Goal: Information Seeking & Learning: Understand process/instructions

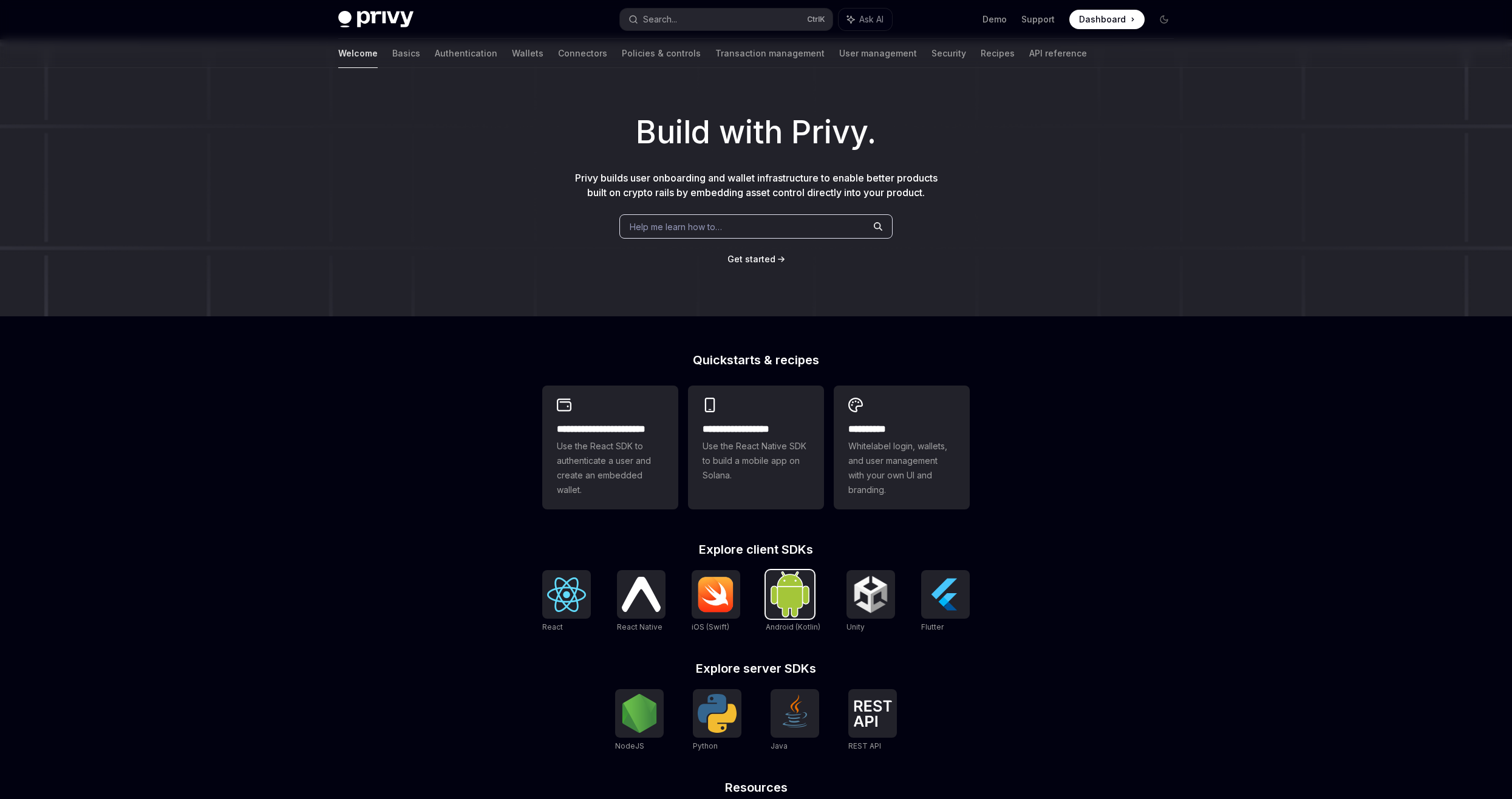
scroll to position [167, 0]
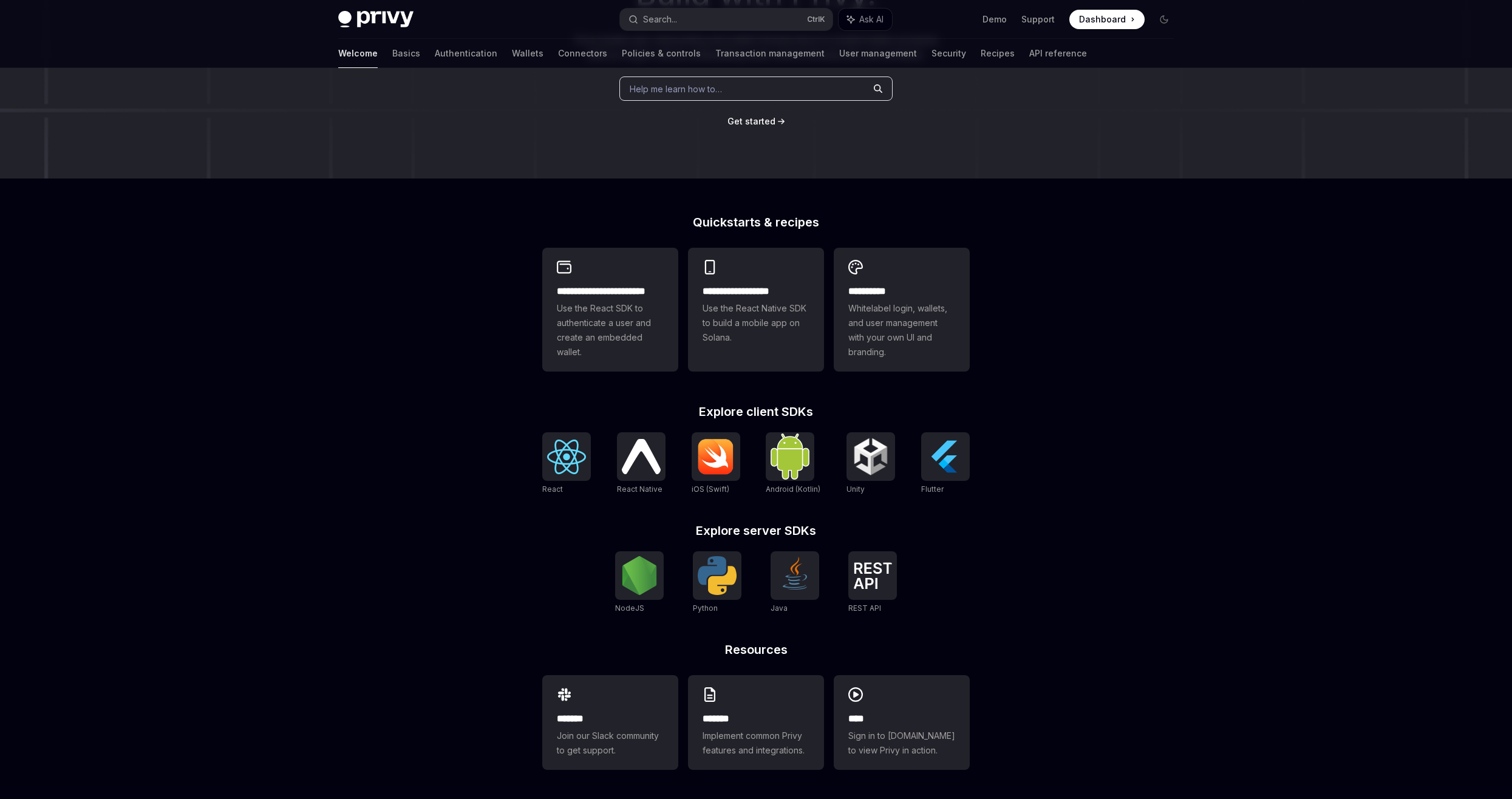
click at [486, 567] on div "**********" at bounding box center [756, 350] width 1512 height 898
click at [636, 594] on img at bounding box center [640, 576] width 39 height 39
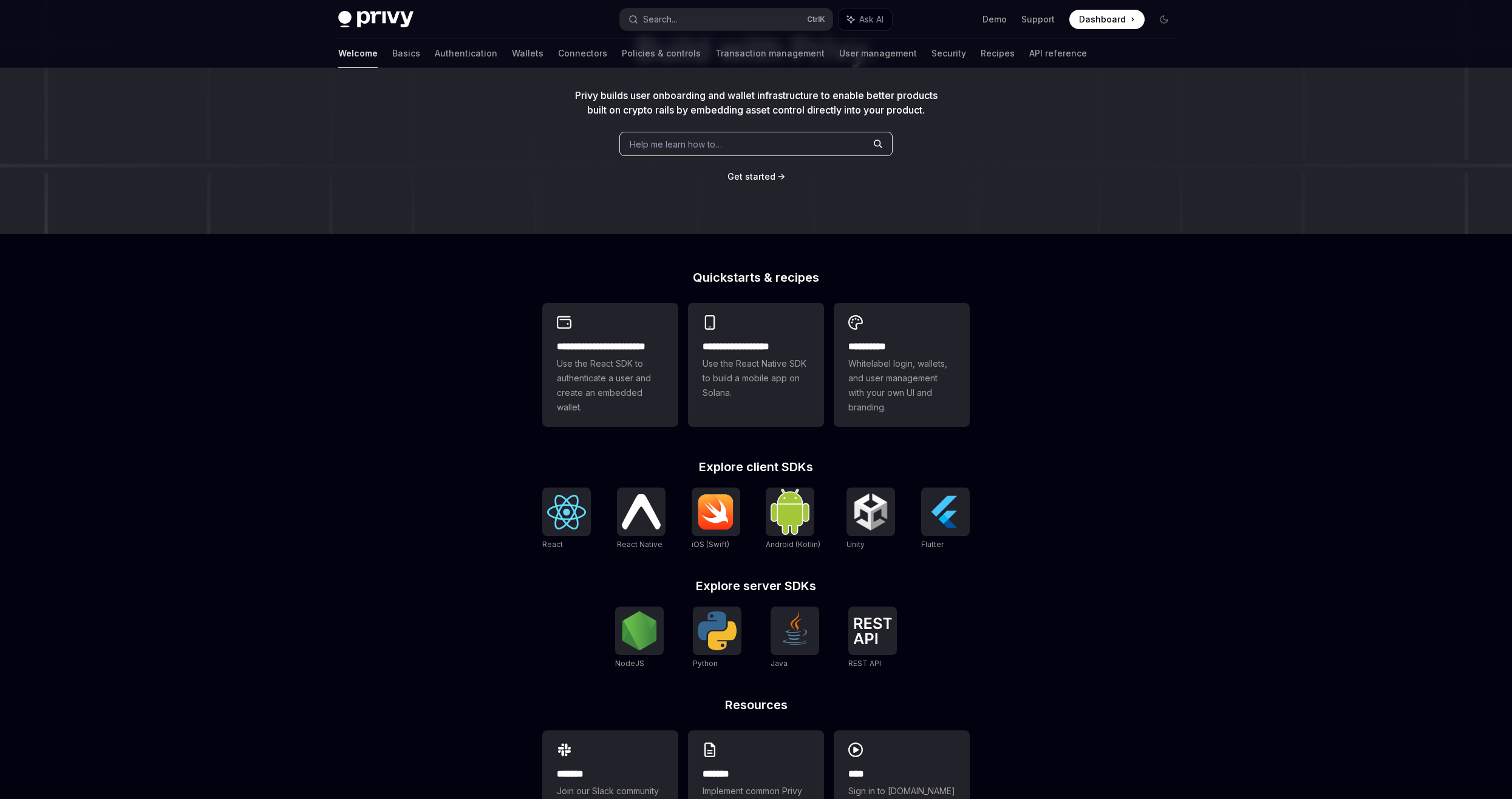
scroll to position [106, 0]
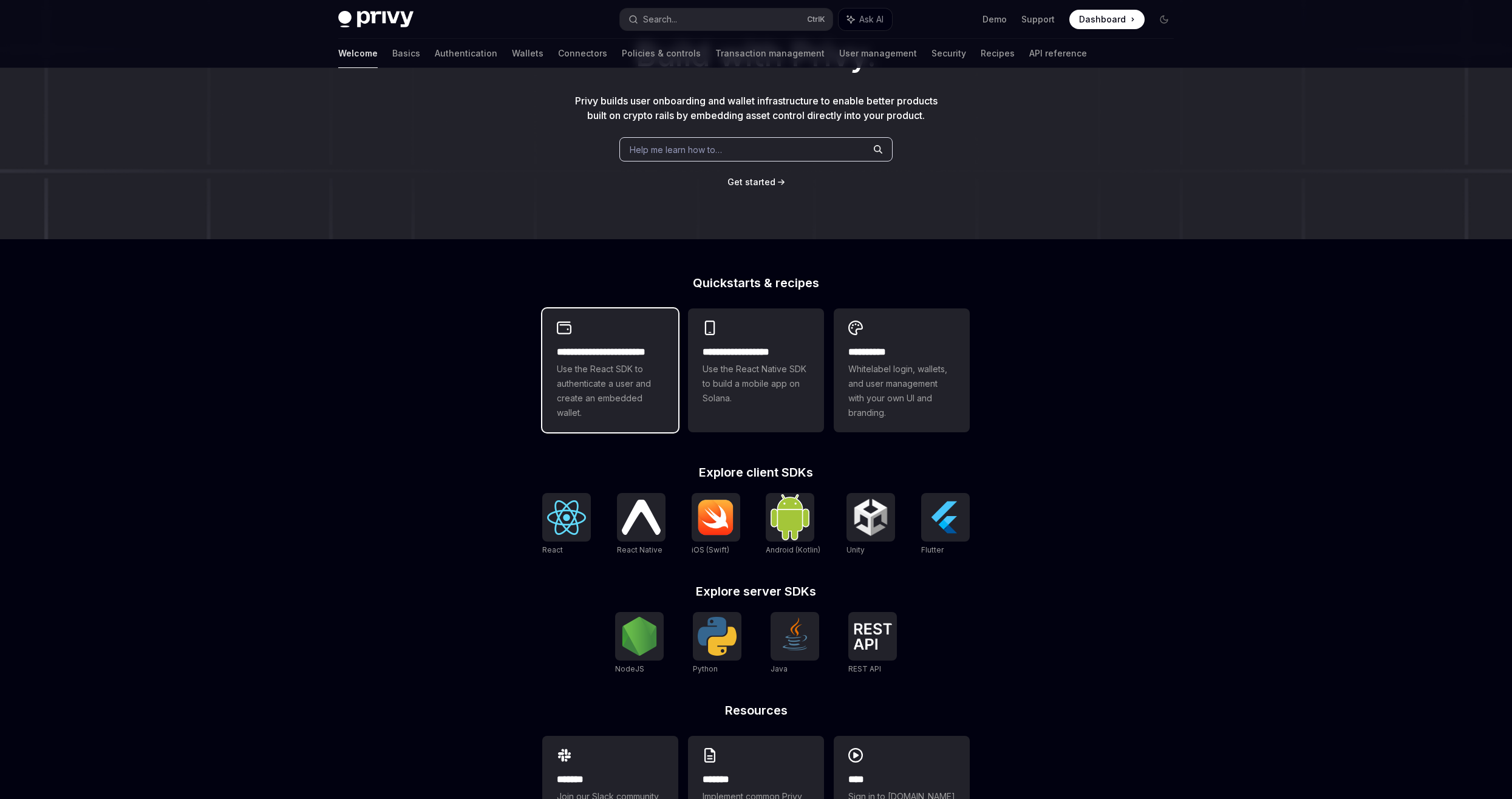
click at [615, 380] on span "Use the React SDK to authenticate a user and create an embedded wallet." at bounding box center [610, 391] width 107 height 58
type textarea "*"
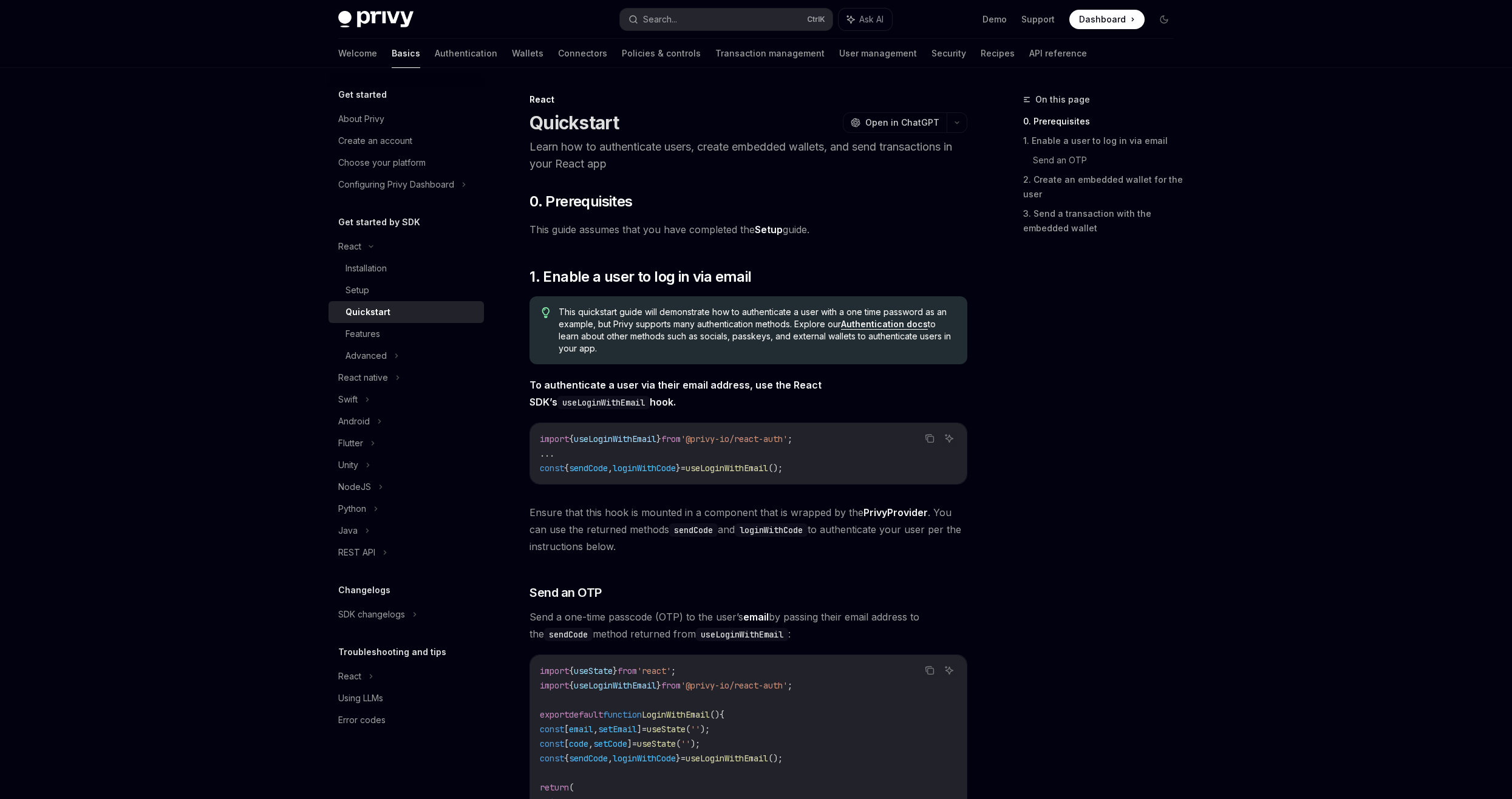
click at [610, 429] on div "import { useLoginWithEmail } from '@privy-io/react-auth' ; ... const { sendCode…" at bounding box center [749, 453] width 437 height 61
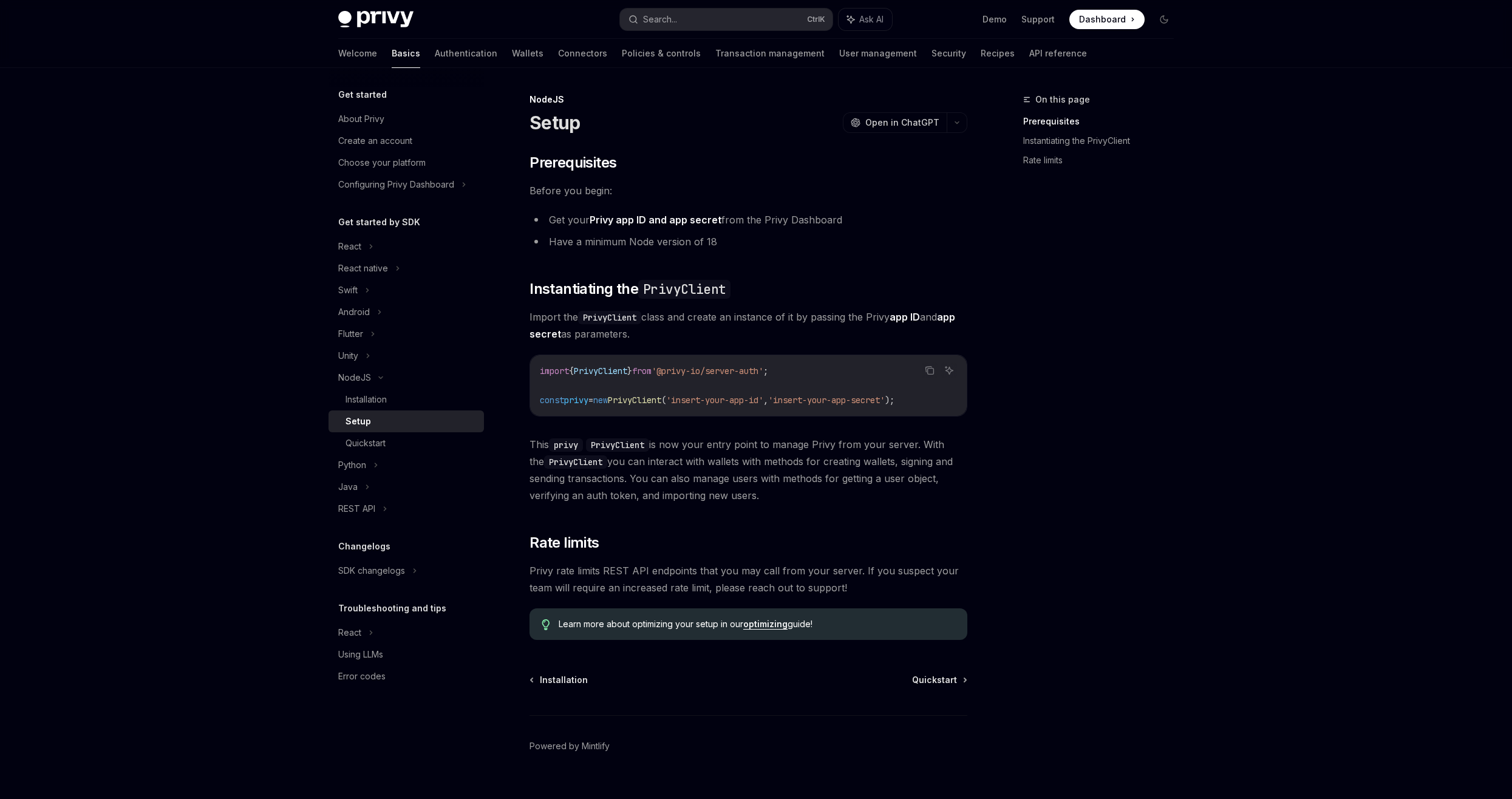
click at [661, 404] on span "PrivyClient" at bounding box center [635, 400] width 53 height 11
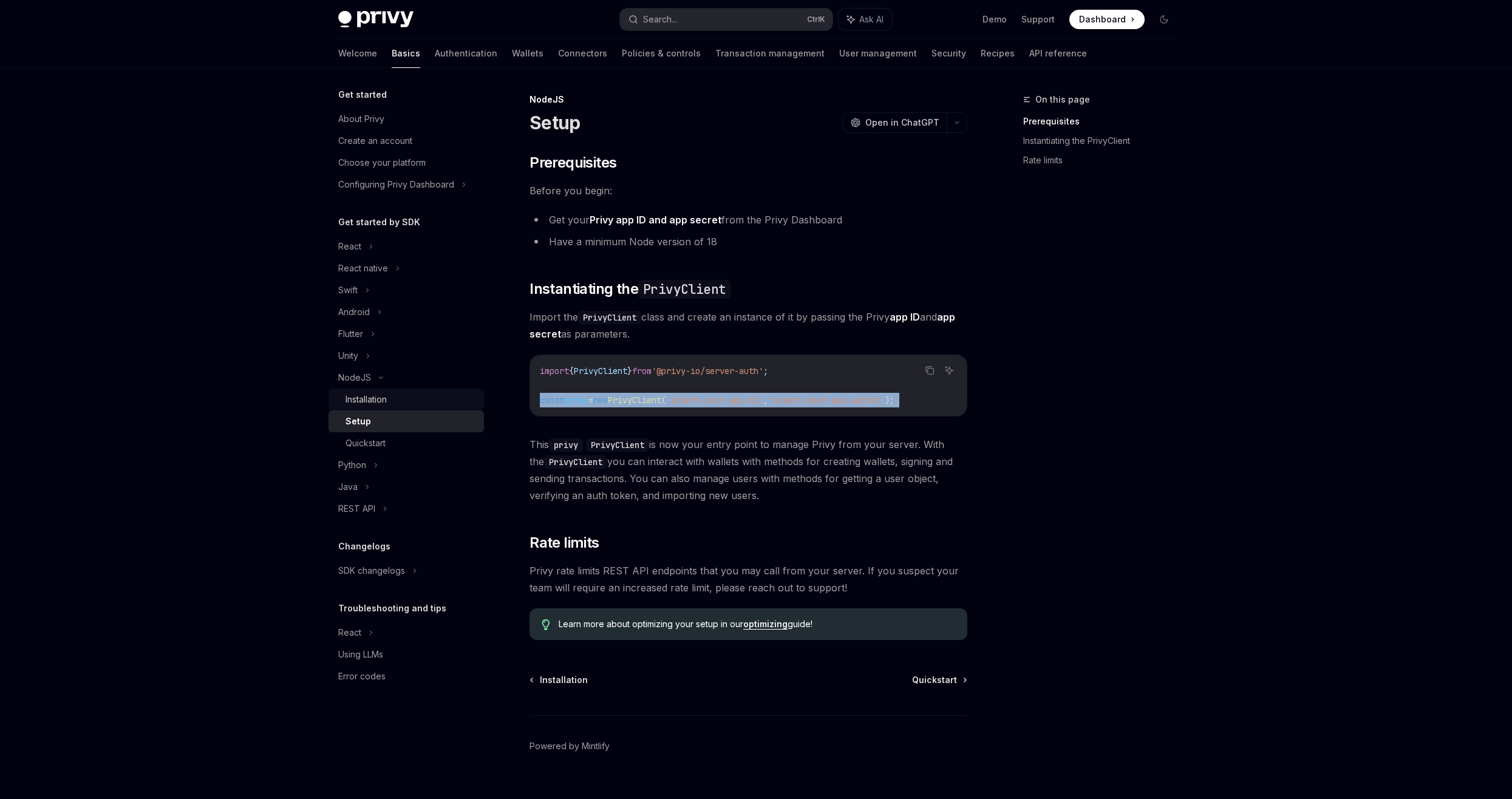
drag, startPoint x: 664, startPoint y: 404, endPoint x: 418, endPoint y: 398, distance: 246.1
click at [418, 398] on div "Installation" at bounding box center [411, 400] width 131 height 15
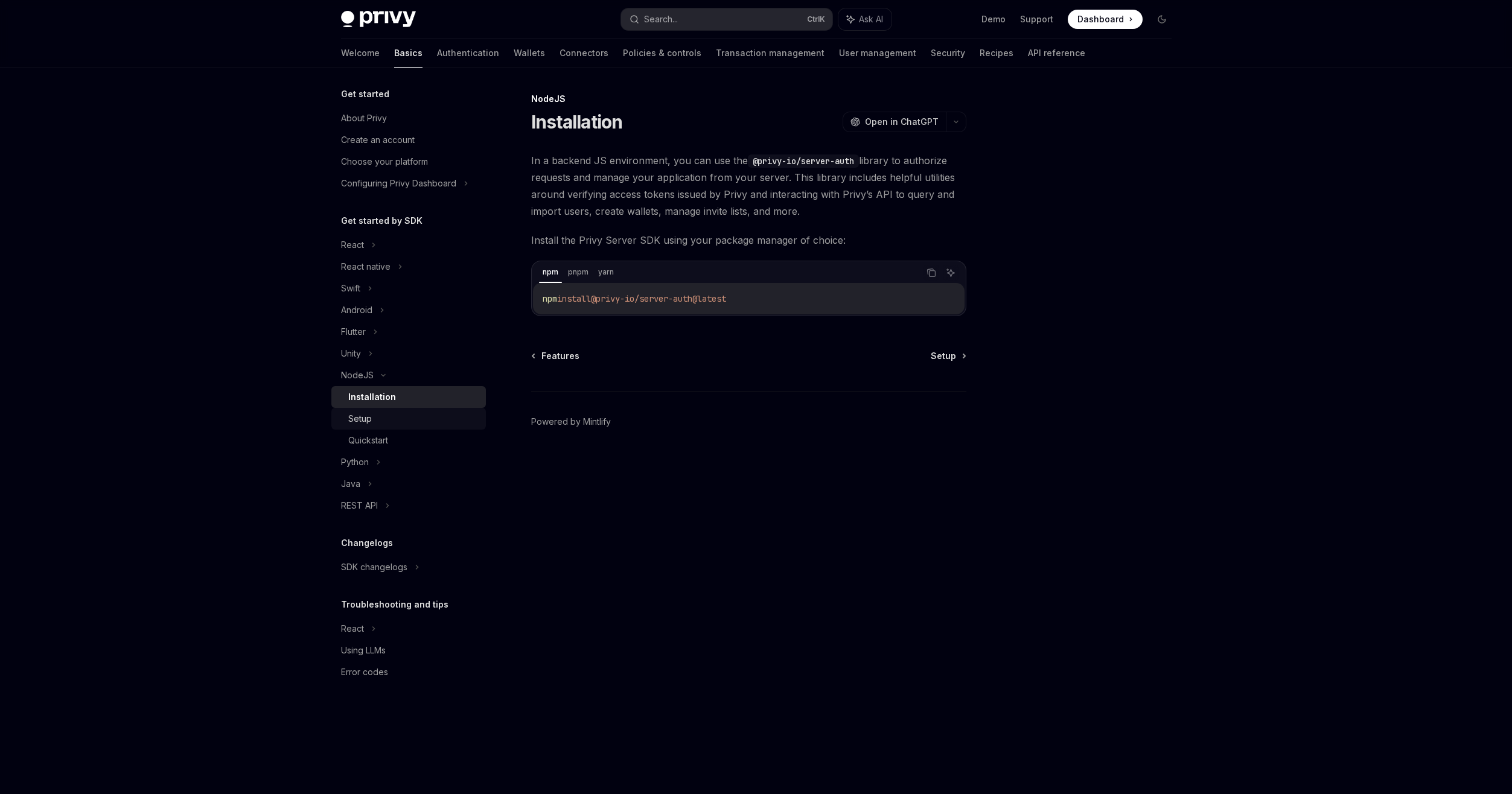
click at [396, 422] on div "Setup" at bounding box center [413, 419] width 130 height 14
click at [396, 435] on div "Quickstart" at bounding box center [413, 440] width 130 height 14
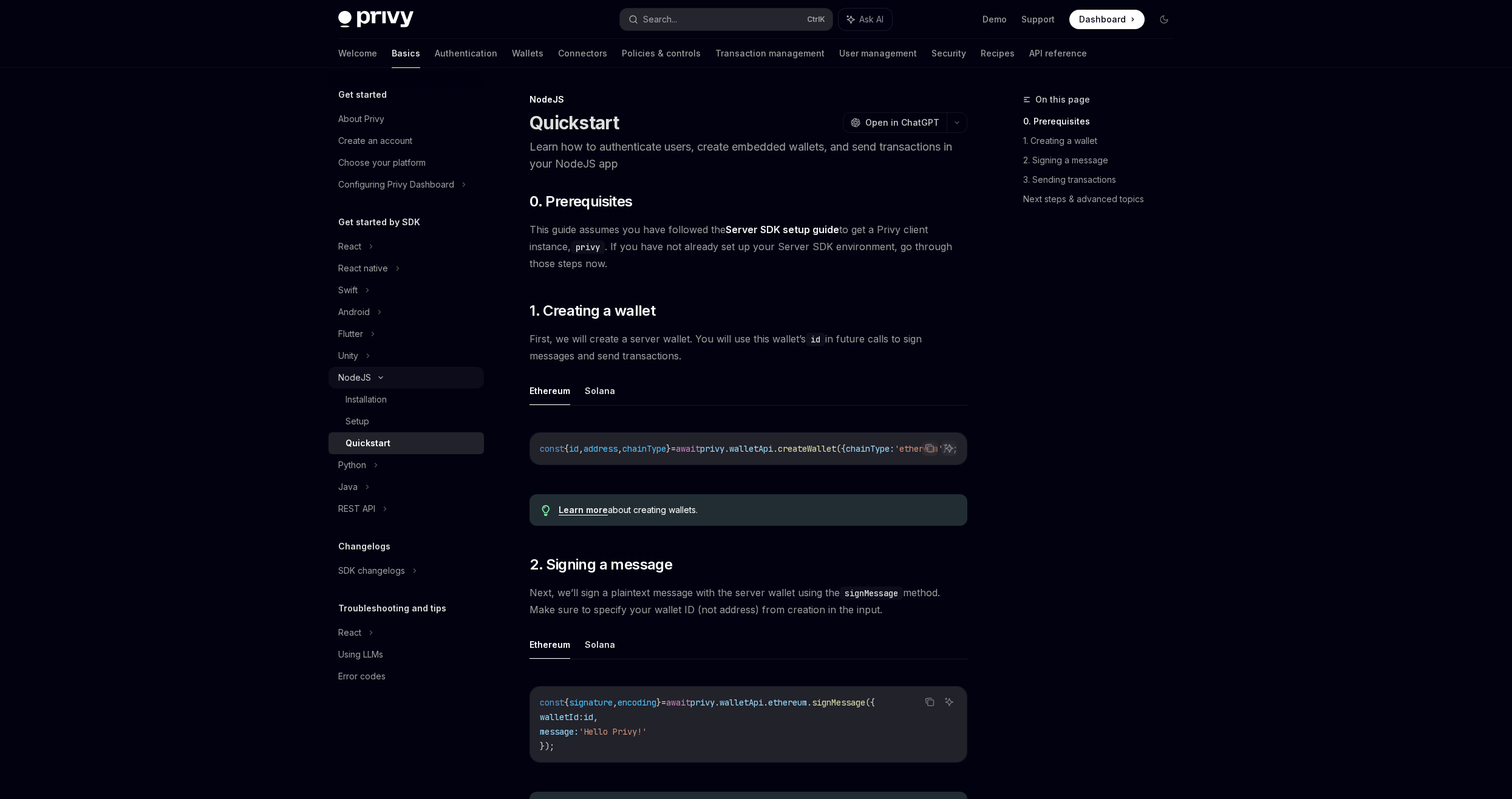
click at [382, 372] on div "NodeJS" at bounding box center [406, 378] width 155 height 22
click at [370, 357] on icon at bounding box center [368, 356] width 5 height 15
click at [365, 325] on div "Flutter" at bounding box center [406, 333] width 155 height 22
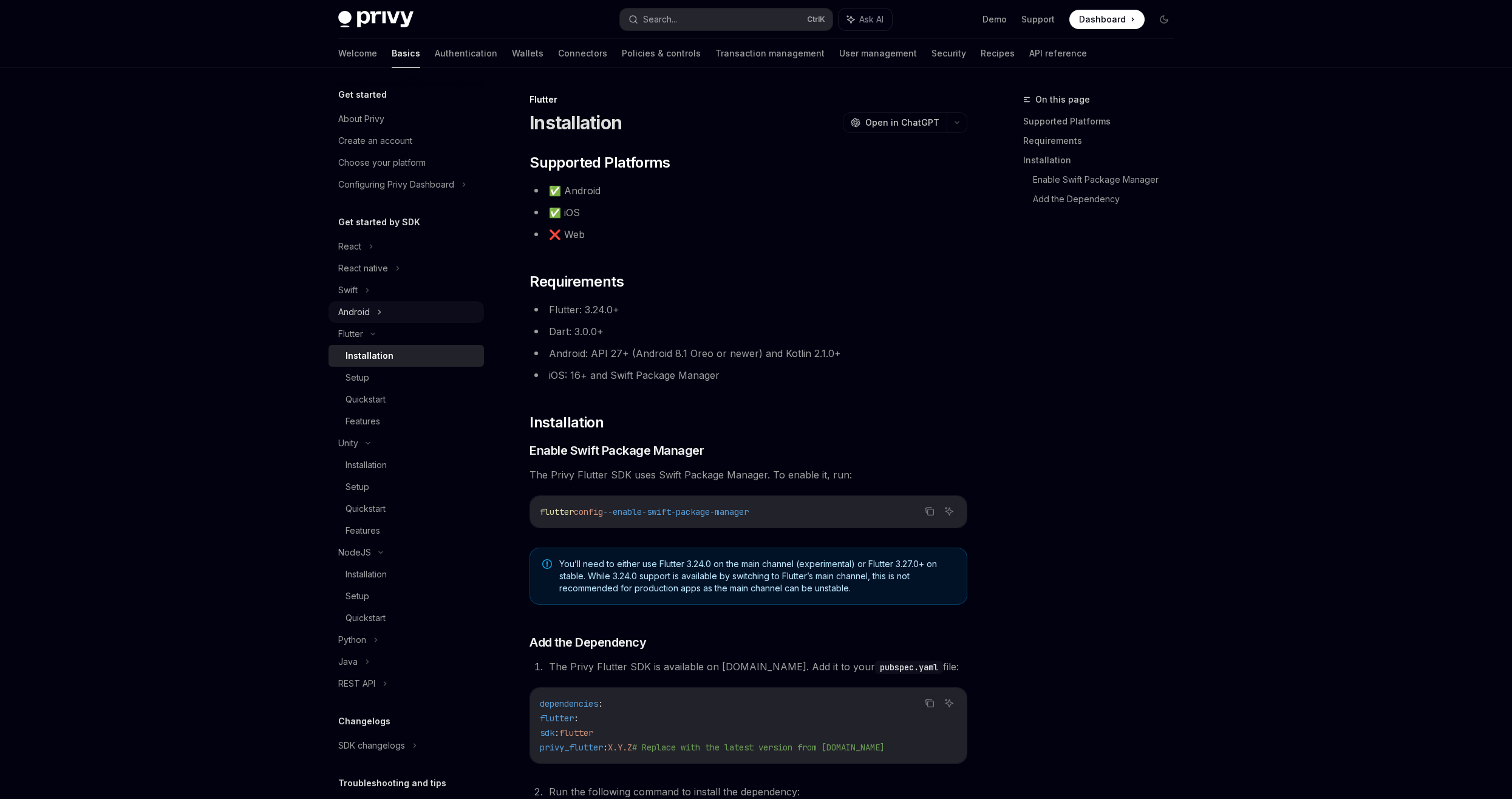
click at [365, 313] on div "Android" at bounding box center [353, 312] width 32 height 15
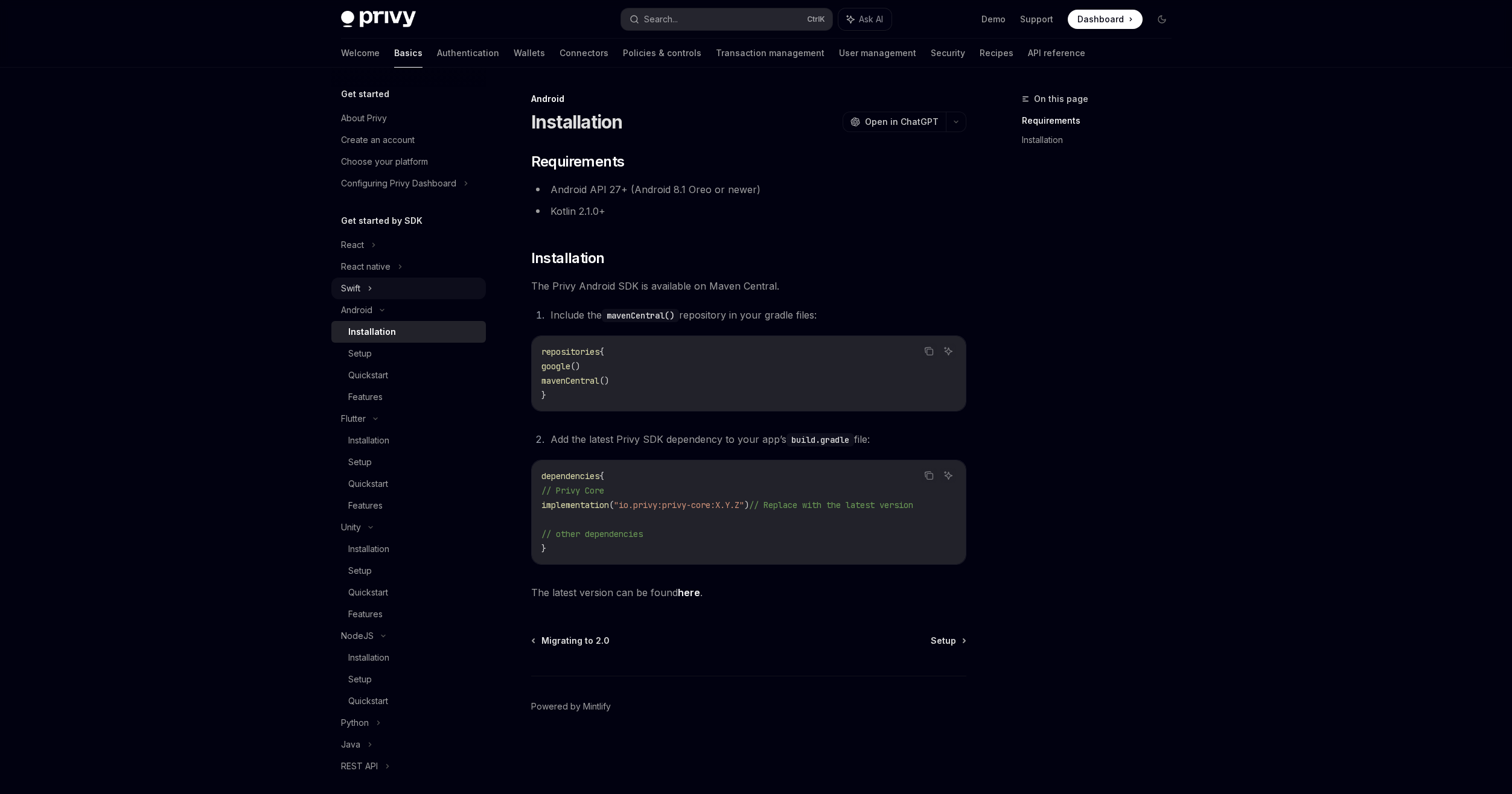
click at [366, 299] on div "Swift" at bounding box center [408, 288] width 154 height 22
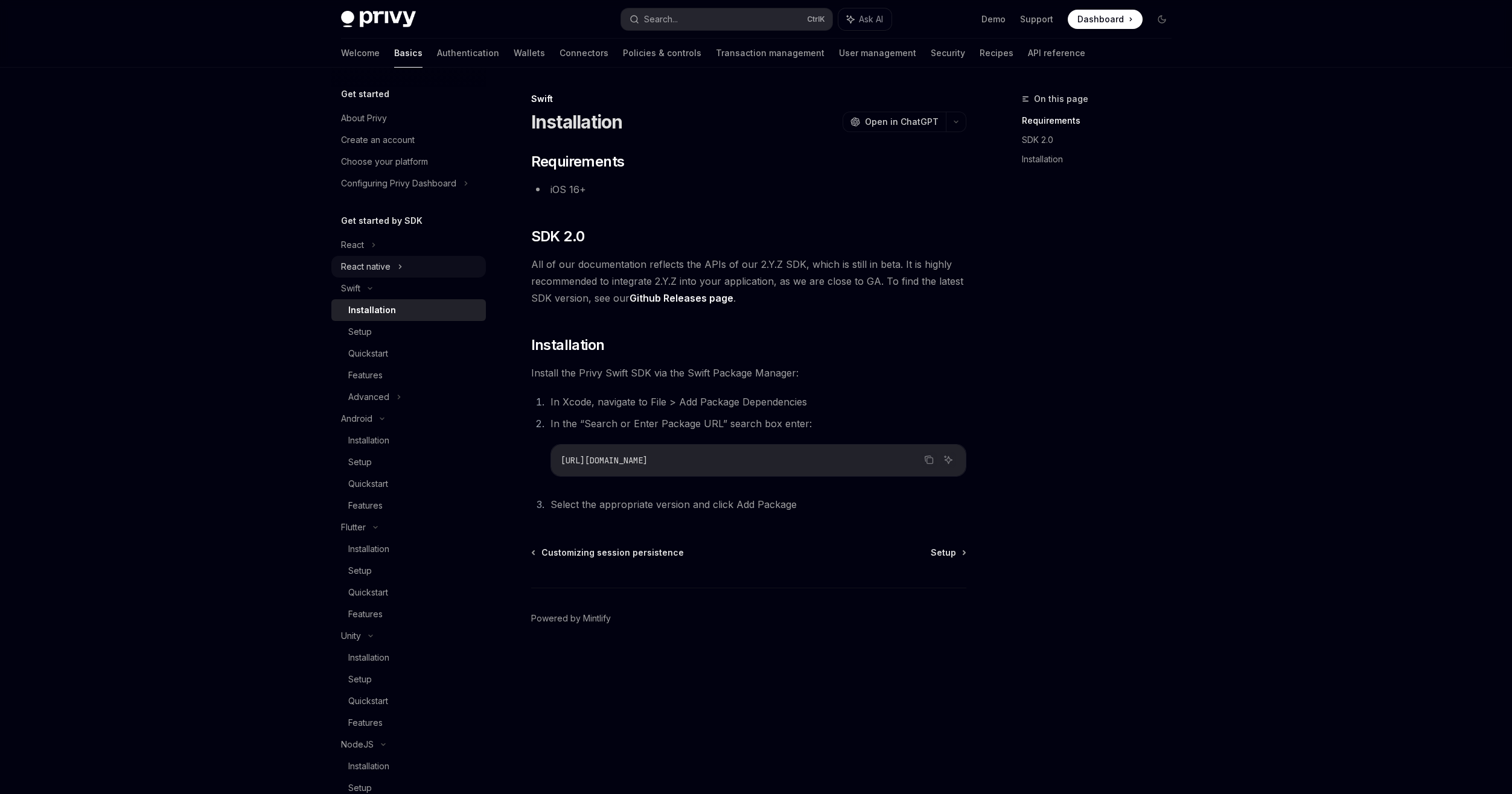
click at [369, 266] on div "React native" at bounding box center [366, 267] width 50 height 14
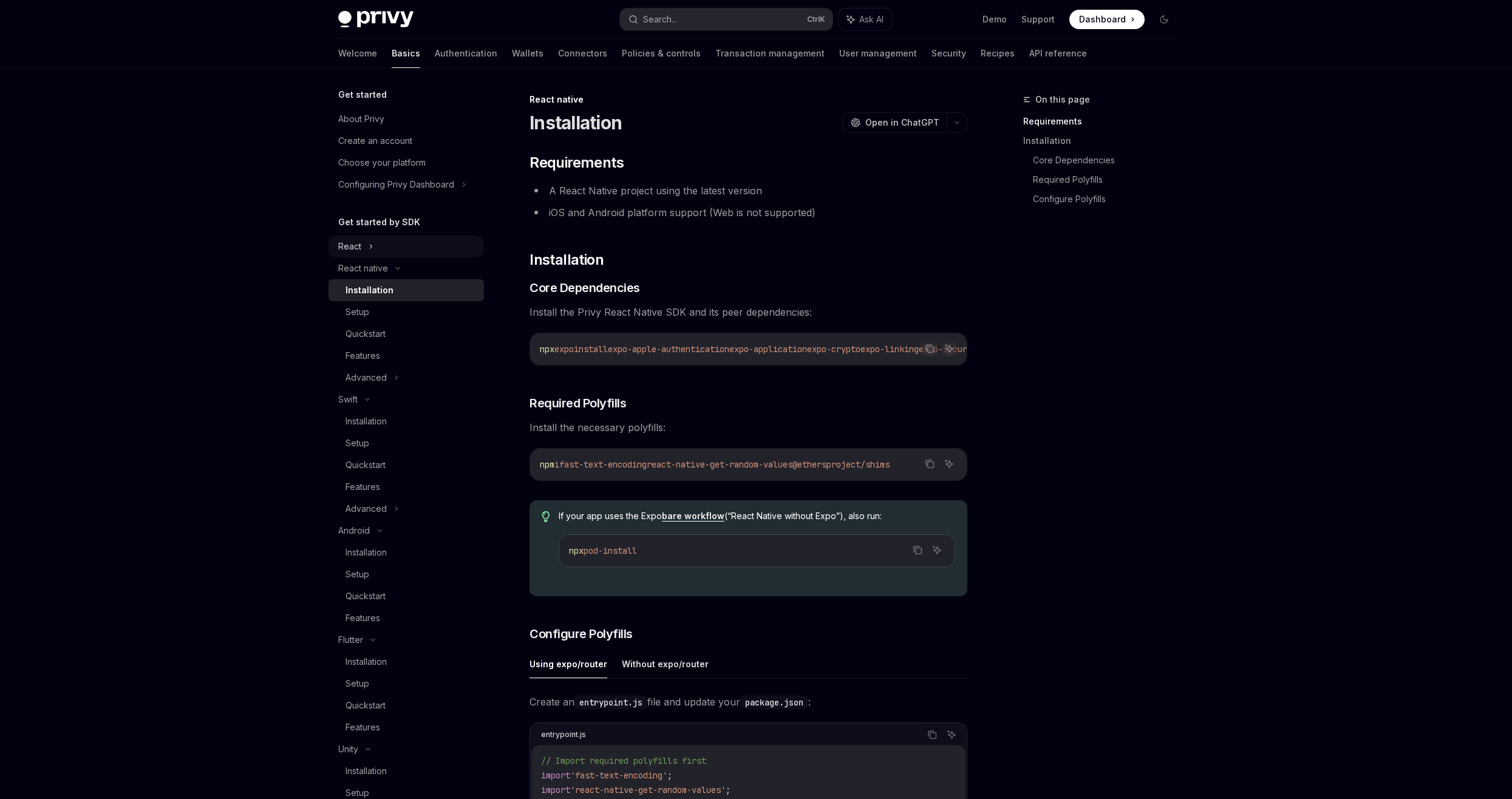
click at [371, 249] on icon at bounding box center [371, 247] width 5 height 15
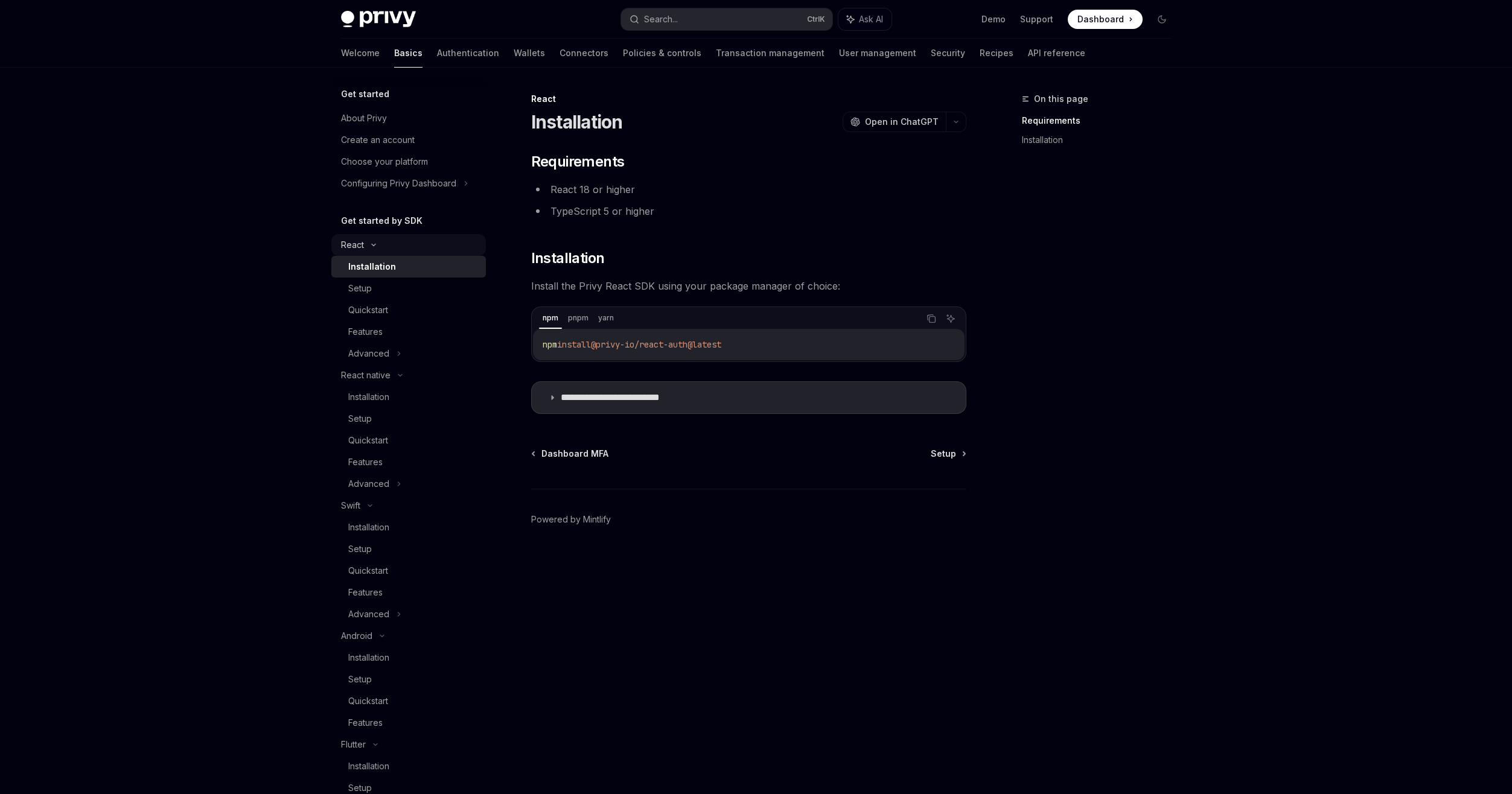
click at [375, 239] on div "React" at bounding box center [408, 244] width 154 height 22
click at [395, 272] on div "React native" at bounding box center [408, 266] width 154 height 22
click at [391, 292] on div "Swift" at bounding box center [408, 288] width 154 height 22
click at [389, 306] on div "Android" at bounding box center [408, 309] width 154 height 22
click at [371, 339] on div "Flutter" at bounding box center [408, 331] width 154 height 22
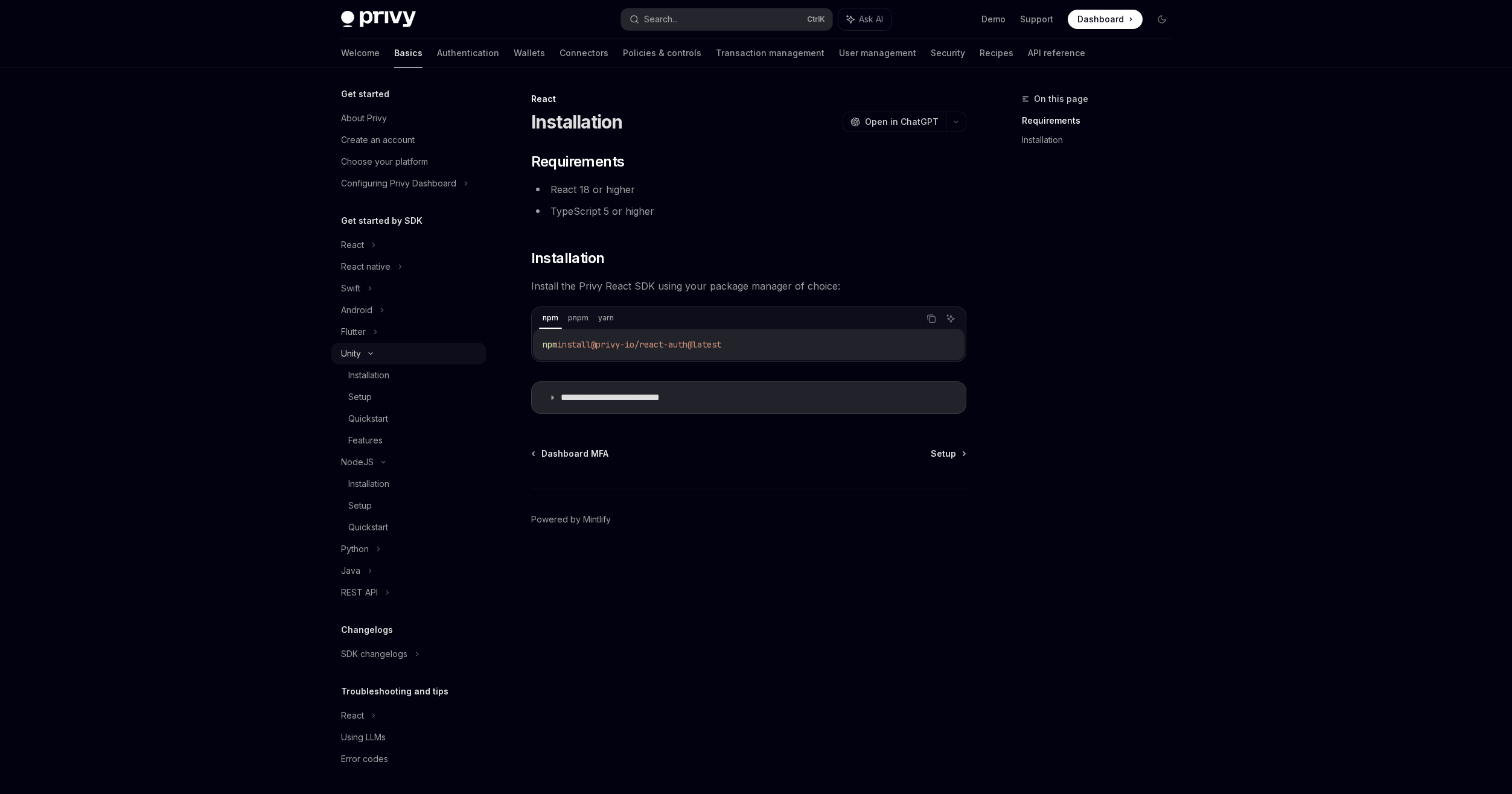
click at [371, 353] on icon at bounding box center [371, 354] width 14 height 5
click at [379, 366] on div "NodeJS" at bounding box center [408, 375] width 154 height 22
click at [379, 435] on div "REST API" at bounding box center [408, 440] width 154 height 22
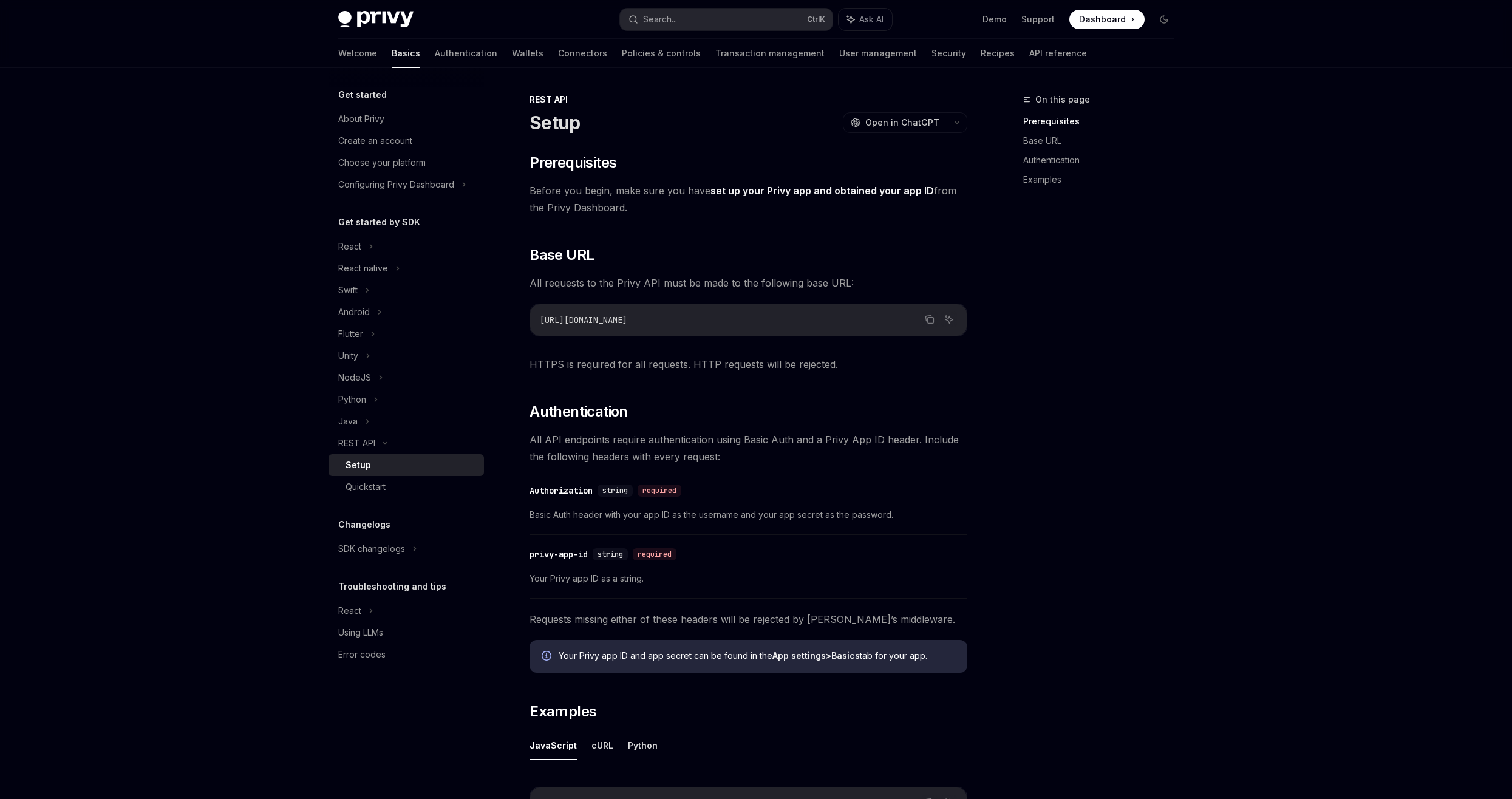
click at [647, 328] on div "[URL][DOMAIN_NAME]" at bounding box center [749, 319] width 437 height 32
drag, startPoint x: 647, startPoint y: 328, endPoint x: 654, endPoint y: 343, distance: 16.6
click at [654, 343] on div "​ Prerequisites Before you begin, make sure you have set up your Privy app and …" at bounding box center [748, 561] width 437 height 818
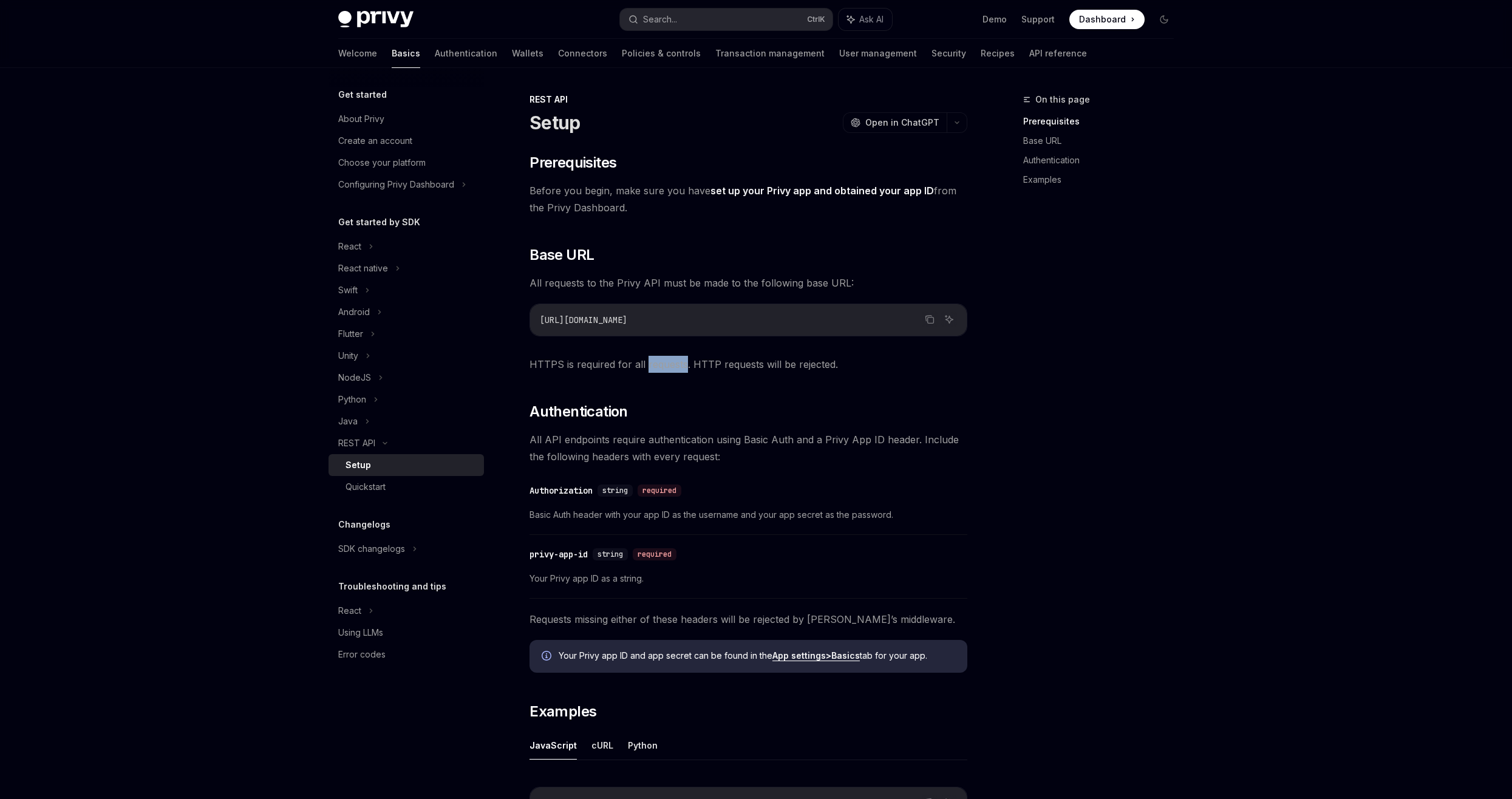
click at [654, 343] on div "​ Prerequisites Before you begin, make sure you have set up your Privy app and …" at bounding box center [748, 561] width 437 height 818
drag, startPoint x: 654, startPoint y: 343, endPoint x: 637, endPoint y: 384, distance: 44.4
click at [637, 384] on div "​ Prerequisites Before you begin, make sure you have set up your Privy app and …" at bounding box center [748, 561] width 437 height 818
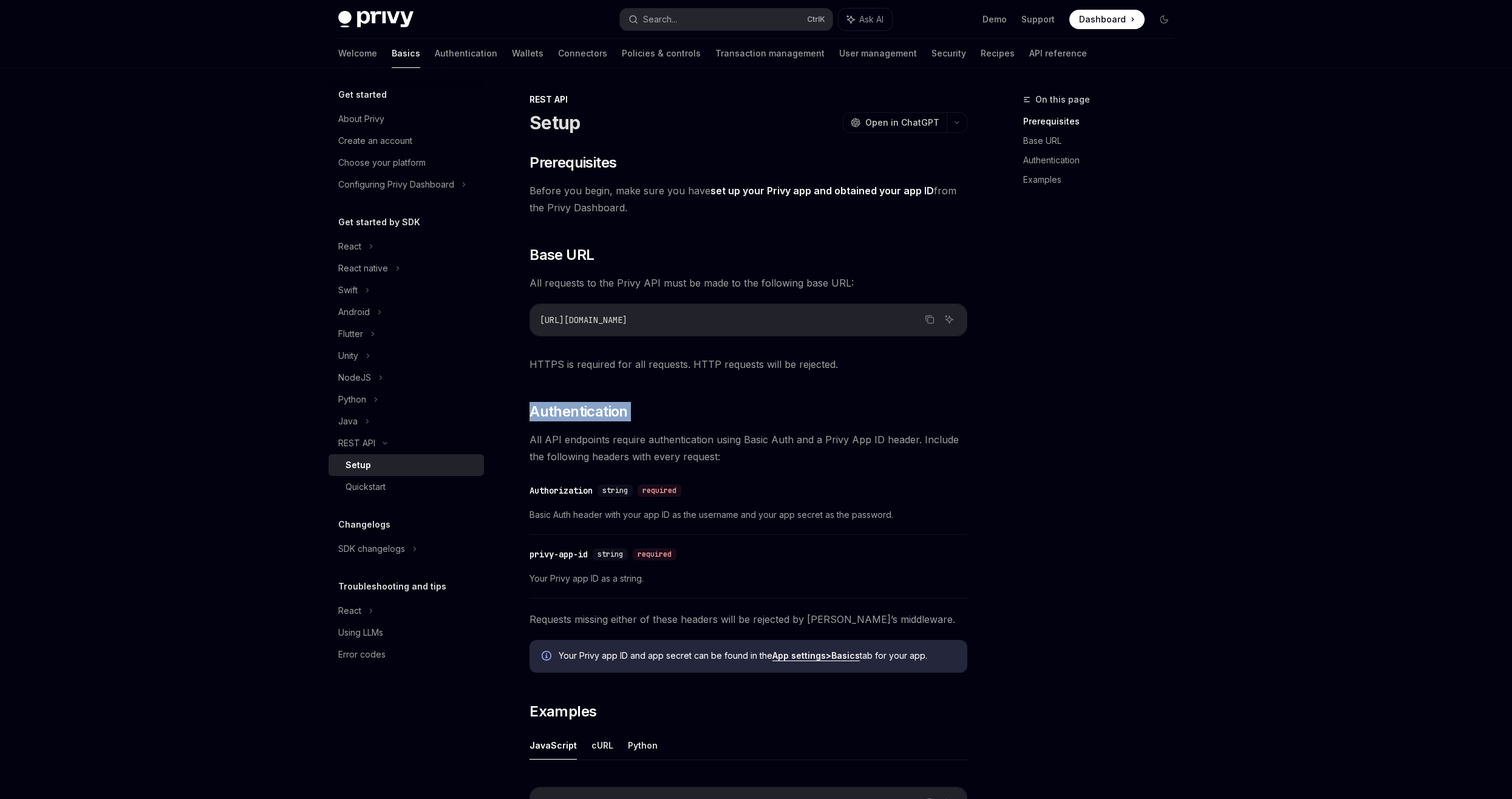
click at [637, 384] on div "​ Prerequisites Before you begin, make sure you have set up your Privy app and …" at bounding box center [748, 561] width 437 height 818
drag, startPoint x: 637, startPoint y: 384, endPoint x: 615, endPoint y: 452, distance: 71.5
click at [615, 452] on span "All API endpoints require authentication using Basic Auth and a Privy App ID he…" at bounding box center [748, 448] width 437 height 34
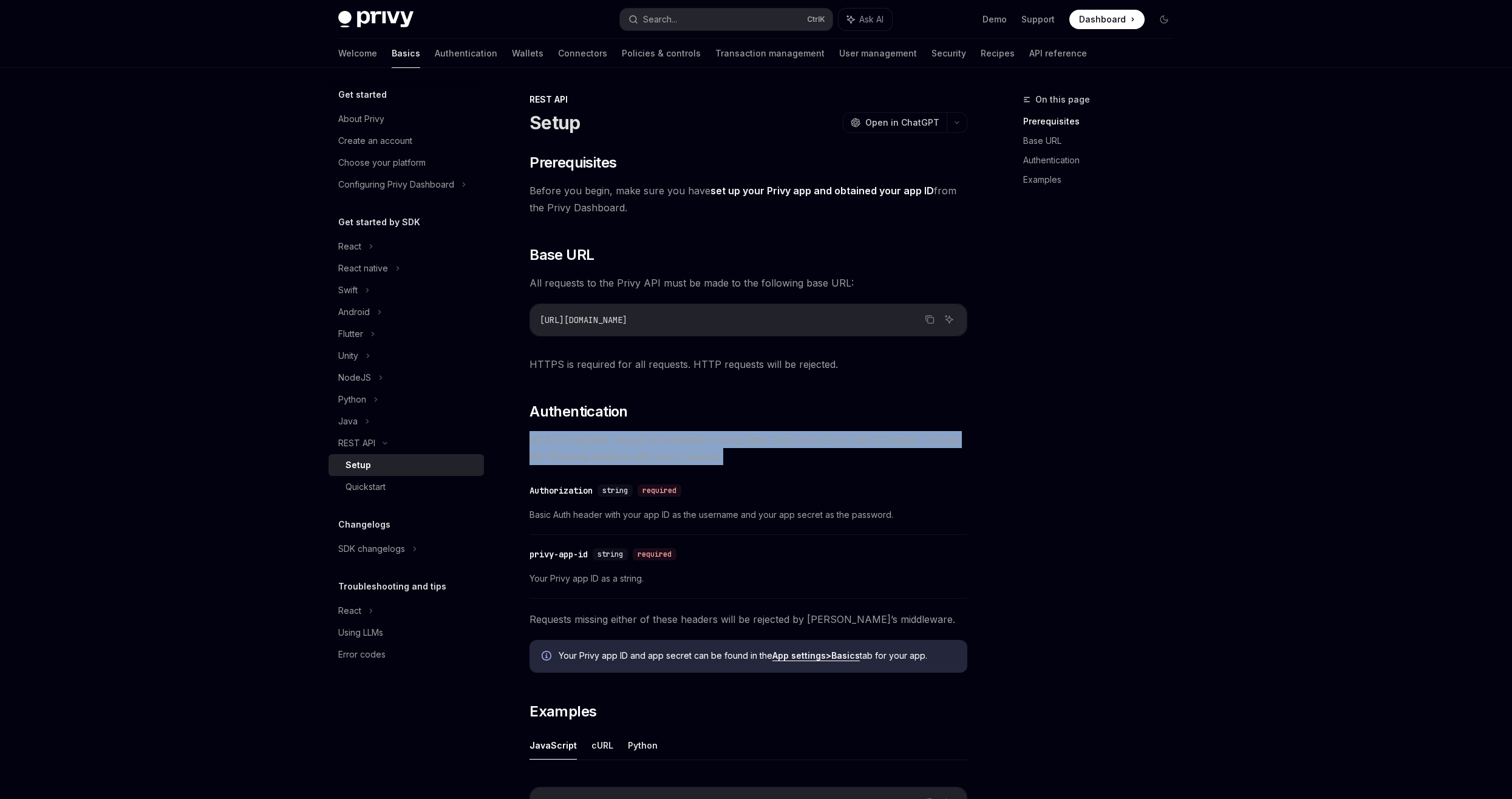
click at [615, 452] on span "All API endpoints require authentication using Basic Auth and a Privy App ID he…" at bounding box center [748, 448] width 437 height 34
drag, startPoint x: 615, startPoint y: 452, endPoint x: 602, endPoint y: 484, distance: 34.5
click at [602, 484] on div "string" at bounding box center [615, 490] width 36 height 12
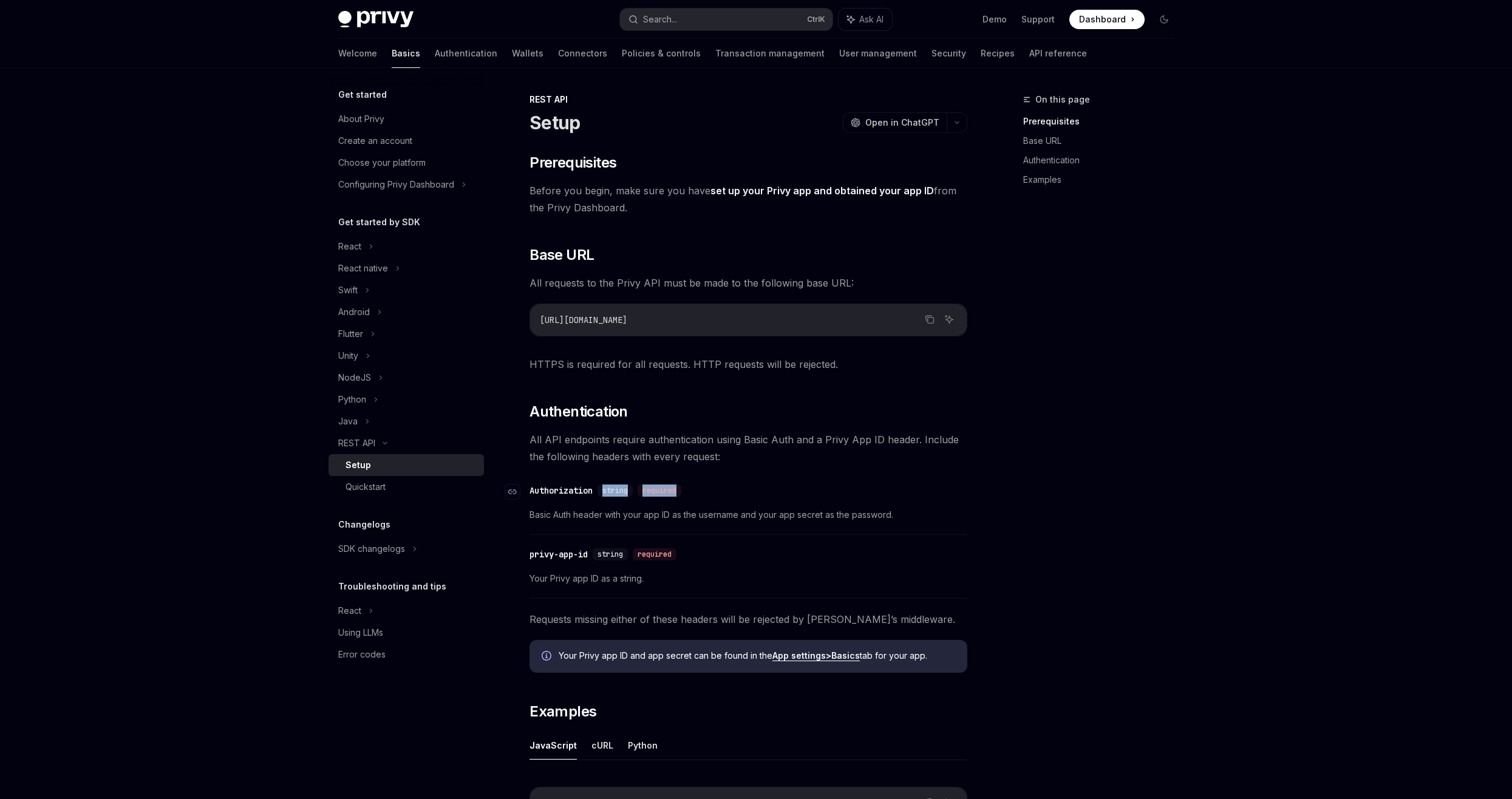
click at [602, 484] on div "string" at bounding box center [615, 490] width 36 height 12
drag, startPoint x: 602, startPoint y: 484, endPoint x: 587, endPoint y: 552, distance: 69.6
click at [587, 552] on div "privy-app-id" at bounding box center [559, 554] width 58 height 12
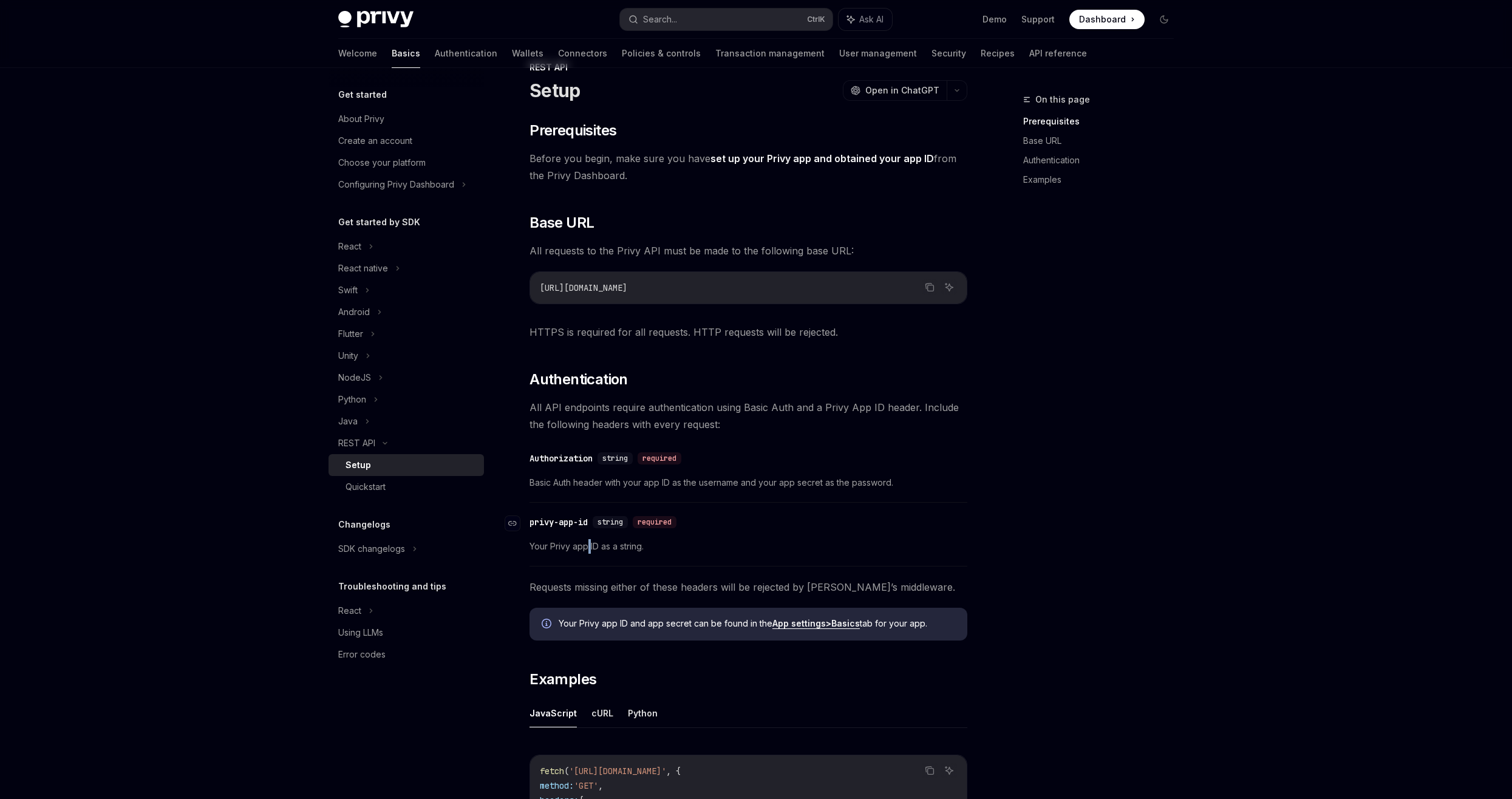
click at [587, 552] on div "​ Prerequisites Before you begin, make sure you have set up your Privy app and …" at bounding box center [748, 529] width 437 height 818
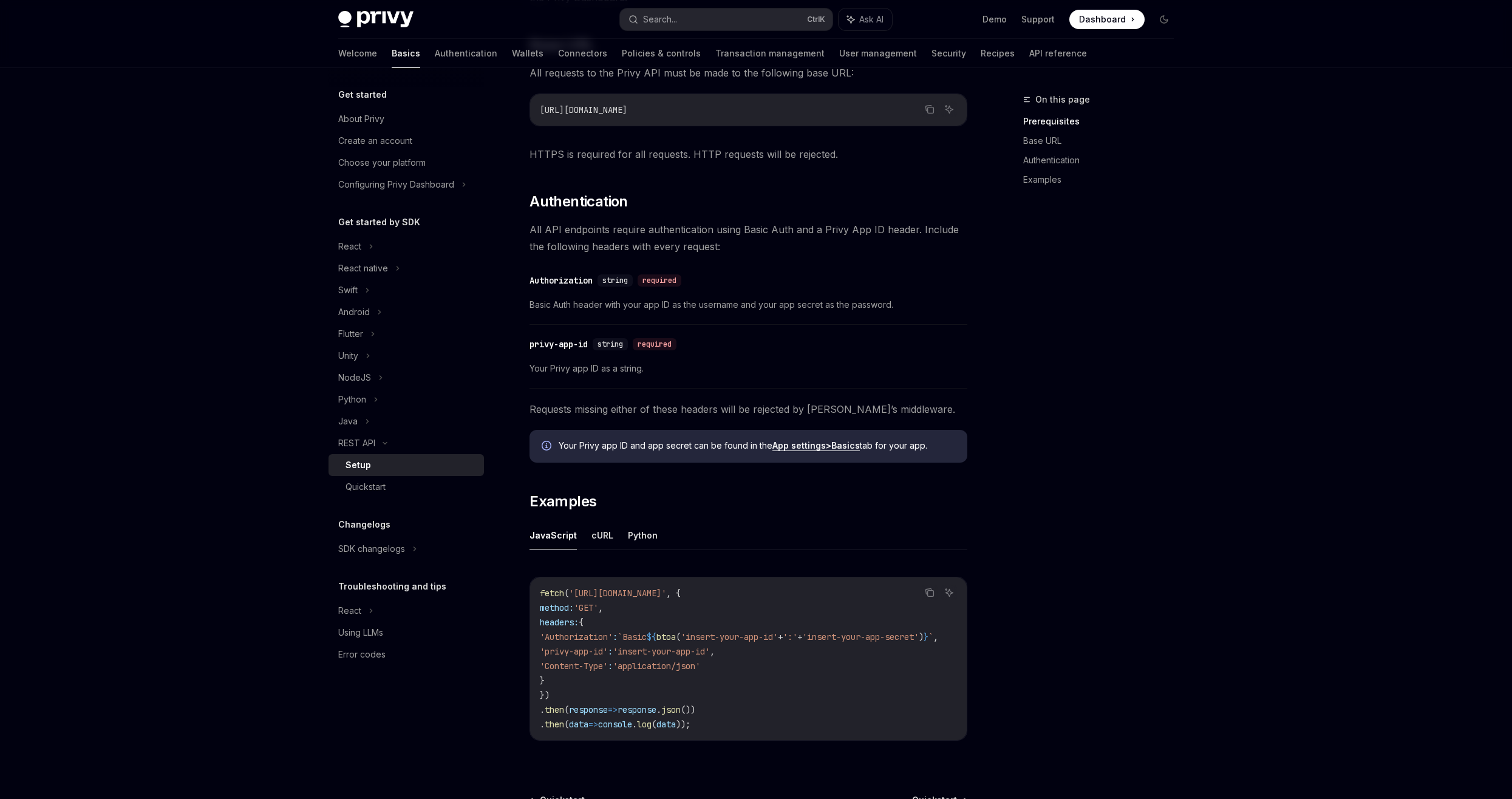
click at [587, 550] on div "​ Prerequisites Before you begin, make sure you have set up your Privy app and …" at bounding box center [748, 351] width 437 height 818
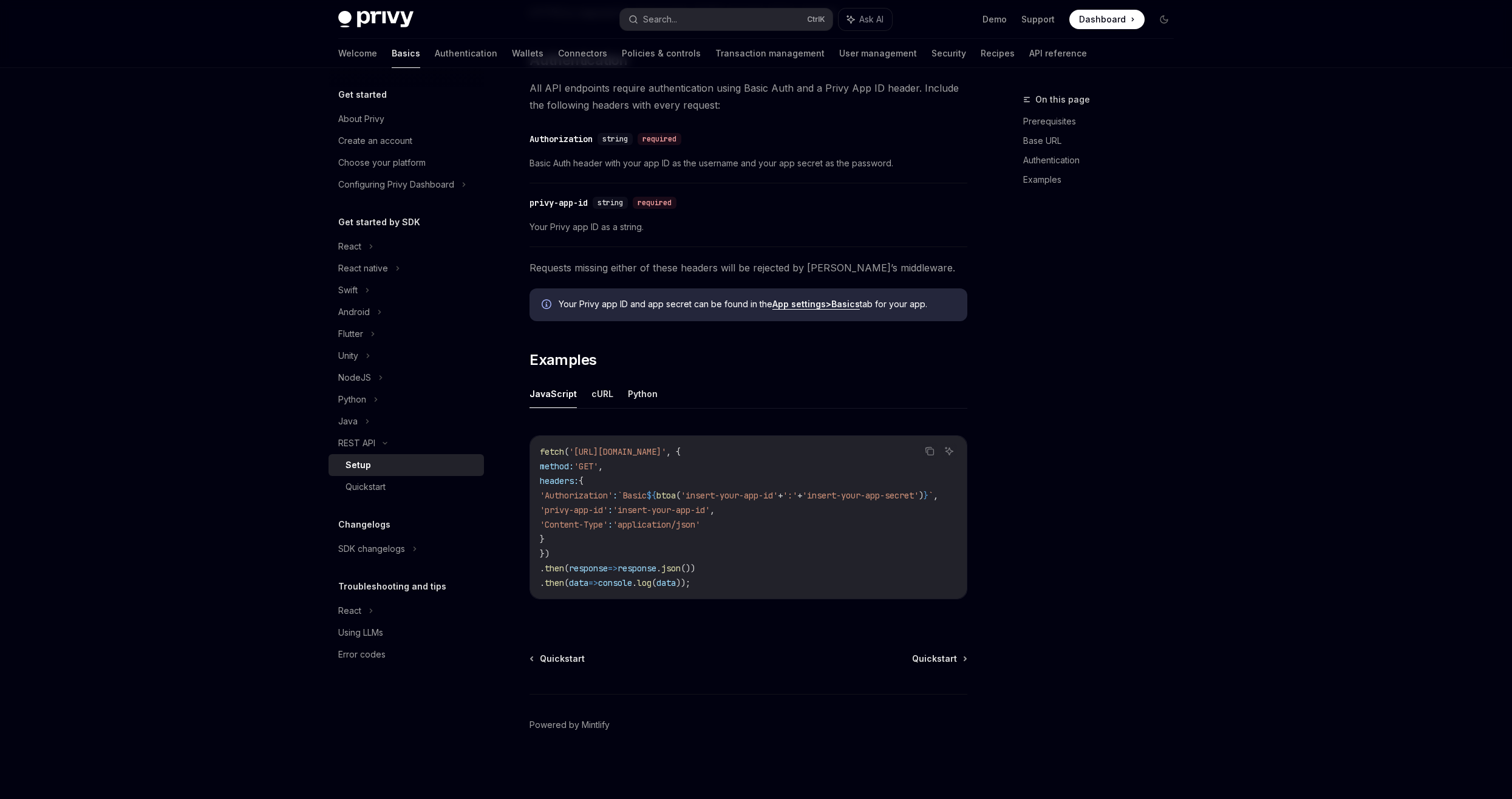
scroll to position [357, 0]
click at [644, 449] on span "'[URL][DOMAIN_NAME]'" at bounding box center [618, 452] width 97 height 11
drag, startPoint x: 644, startPoint y: 449, endPoint x: 579, endPoint y: 468, distance: 67.7
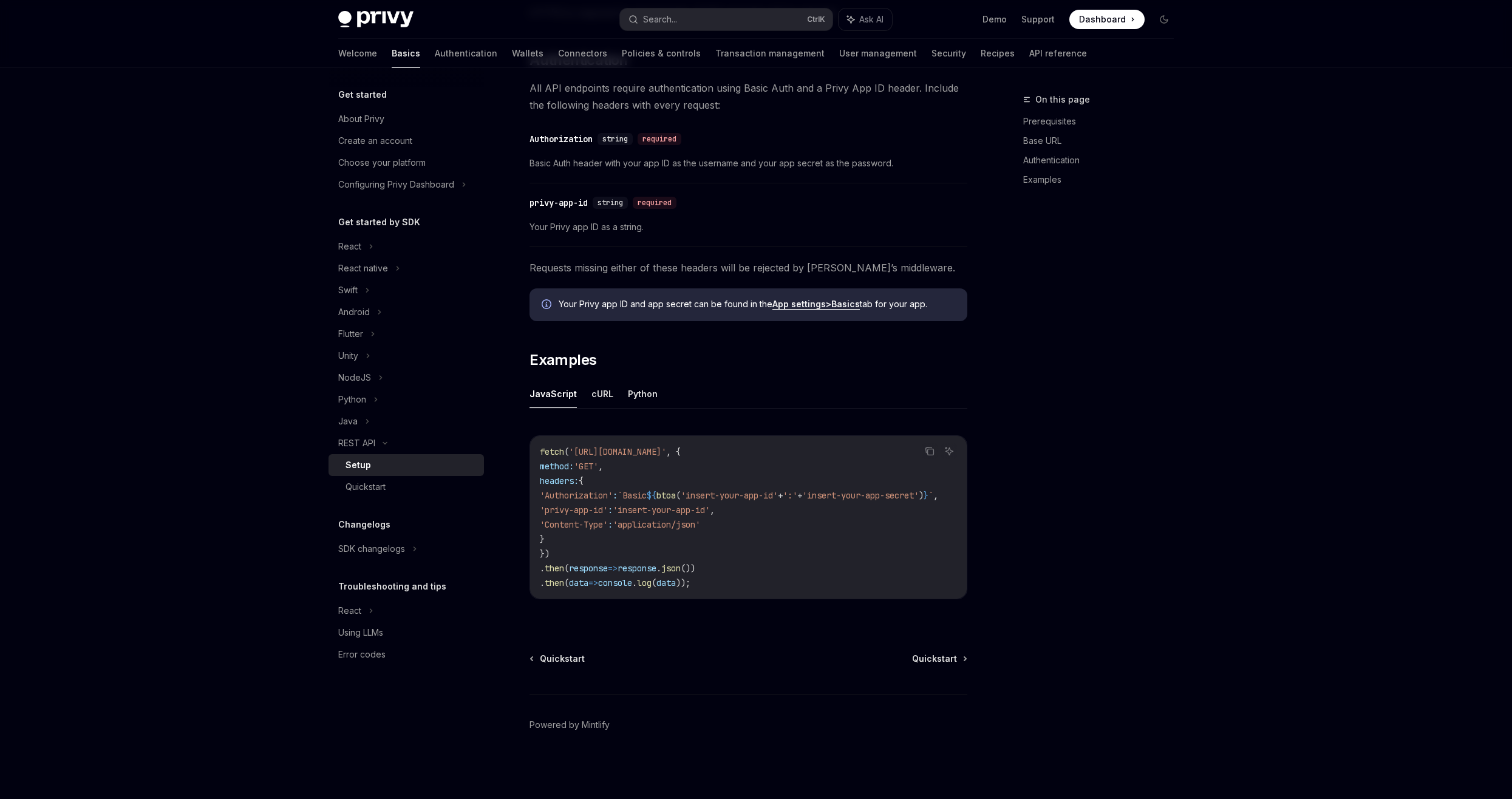
click at [579, 468] on code "fetch ( '[URL][DOMAIN_NAME]' , { method: 'GET' , headers: { 'Authorization' : `…" at bounding box center [754, 518] width 428 height 146
drag, startPoint x: 579, startPoint y: 468, endPoint x: 602, endPoint y: 472, distance: 23.3
click at [602, 472] on code "fetch ( '[URL][DOMAIN_NAME]' , { method: 'GET' , headers: { 'Authorization' : `…" at bounding box center [754, 518] width 428 height 146
click at [602, 498] on code "fetch ( '[URL][DOMAIN_NAME]' , { method: 'GET' , headers: { 'Authorization' : `…" at bounding box center [754, 518] width 428 height 146
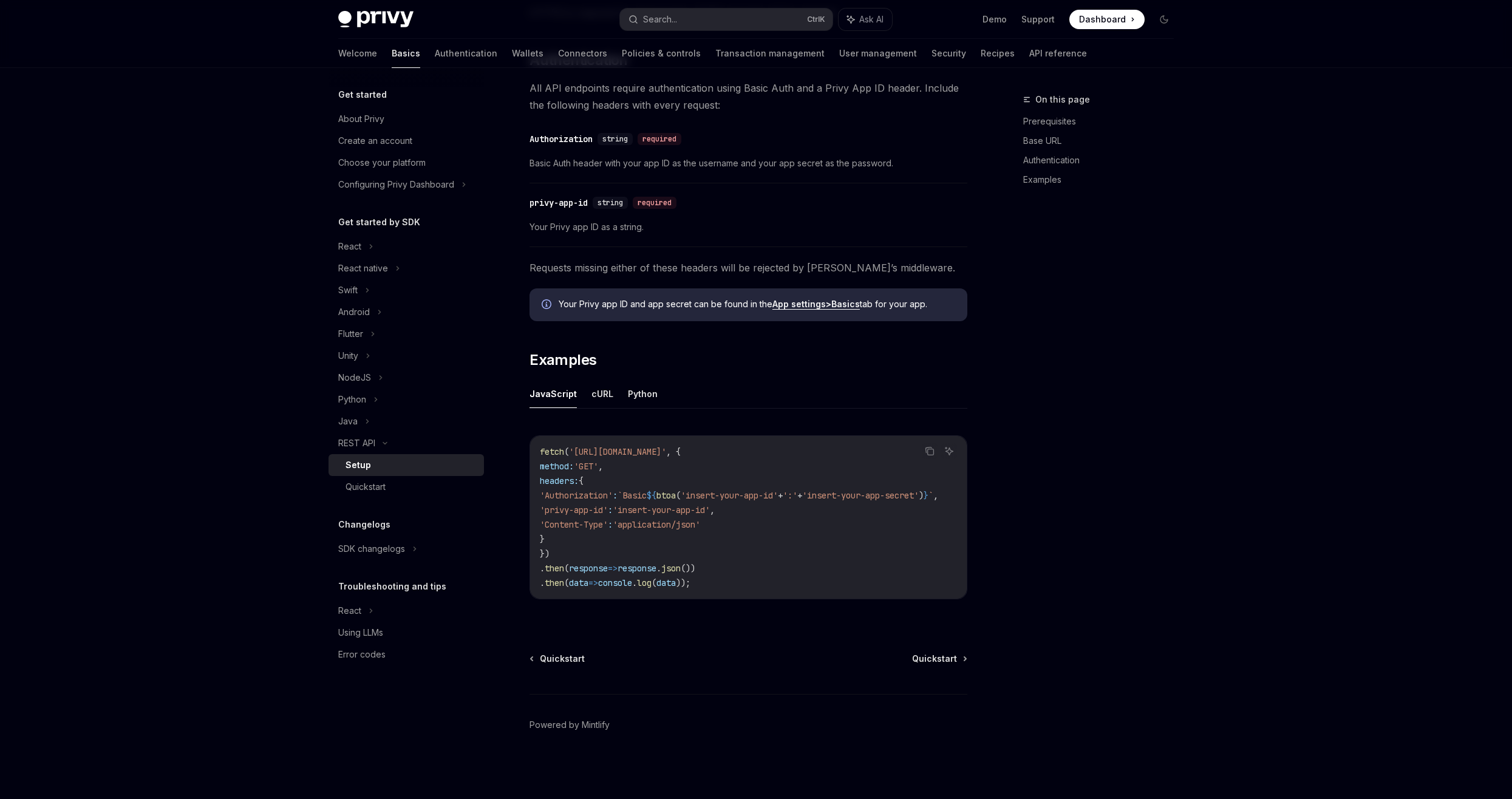
click at [602, 497] on code "fetch ( '[URL][DOMAIN_NAME]' , { method: 'GET' , headers: { 'Authorization' : `…" at bounding box center [754, 518] width 428 height 146
drag, startPoint x: 602, startPoint y: 497, endPoint x: 696, endPoint y: 497, distance: 94.0
click at [696, 497] on code "fetch ( '[URL][DOMAIN_NAME]' , { method: 'GET' , headers: { 'Authorization' : `…" at bounding box center [754, 518] width 428 height 146
click at [420, 491] on div "Quickstart" at bounding box center [411, 487] width 131 height 15
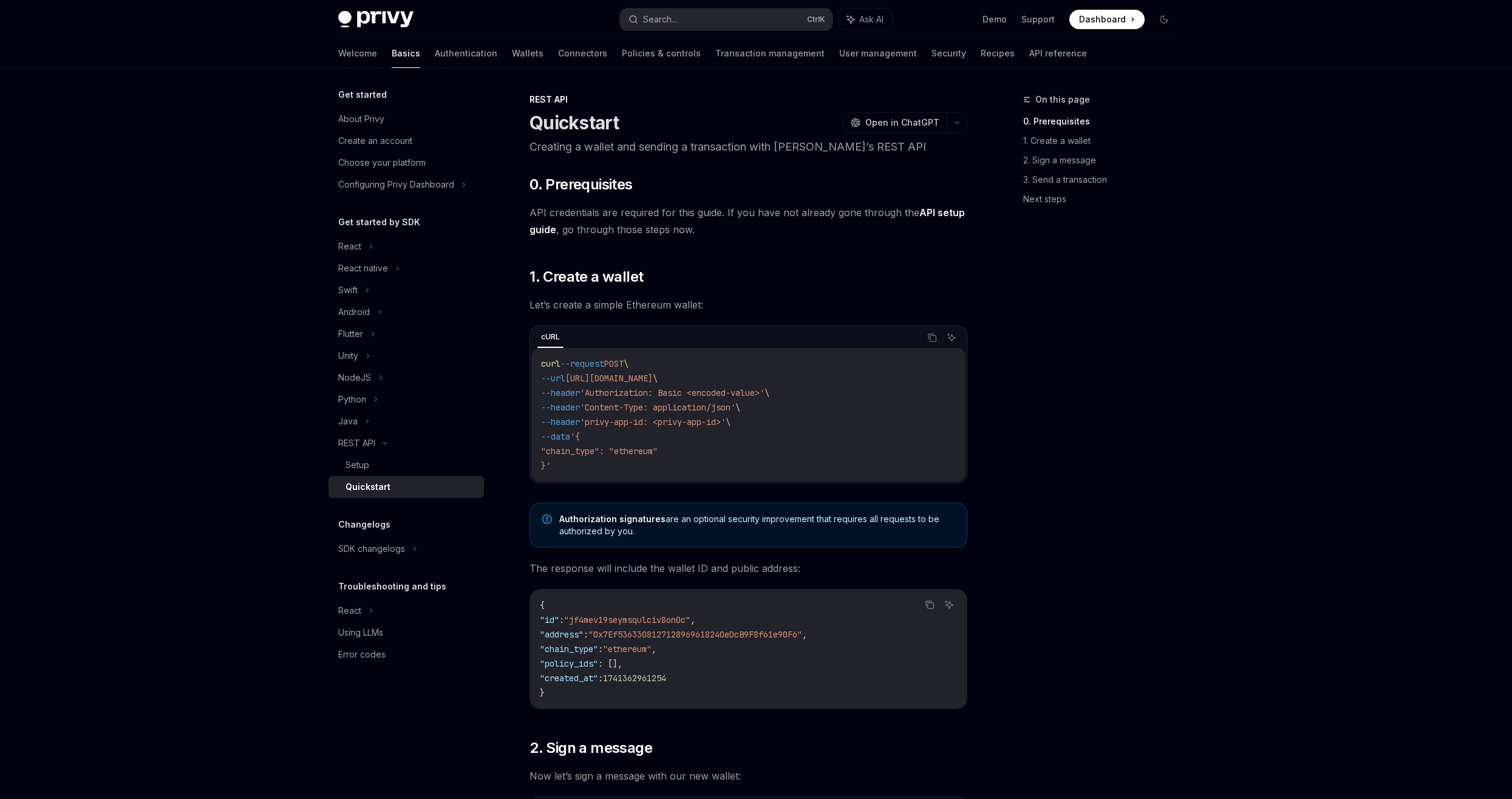
click at [631, 399] on code "curl --request POST \ --url [URL][DOMAIN_NAME] \ --header 'Authorization: Basic…" at bounding box center [748, 415] width 415 height 116
drag, startPoint x: 631, startPoint y: 399, endPoint x: 631, endPoint y: 425, distance: 26.0
click at [631, 425] on span "'privy-app-id: <privy-app-id>'" at bounding box center [653, 422] width 146 height 11
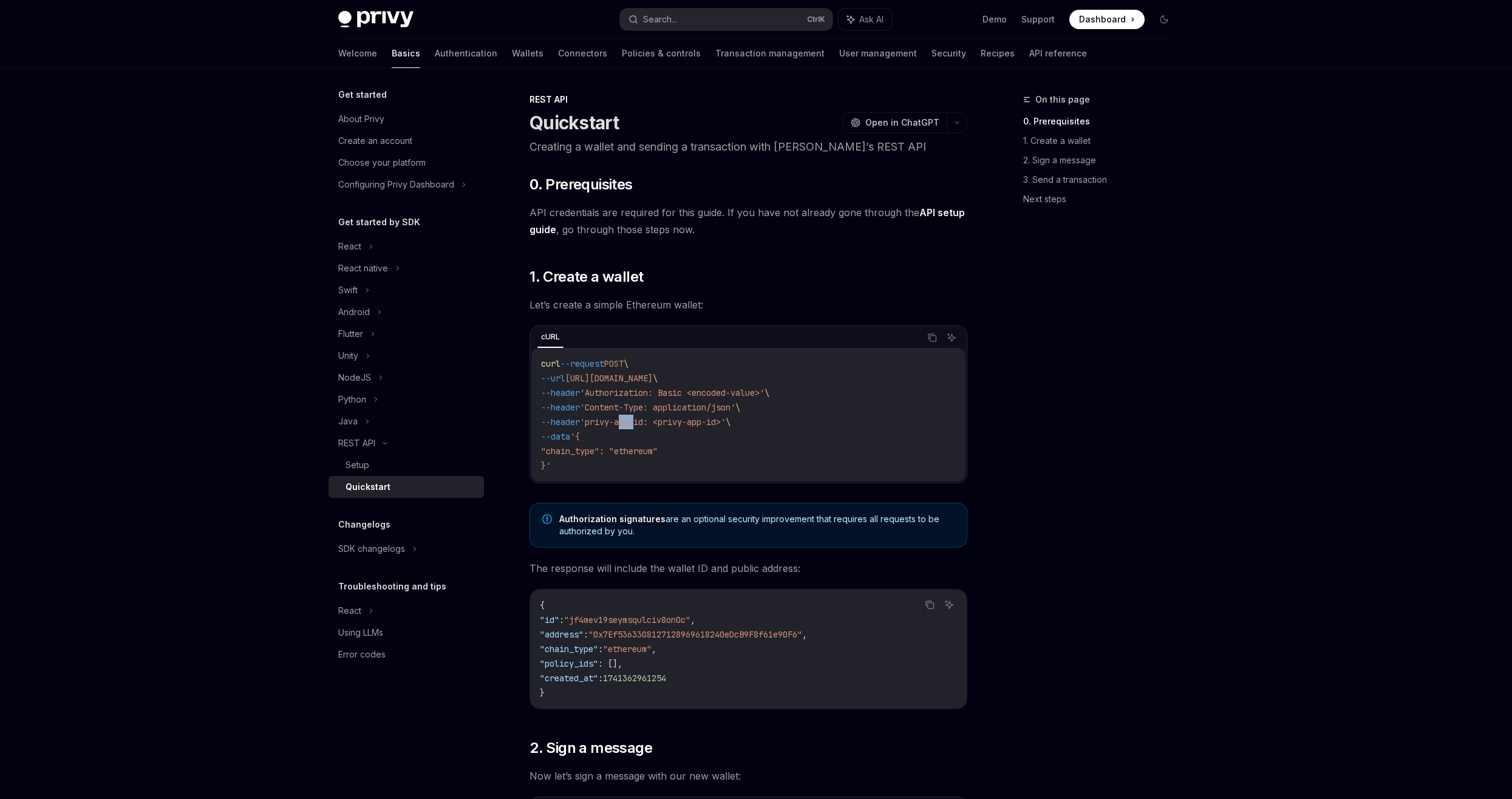
click at [631, 425] on span "'privy-app-id: <privy-app-id>'" at bounding box center [653, 422] width 146 height 11
drag, startPoint x: 631, startPoint y: 425, endPoint x: 634, endPoint y: 437, distance: 12.4
click at [634, 437] on code "curl --request POST \ --url [URL][DOMAIN_NAME] \ --header 'Authorization: Basic…" at bounding box center [748, 415] width 415 height 116
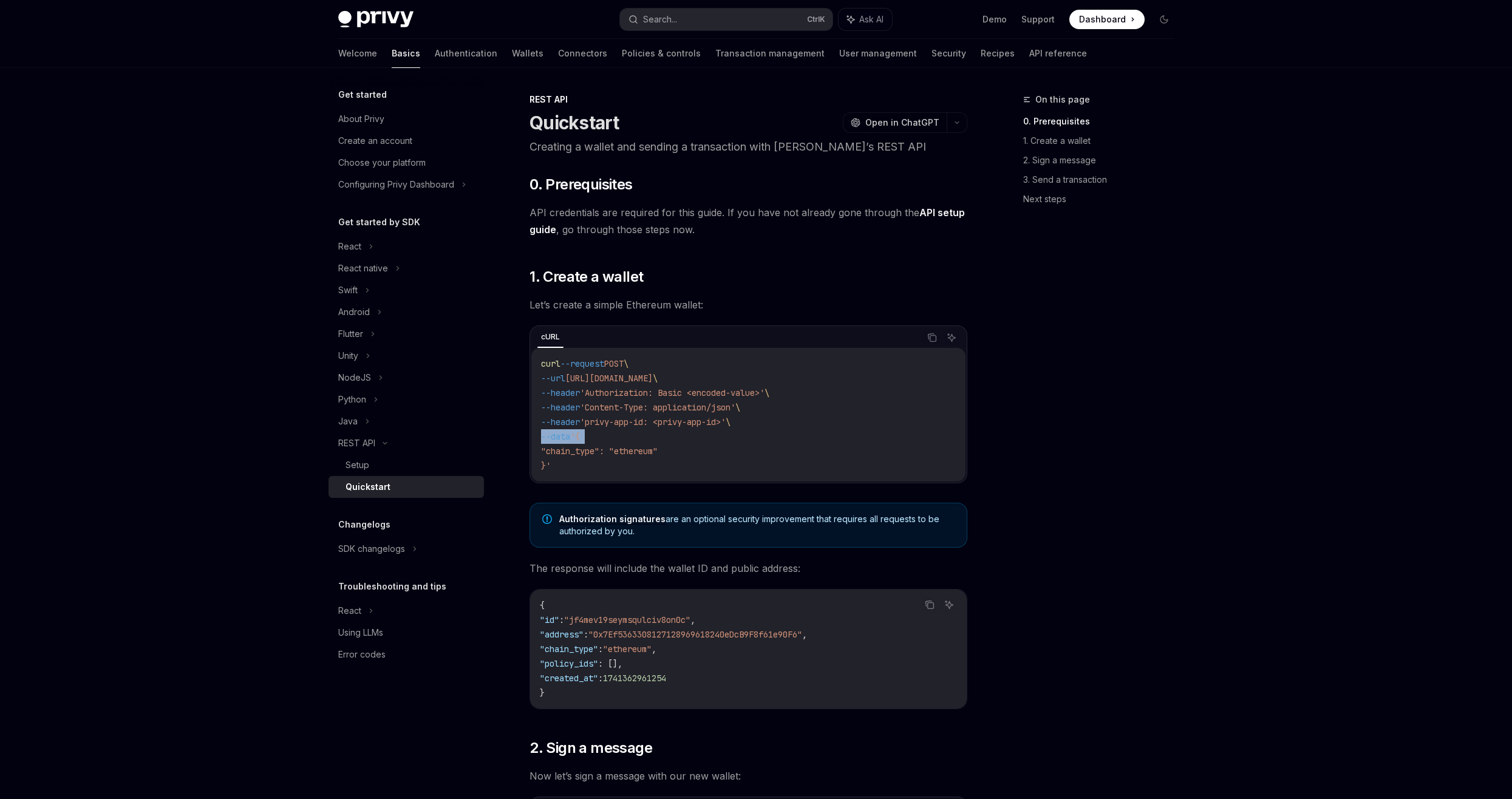
click at [634, 437] on code "curl --request POST \ --url [URL][DOMAIN_NAME] \ --header 'Authorization: Basic…" at bounding box center [748, 415] width 415 height 116
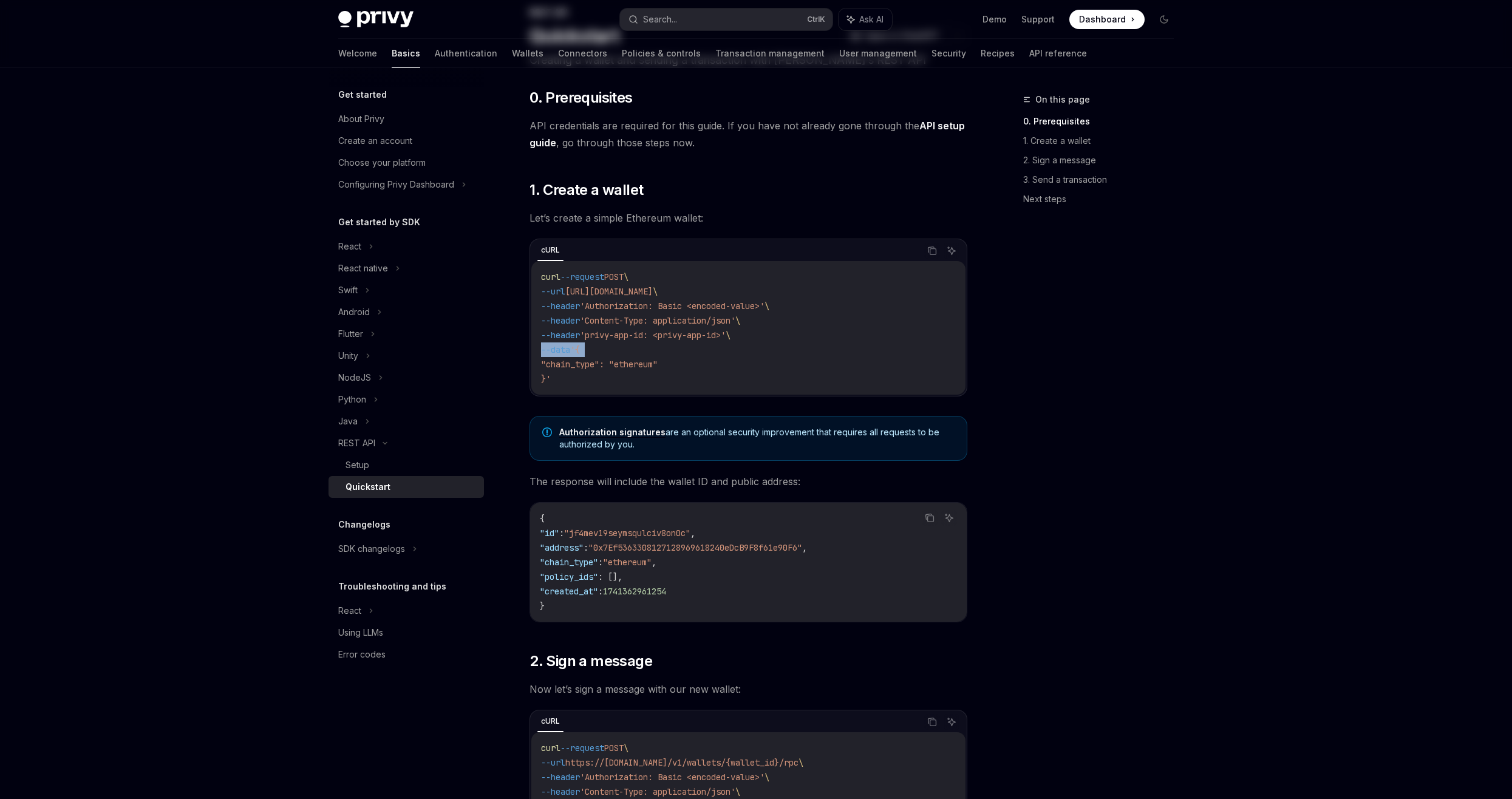
scroll to position [243, 0]
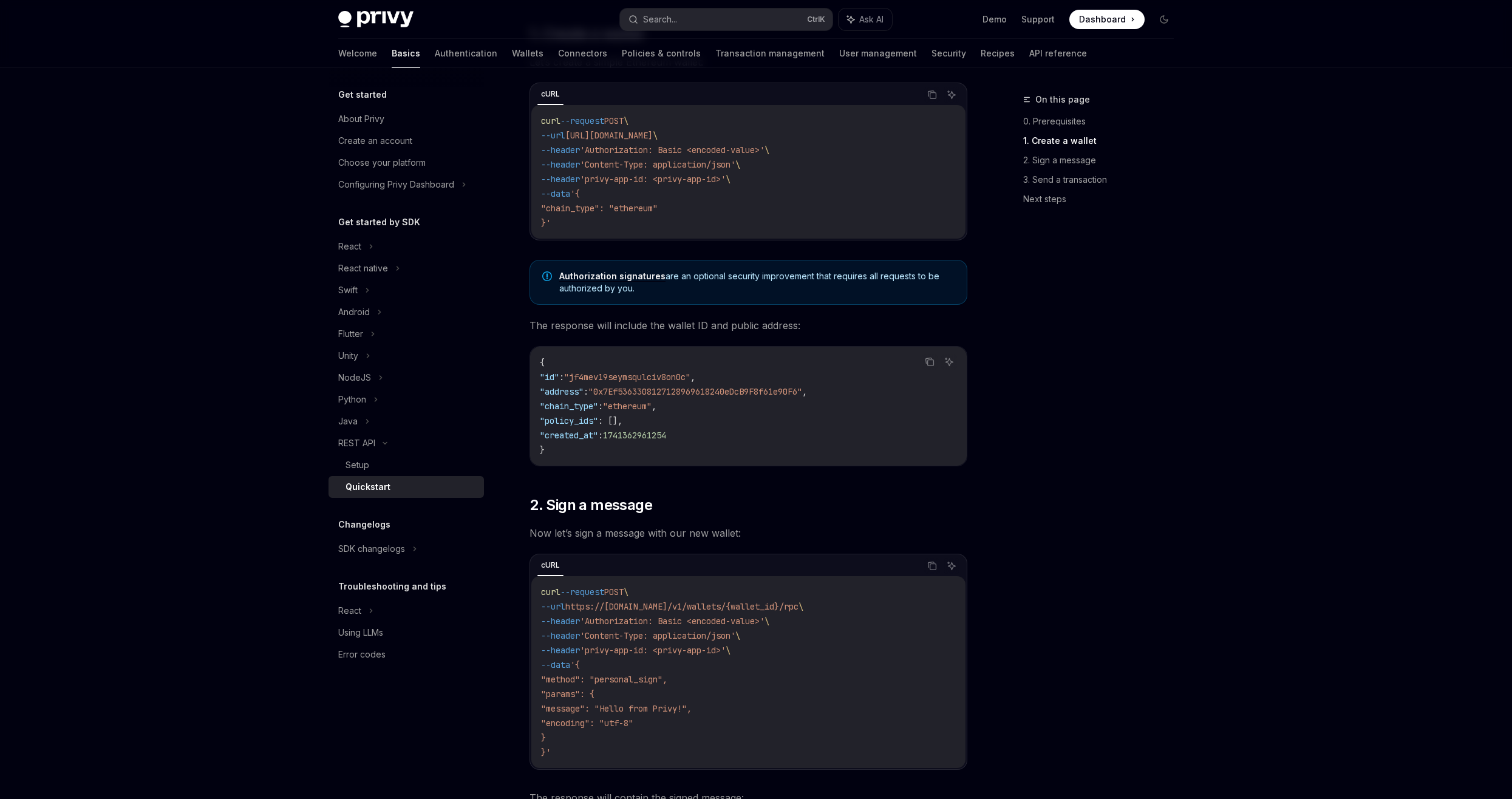
click at [628, 442] on code "{ "id" : "jf4mev19seymsqulciv8on0c" , "address" : "0x7Ef5363308127128969618240e…" at bounding box center [749, 406] width 417 height 102
drag, startPoint x: 628, startPoint y: 442, endPoint x: 569, endPoint y: 399, distance: 73.0
click at [569, 399] on code "{ "id" : "jf4mev19seymsqulciv8on0c" , "address" : "0x7Ef5363308127128969618240e…" at bounding box center [749, 406] width 417 height 102
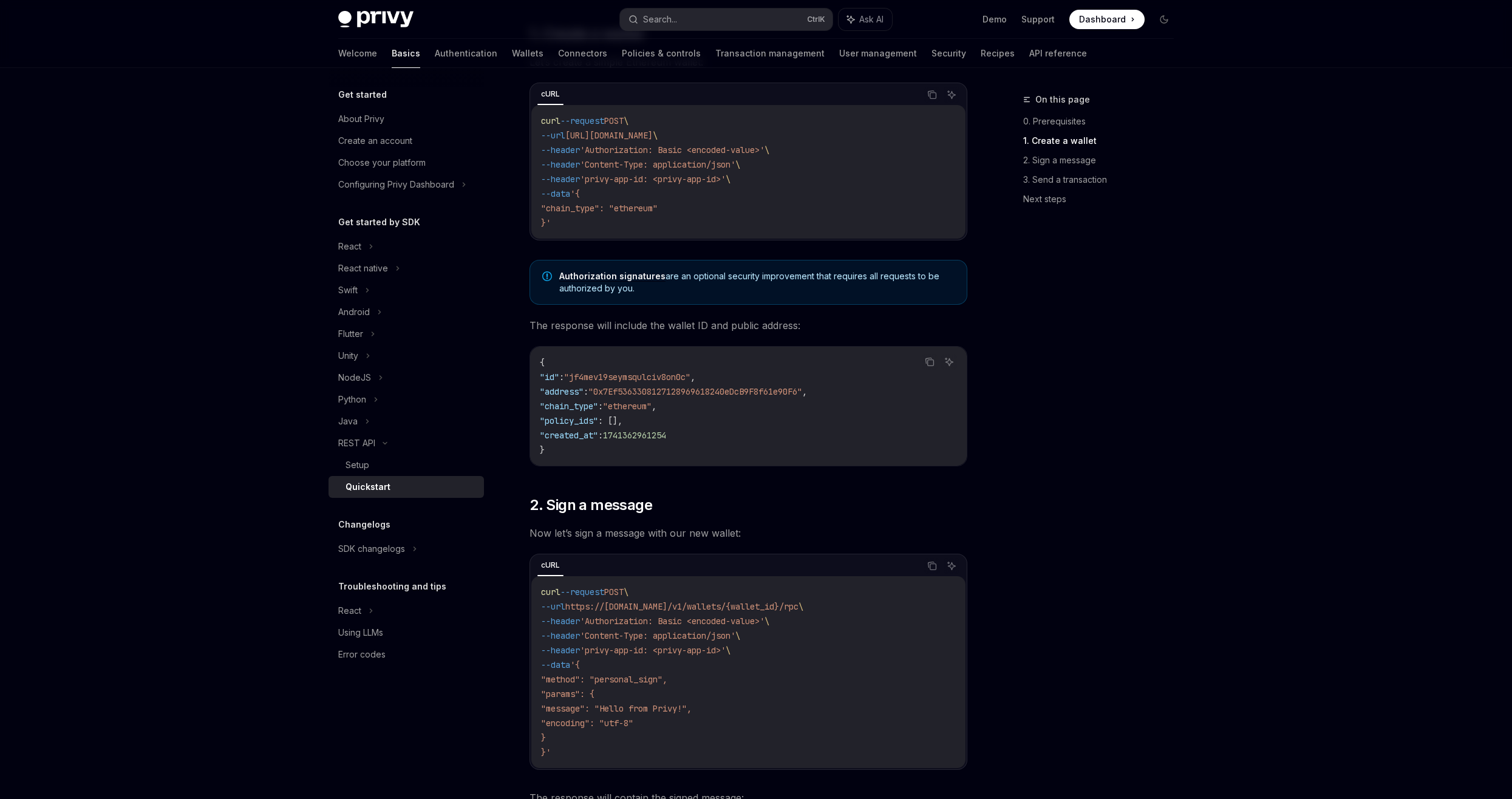
click at [569, 399] on code "{ "id" : "jf4mev19seymsqulciv8on0c" , "address" : "0x7Ef5363308127128969618240e…" at bounding box center [749, 406] width 417 height 102
click at [569, 400] on code "{ "id" : "jf4mev19seymsqulciv8on0c" , "address" : "0x7Ef5363308127128969618240e…" at bounding box center [749, 406] width 417 height 102
drag, startPoint x: 569, startPoint y: 400, endPoint x: 579, endPoint y: 416, distance: 18.9
click at [579, 416] on span ""policy_ids"" at bounding box center [569, 421] width 58 height 11
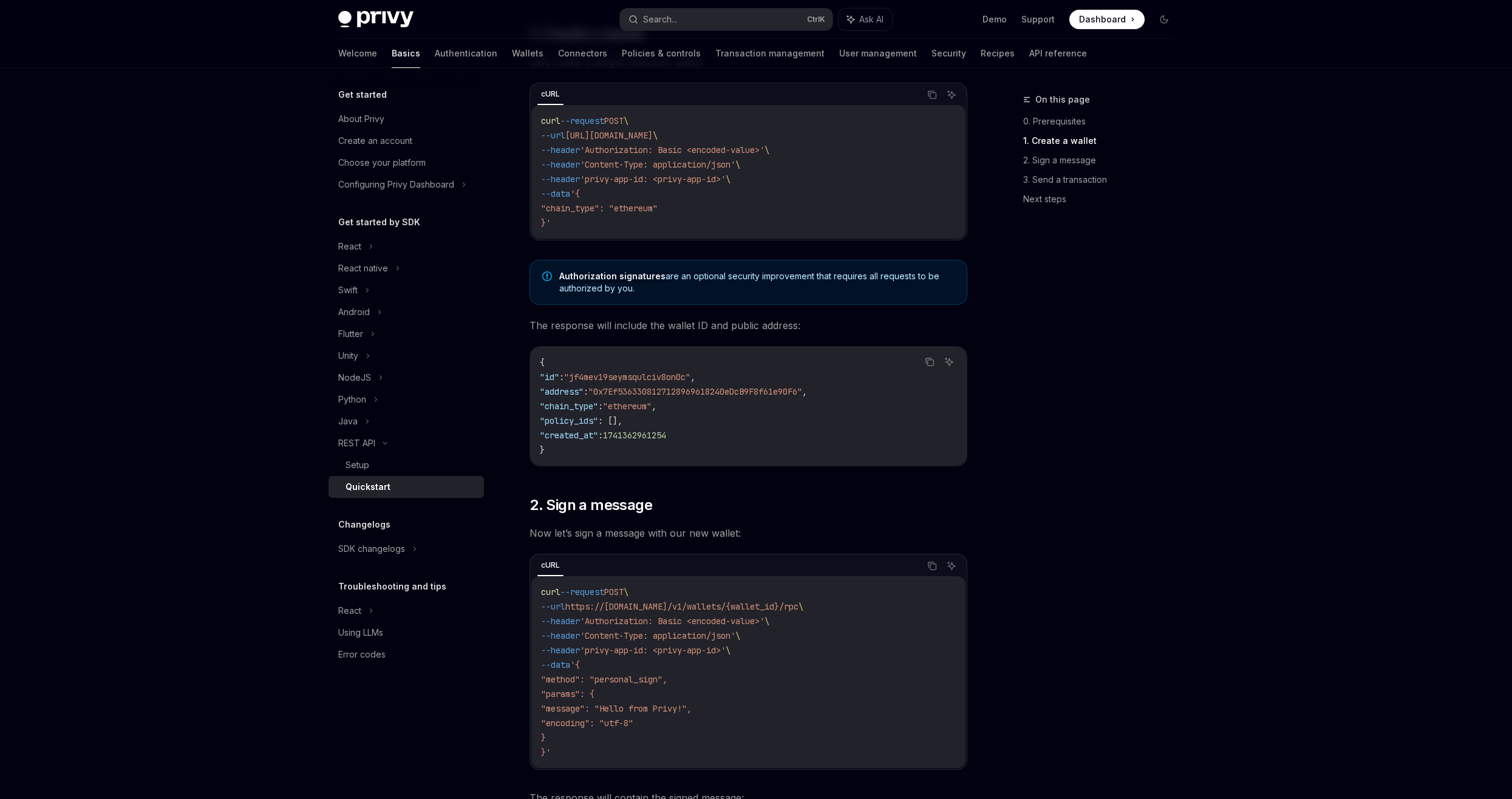
click at [579, 416] on span ""policy_ids"" at bounding box center [569, 421] width 58 height 11
drag, startPoint x: 579, startPoint y: 416, endPoint x: 601, endPoint y: 426, distance: 24.2
click at [601, 426] on code "{ "id" : "jf4mev19seymsqulciv8on0c" , "address" : "0x7Ef5363308127128969618240e…" at bounding box center [749, 406] width 417 height 102
click at [598, 429] on code "{ "id" : "jf4mev19seymsqulciv8on0c" , "address" : "0x7Ef5363308127128969618240e…" at bounding box center [749, 406] width 417 height 102
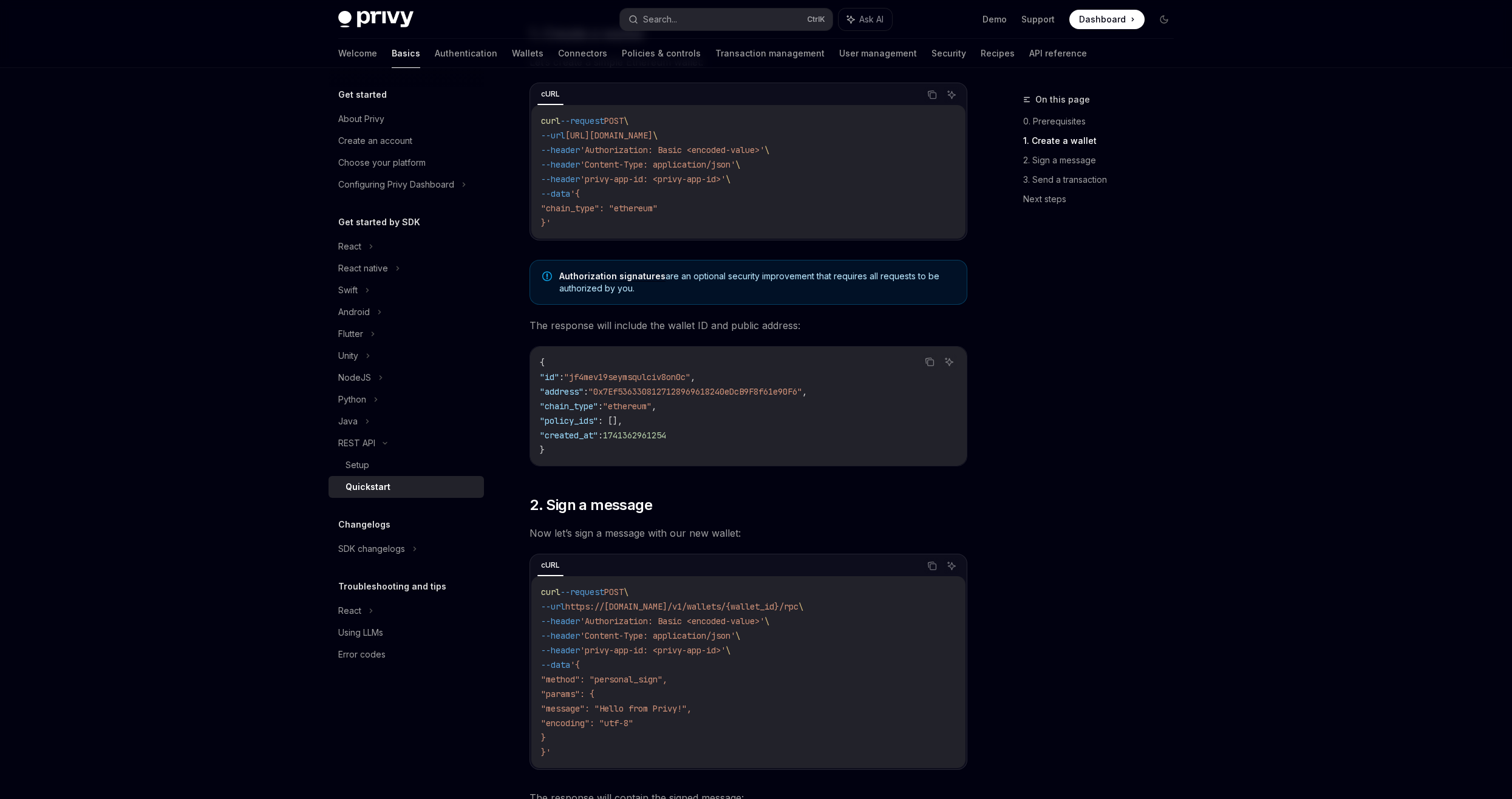
click at [598, 429] on code "{ "id" : "jf4mev19seymsqulciv8on0c" , "address" : "0x7Ef5363308127128969618240e…" at bounding box center [749, 406] width 417 height 102
drag, startPoint x: 598, startPoint y: 429, endPoint x: 627, endPoint y: 429, distance: 29.0
click at [627, 429] on code "{ "id" : "jf4mev19seymsqulciv8on0c" , "address" : "0x7Ef5363308127128969618240e…" at bounding box center [749, 406] width 417 height 102
drag, startPoint x: 627, startPoint y: 429, endPoint x: 598, endPoint y: 427, distance: 29.1
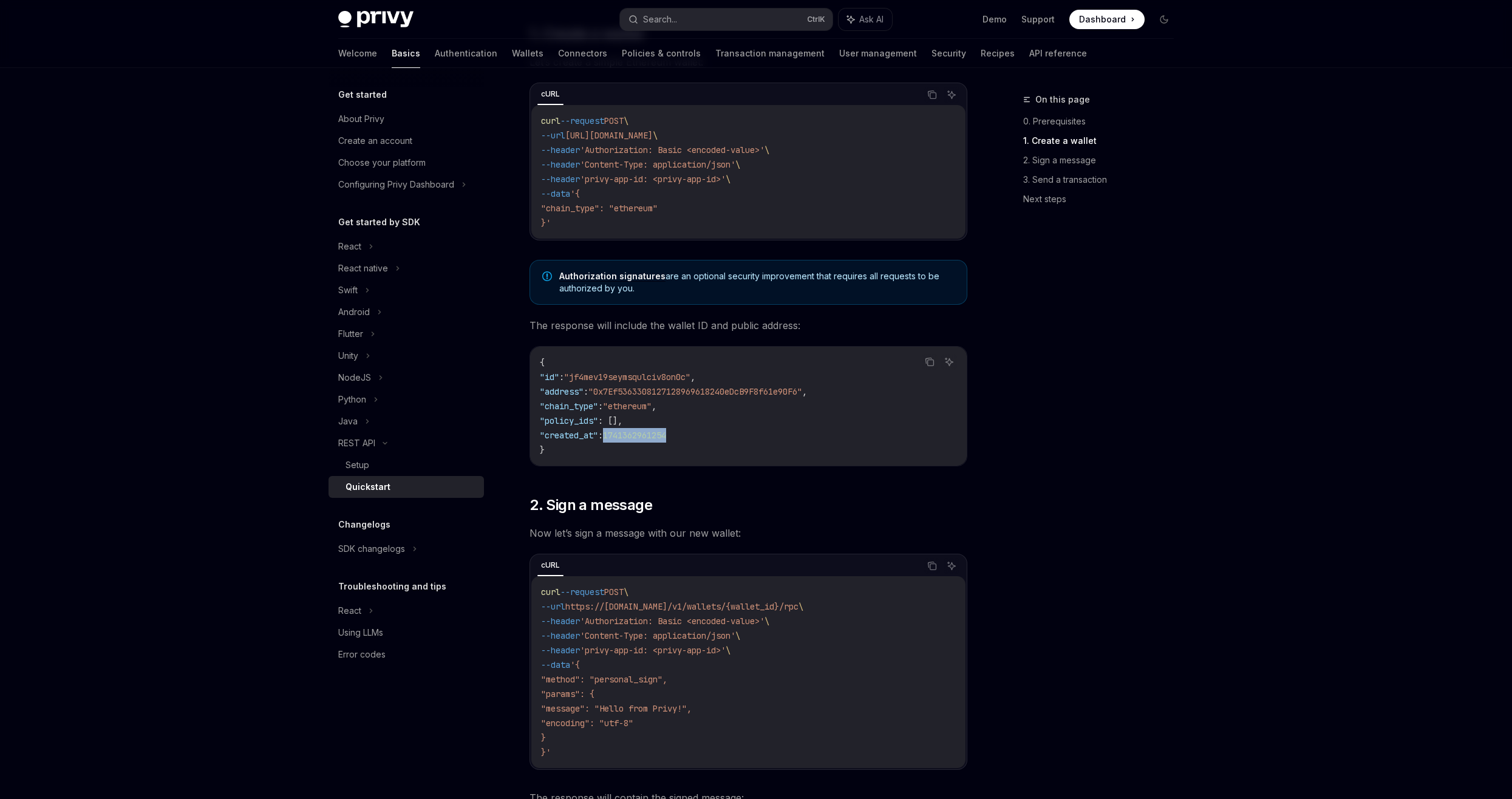
click at [598, 427] on code "{ "id" : "jf4mev19seymsqulciv8on0c" , "address" : "0x7Ef5363308127128969618240e…" at bounding box center [749, 406] width 417 height 102
drag, startPoint x: 598, startPoint y: 427, endPoint x: 560, endPoint y: 409, distance: 42.0
click at [560, 409] on span ""chain_type"" at bounding box center [569, 407] width 58 height 11
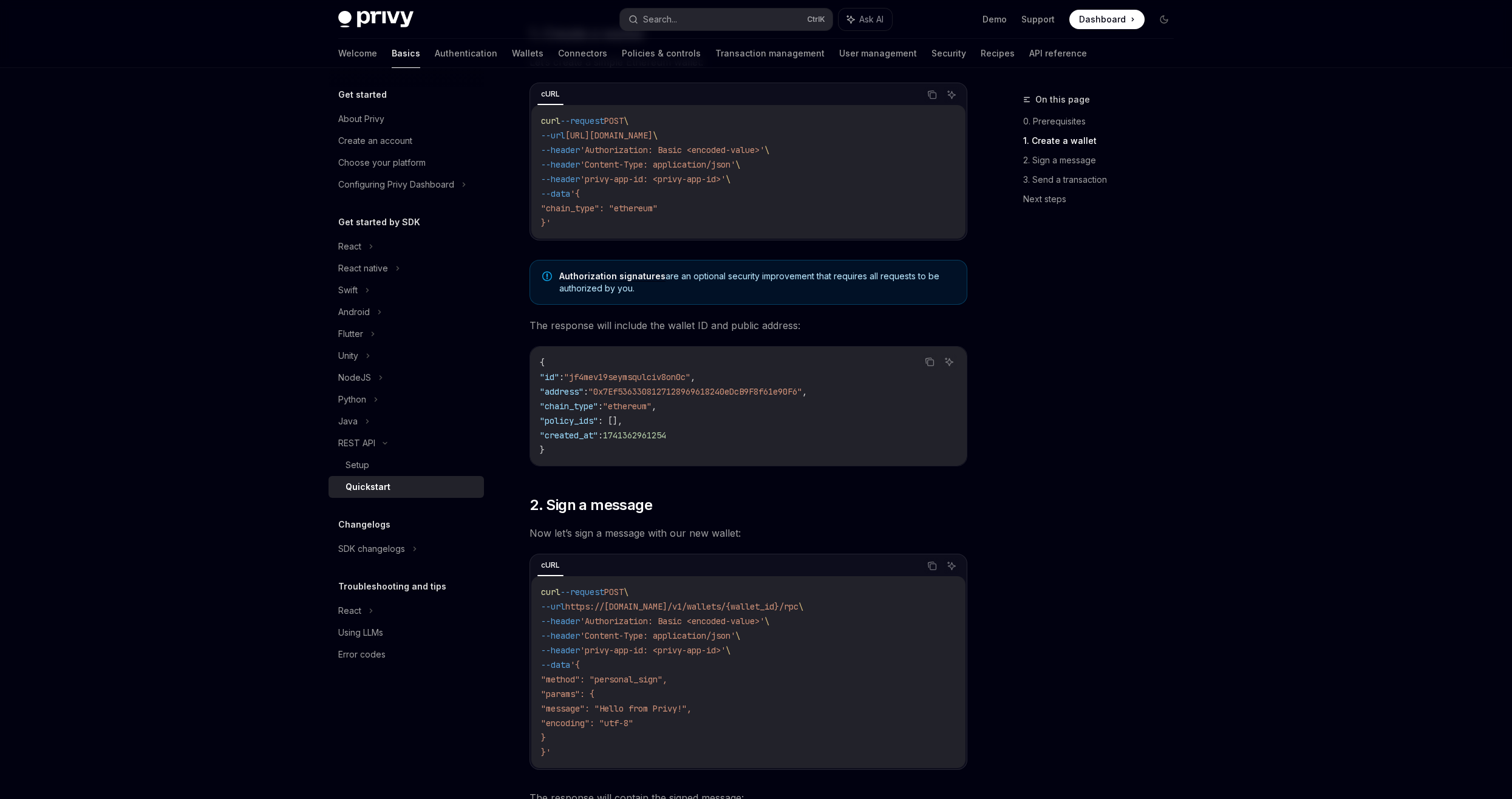
click at [560, 409] on span ""chain_type"" at bounding box center [569, 407] width 58 height 11
click at [566, 392] on span ""address"" at bounding box center [562, 392] width 44 height 11
drag, startPoint x: 566, startPoint y: 392, endPoint x: 557, endPoint y: 378, distance: 16.6
click at [557, 378] on span ""id"" at bounding box center [550, 378] width 19 height 11
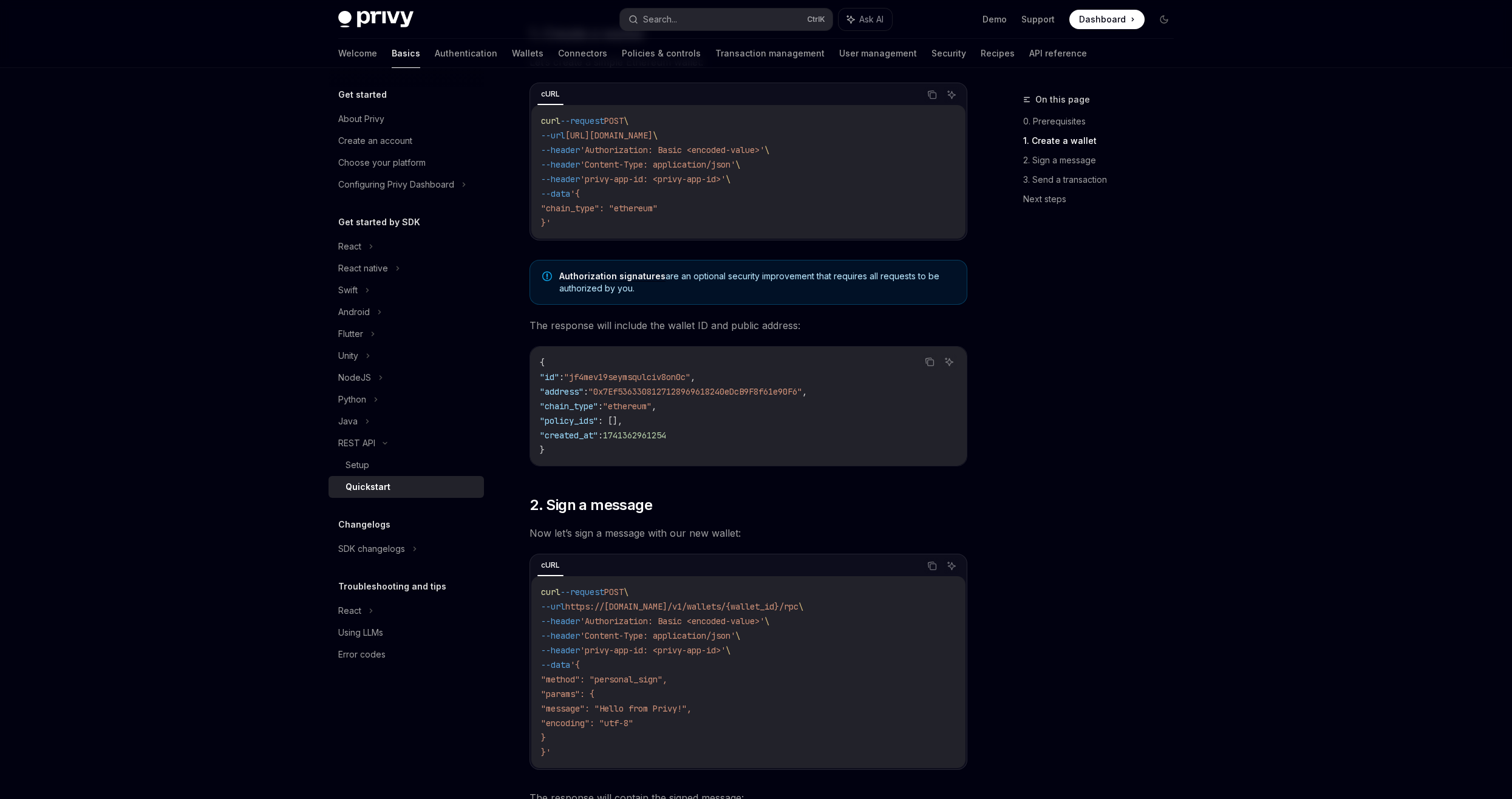
click at [557, 378] on span ""id"" at bounding box center [550, 378] width 19 height 11
drag, startPoint x: 557, startPoint y: 378, endPoint x: 589, endPoint y: 394, distance: 35.8
click at [584, 394] on span ""address"" at bounding box center [562, 392] width 44 height 11
drag, startPoint x: 589, startPoint y: 394, endPoint x: 581, endPoint y: 404, distance: 12.8
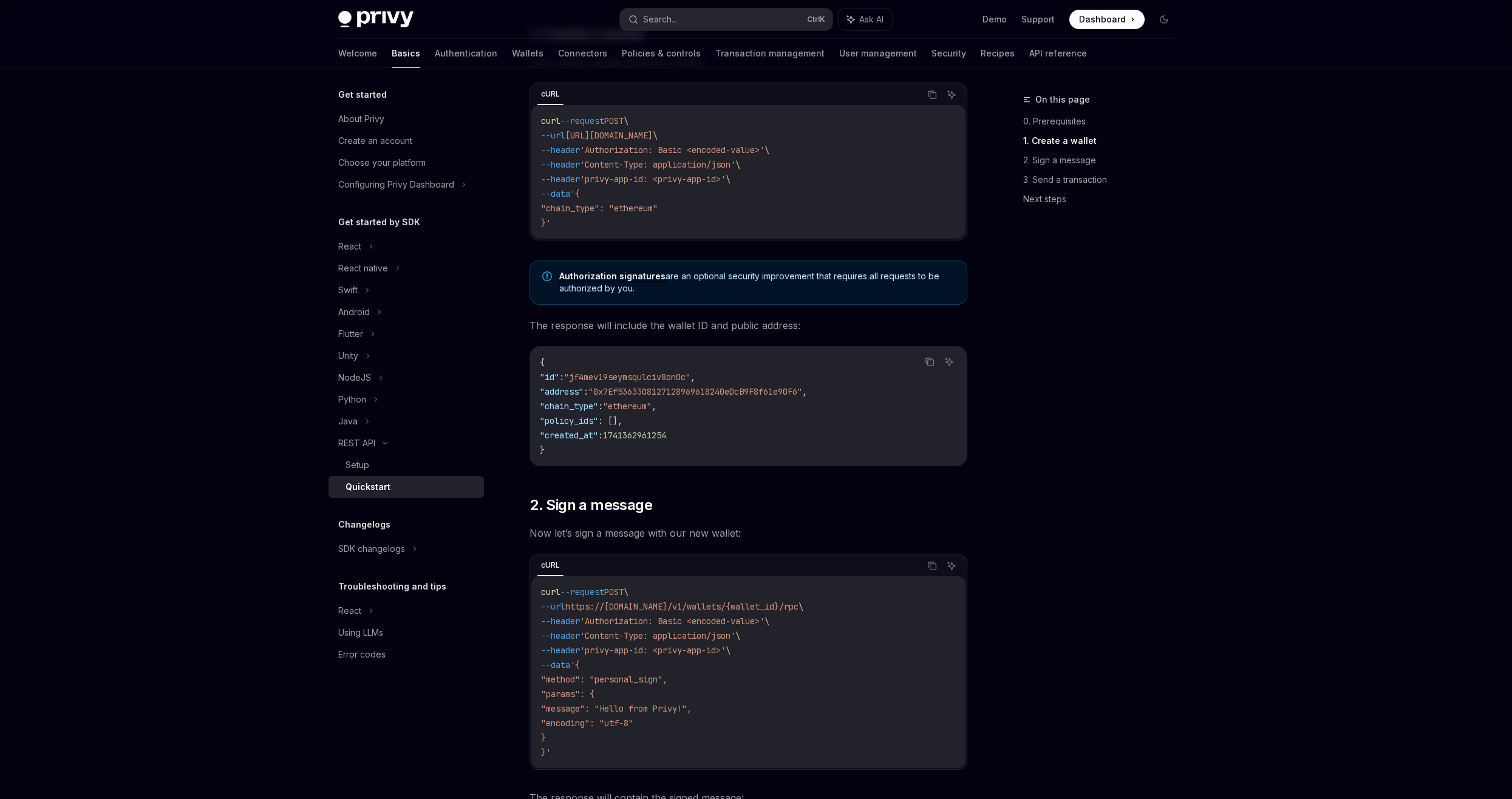
click at [581, 404] on span ""chain_type"" at bounding box center [569, 407] width 58 height 11
drag, startPoint x: 581, startPoint y: 404, endPoint x: 576, endPoint y: 395, distance: 10.3
click at [576, 395] on span ""address"" at bounding box center [562, 392] width 44 height 11
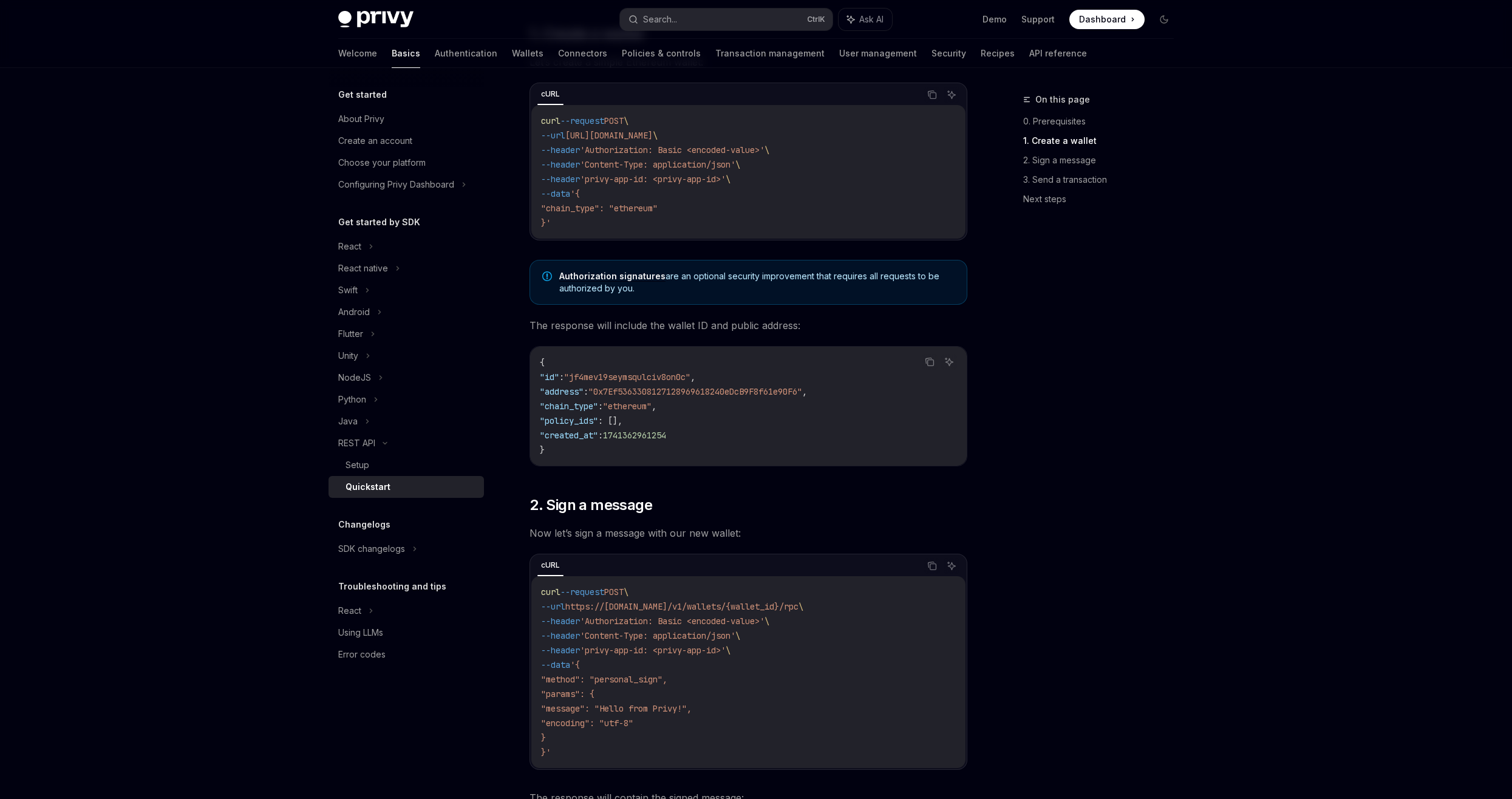
drag, startPoint x: 576, startPoint y: 395, endPoint x: 575, endPoint y: 402, distance: 7.1
click at [575, 402] on span ""chain_type"" at bounding box center [569, 407] width 58 height 11
drag, startPoint x: 575, startPoint y: 402, endPoint x: 575, endPoint y: 425, distance: 23.0
click at [575, 425] on span ""policy_ids"" at bounding box center [569, 421] width 58 height 11
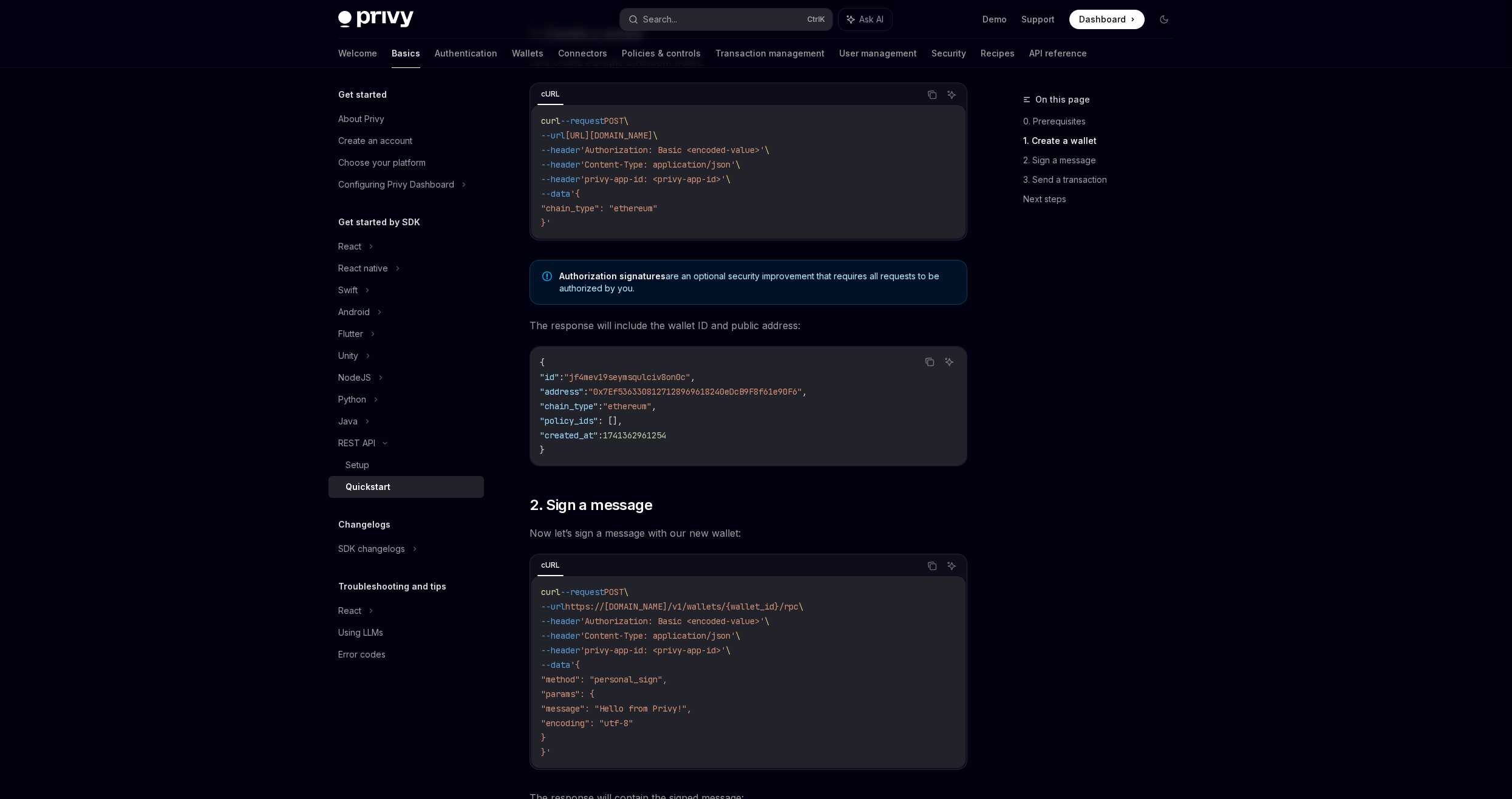
click at [575, 425] on span ""policy_ids"" at bounding box center [569, 421] width 58 height 11
click at [577, 430] on span ""created_at"" at bounding box center [569, 436] width 58 height 11
drag, startPoint x: 577, startPoint y: 430, endPoint x: 666, endPoint y: 435, distance: 89.1
click at [666, 435] on span "1741362961254" at bounding box center [635, 436] width 63 height 11
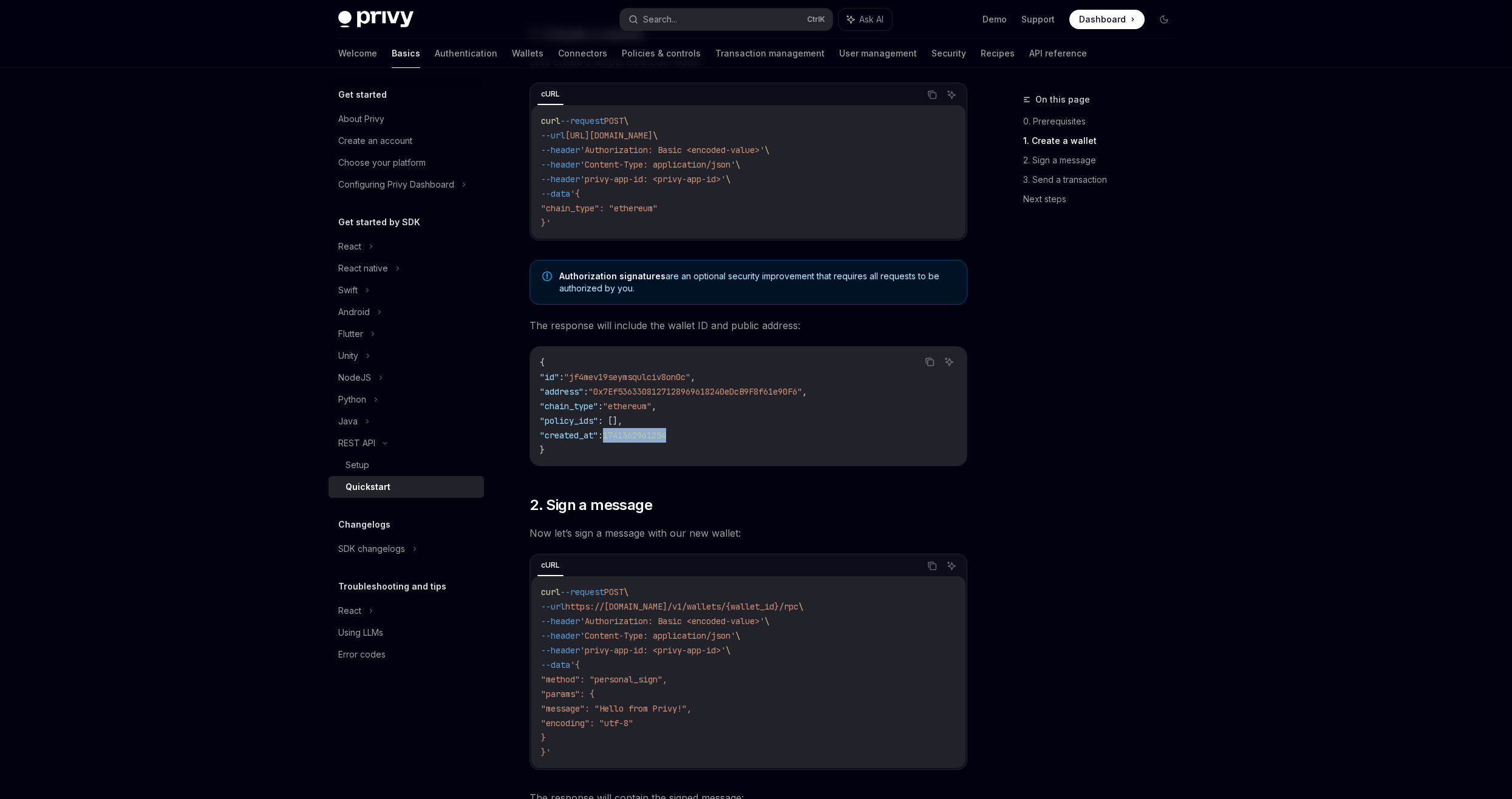
click at [666, 435] on span "1741362961254" at bounding box center [635, 436] width 63 height 11
drag, startPoint x: 666, startPoint y: 435, endPoint x: 607, endPoint y: 413, distance: 63.0
click at [607, 413] on code "{ "id" : "jf4mev19seymsqulciv8on0c" , "address" : "0x7Ef5363308127128969618240e…" at bounding box center [749, 406] width 417 height 102
drag, startPoint x: 607, startPoint y: 413, endPoint x: 573, endPoint y: 411, distance: 34.1
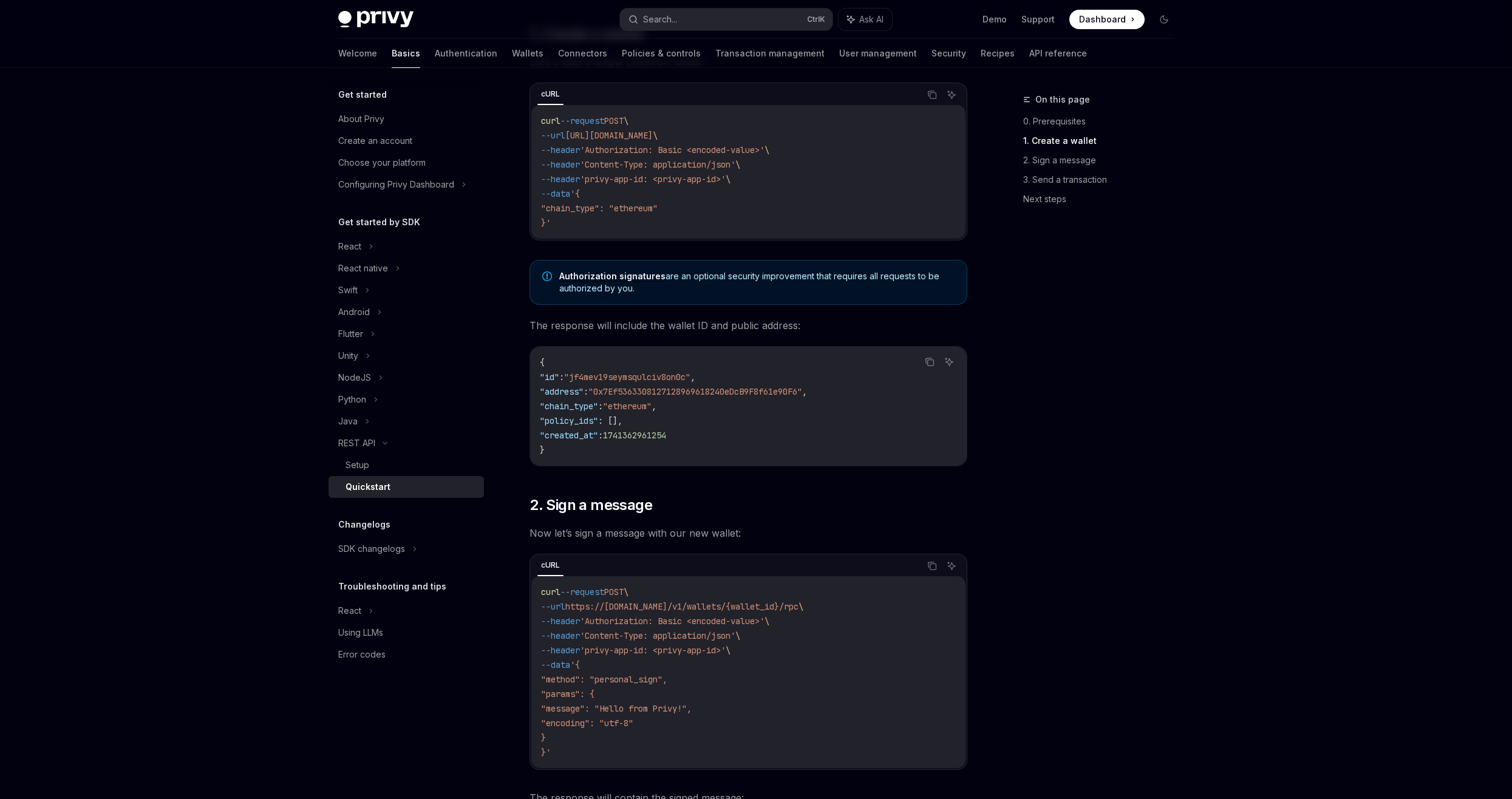
click at [573, 411] on span ""chain_type"" at bounding box center [569, 407] width 58 height 11
drag, startPoint x: 573, startPoint y: 411, endPoint x: 561, endPoint y: 396, distance: 19.2
click at [561, 396] on span ""address"" at bounding box center [562, 392] width 44 height 11
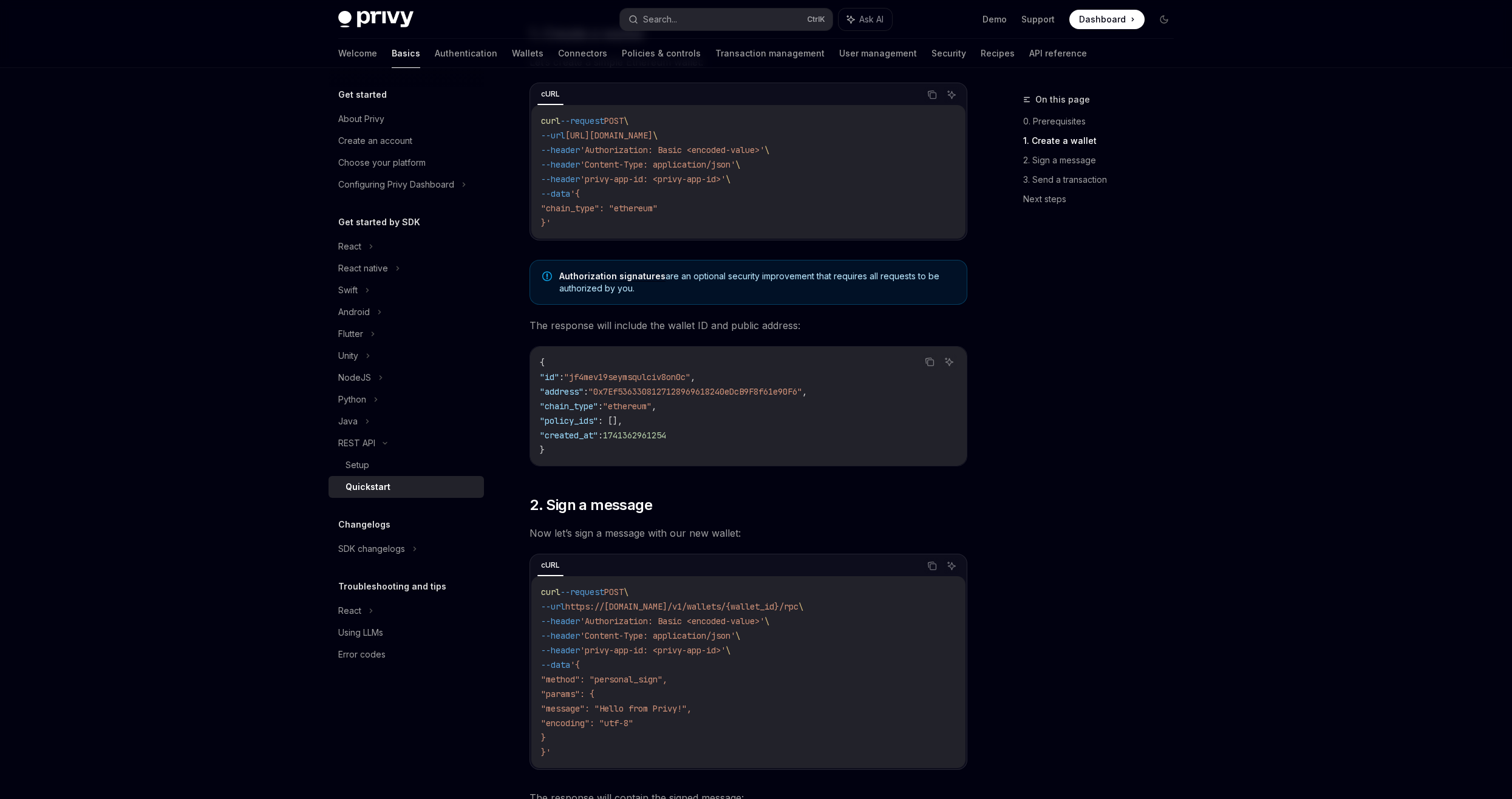
drag, startPoint x: 561, startPoint y: 396, endPoint x: 555, endPoint y: 378, distance: 19.0
click at [555, 378] on span ""id"" at bounding box center [550, 378] width 19 height 11
drag, startPoint x: 555, startPoint y: 378, endPoint x: 560, endPoint y: 391, distance: 13.9
click at [560, 391] on span ""address"" at bounding box center [562, 392] width 44 height 11
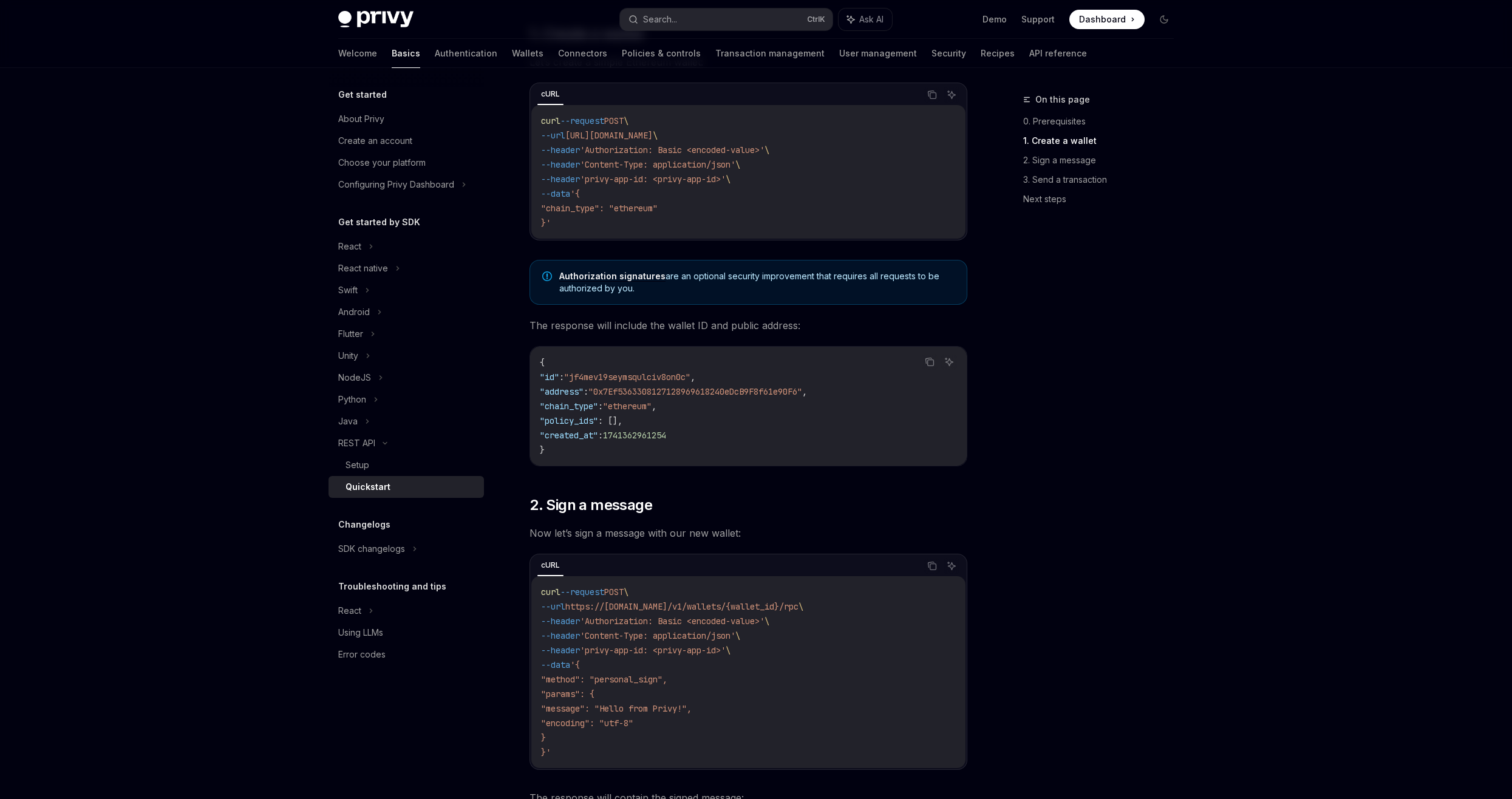
click at [560, 391] on span ""address"" at bounding box center [562, 392] width 44 height 11
drag, startPoint x: 560, startPoint y: 391, endPoint x: 570, endPoint y: 405, distance: 17.2
click at [570, 405] on span ""chain_type"" at bounding box center [569, 407] width 58 height 11
drag
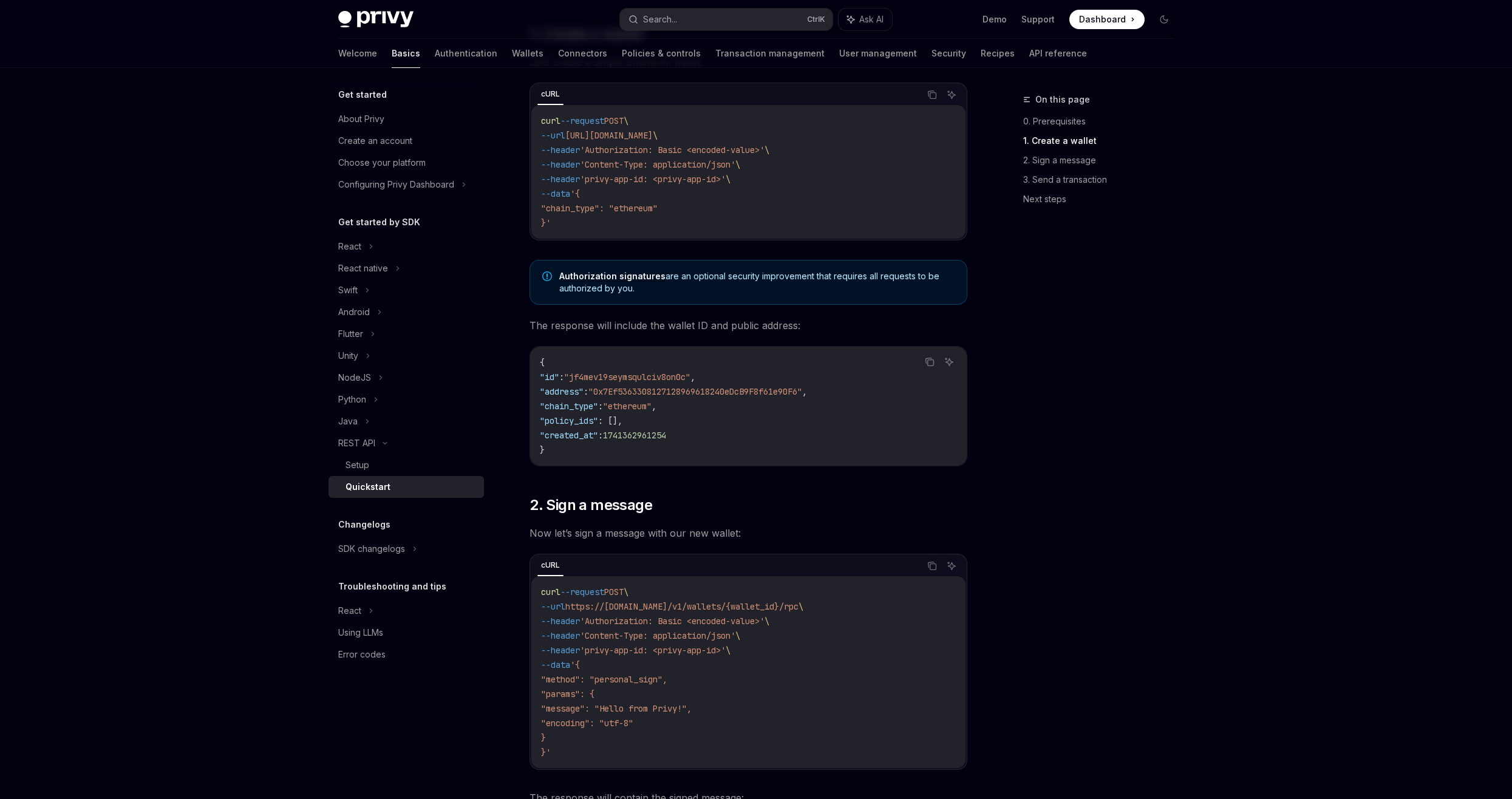
click at [582, 428] on code "{ "id" : "jf4mev19seymsqulciv8on0c" , "address" : "0x7Ef5363308127128969618240e…" at bounding box center [749, 406] width 417 height 102
click at [580, 421] on span ""policy_ids"" at bounding box center [569, 421] width 58 height 11
click at [577, 433] on span ""created_at"" at bounding box center [569, 436] width 58 height 11
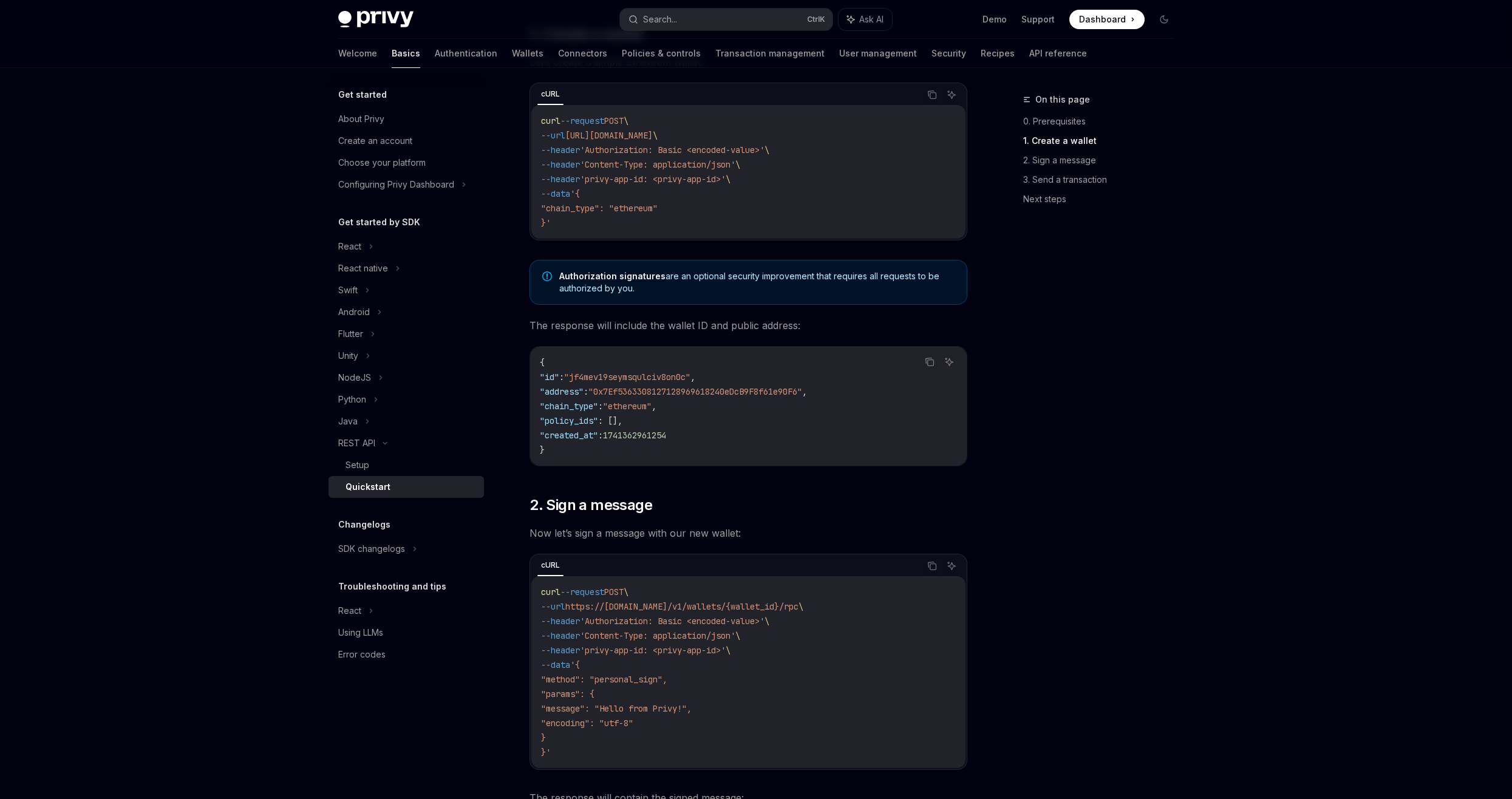
click at [577, 433] on span ""created_at"" at bounding box center [569, 436] width 58 height 11
click at [657, 434] on span "1741362961254" at bounding box center [635, 436] width 63 height 11
click at [596, 433] on span ""created_at"" at bounding box center [569, 436] width 58 height 11
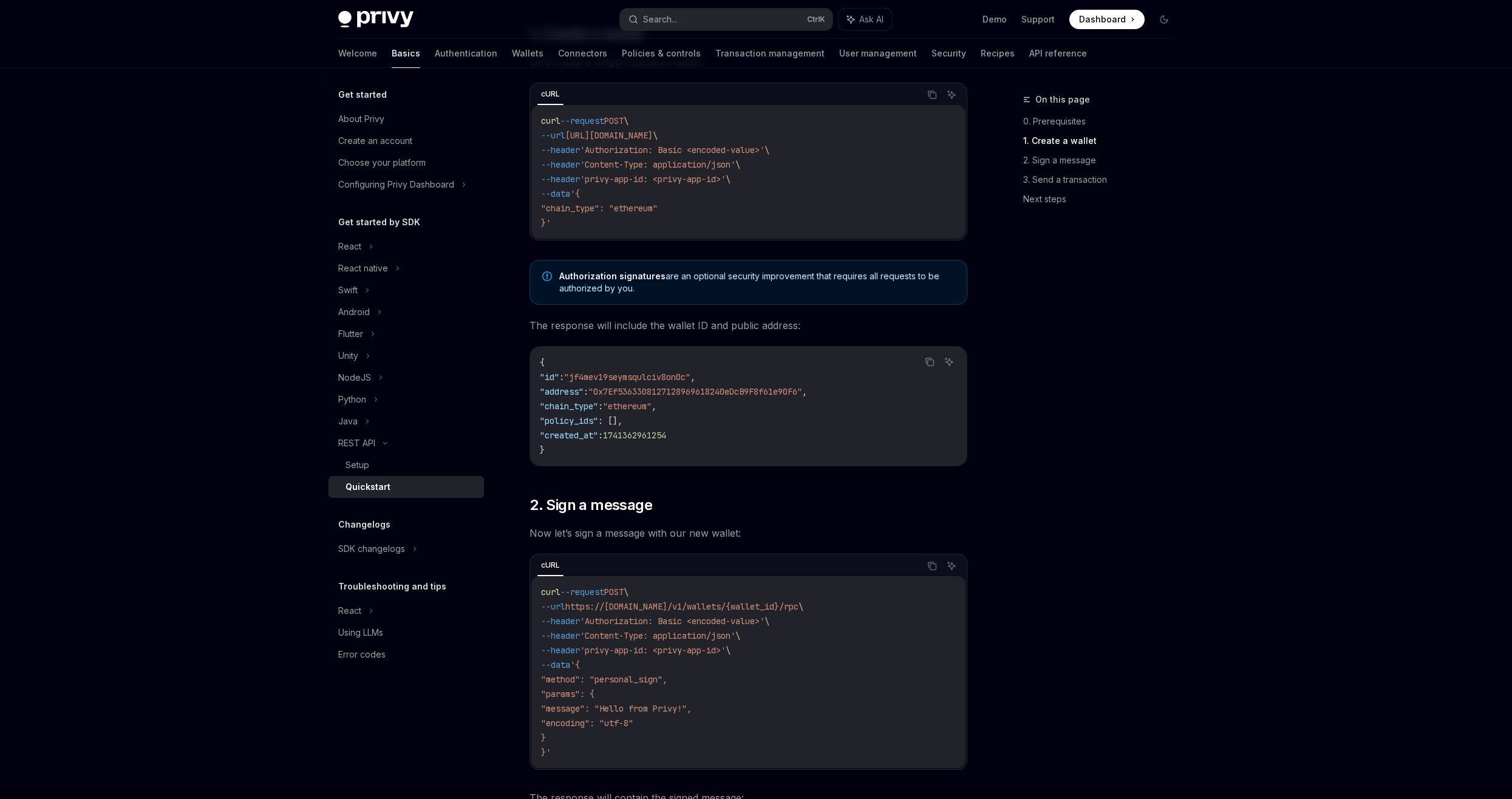
click at [582, 429] on code "{ "id" : "jf4mev19seymsqulciv8on0c" , "address" : "0x7Ef5363308127128969618240e…" at bounding box center [749, 406] width 417 height 102
click at [581, 425] on span ""policy_ids"" at bounding box center [569, 421] width 58 height 11
click at [575, 412] on code "{ "id" : "jf4mev19seymsqulciv8on0c" , "address" : "0x7Ef5363308127128969618240e…" at bounding box center [749, 406] width 417 height 102
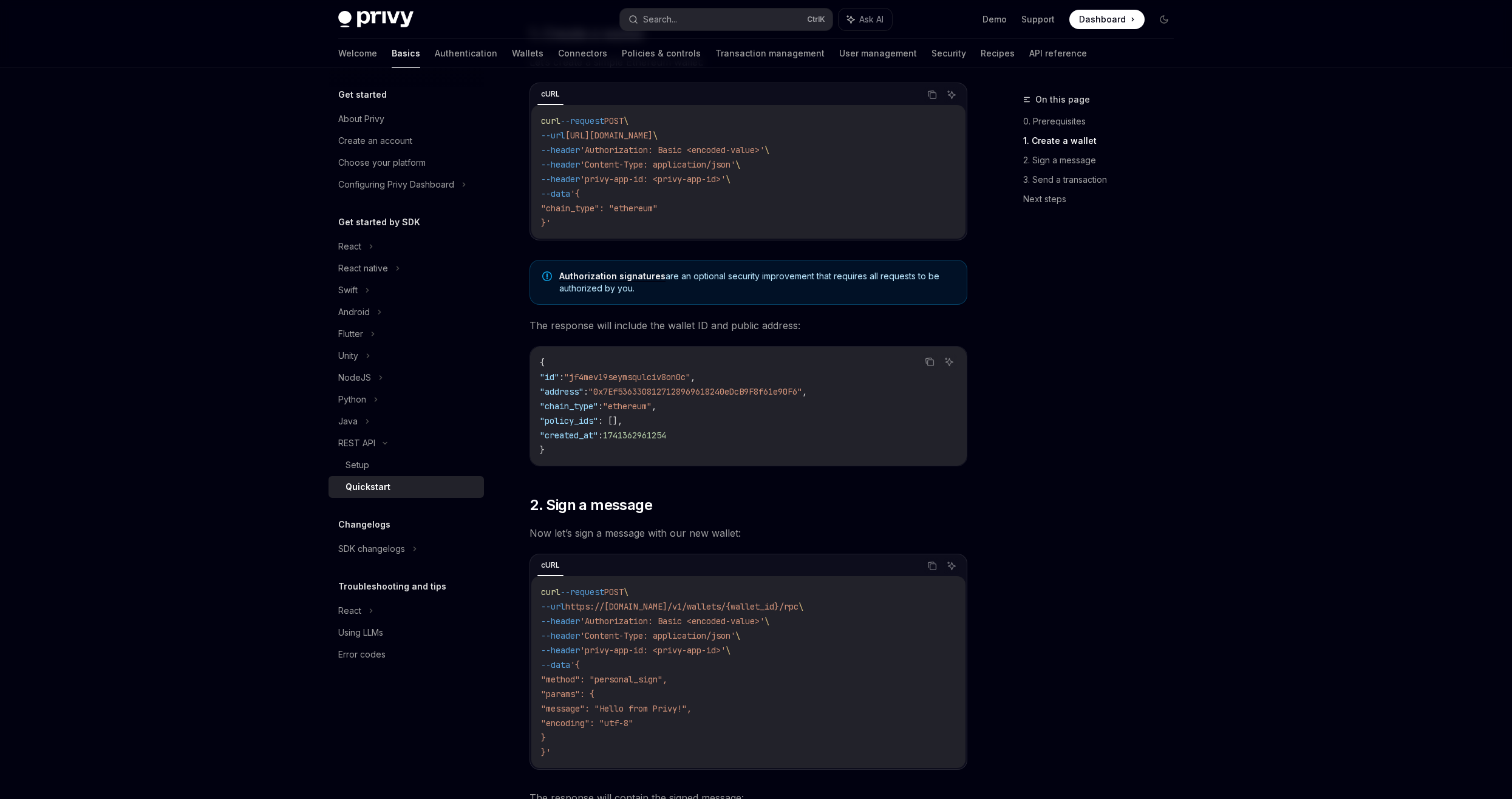
click at [575, 412] on code "{ "id" : "jf4mev19seymsqulciv8on0c" , "address" : "0x7Ef5363308127128969618240e…" at bounding box center [749, 406] width 417 height 102
click at [571, 391] on span ""address"" at bounding box center [562, 392] width 44 height 11
click at [560, 378] on span ""id"" at bounding box center [550, 378] width 19 height 11
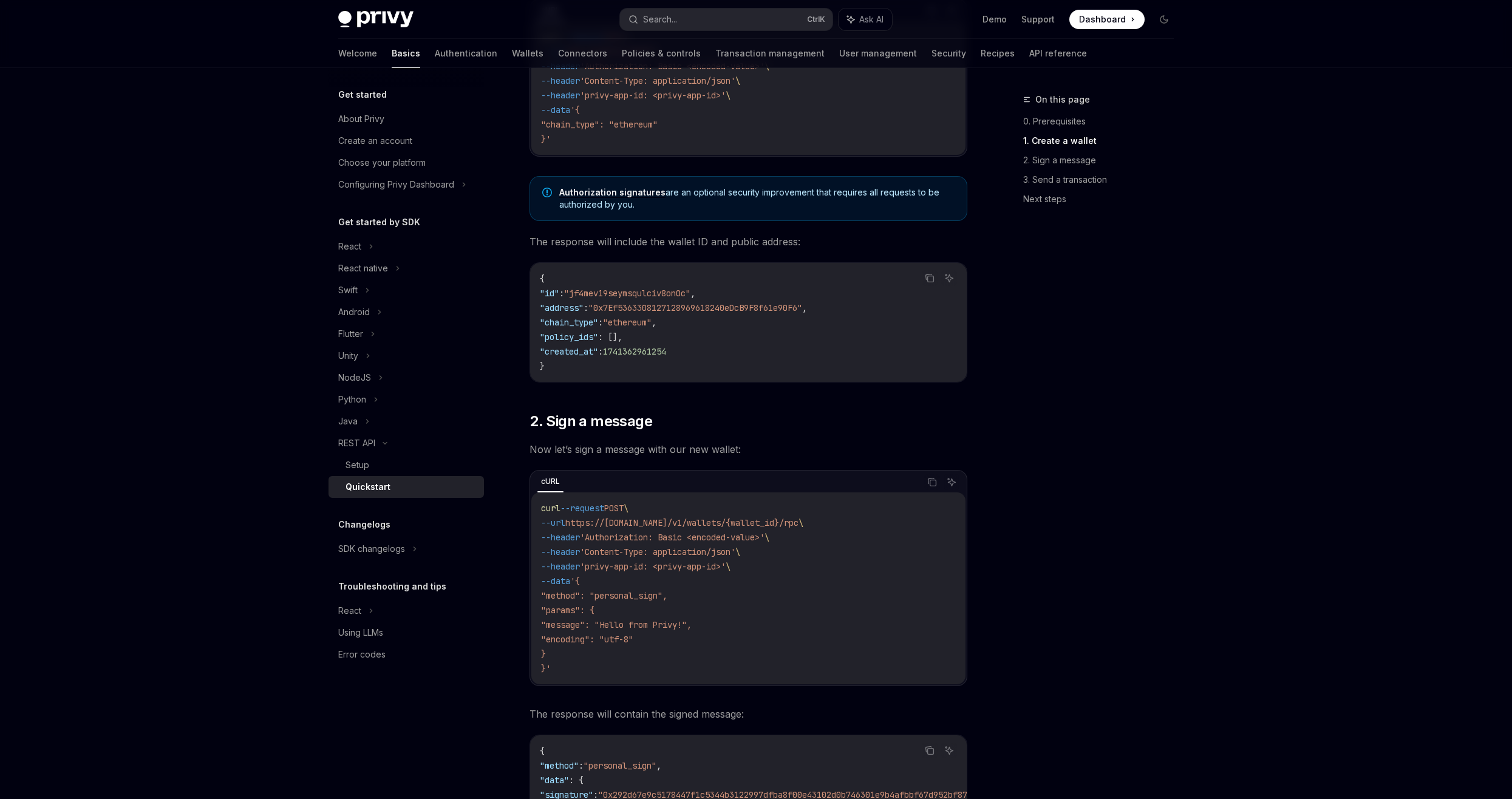
scroll to position [365, 0]
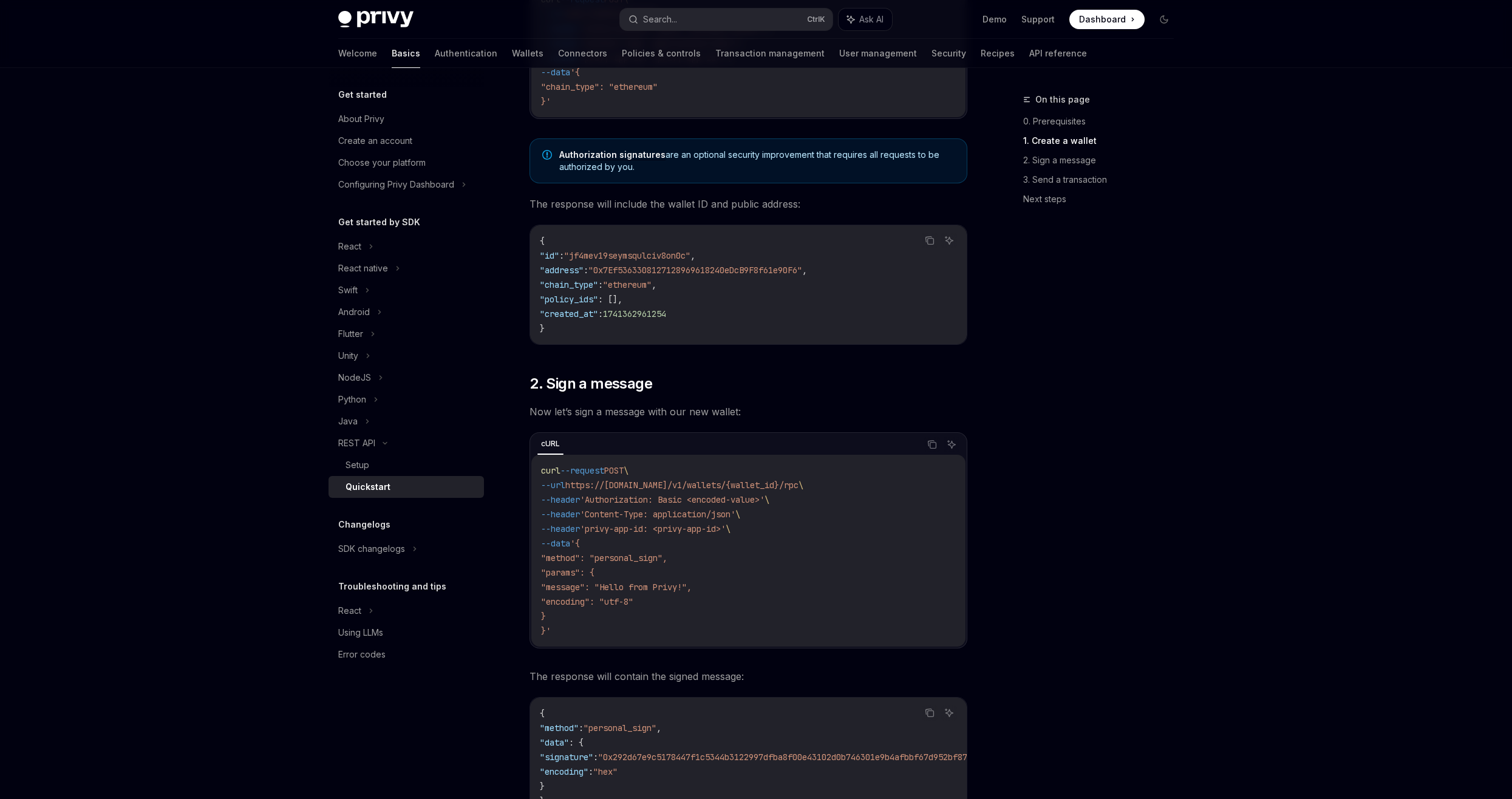
click at [585, 469] on span "--request" at bounding box center [582, 471] width 44 height 11
click at [560, 492] on code "curl --request POST \ --url https://[DOMAIN_NAME]/v1/wallets/{wallet_id}/rpc \ …" at bounding box center [748, 551] width 415 height 175
click at [576, 503] on span "--header" at bounding box center [560, 500] width 39 height 11
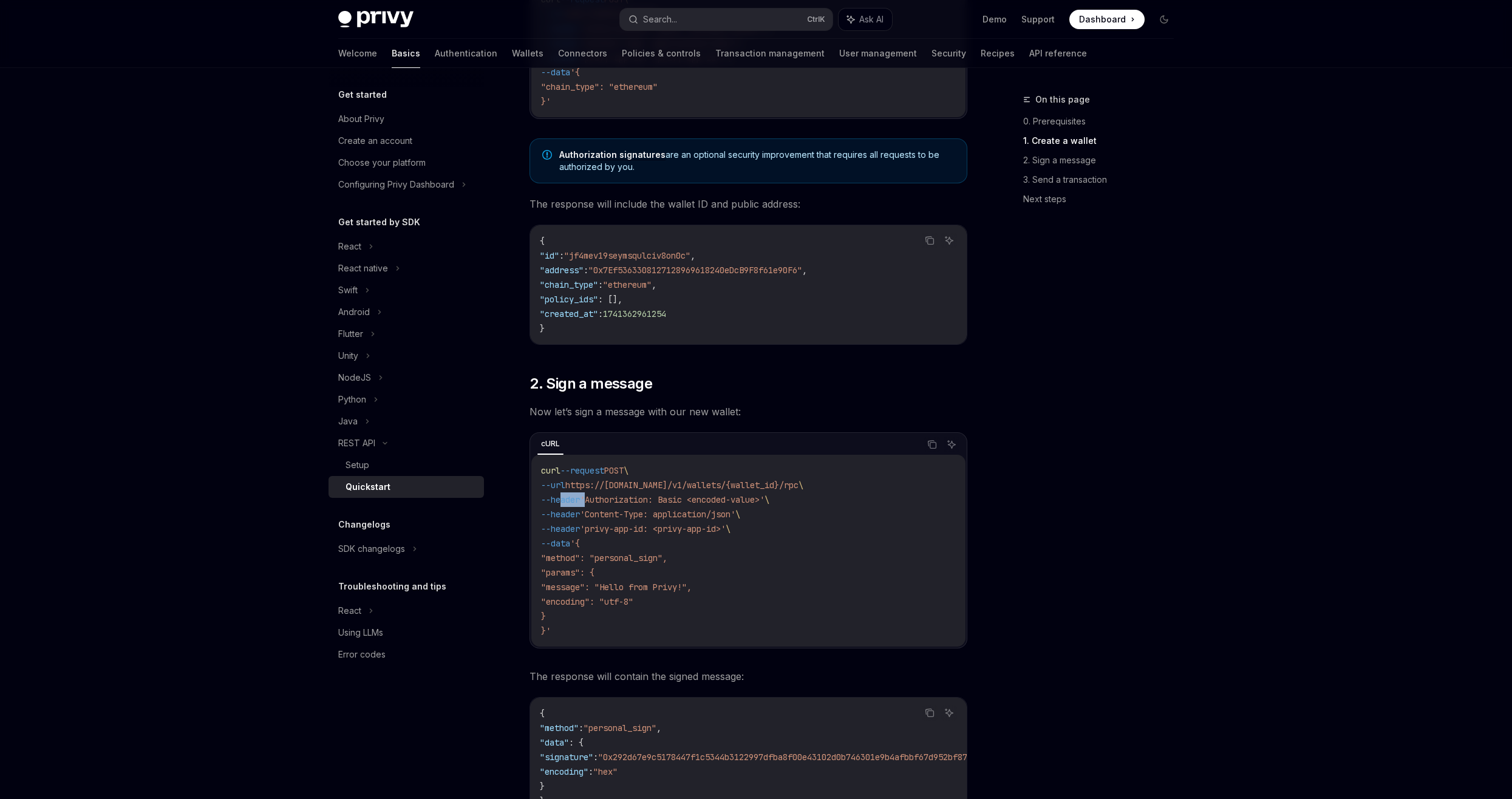
click at [576, 503] on span "--header" at bounding box center [560, 500] width 39 height 11
click at [575, 511] on span "--header" at bounding box center [560, 514] width 39 height 11
click at [577, 522] on code "curl --request POST \ --url https://[DOMAIN_NAME]/v1/wallets/{wallet_id}/rpc \ …" at bounding box center [748, 551] width 415 height 175
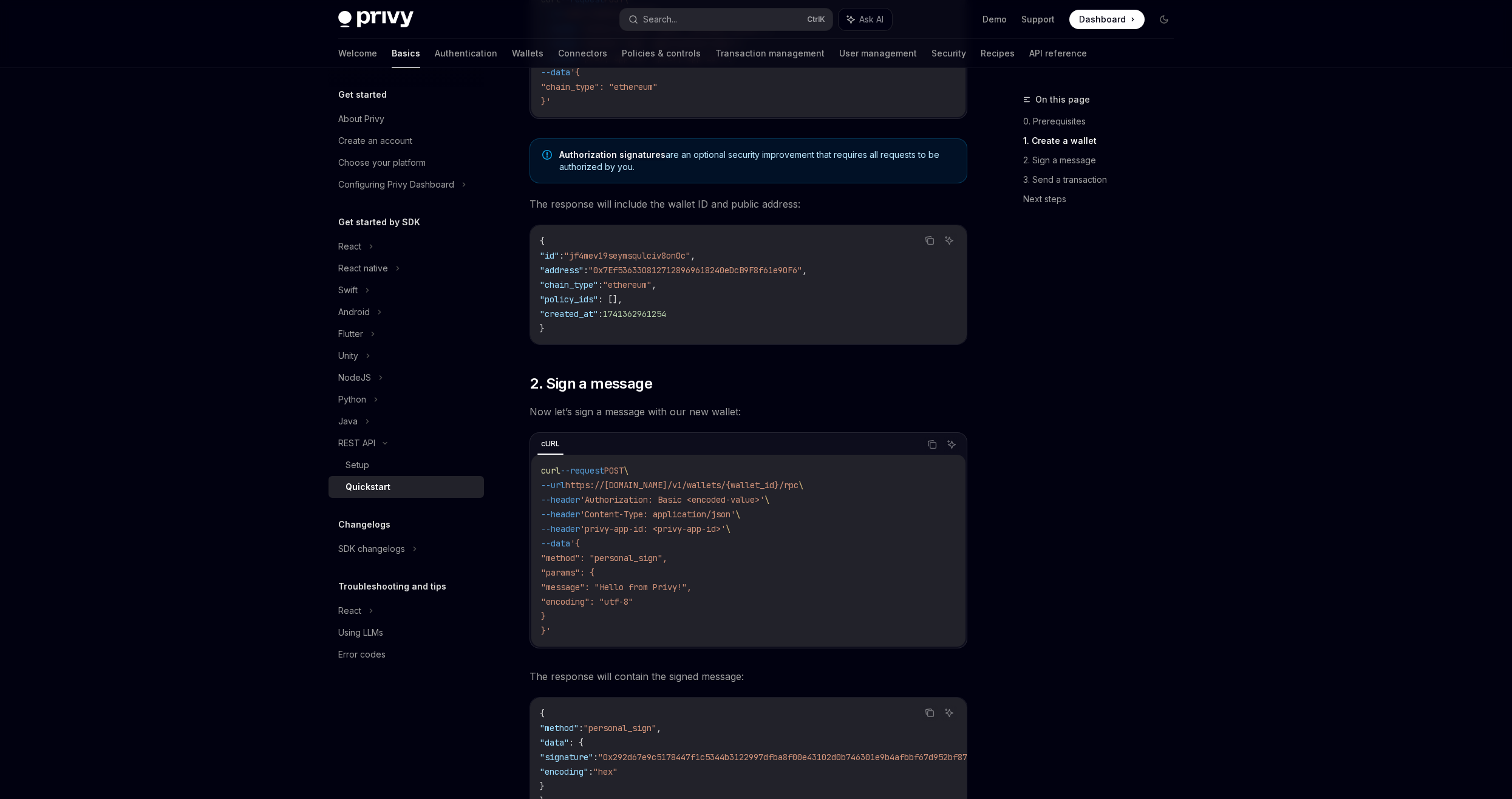
click at [570, 538] on span "--data" at bounding box center [555, 543] width 29 height 11
click at [579, 550] on code "curl --request POST \ --url https://[DOMAIN_NAME]/v1/wallets/{wallet_id}/rpc \ …" at bounding box center [748, 551] width 415 height 175
click at [579, 552] on span ""method": "personal_sign"," at bounding box center [604, 558] width 126 height 11
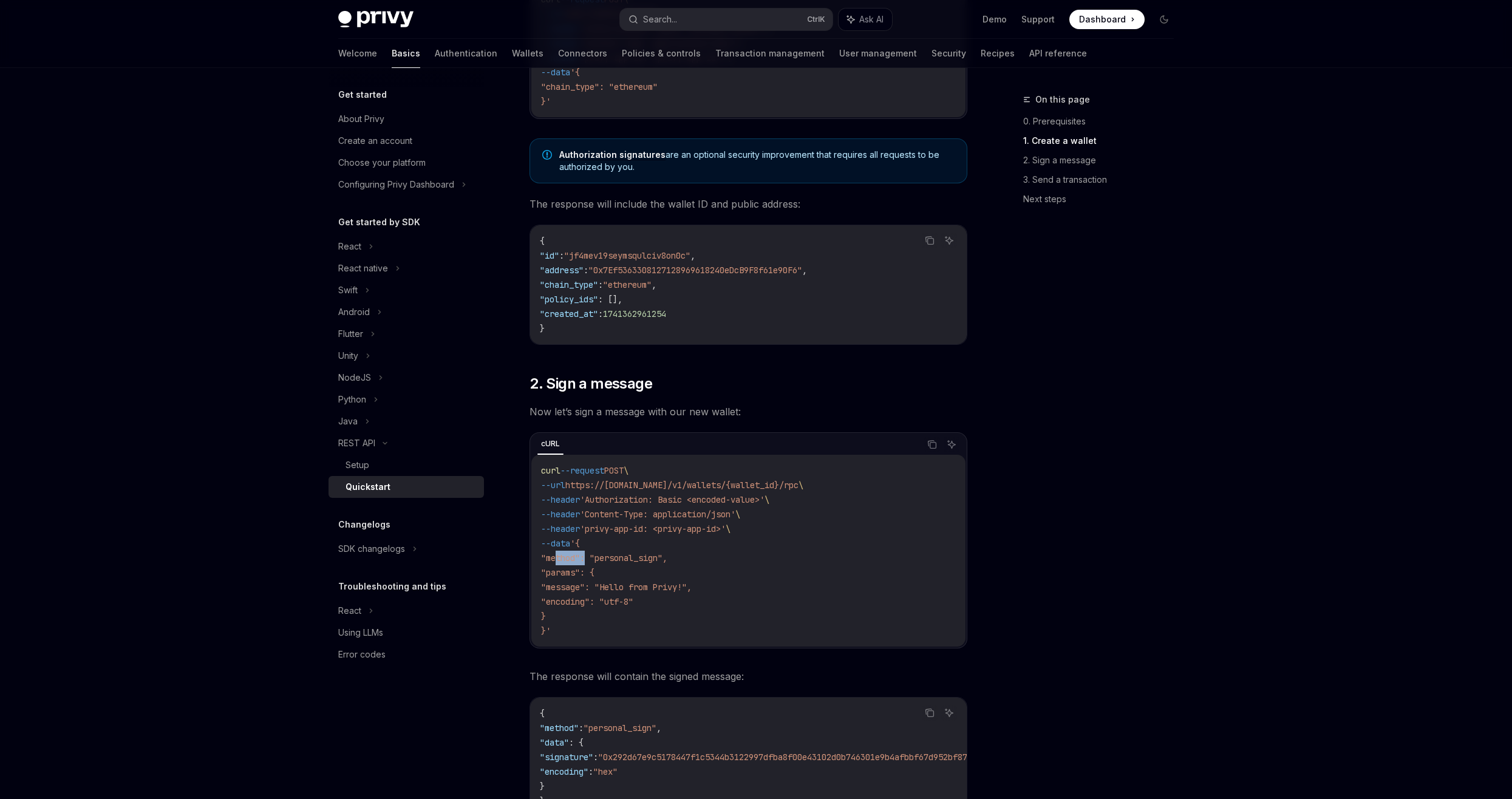
click at [579, 552] on span ""method": "personal_sign"," at bounding box center [604, 558] width 126 height 11
click at [591, 572] on span ""params": {" at bounding box center [568, 573] width 53 height 11
click at [571, 580] on code "curl --request POST \ --url https://[DOMAIN_NAME]/v1/wallets/{wallet_id}/rpc \ …" at bounding box center [748, 551] width 415 height 175
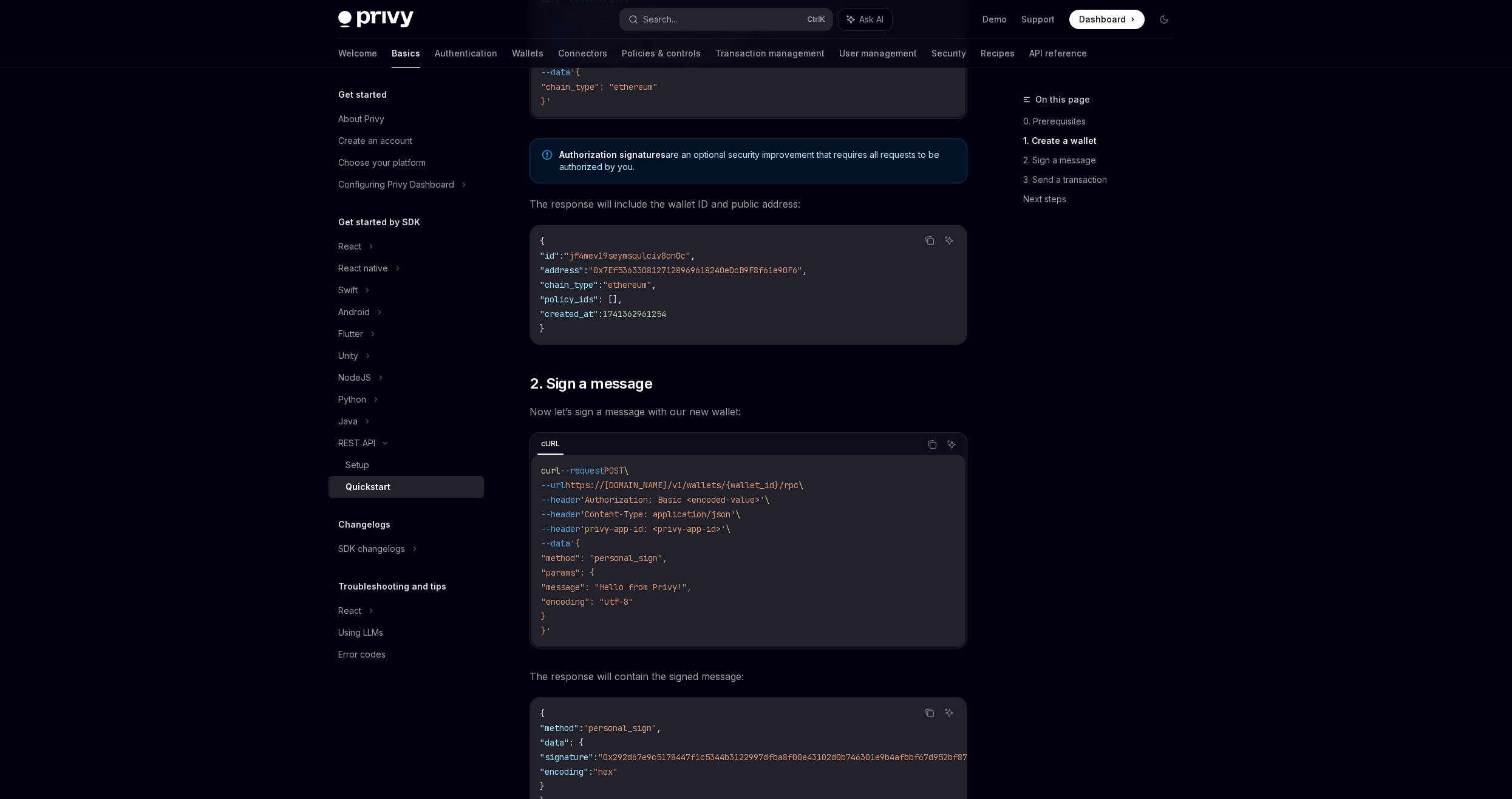
click at [589, 602] on span ""encoding": "utf-8"" at bounding box center [587, 602] width 92 height 11
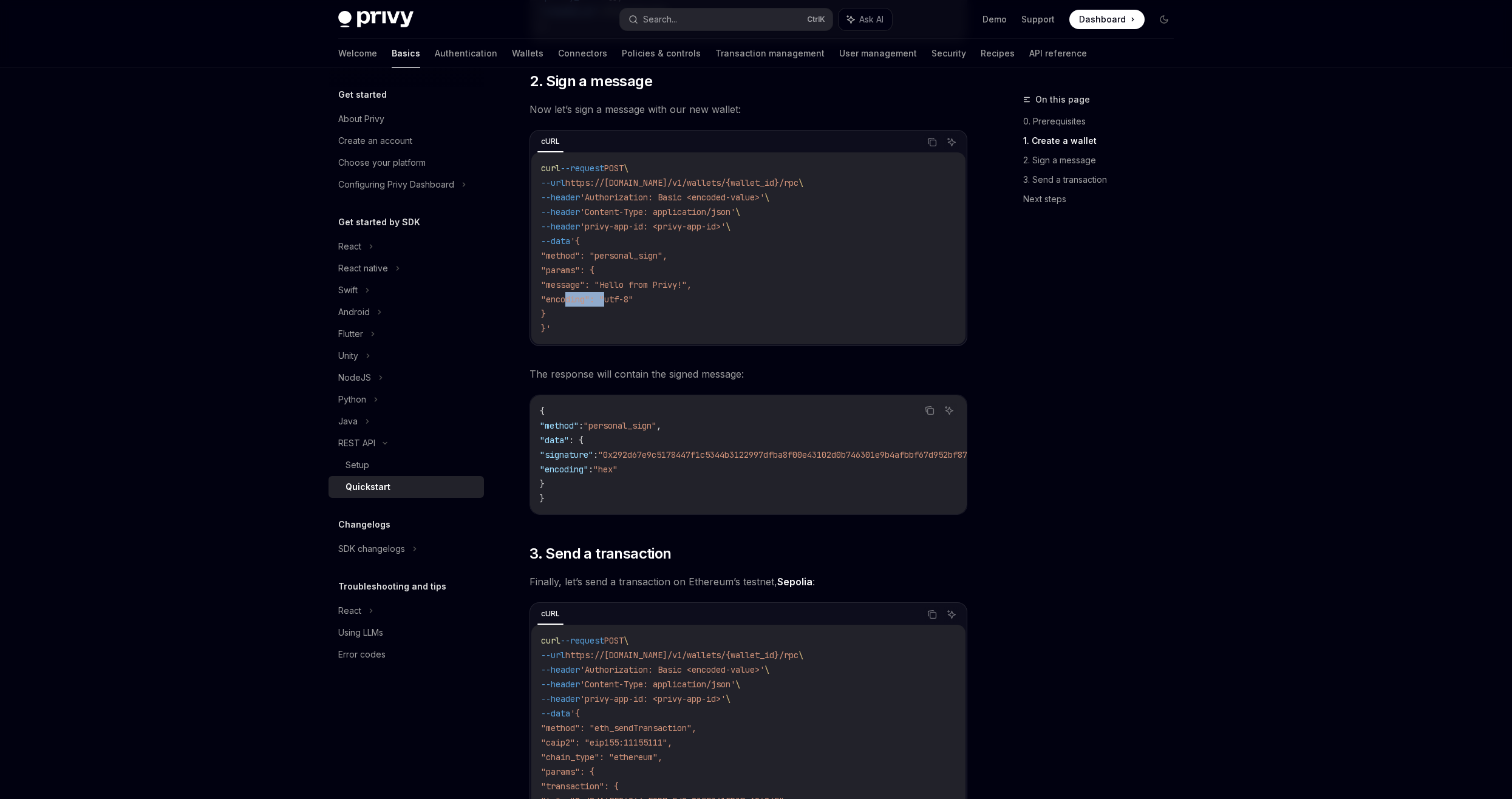
scroll to position [668, 0]
click at [588, 535] on div "​ 0. Prerequisites API credentials are required for this guide. If you have not…" at bounding box center [748, 395] width 437 height 1778
click at [624, 546] on div "​ 0. Prerequisites API credentials are required for this guide. If you have not…" at bounding box center [748, 395] width 437 height 1778
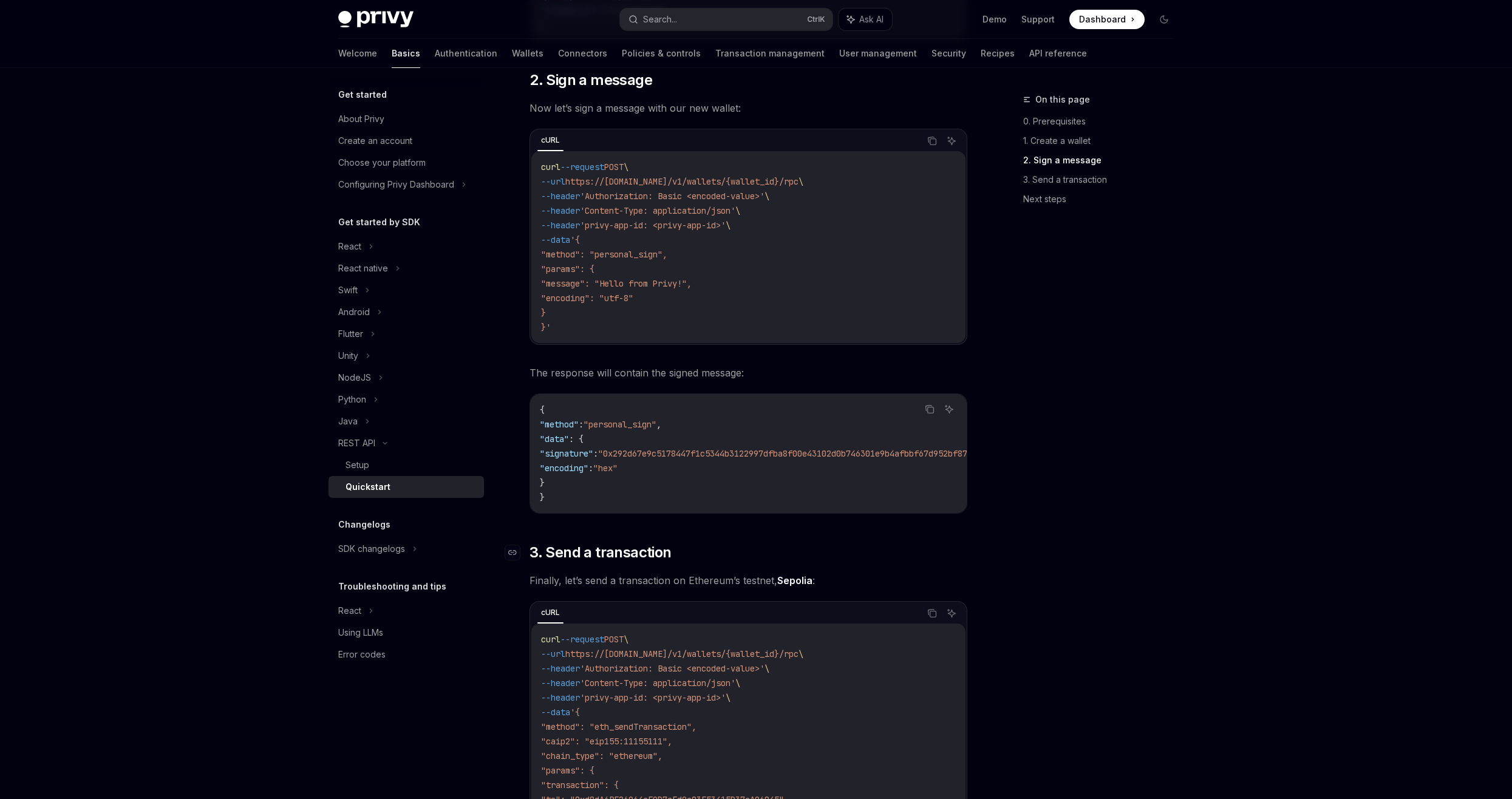
click at [567, 560] on span "3. Send a transaction" at bounding box center [600, 552] width 141 height 19
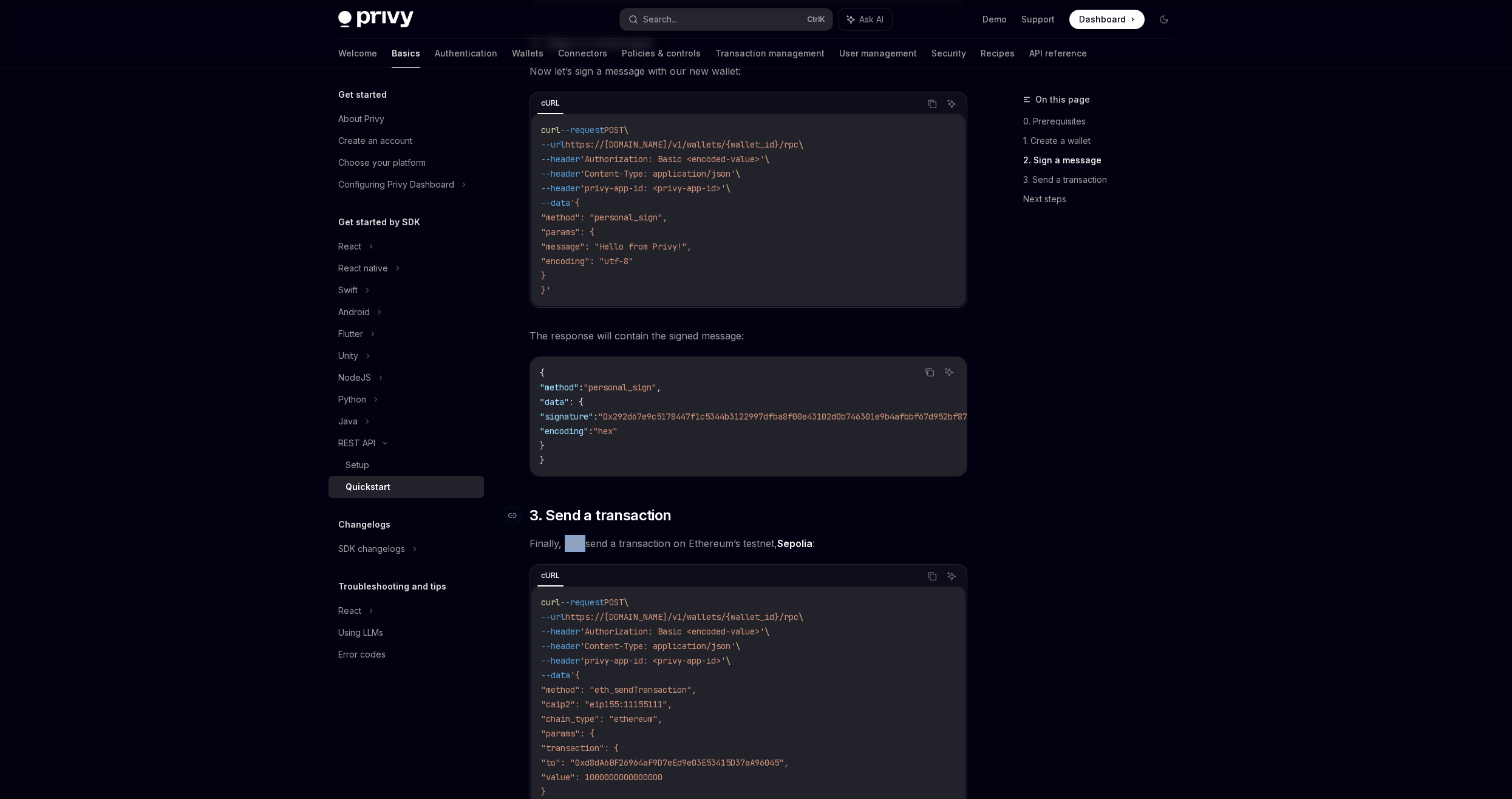
click at [567, 560] on div "​ 0. Prerequisites API credentials are required for this guide. If you have not…" at bounding box center [748, 358] width 437 height 1778
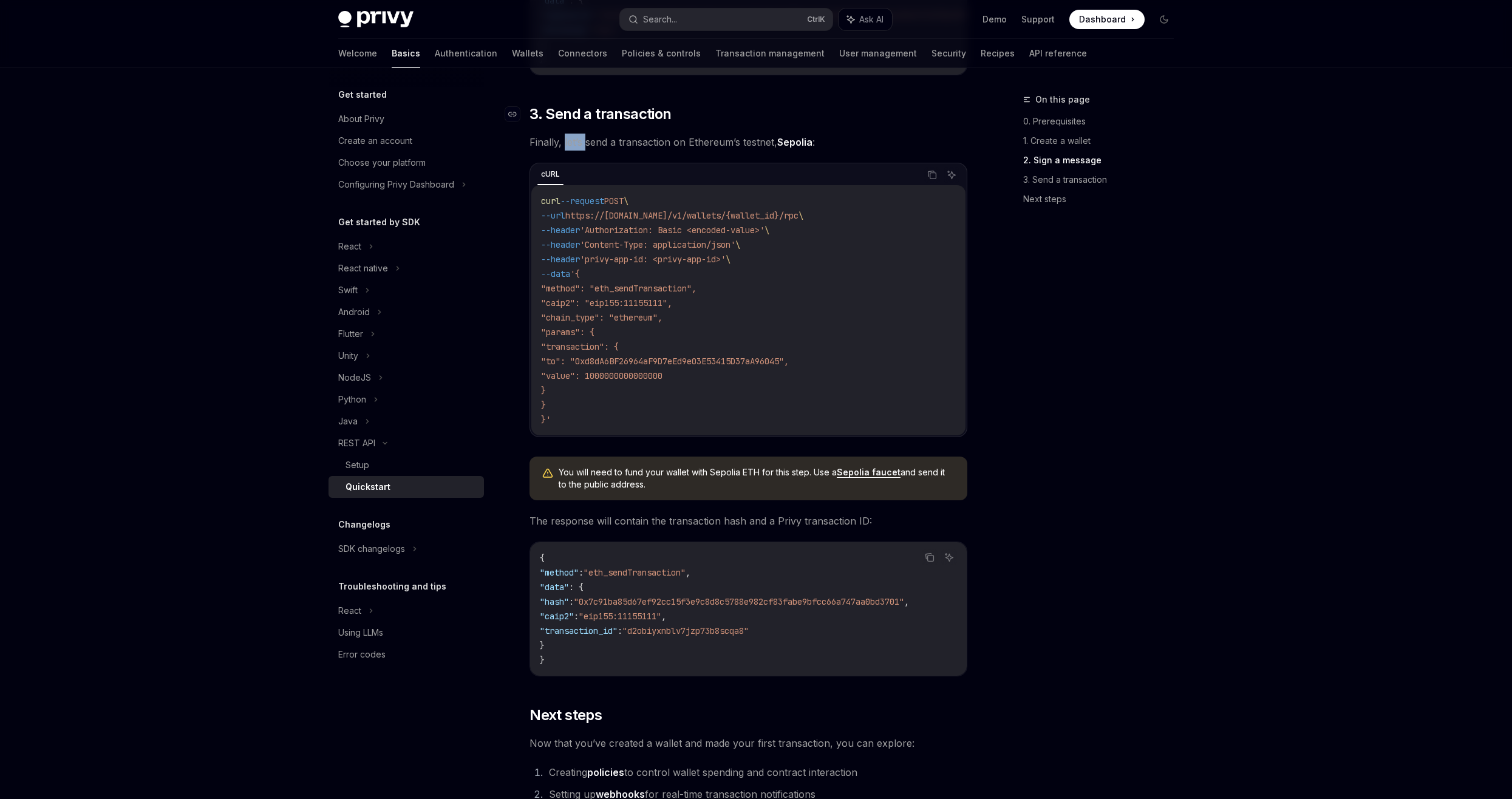
scroll to position [1123, 0]
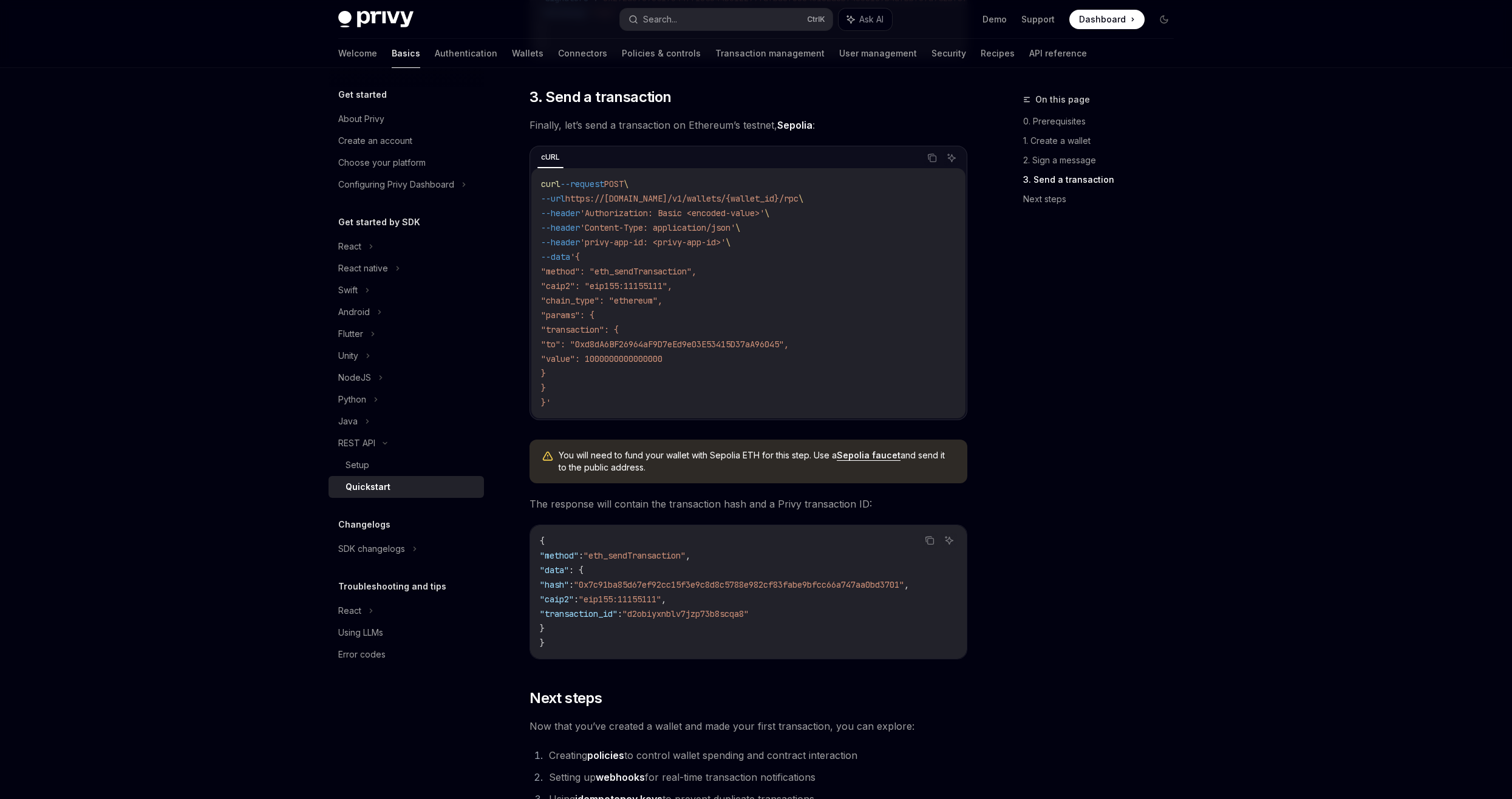
click at [674, 409] on code "curl --request POST \ --url https://[DOMAIN_NAME]/v1/wallets/{wallet_id}/rpc \ …" at bounding box center [748, 294] width 415 height 233
click at [657, 370] on code "curl --request POST \ --url https://[DOMAIN_NAME]/v1/wallets/{wallet_id}/rpc \ …" at bounding box center [748, 294] width 415 height 233
click at [657, 364] on span ""value": 1000000000000000" at bounding box center [602, 359] width 121 height 11
click at [597, 360] on span ""value": 1000000000000000" at bounding box center [602, 359] width 121 height 11
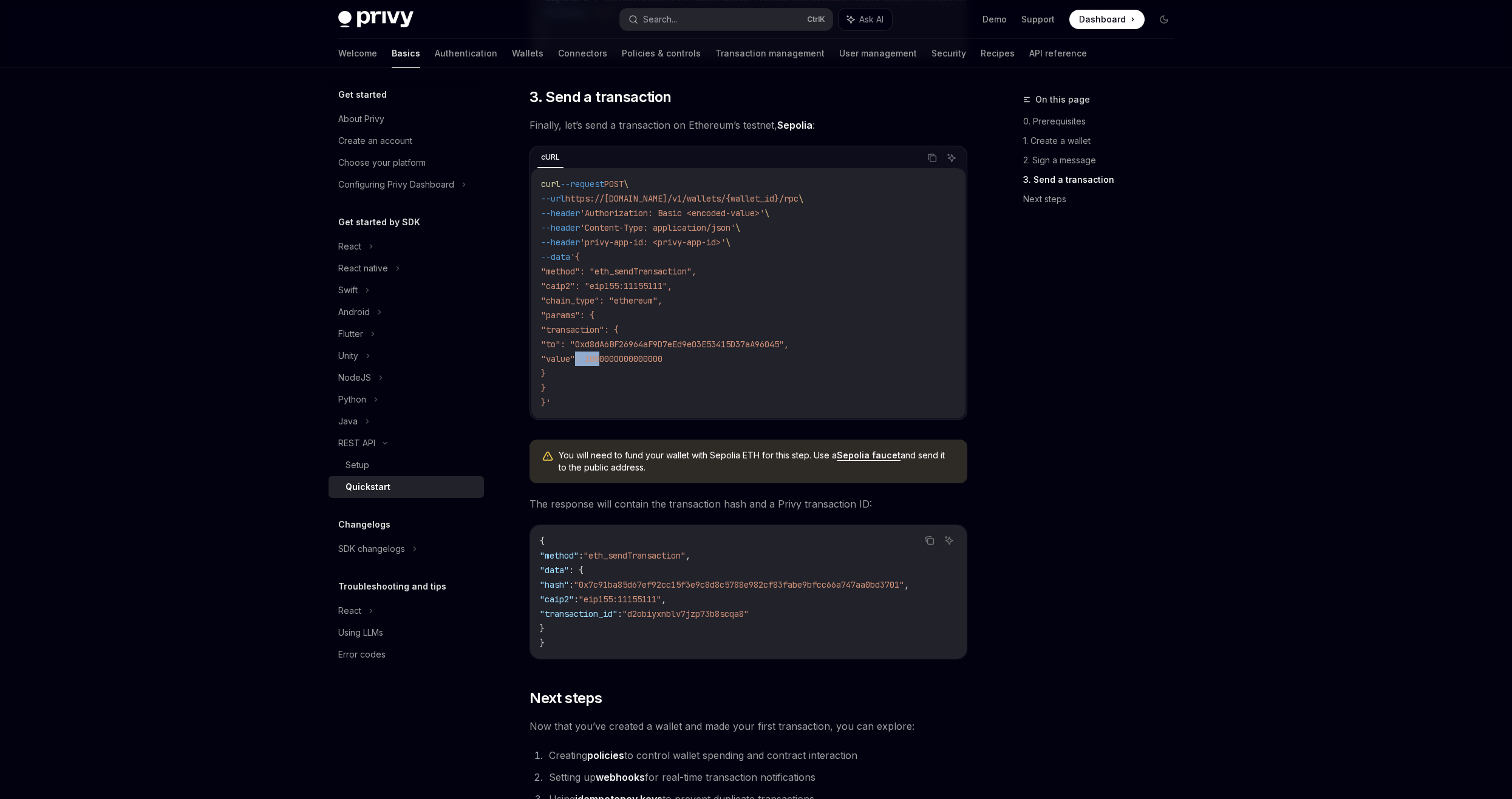
click at [597, 360] on span ""value": 1000000000000000" at bounding box center [602, 359] width 121 height 11
click at [628, 359] on span ""value": 1000000000000000" at bounding box center [602, 359] width 121 height 11
click at [615, 343] on code "curl --request POST \ --url https://[DOMAIN_NAME]/v1/wallets/{wallet_id}/rpc \ …" at bounding box center [748, 294] width 415 height 233
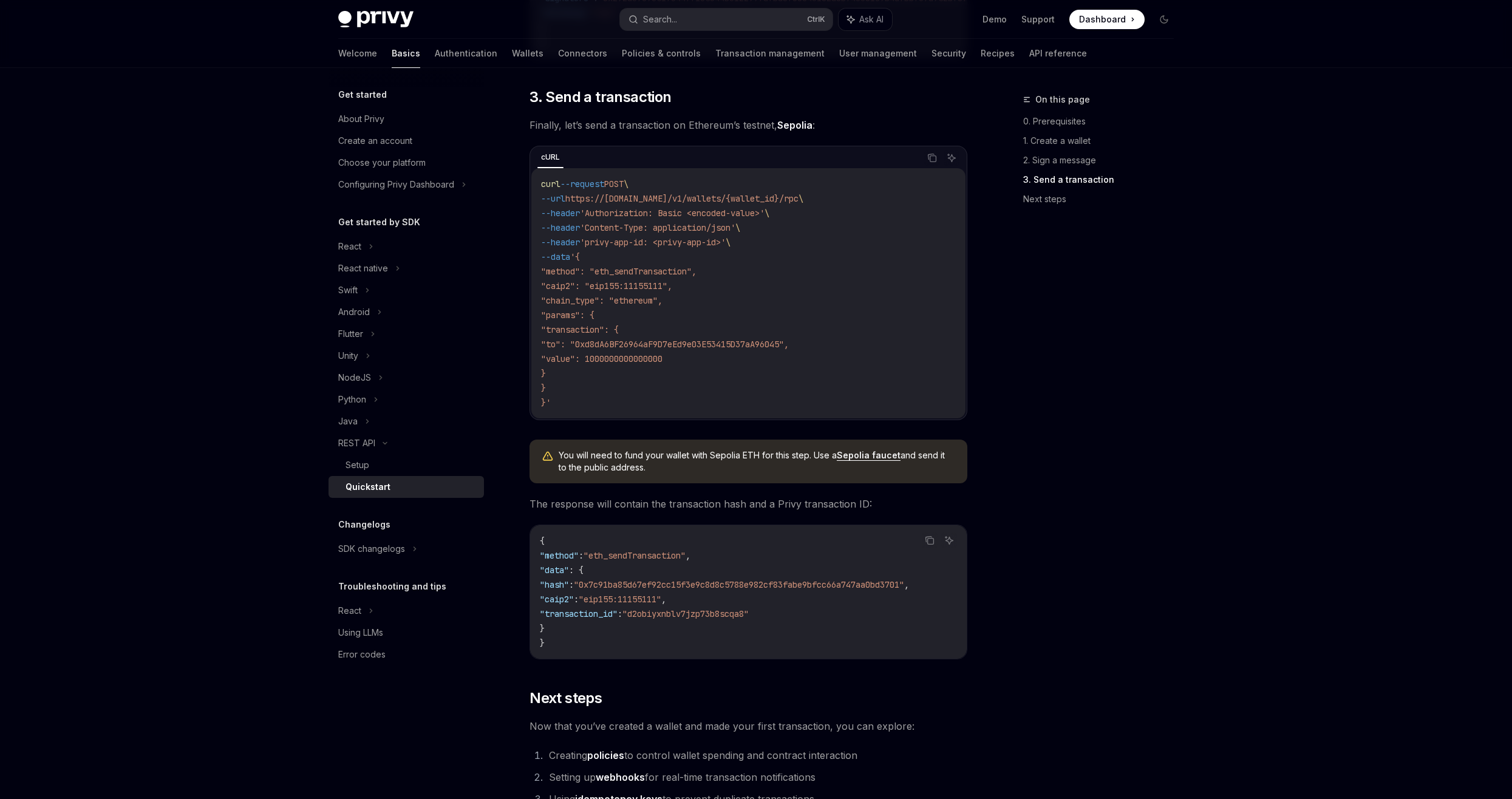
click at [584, 335] on span ""transaction": {" at bounding box center [580, 330] width 78 height 11
click at [572, 325] on code "curl --request POST \ --url https://[DOMAIN_NAME]/v1/wallets/{wallet_id}/rpc \ …" at bounding box center [748, 294] width 415 height 233
click at [566, 311] on code "curl --request POST \ --url https://[DOMAIN_NAME]/v1/wallets/{wallet_id}/rpc \ …" at bounding box center [748, 294] width 415 height 233
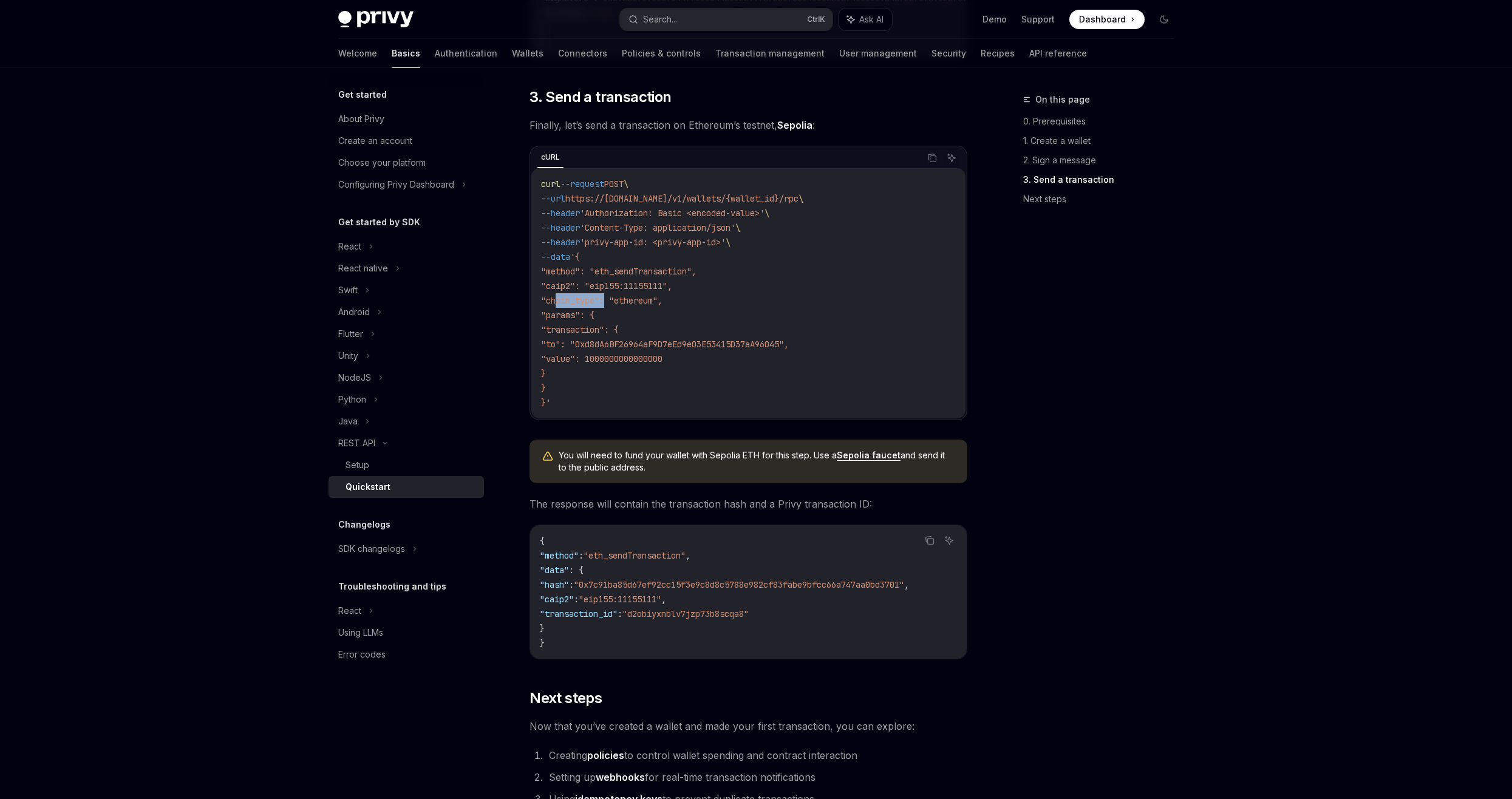
click at [566, 311] on code "curl --request POST \ --url https://[DOMAIN_NAME]/v1/wallets/{wallet_id}/rpc \ …" at bounding box center [748, 294] width 415 height 233
click at [684, 317] on code "curl --request POST \ --url https://[DOMAIN_NAME]/v1/wallets/{wallet_id}/rpc \ …" at bounding box center [748, 294] width 415 height 233
click at [555, 298] on code "curl --request POST \ --url https://[DOMAIN_NAME]/v1/wallets/{wallet_id}/rpc \ …" at bounding box center [748, 294] width 415 height 233
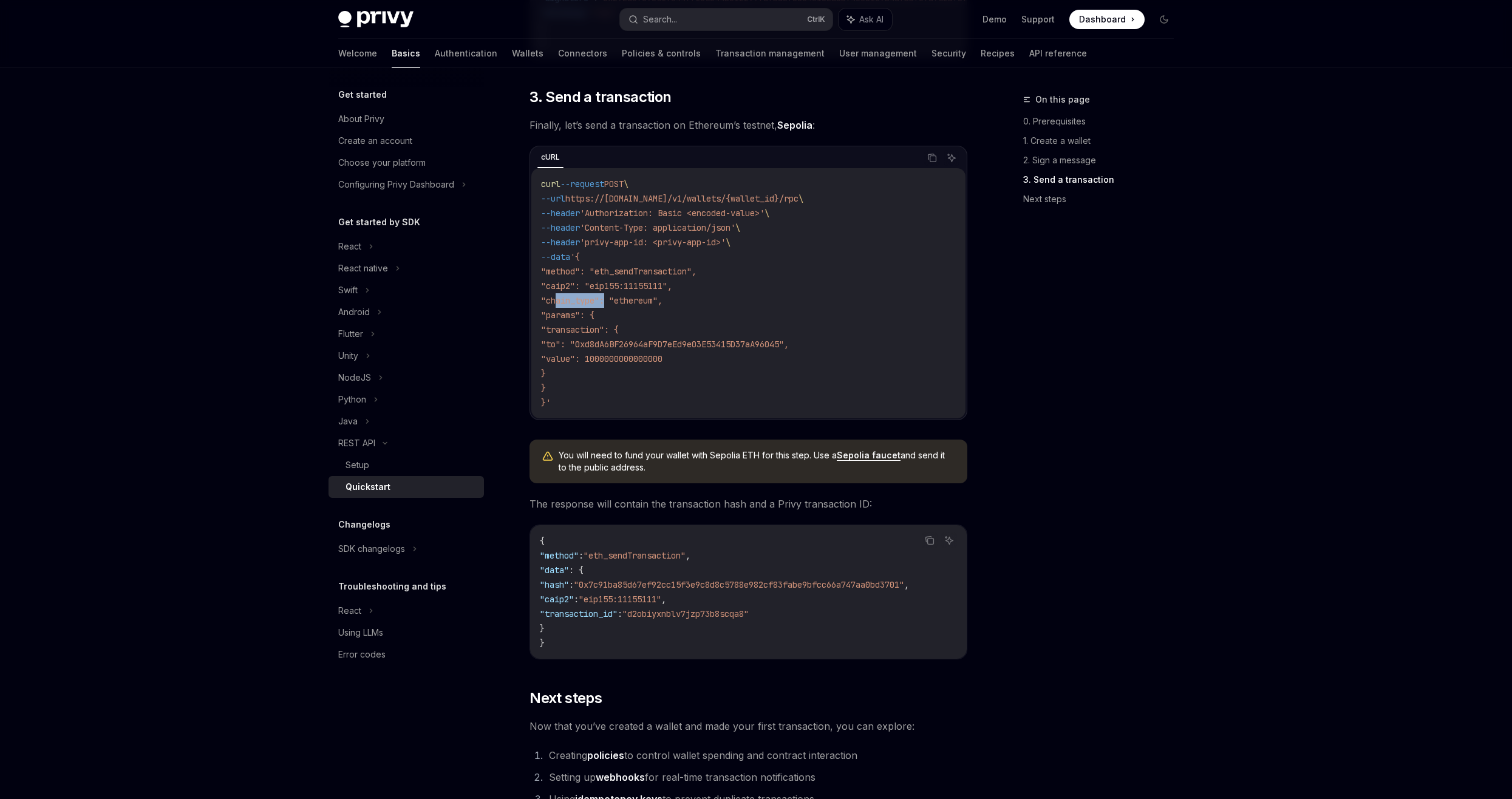
click at [589, 306] on span ""chain_type": "ethereum"," at bounding box center [602, 301] width 121 height 11
click at [577, 284] on code "curl --request POST \ --url https://[DOMAIN_NAME]/v1/wallets/{wallet_id}/rpc \ …" at bounding box center [748, 294] width 415 height 233
click at [572, 288] on span ""caip2": "eip155:11155111"," at bounding box center [606, 286] width 131 height 11
click at [567, 277] on span ""method": "eth_sendTransaction"," at bounding box center [619, 272] width 155 height 11
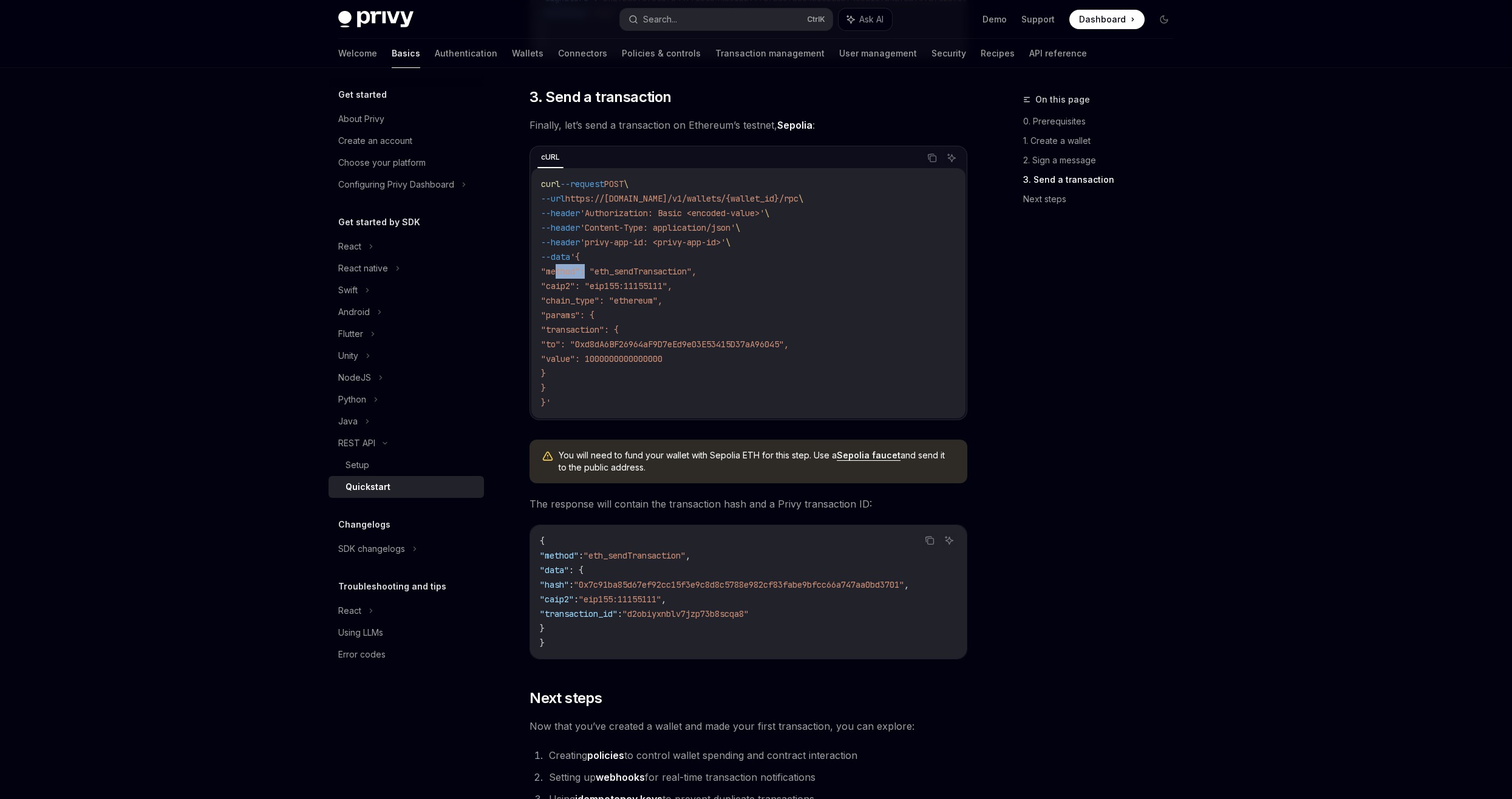
click at [567, 277] on span ""method": "eth_sendTransaction"," at bounding box center [619, 272] width 155 height 11
click at [560, 272] on span ""method": "eth_sendTransaction"," at bounding box center [619, 272] width 155 height 11
click at [564, 262] on span "--data" at bounding box center [555, 257] width 29 height 11
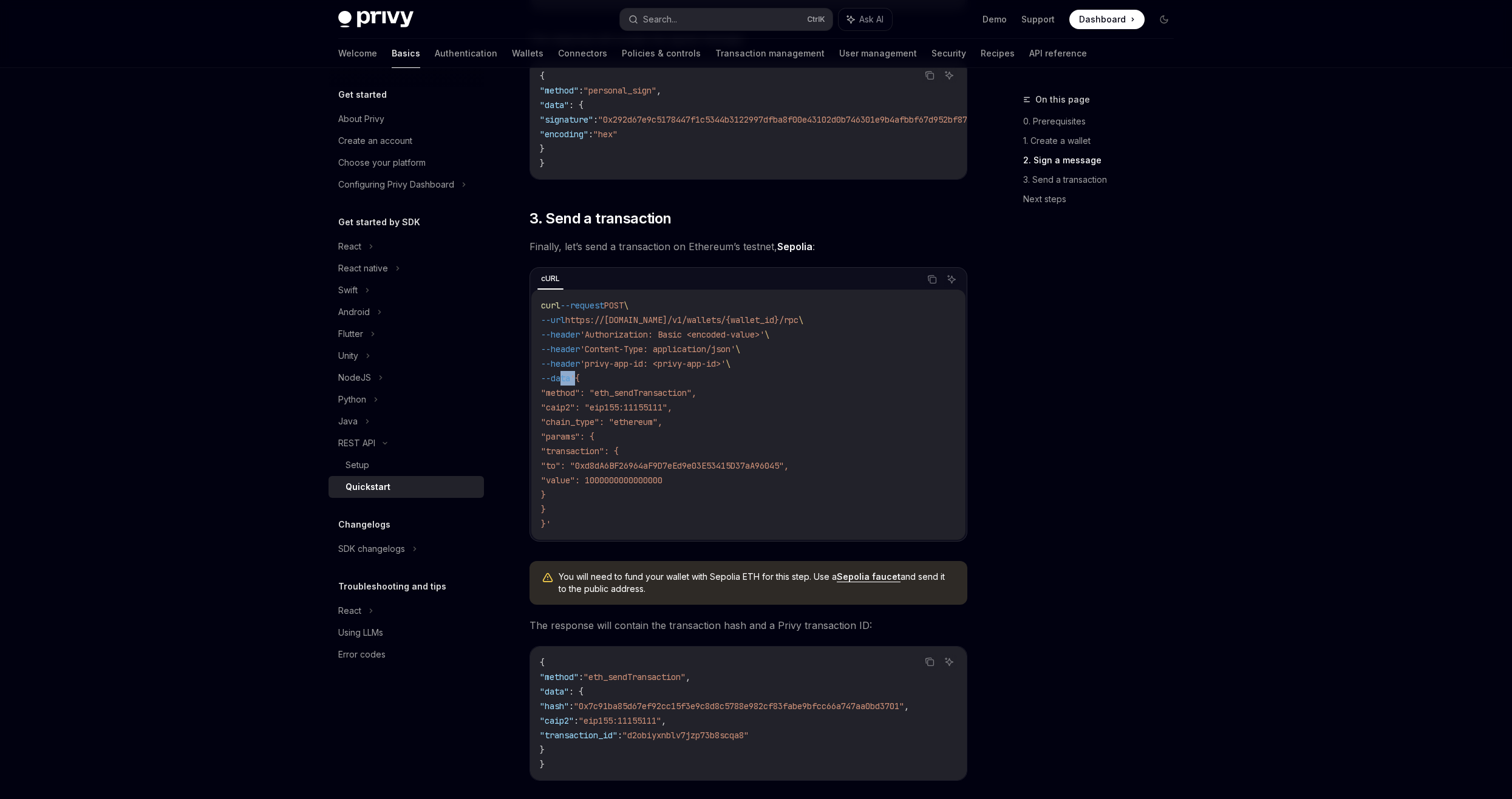
scroll to position [1344, 0]
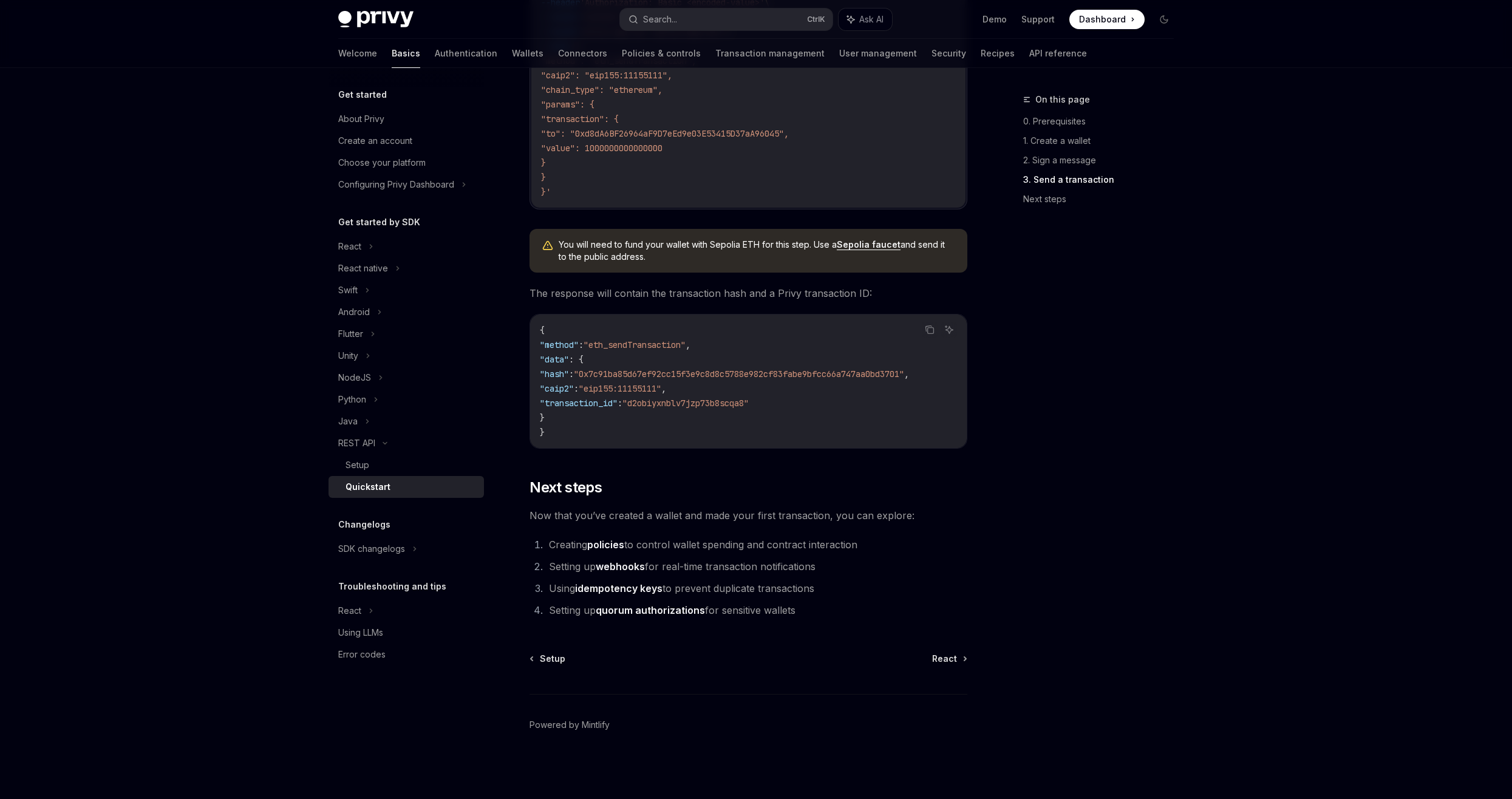
click at [620, 340] on span ""eth_sendTransaction"" at bounding box center [635, 345] width 102 height 11
click at [579, 341] on span ""method"" at bounding box center [560, 345] width 39 height 11
click at [569, 354] on span ""data"" at bounding box center [555, 360] width 29 height 11
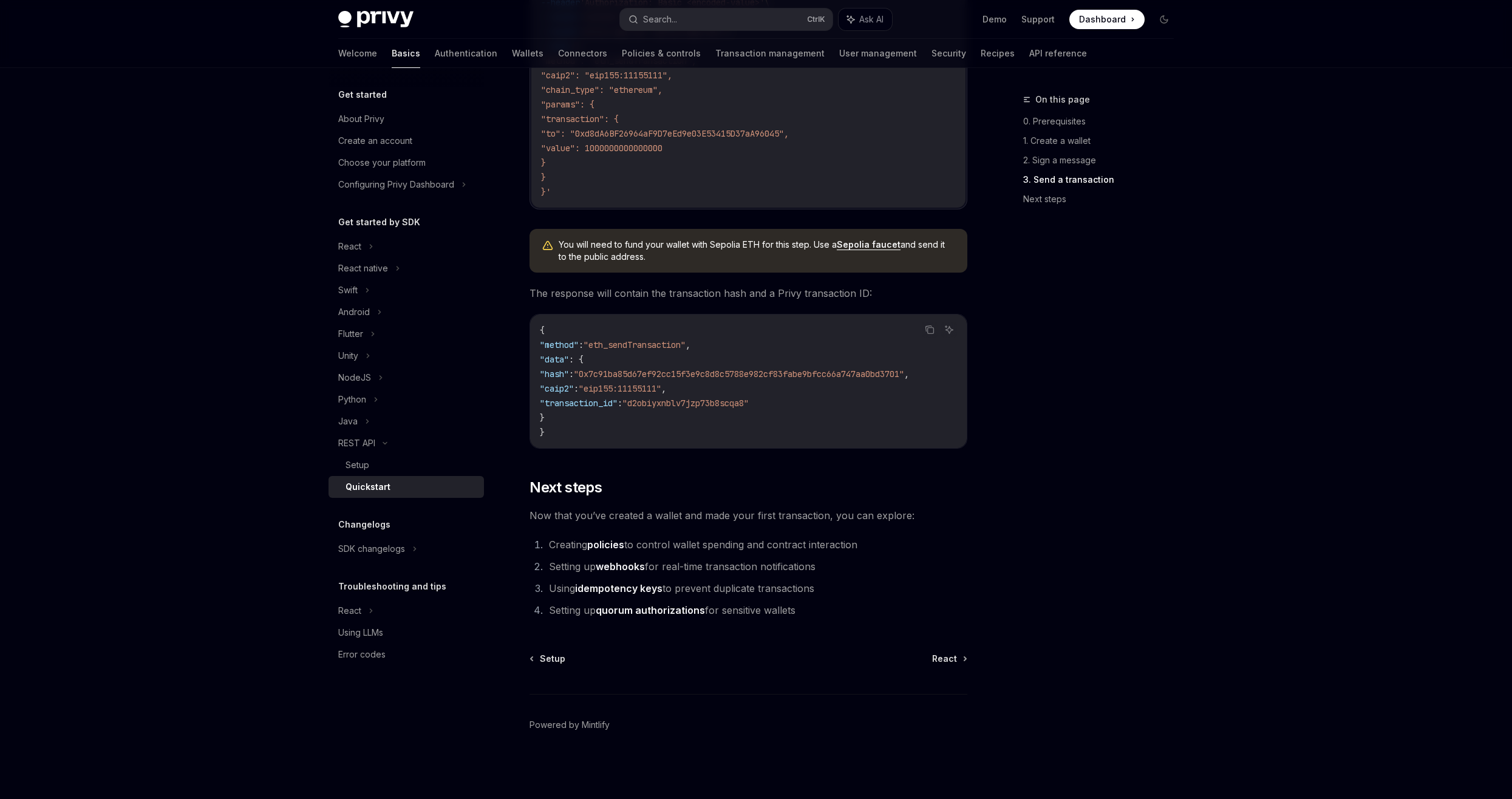
click at [569, 354] on span ""data"" at bounding box center [555, 360] width 29 height 11
click at [569, 369] on span ""hash"" at bounding box center [555, 374] width 29 height 11
click at [574, 384] on span ""caip2"" at bounding box center [557, 389] width 34 height 11
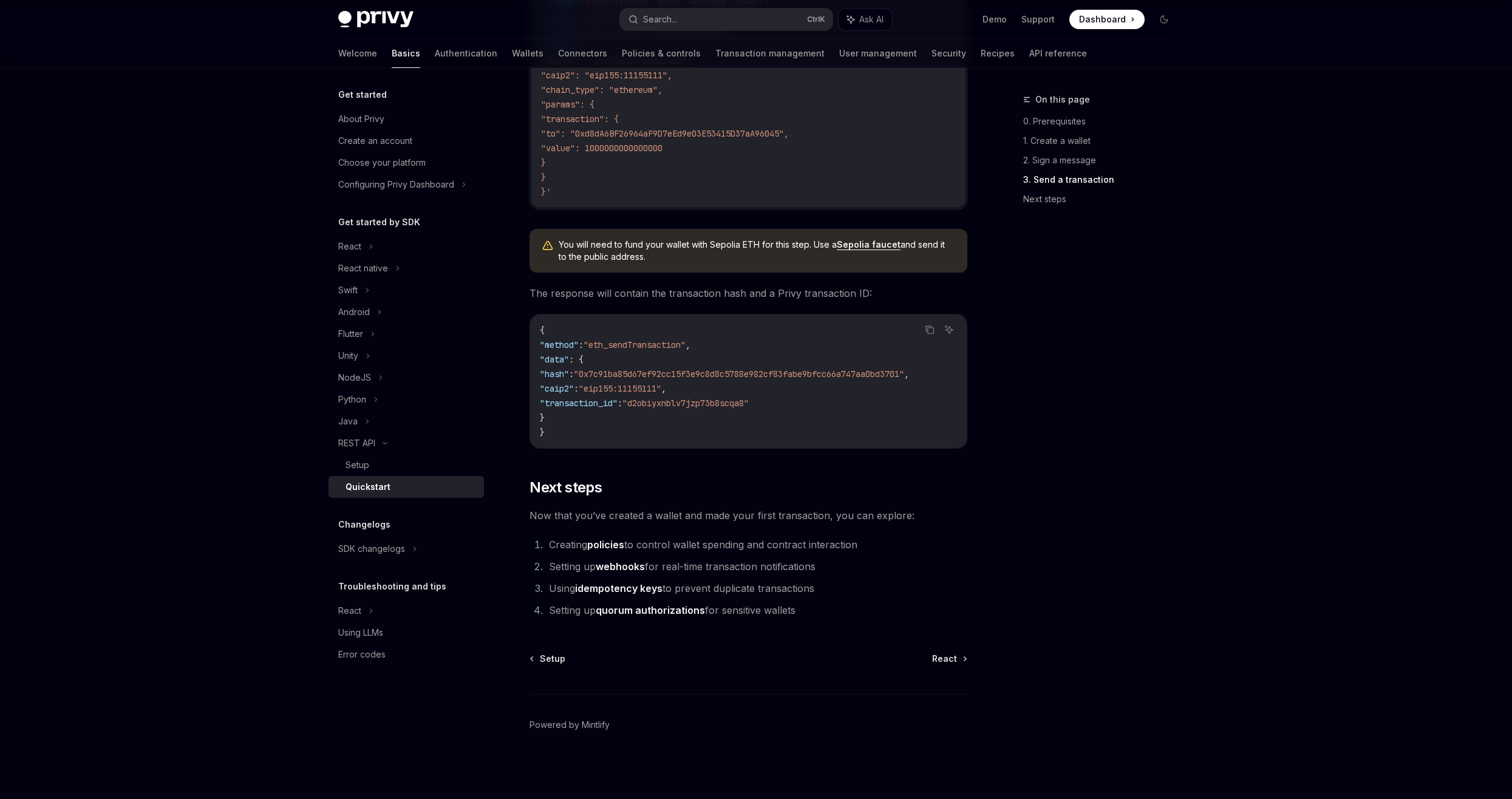
click at [581, 398] on span ""transaction_id"" at bounding box center [579, 404] width 78 height 11
click at [574, 388] on span ""caip2"" at bounding box center [557, 389] width 34 height 11
click at [569, 370] on span ""hash"" at bounding box center [555, 374] width 29 height 11
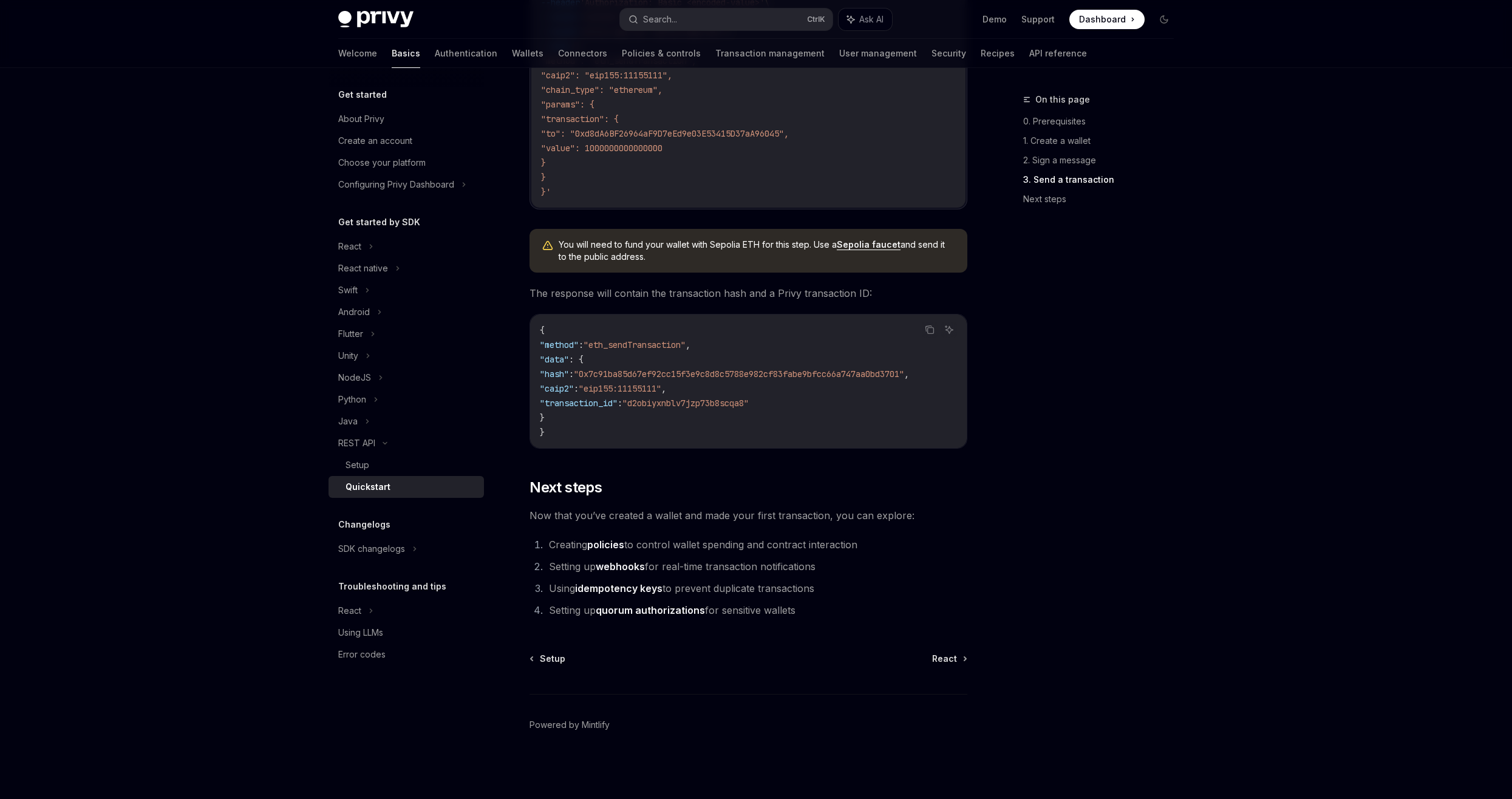
click at [568, 359] on span ""data"" at bounding box center [555, 360] width 29 height 11
click at [564, 340] on span ""method"" at bounding box center [560, 345] width 39 height 11
click at [403, 471] on div "Setup" at bounding box center [411, 465] width 131 height 15
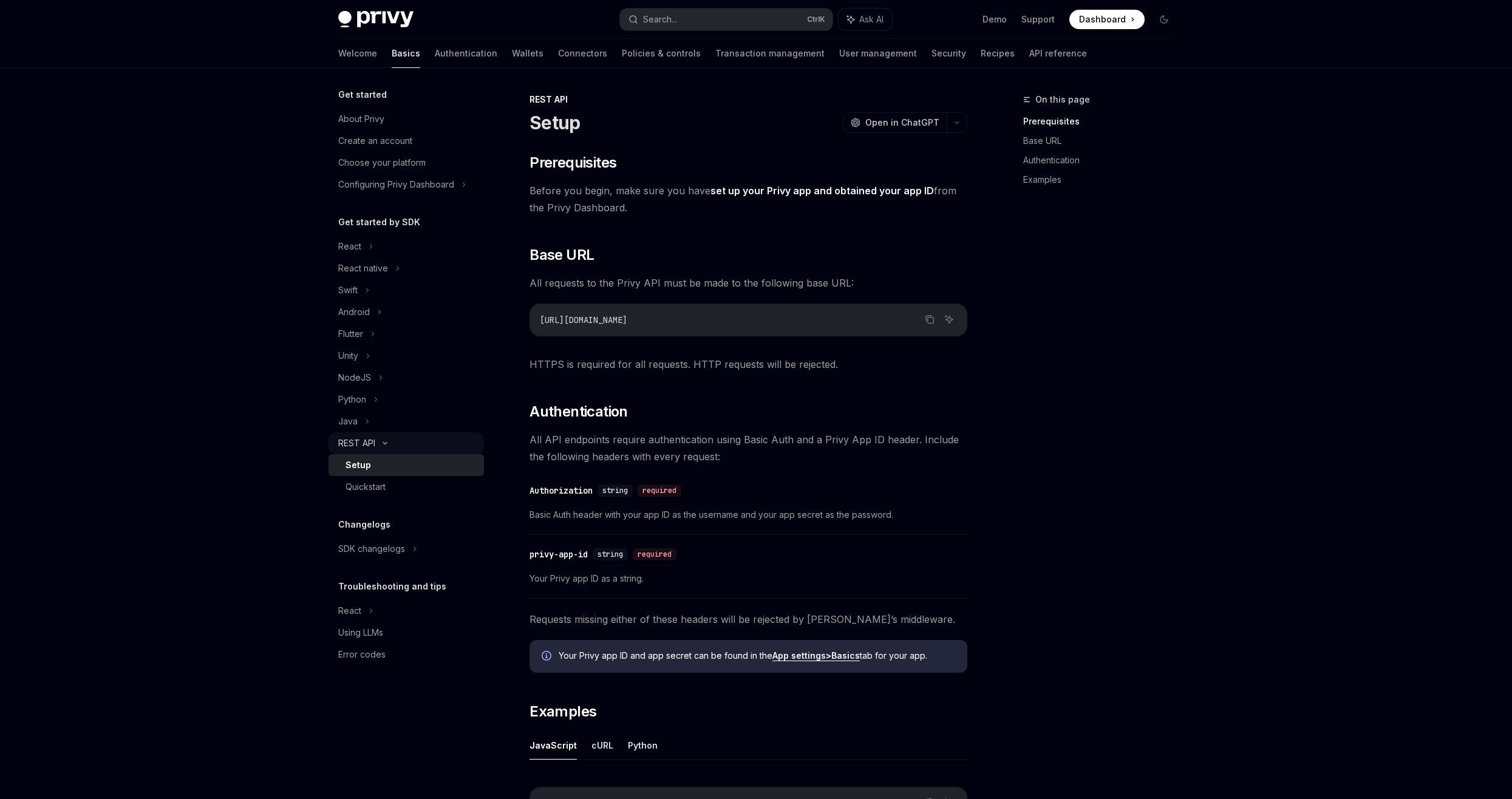
click at [403, 450] on div "REST API" at bounding box center [406, 443] width 155 height 22
click at [361, 254] on div "SDK changelogs" at bounding box center [349, 247] width 23 height 15
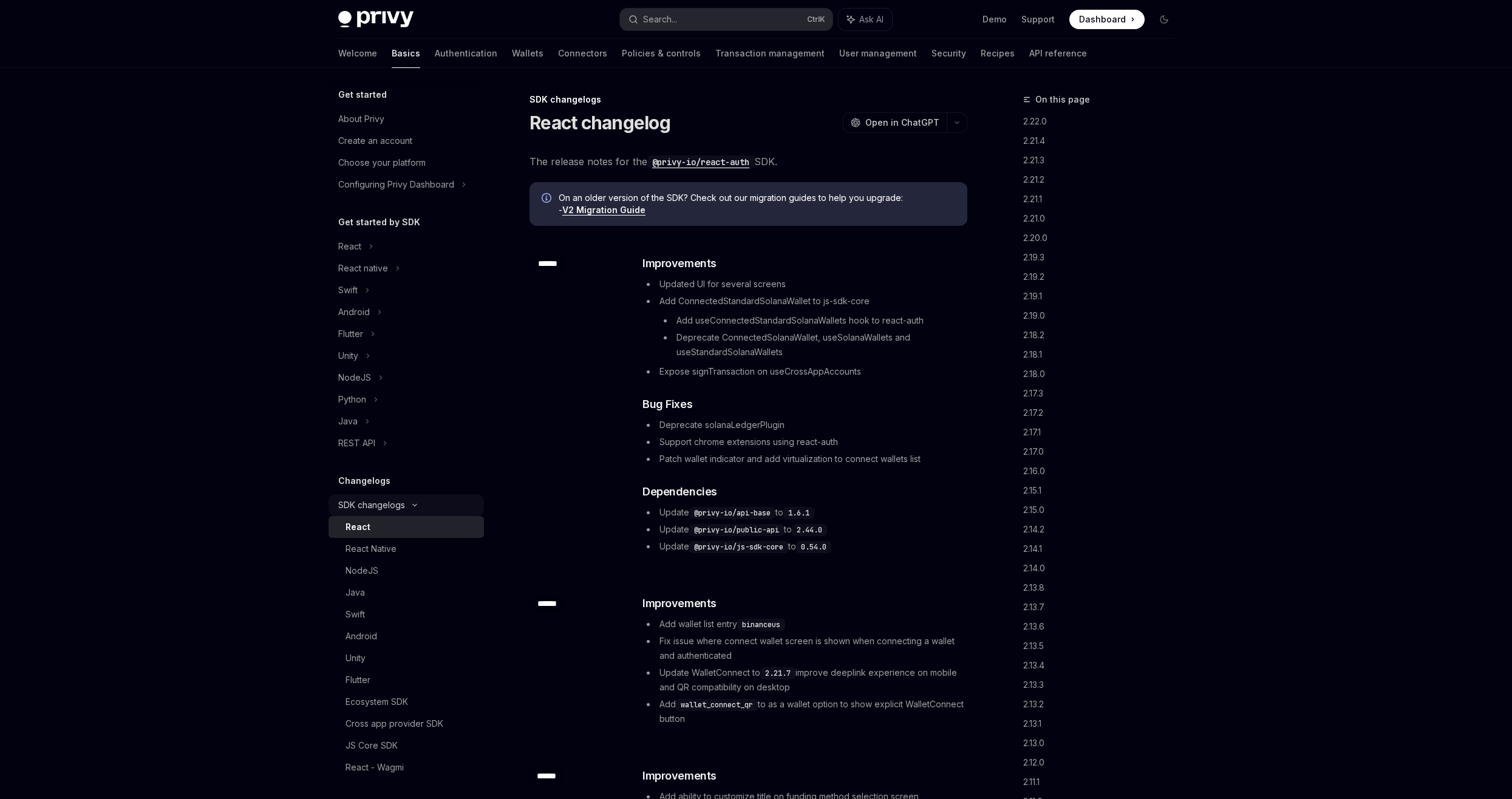
click at [361, 254] on div "SDK changelogs" at bounding box center [349, 247] width 23 height 15
click at [391, 533] on div "React" at bounding box center [411, 527] width 131 height 15
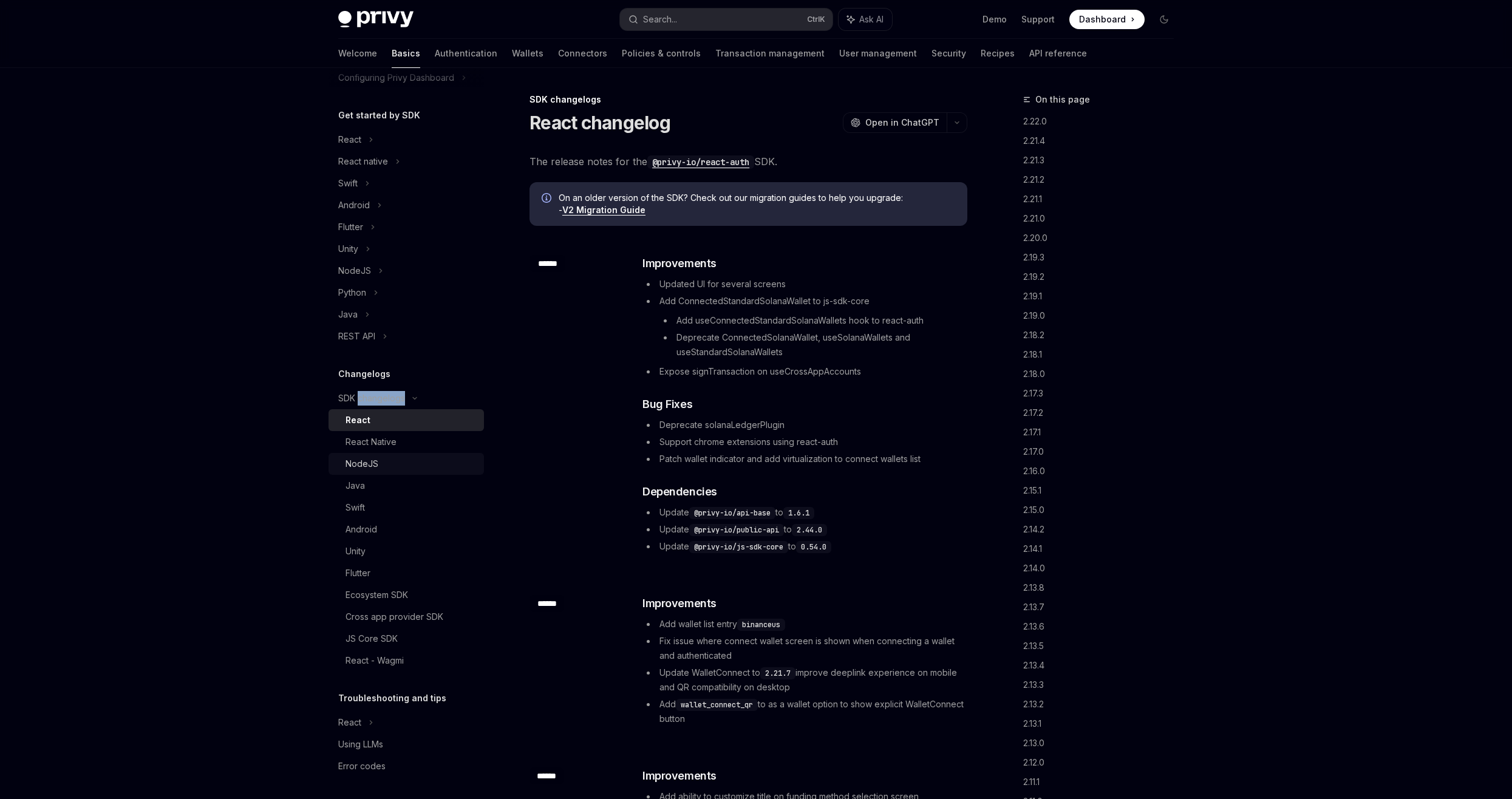
scroll to position [109, 0]
click at [424, 597] on div "Ecosystem SDK" at bounding box center [411, 593] width 131 height 15
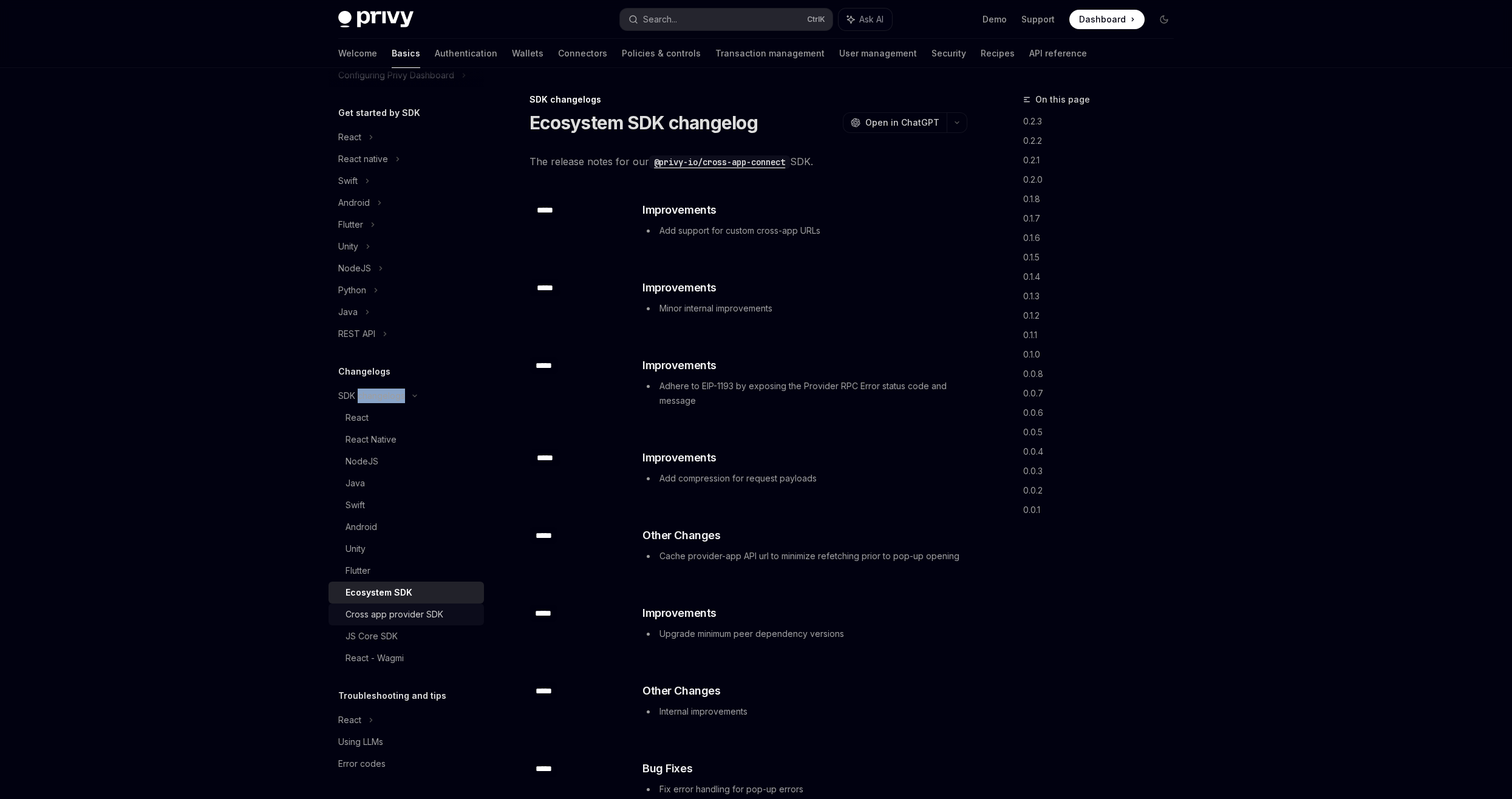
click at [424, 606] on link "Cross app provider SDK" at bounding box center [406, 614] width 155 height 22
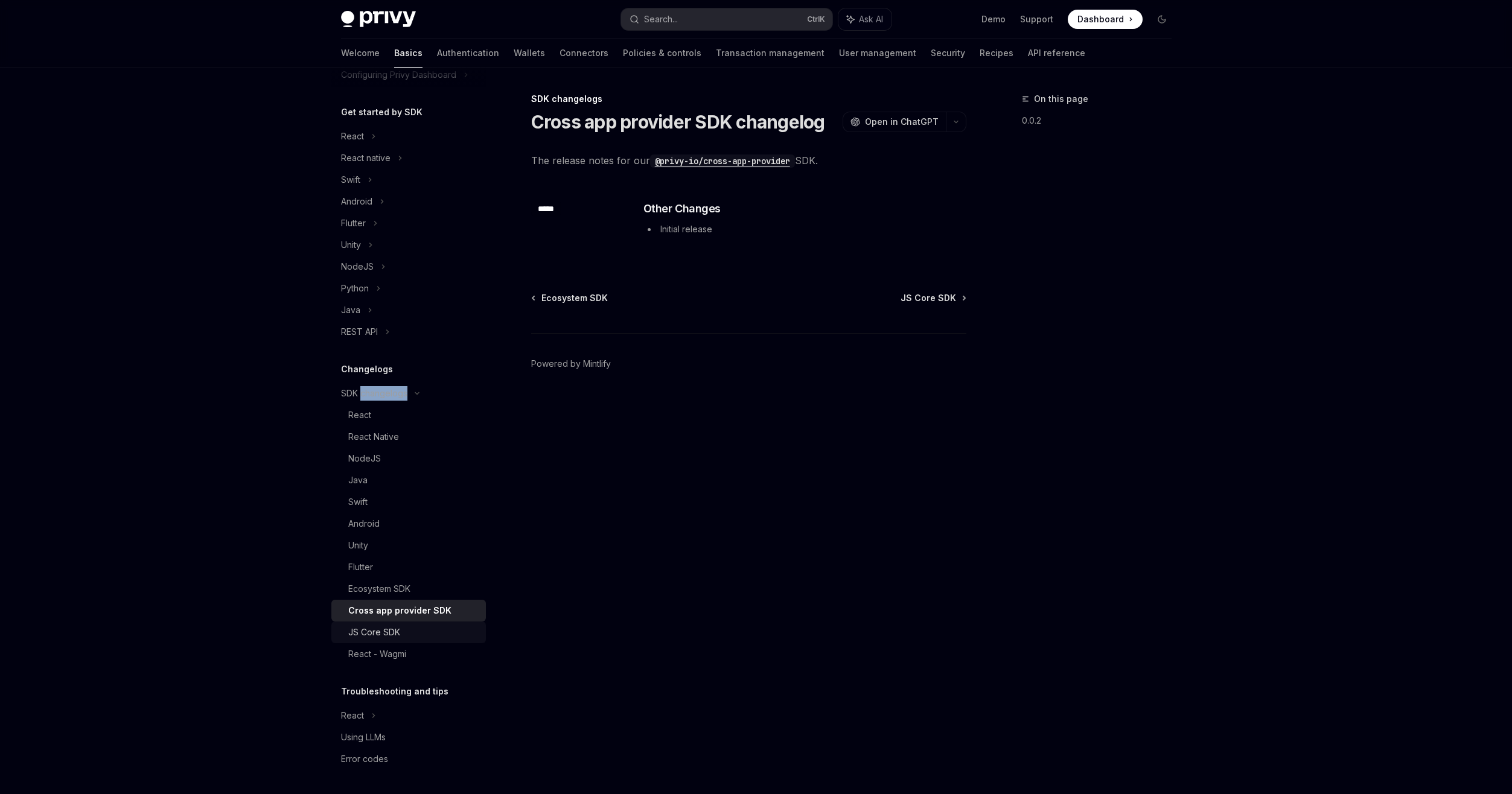
click at [421, 625] on div "JS Core SDK" at bounding box center [413, 632] width 130 height 14
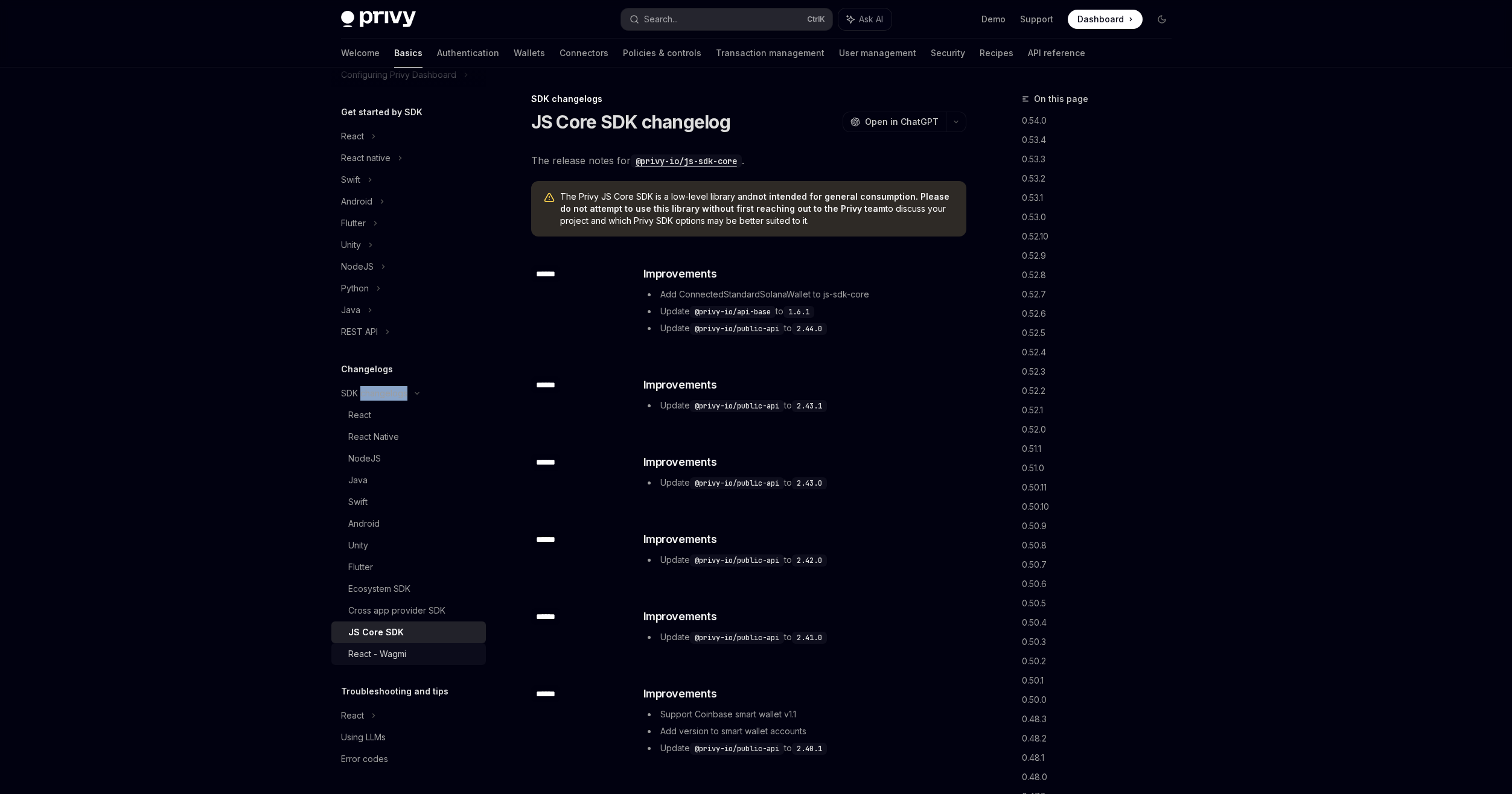
click at [421, 655] on div "React - Wagmi" at bounding box center [413, 654] width 130 height 14
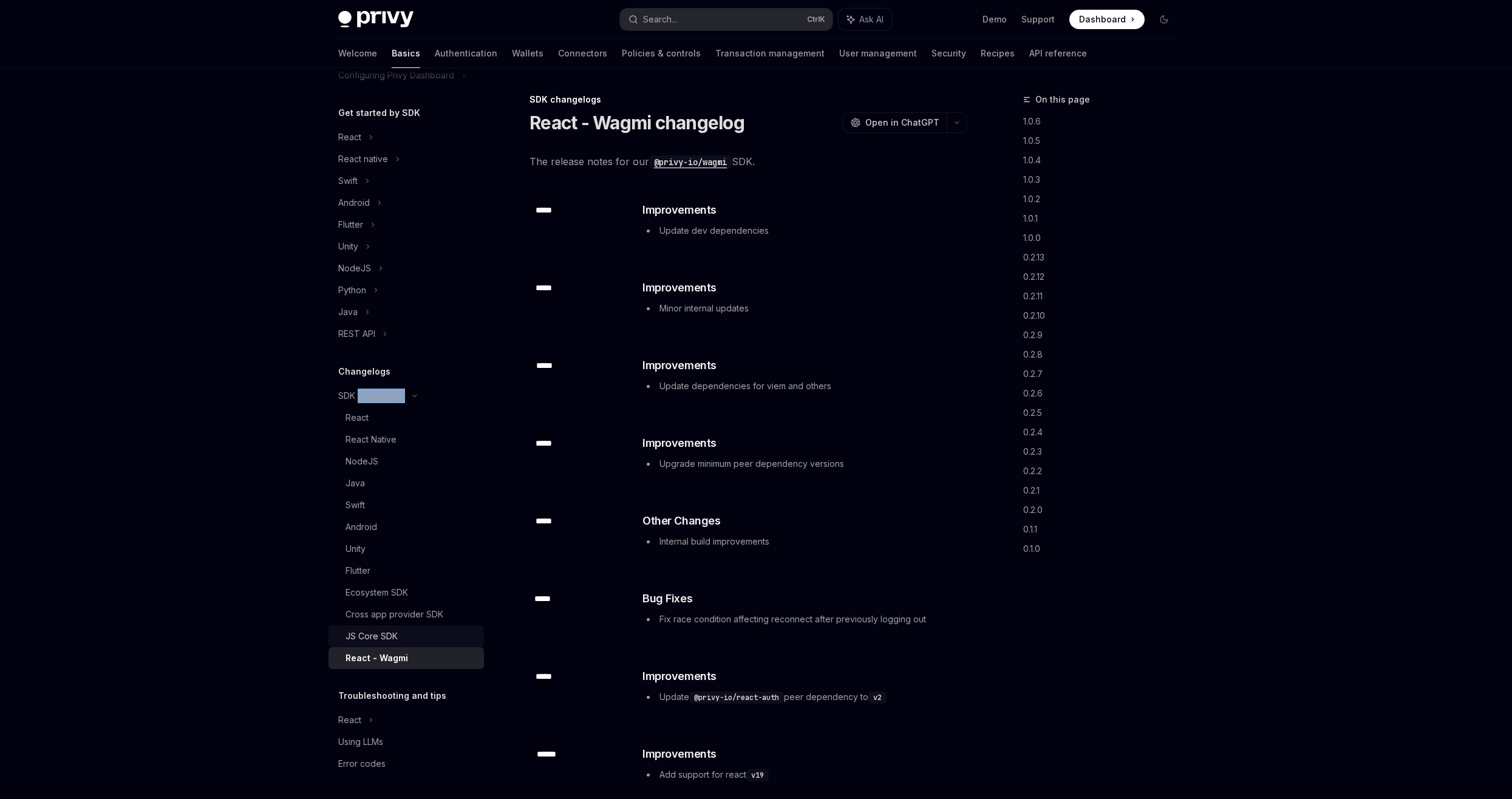
click at [437, 645] on link "JS Core SDK" at bounding box center [406, 636] width 155 height 22
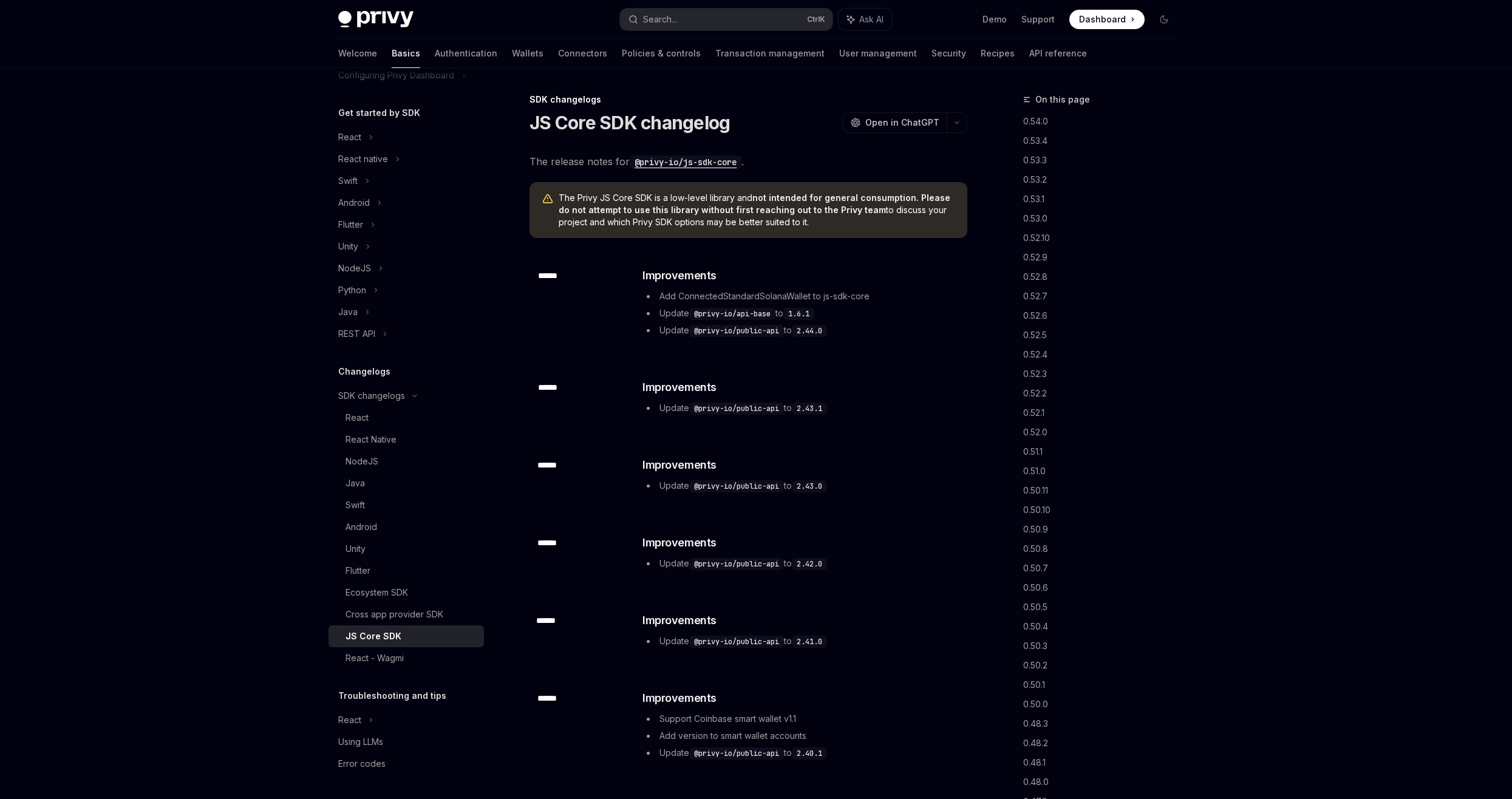
click at [699, 454] on div "​ ****** ​ Improvements Update @privy-io/public-api to 2.43.0" at bounding box center [748, 476] width 437 height 78
click at [699, 474] on div "​ Improvements Update @privy-io/public-api to 2.43.0" at bounding box center [804, 475] width 323 height 36
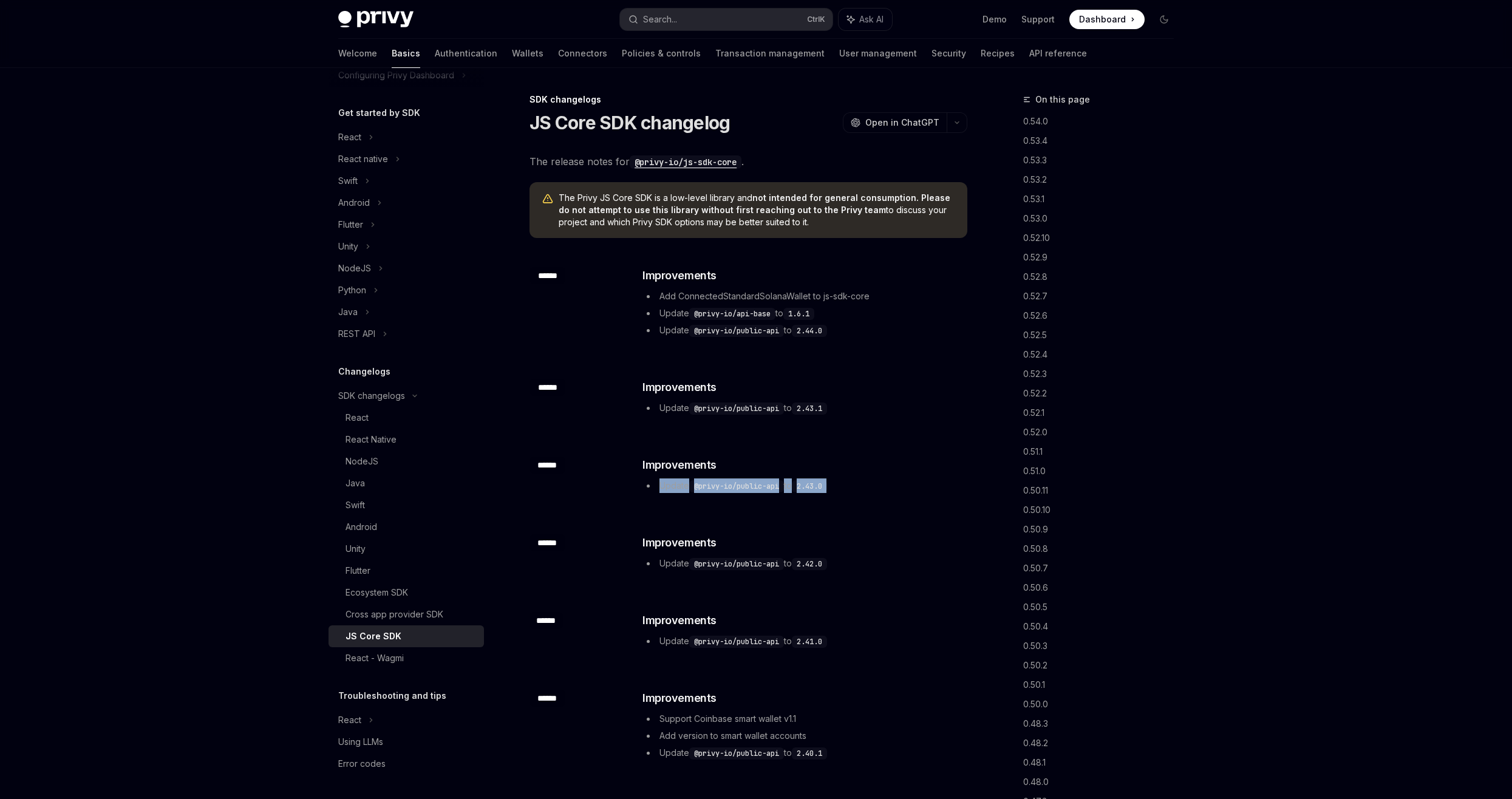
click at [699, 474] on div "​ Improvements Update @privy-io/public-api to 2.43.0" at bounding box center [804, 475] width 323 height 36
click at [672, 353] on div "​ ****** ​ Improvements Add ConnectedStandardSolanaWallet to js-sdk-core Update…" at bounding box center [748, 303] width 437 height 112
click at [664, 323] on li "Update @privy-io/public-api to 2.44.0" at bounding box center [804, 330] width 323 height 15
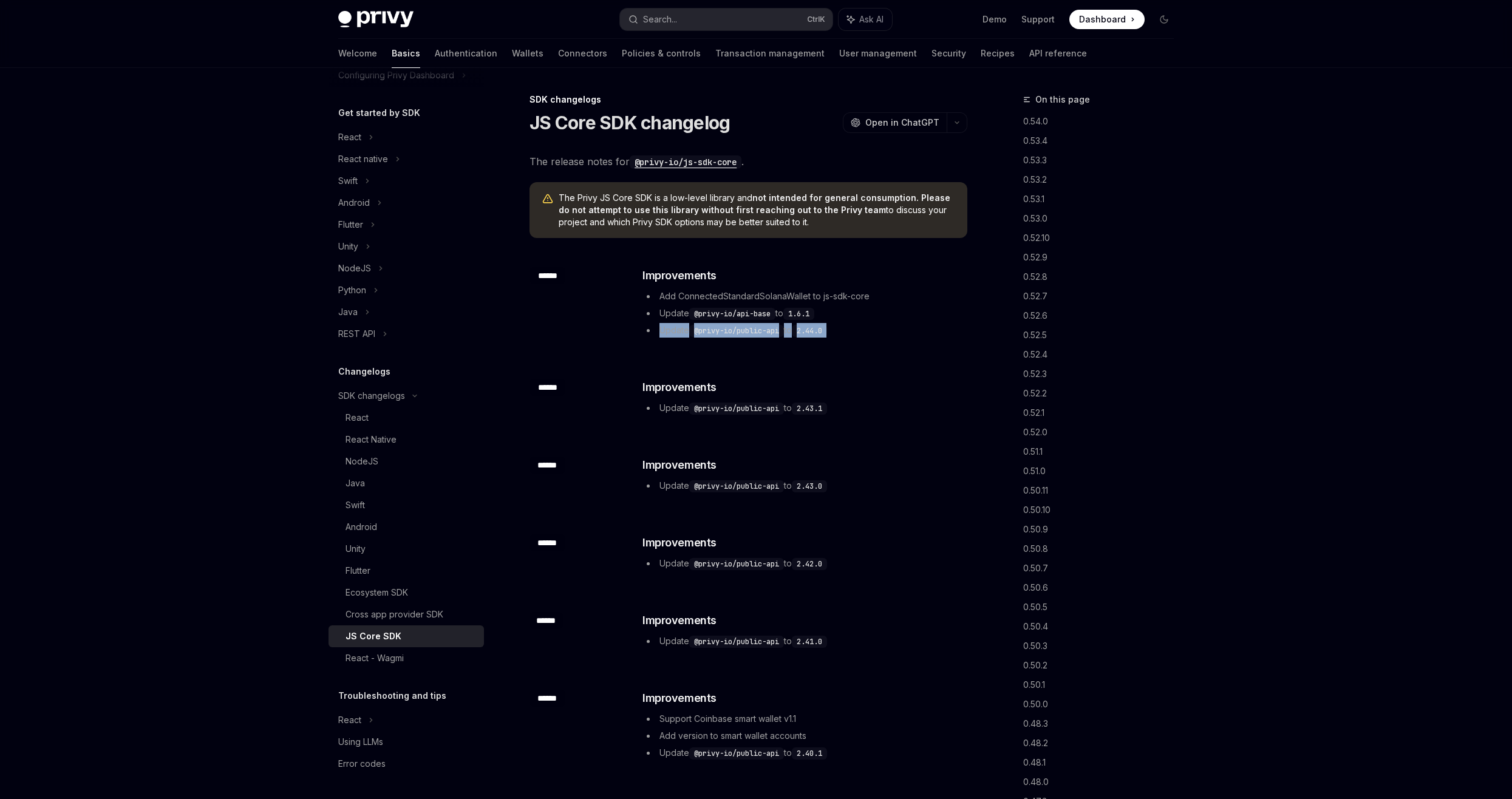
click at [664, 323] on li "Update @privy-io/public-api to 2.44.0" at bounding box center [804, 330] width 323 height 15
click at [657, 303] on ul "Add ConnectedStandardSolanaWallet to js-sdk-core Update @privy-io/api-base to 1…" at bounding box center [804, 313] width 323 height 49
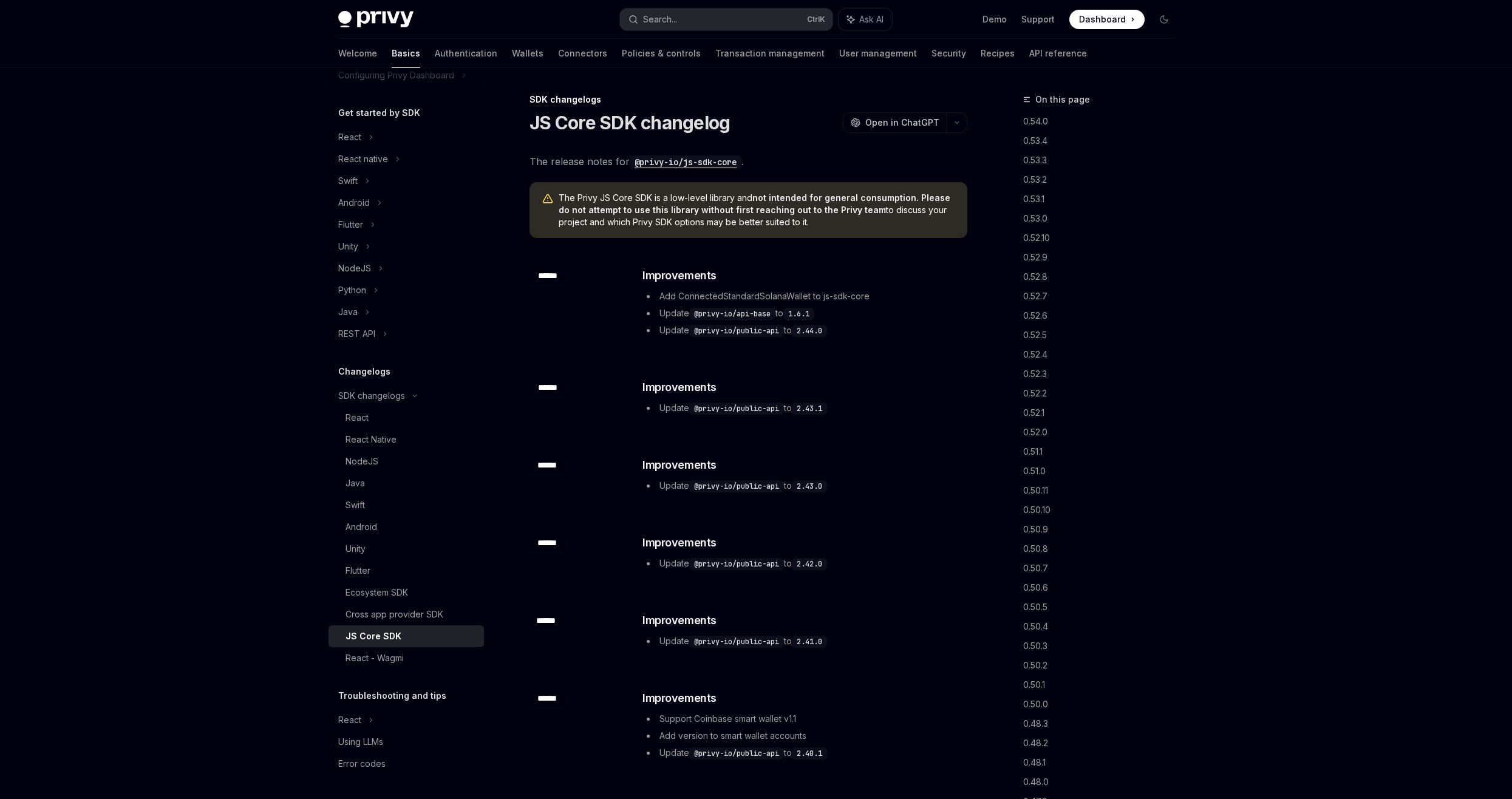
click at [658, 293] on li "Add ConnectedStandardSolanaWallet to js-sdk-core" at bounding box center [804, 296] width 323 height 15
click at [636, 216] on span "The Privy JS Core SDK is a low-level library and not intended for general consu…" at bounding box center [757, 209] width 396 height 36
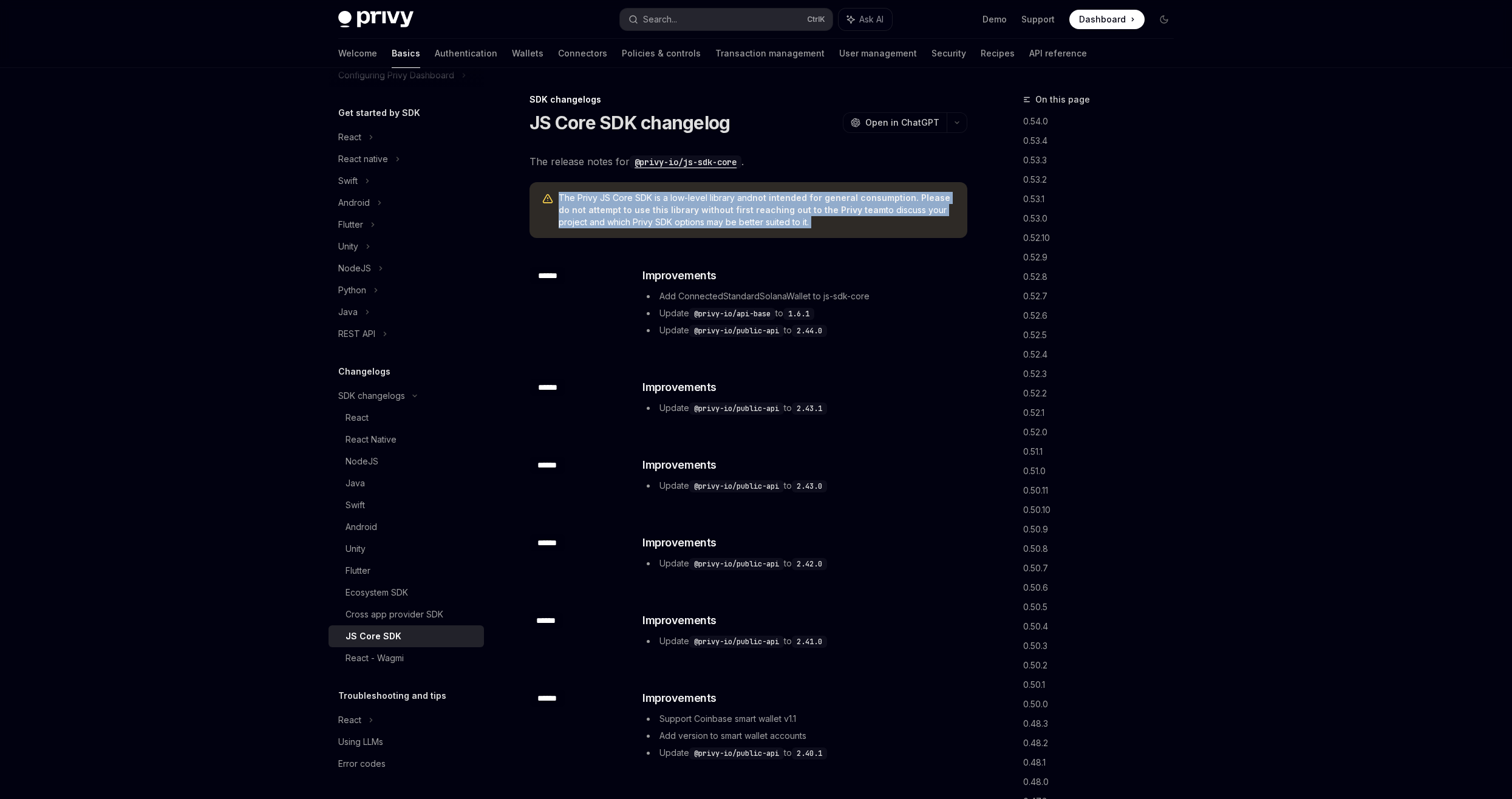
click at [636, 215] on span "The Privy JS Core SDK is a low-level library and not intended for general consu…" at bounding box center [757, 209] width 396 height 36
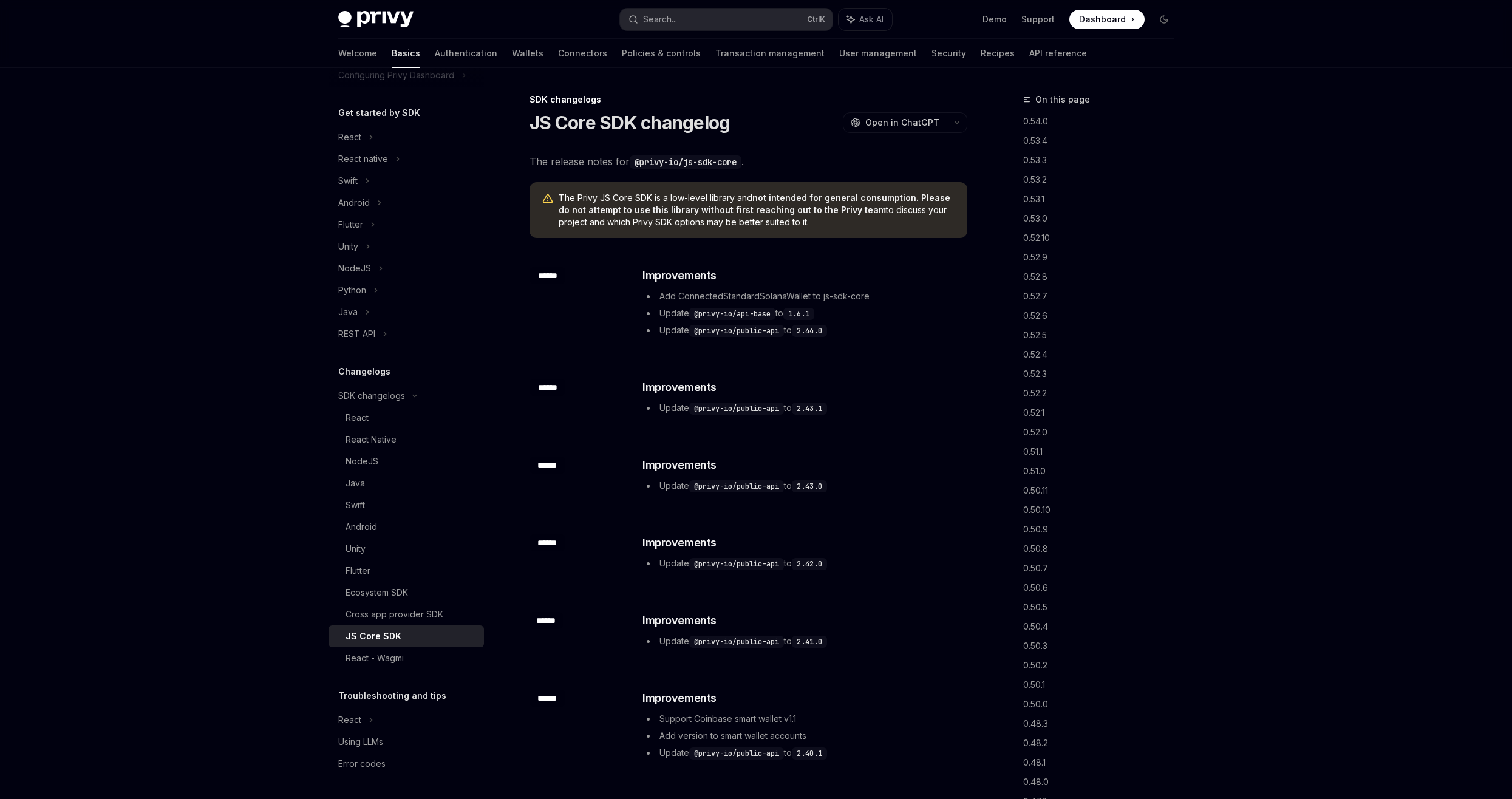
click at [588, 164] on span "The release notes for @privy-io/js-sdk-core ." at bounding box center [748, 161] width 437 height 17
click at [588, 163] on span "The release notes for @privy-io/js-sdk-core ." at bounding box center [748, 161] width 437 height 17
click at [542, 126] on h1 "JS Core SDK changelog" at bounding box center [630, 122] width 201 height 22
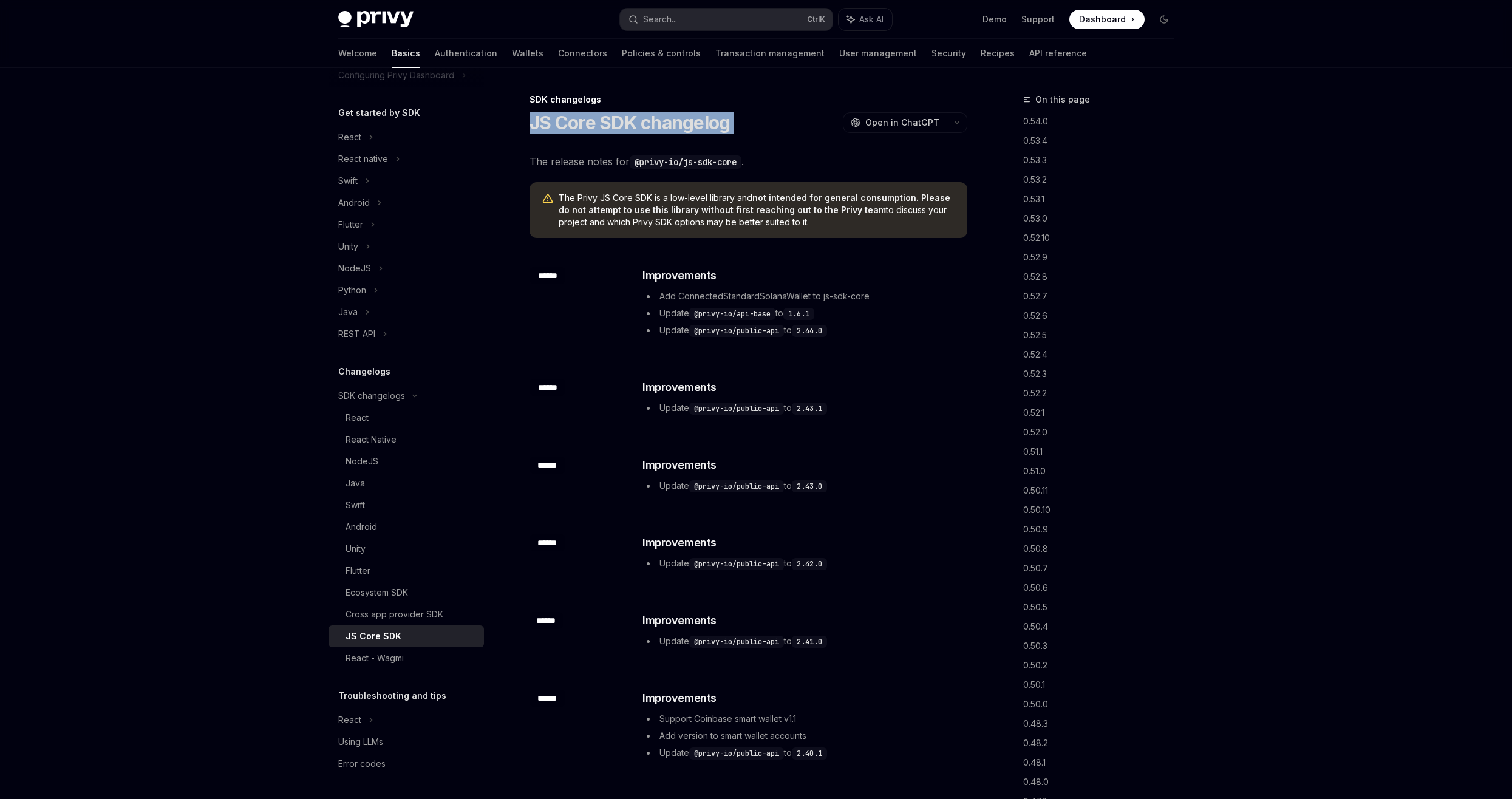
click at [542, 126] on h1 "JS Core SDK changelog" at bounding box center [630, 122] width 201 height 22
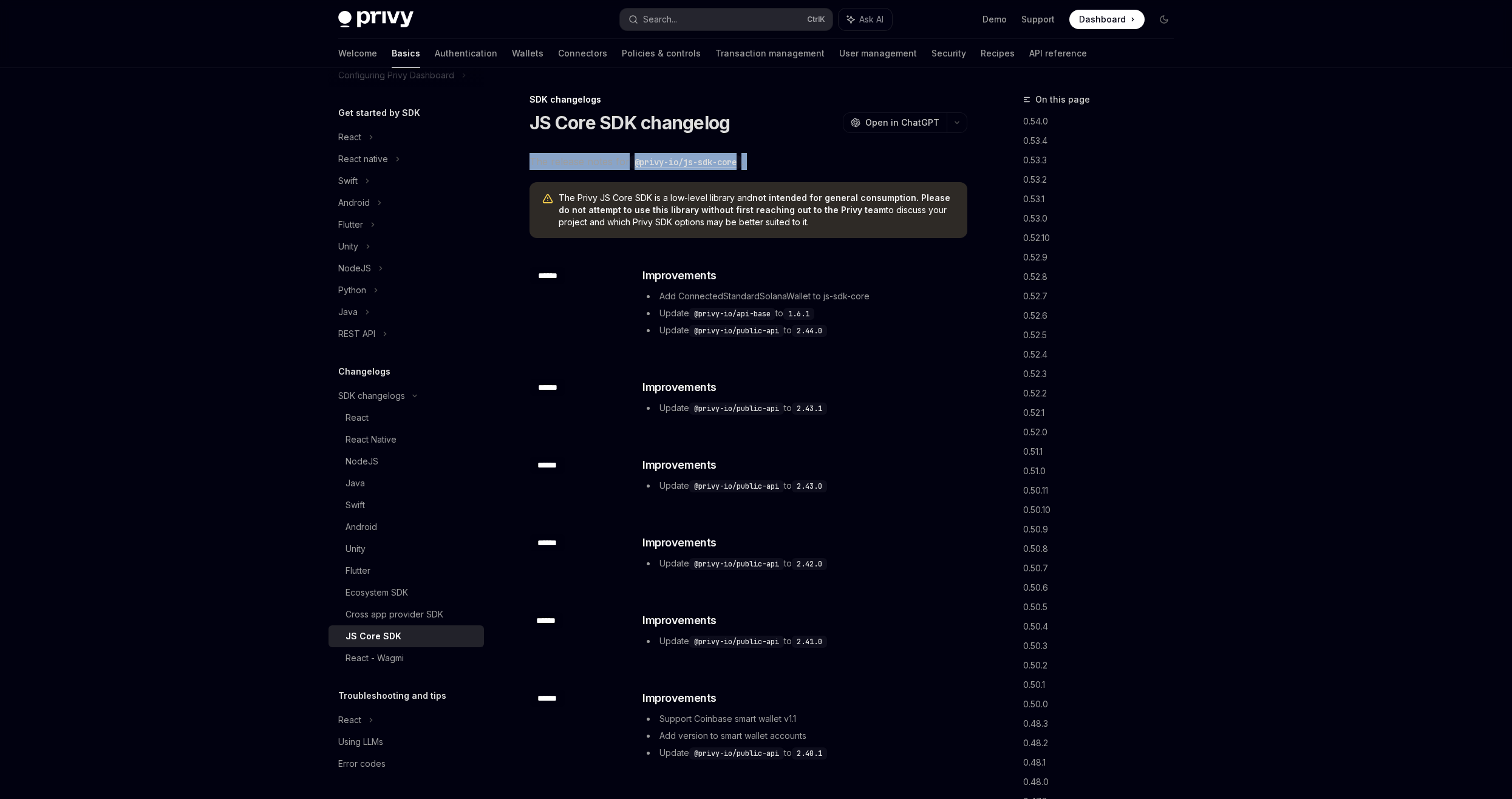
click at [417, 656] on div "React - Wagmi" at bounding box center [411, 658] width 131 height 15
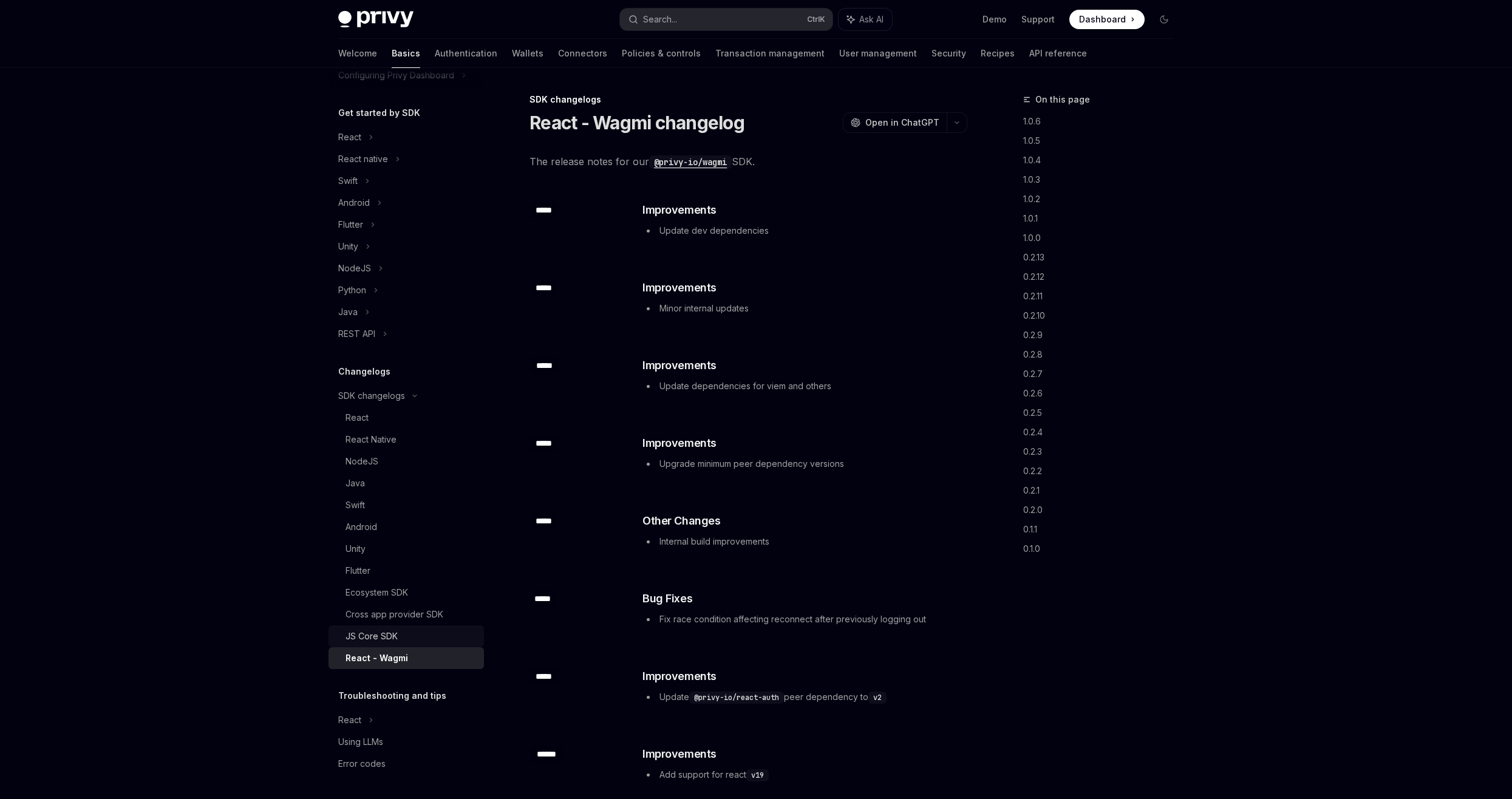
click at [419, 647] on link "JS Core SDK" at bounding box center [406, 636] width 155 height 22
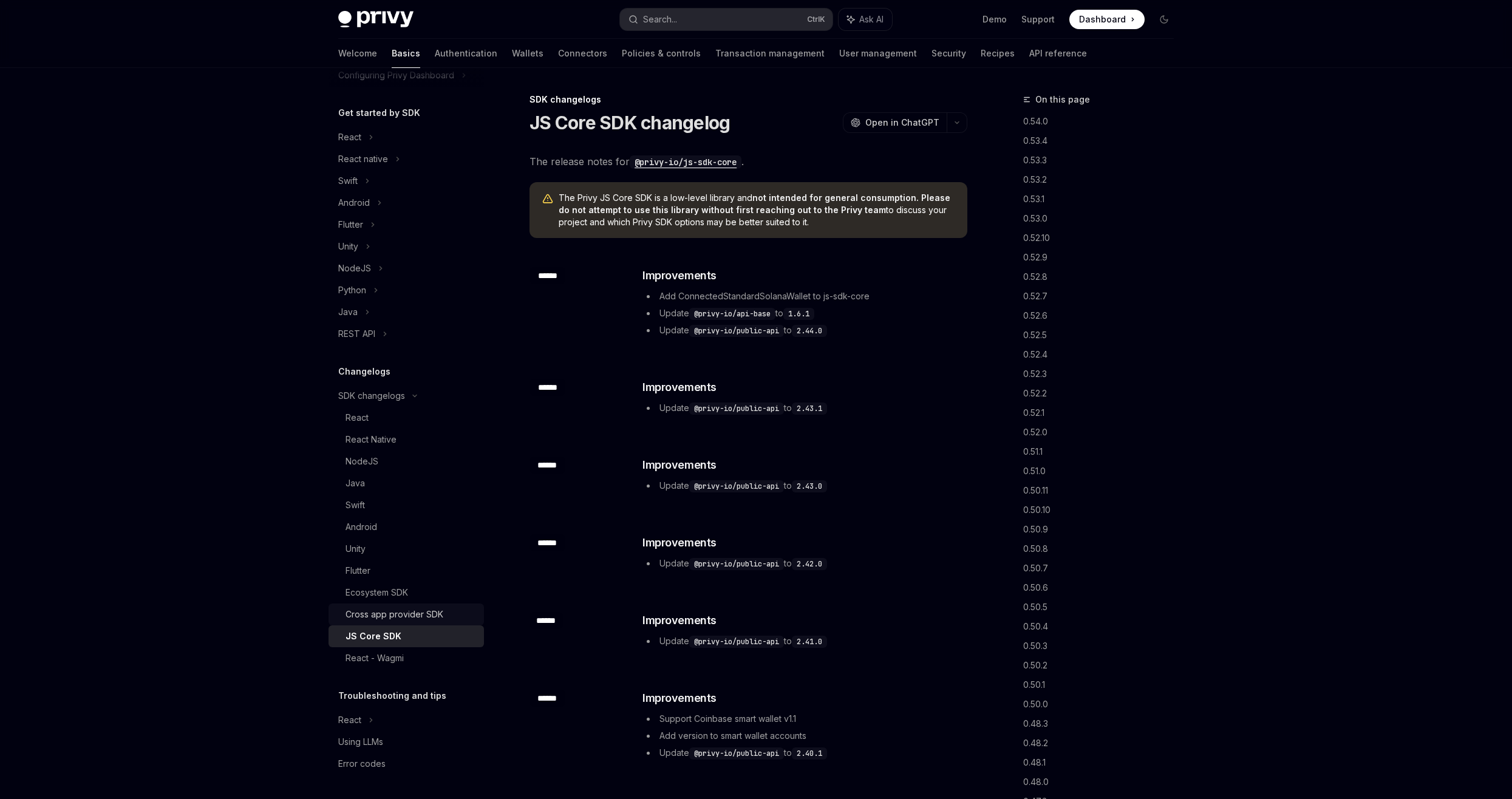
click at [428, 618] on div "Cross app provider SDK" at bounding box center [394, 615] width 98 height 15
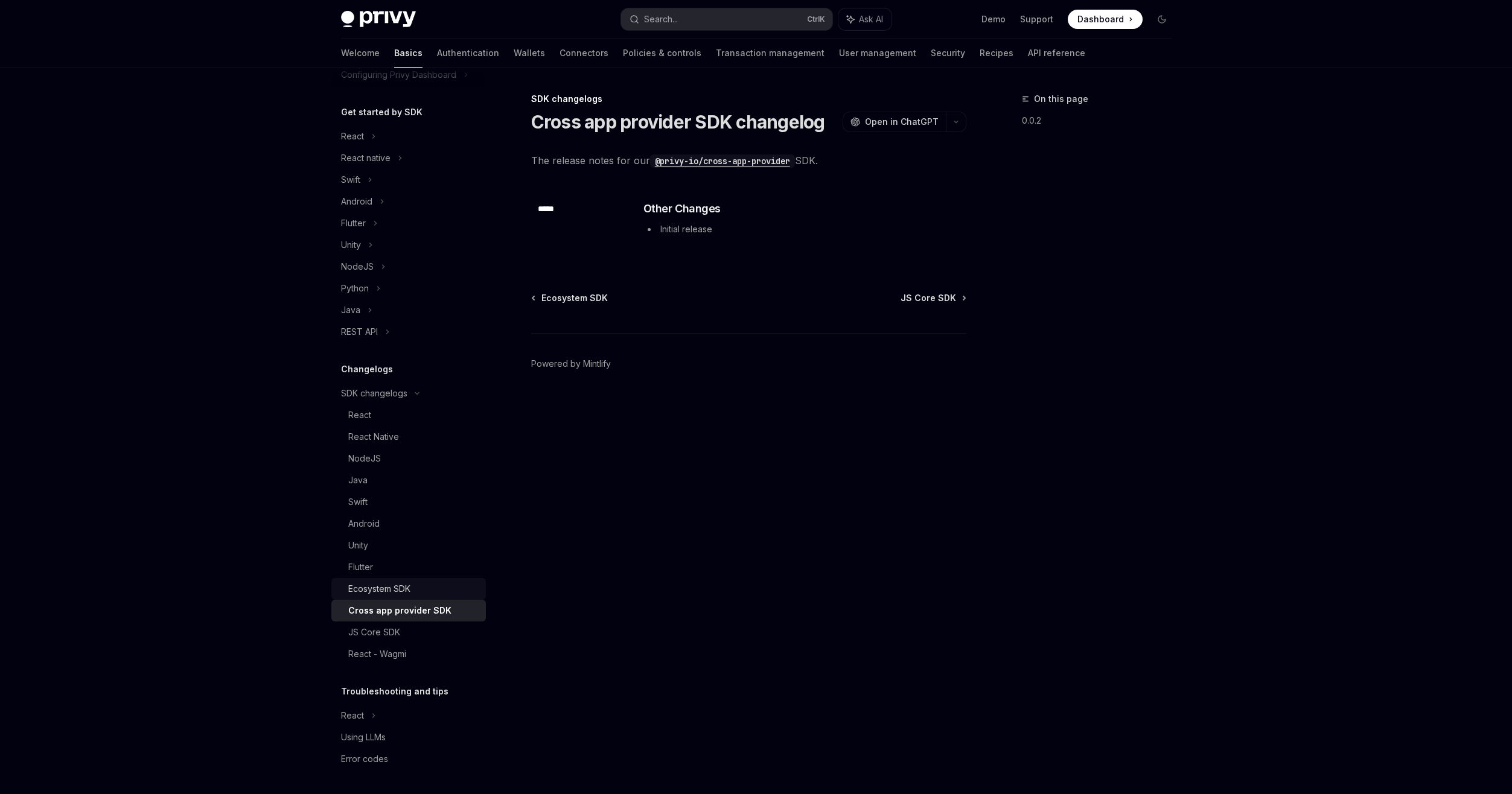
click at [427, 596] on link "Ecosystem SDK" at bounding box center [408, 588] width 154 height 22
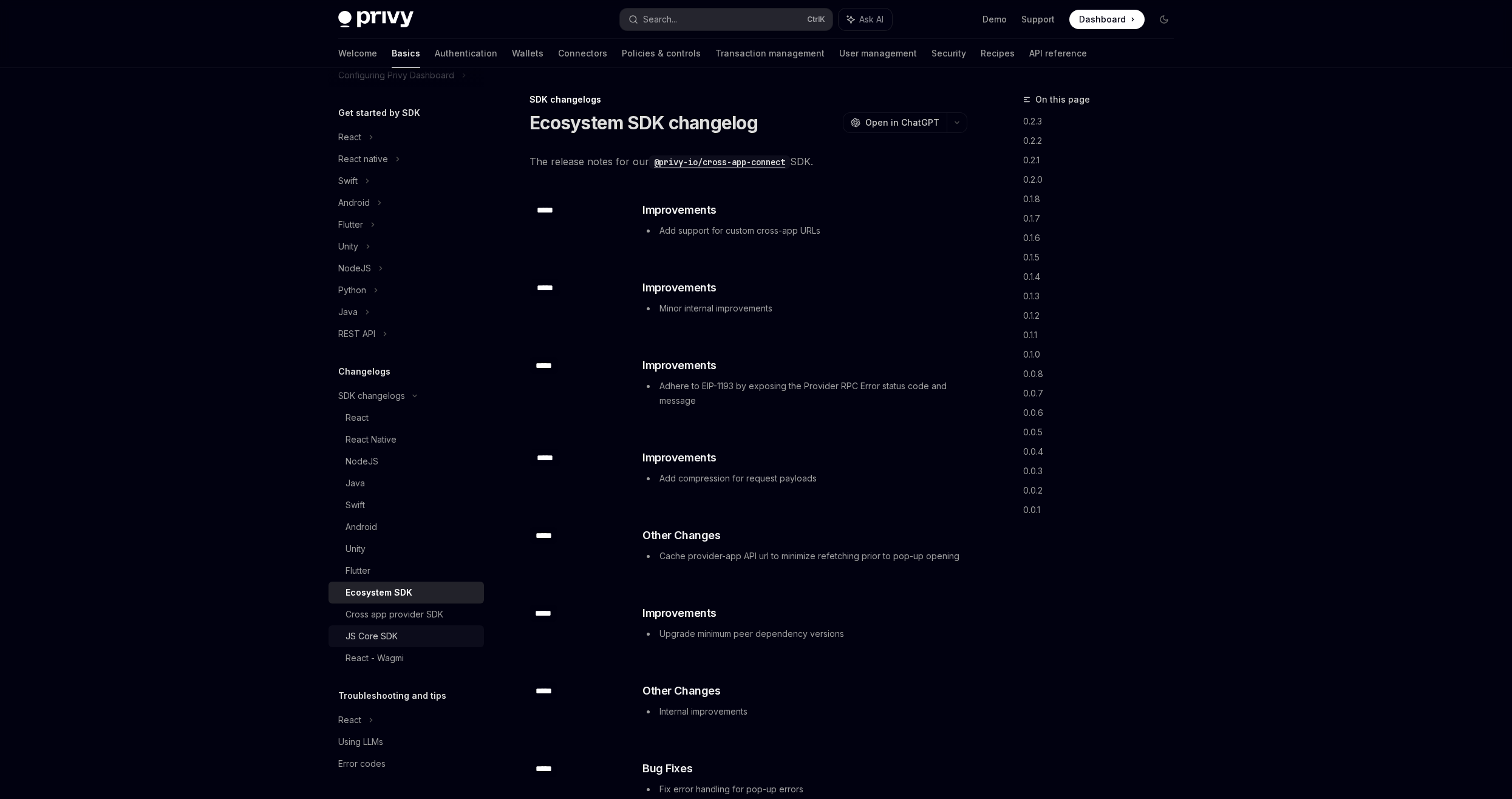
click at [428, 636] on div "JS Core SDK" at bounding box center [411, 636] width 131 height 15
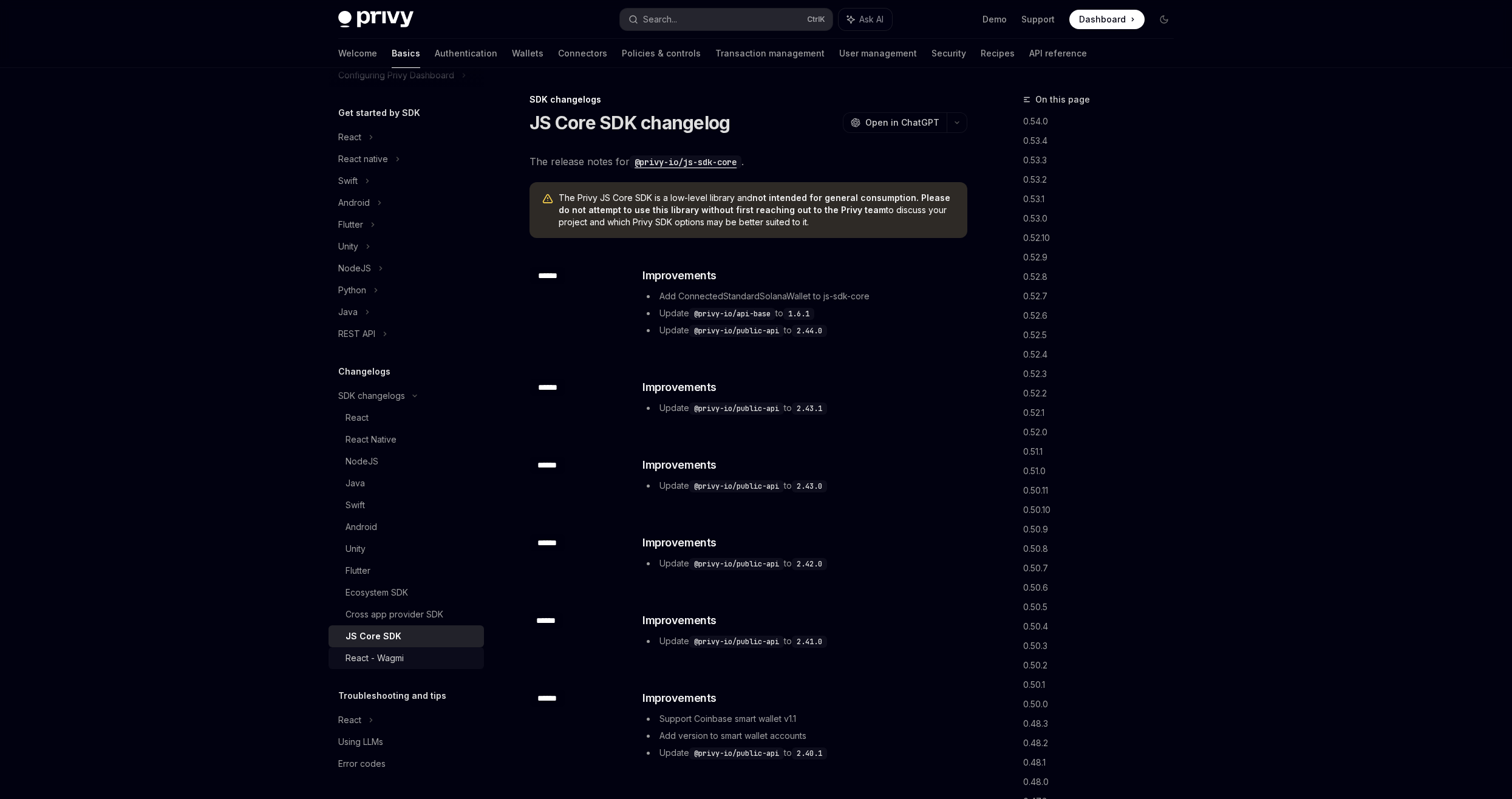
click at [422, 654] on div "React - Wagmi" at bounding box center [411, 658] width 131 height 15
click at [425, 625] on link "Cross app provider SDK" at bounding box center [406, 614] width 155 height 22
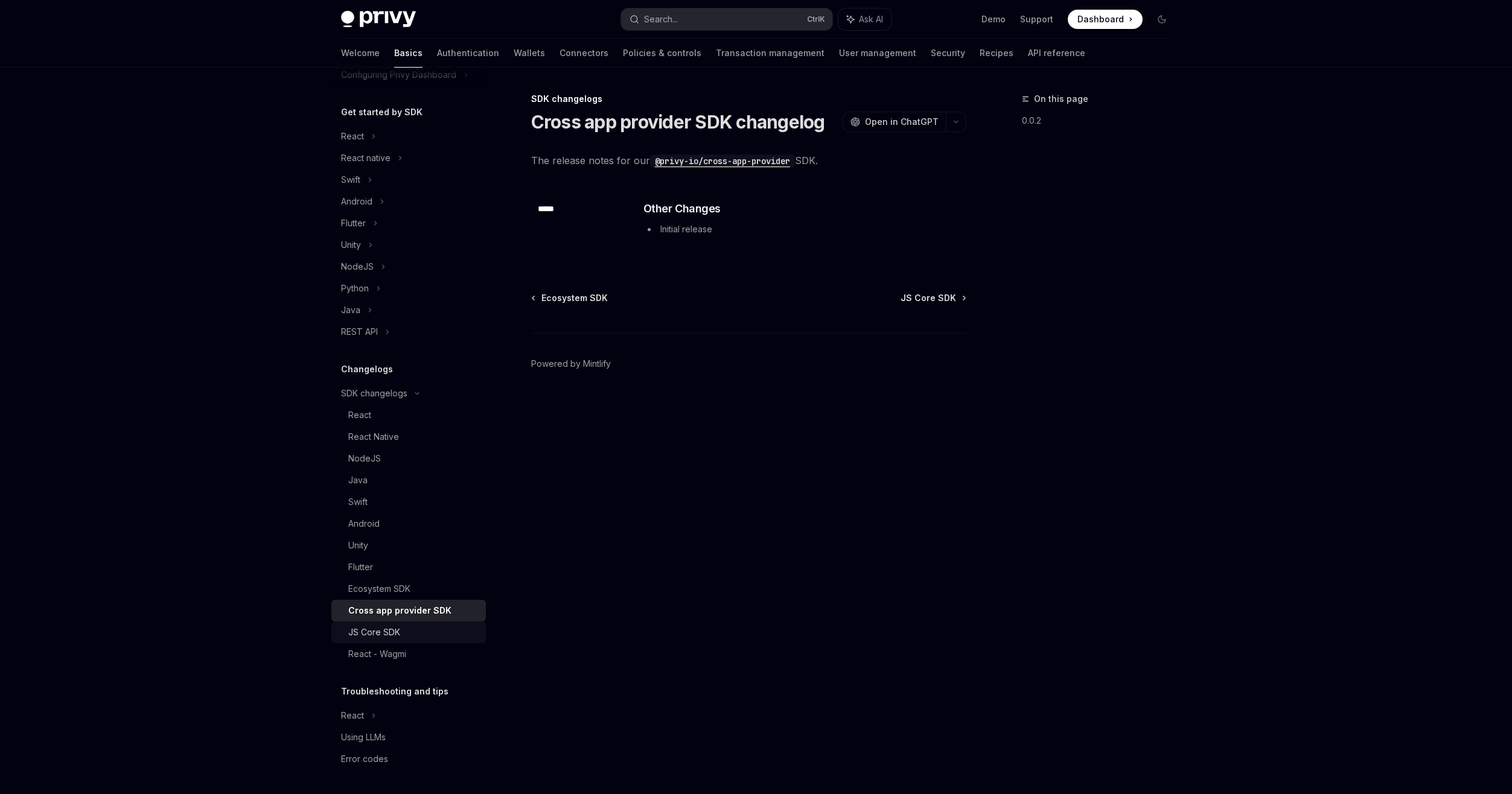
click at [421, 624] on link "JS Core SDK" at bounding box center [408, 632] width 154 height 22
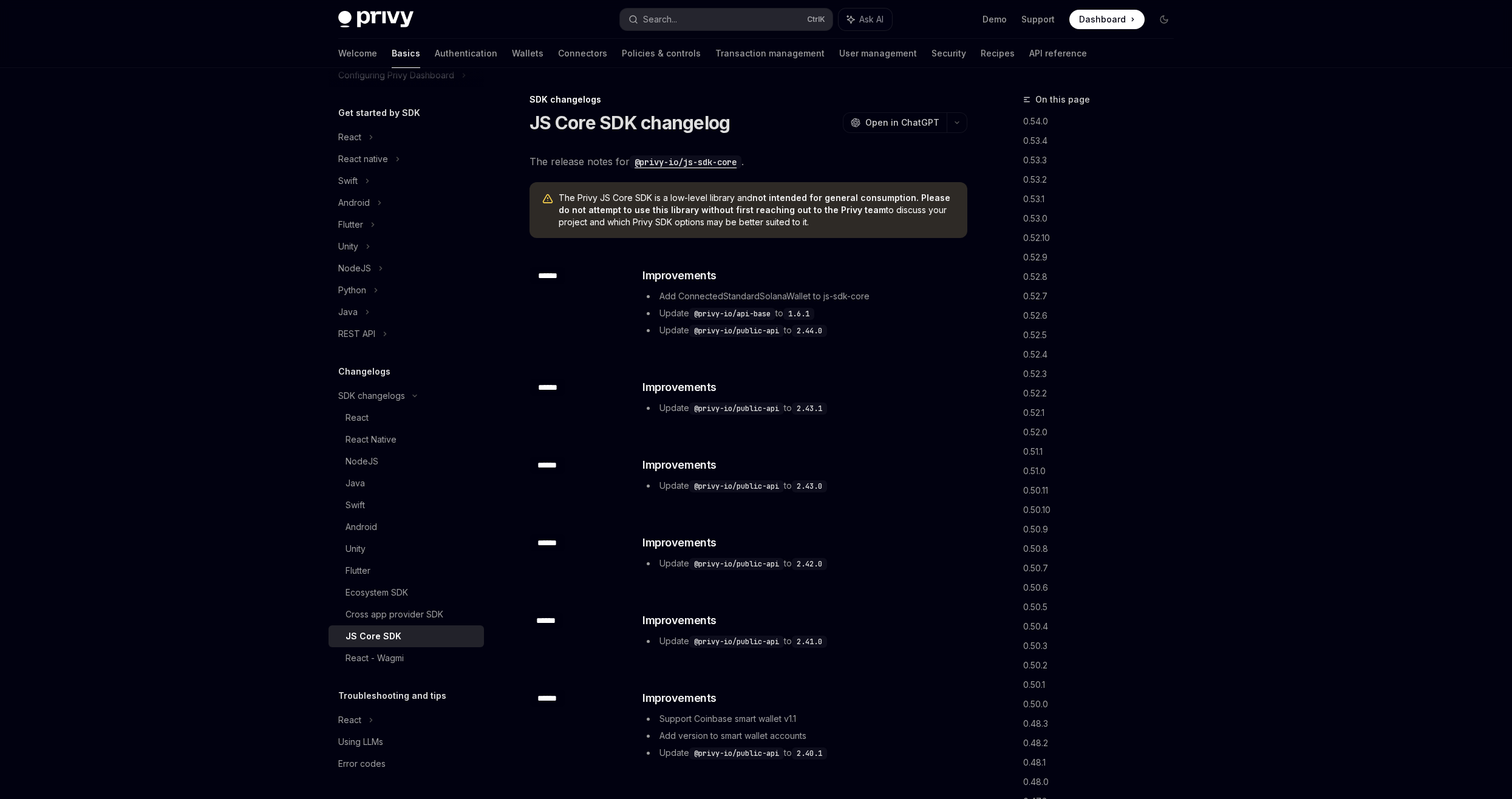
click at [423, 632] on div "JS Core SDK" at bounding box center [411, 636] width 131 height 15
click at [427, 617] on div "Cross app provider SDK" at bounding box center [394, 615] width 98 height 15
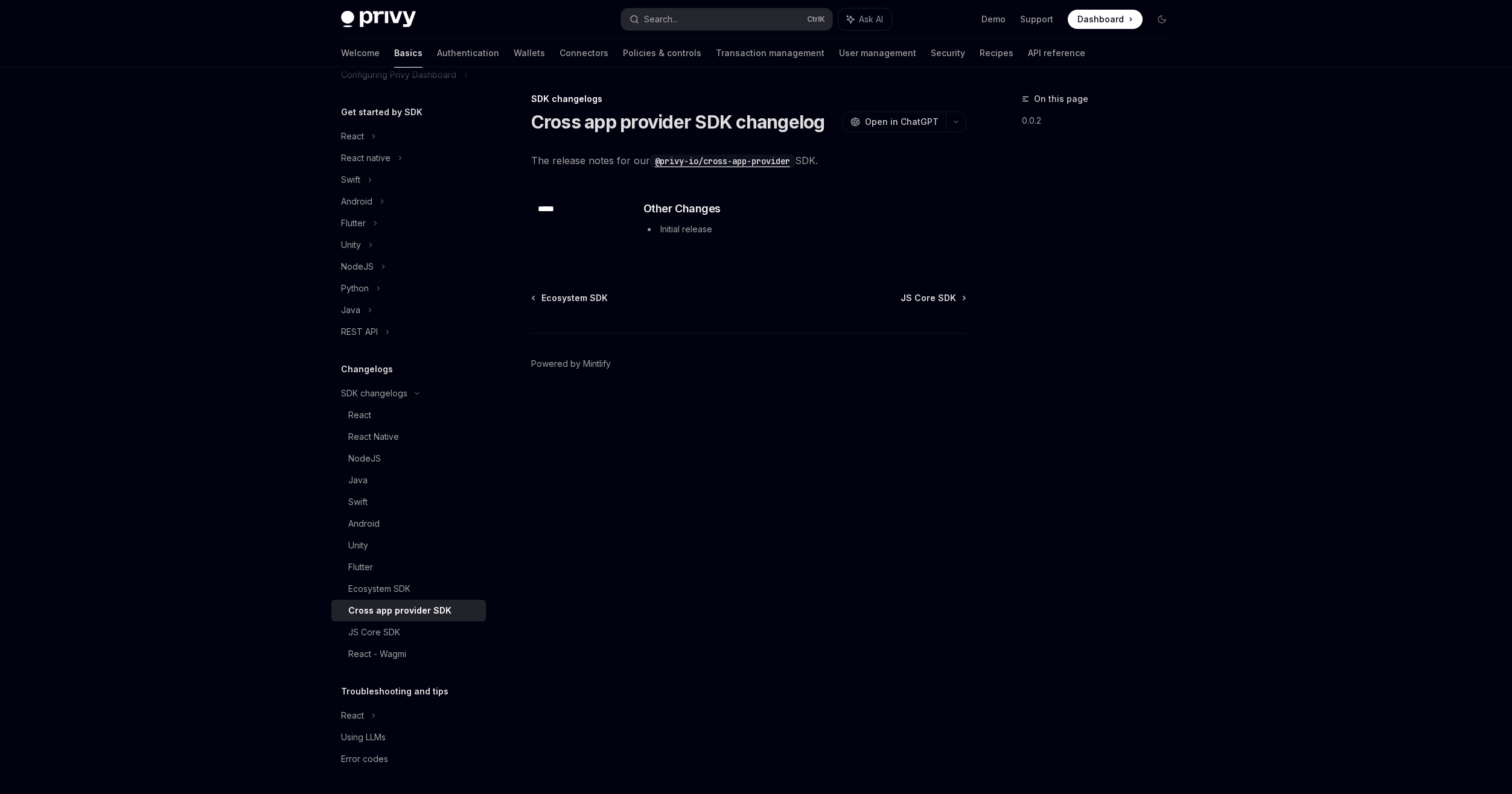
click at [748, 200] on div "​ ***** ​ Other Changes Initial release" at bounding box center [748, 219] width 435 height 77
click at [748, 199] on div "​ ***** ​ Other Changes Initial release" at bounding box center [748, 219] width 435 height 77
click at [617, 163] on span "The release notes for our @privy-io/cross-app-provider SDK." at bounding box center [748, 160] width 435 height 17
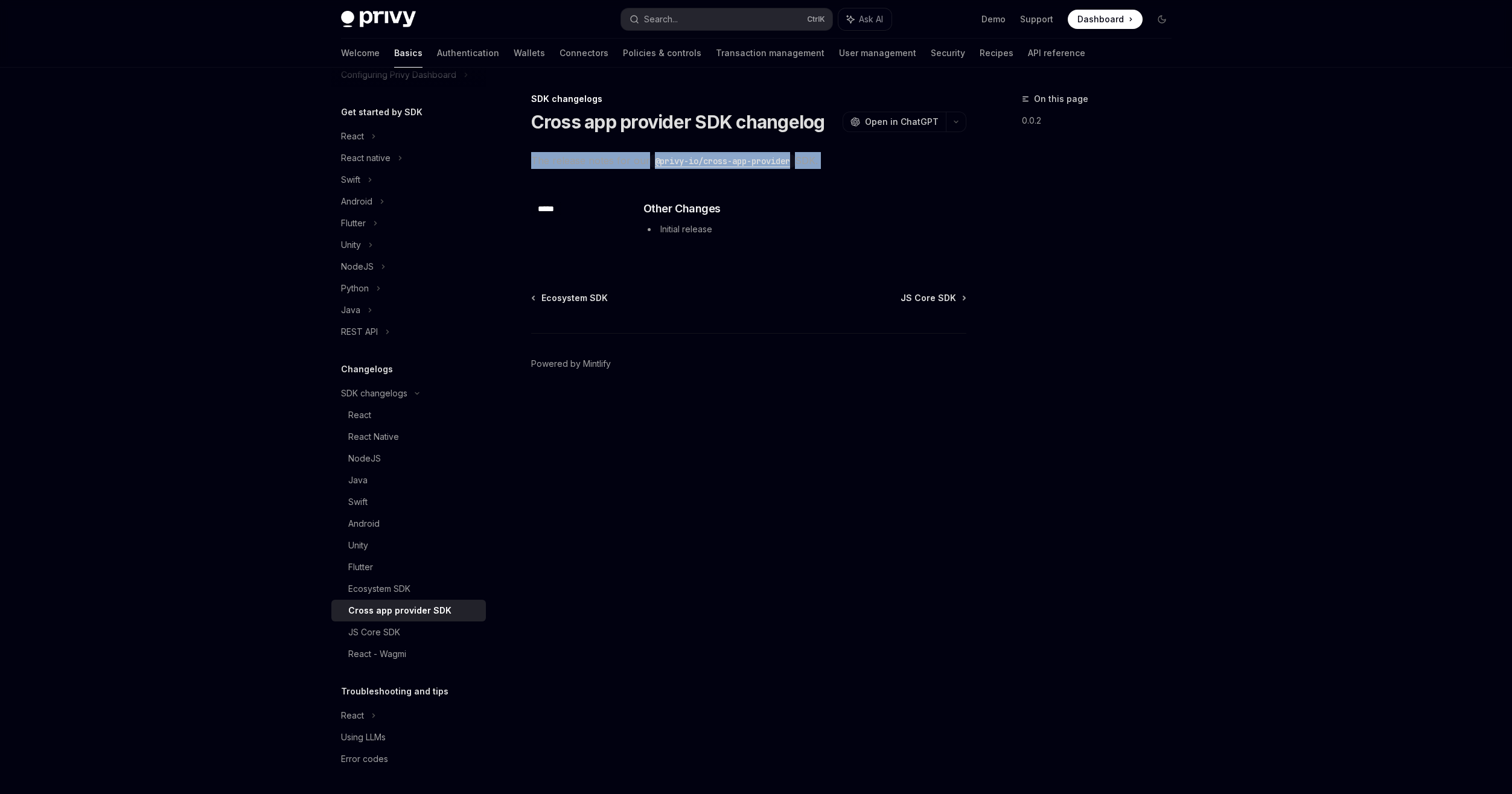
click at [617, 163] on span "The release notes for our @privy-io/cross-app-provider SDK." at bounding box center [748, 160] width 435 height 17
click at [670, 318] on div "Ecosystem SDK JS Core SDK Powered by Mintlify" at bounding box center [748, 364] width 435 height 145
click at [586, 158] on span "The release notes for our @privy-io/cross-app-provider SDK." at bounding box center [748, 160] width 435 height 17
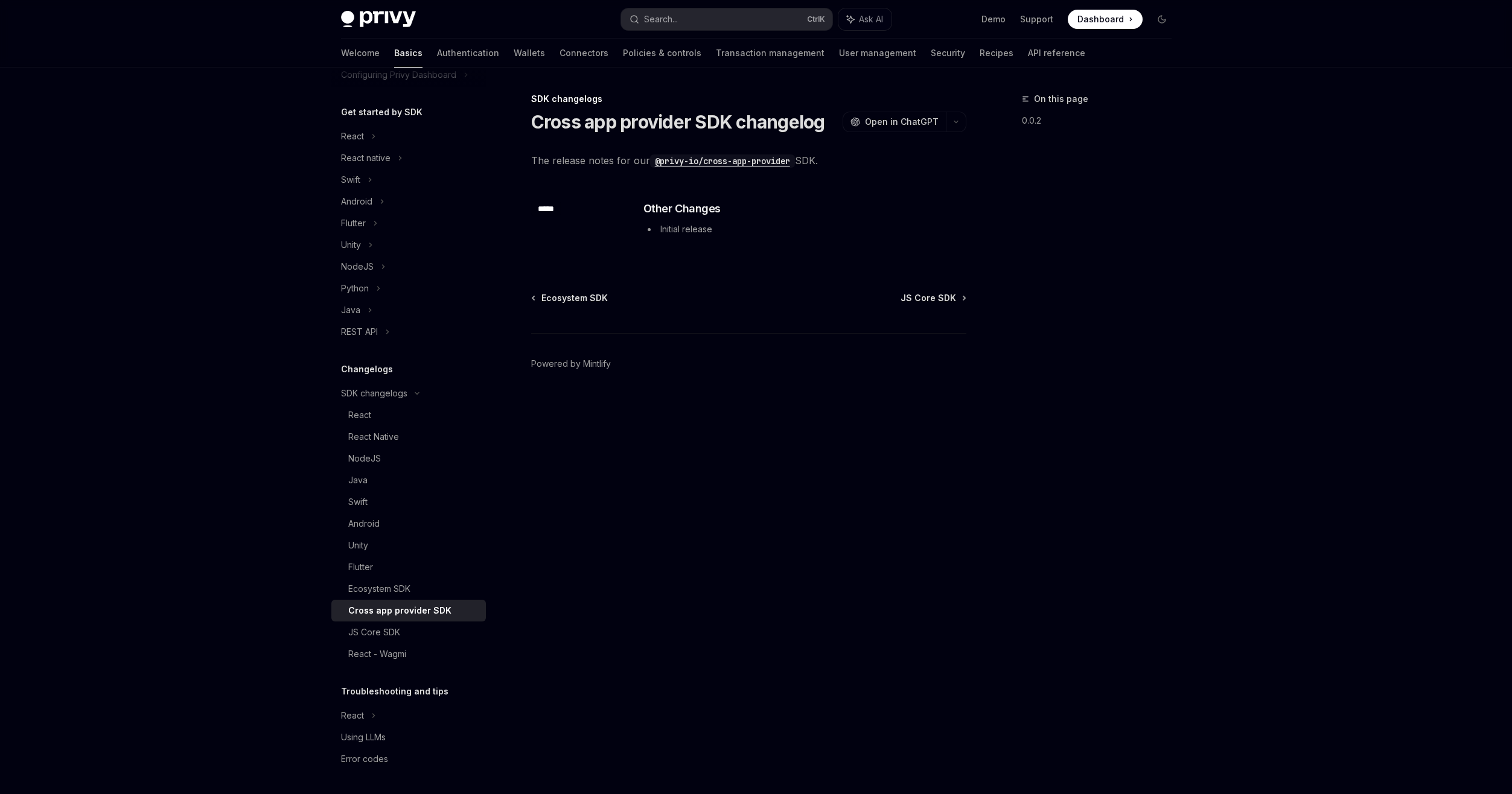
click at [572, 129] on h1 "Cross app provider SDK changelog" at bounding box center [678, 121] width 294 height 22
click at [576, 153] on span "The release notes for our @privy-io/cross-app-provider SDK." at bounding box center [748, 160] width 435 height 17
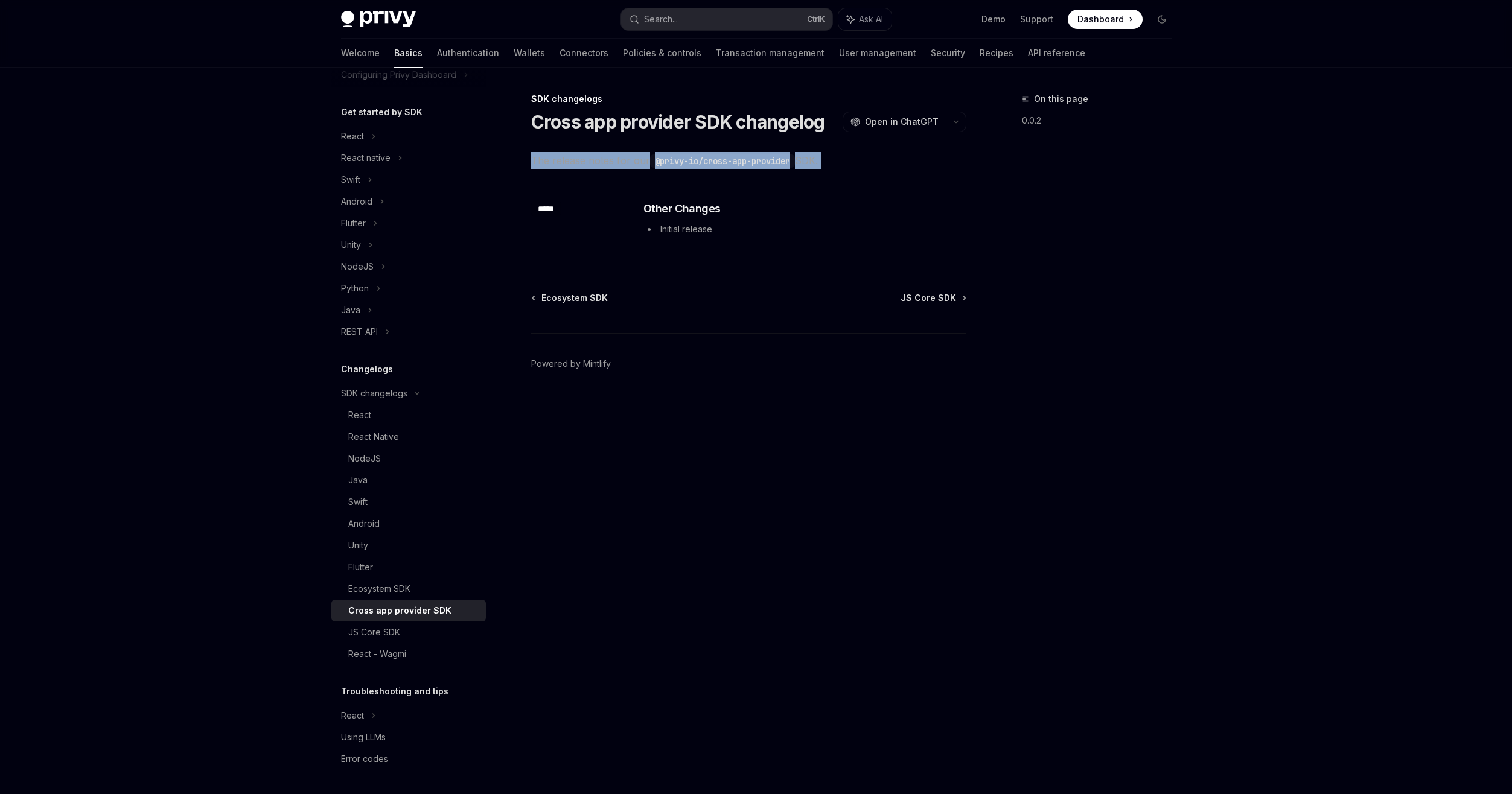
click at [576, 153] on span "The release notes for our @privy-io/cross-app-provider SDK." at bounding box center [748, 160] width 435 height 17
click at [563, 129] on h1 "Cross app provider SDK changelog" at bounding box center [678, 121] width 294 height 22
click at [457, 573] on div "Flutter" at bounding box center [413, 567] width 130 height 14
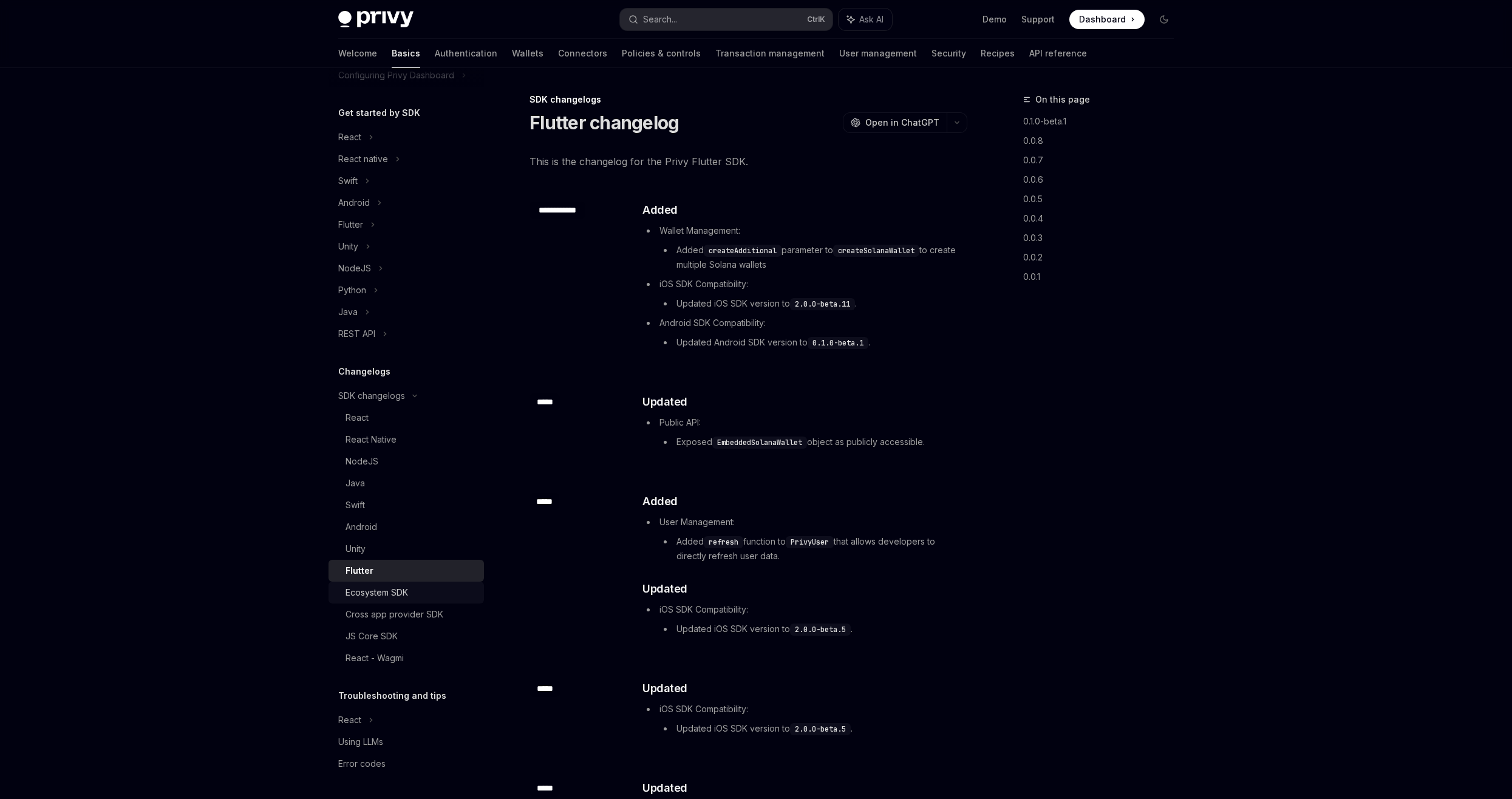
click at [456, 588] on div "Ecosystem SDK" at bounding box center [411, 593] width 131 height 15
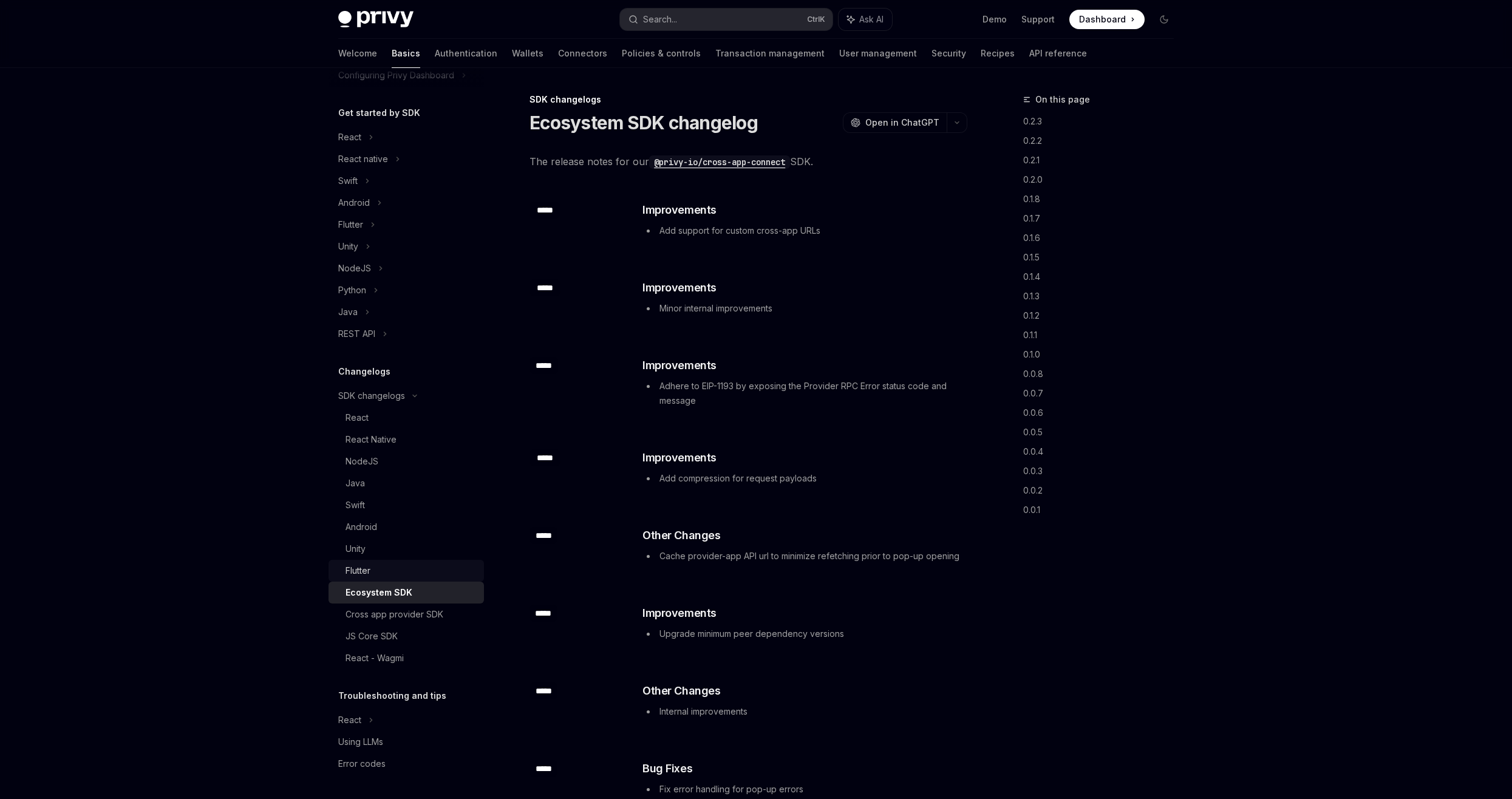
click at [451, 574] on div "Flutter" at bounding box center [411, 571] width 131 height 15
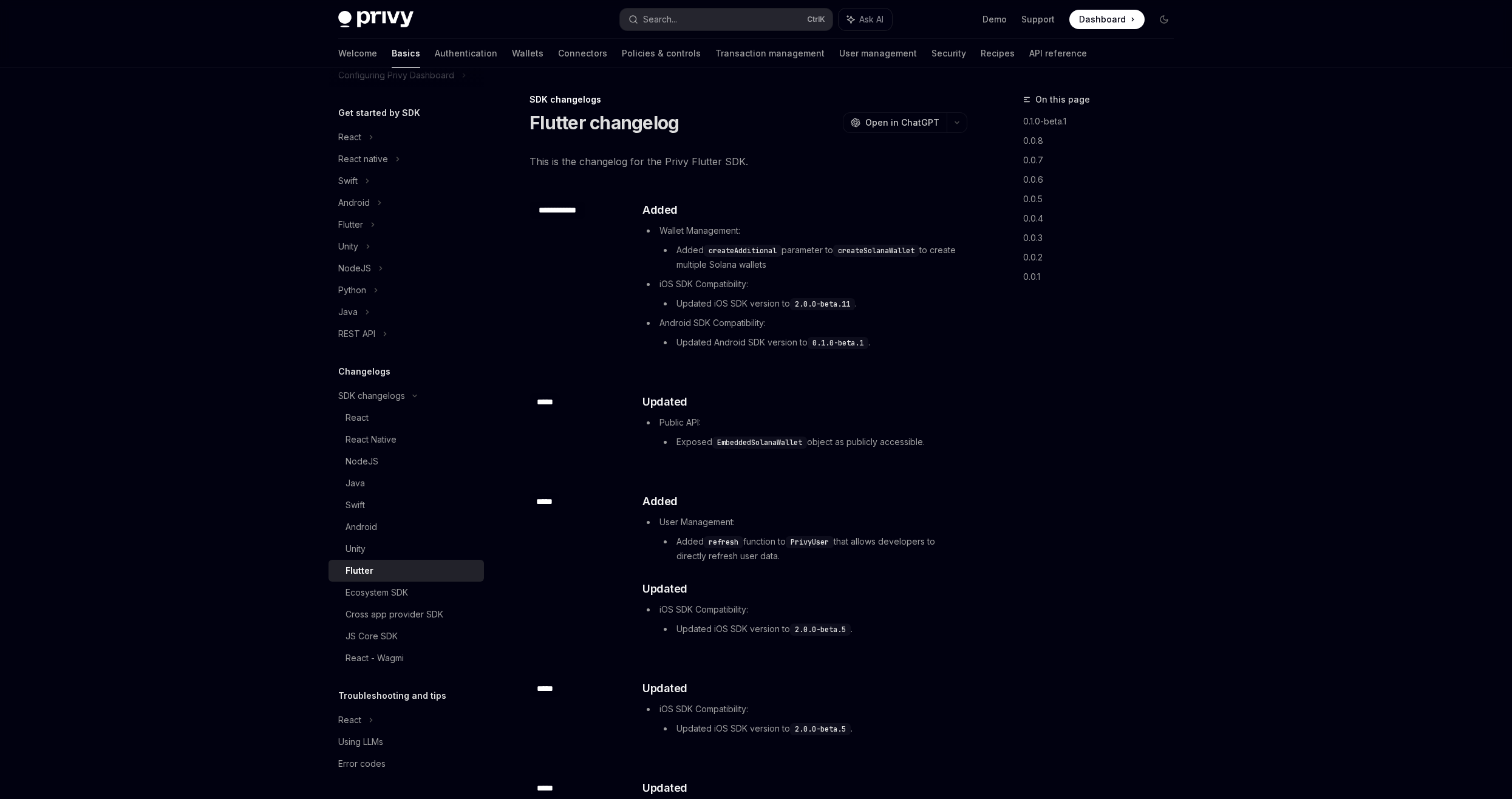
click at [451, 574] on div "Flutter" at bounding box center [411, 571] width 131 height 15
click at [442, 556] on div "Unity" at bounding box center [411, 549] width 131 height 15
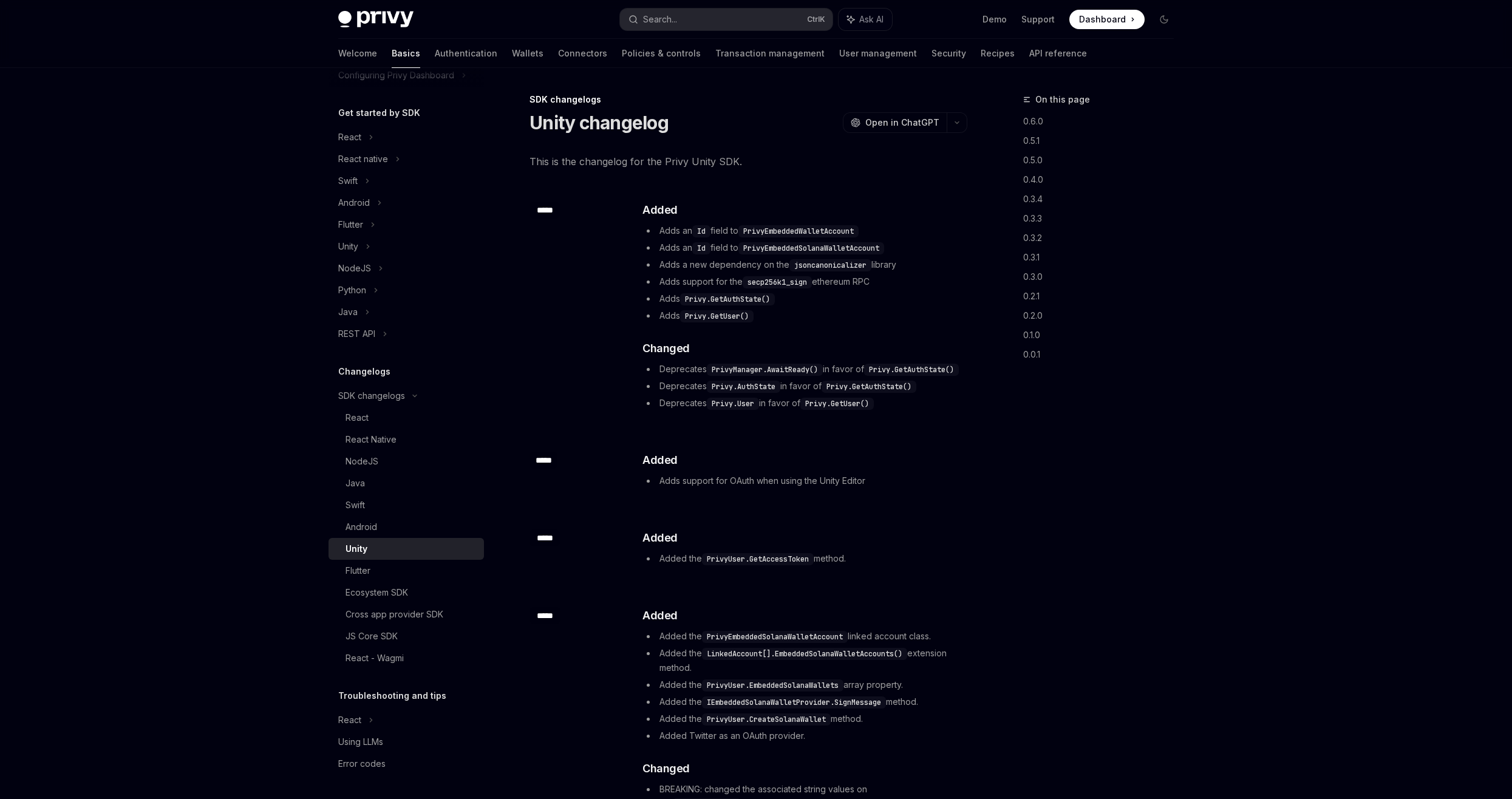
click at [864, 376] on code "Privy.GetAuthState()" at bounding box center [911, 370] width 95 height 12
click at [433, 544] on div "Unity" at bounding box center [411, 549] width 131 height 15
click at [433, 538] on link "Android" at bounding box center [406, 526] width 155 height 22
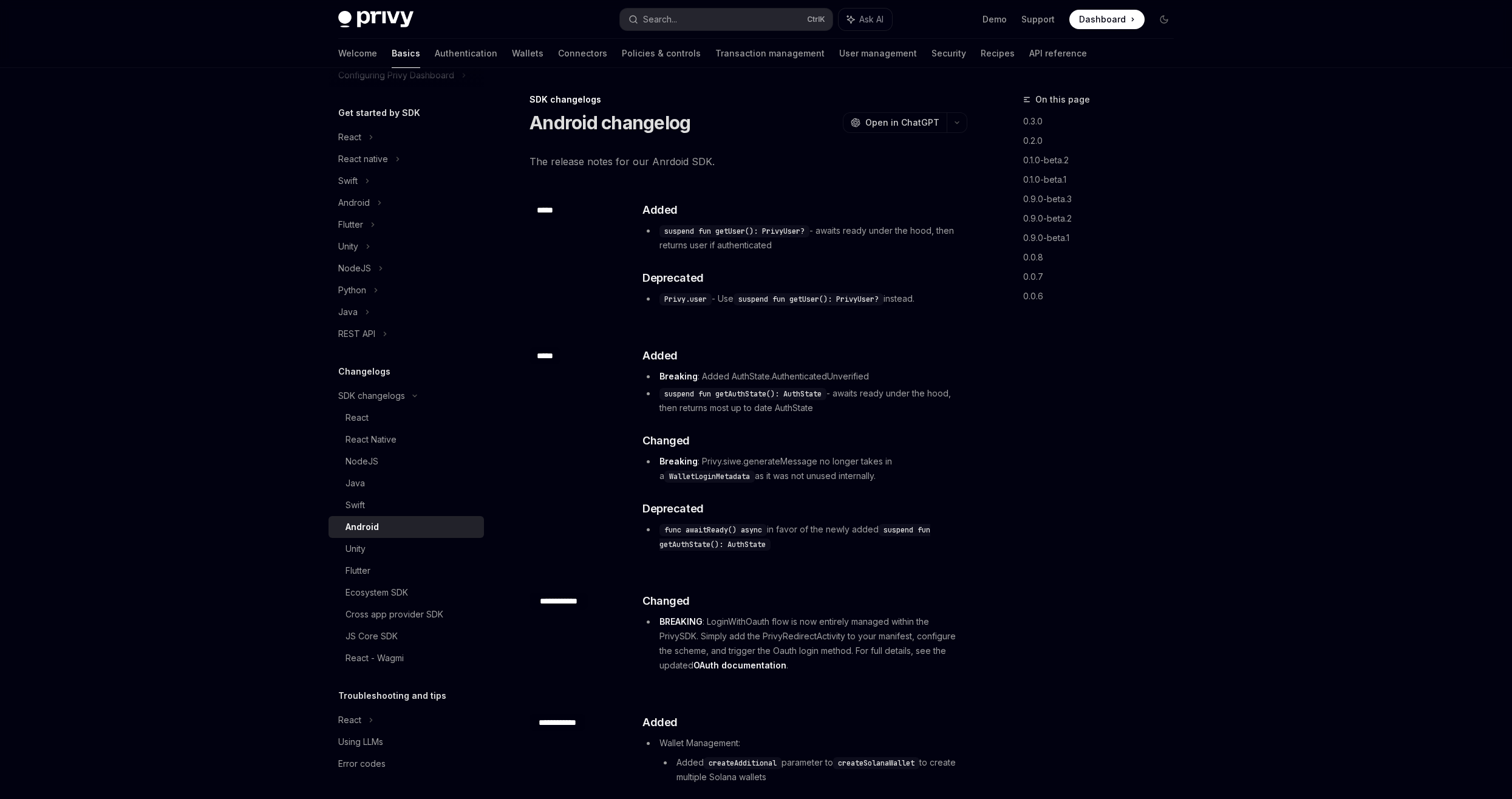
click at [433, 524] on div "Android" at bounding box center [411, 527] width 131 height 15
click at [429, 517] on link "Android" at bounding box center [406, 526] width 155 height 22
click at [429, 514] on link "Swift" at bounding box center [406, 505] width 155 height 22
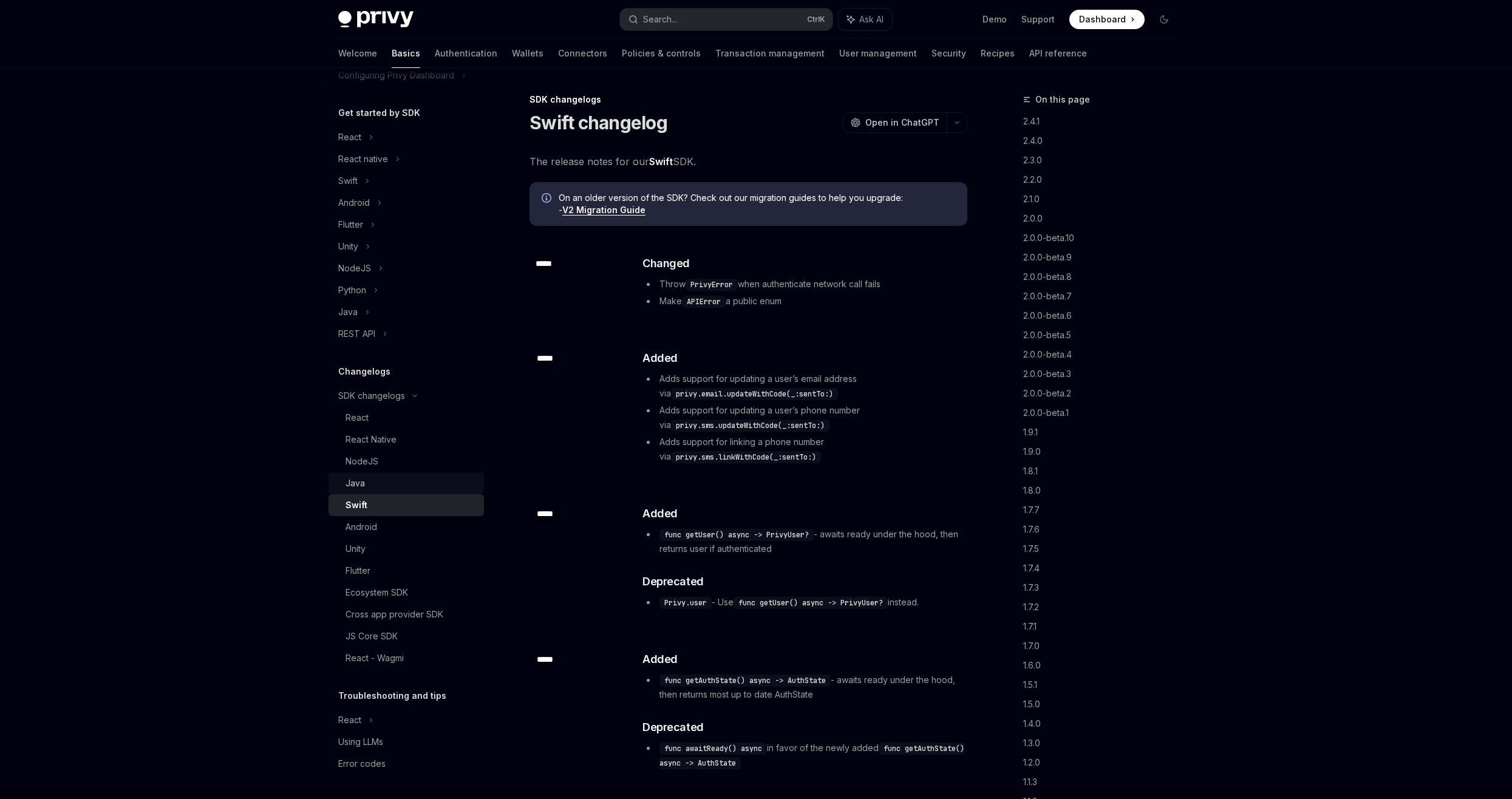
click at [452, 483] on div "Java" at bounding box center [411, 484] width 131 height 15
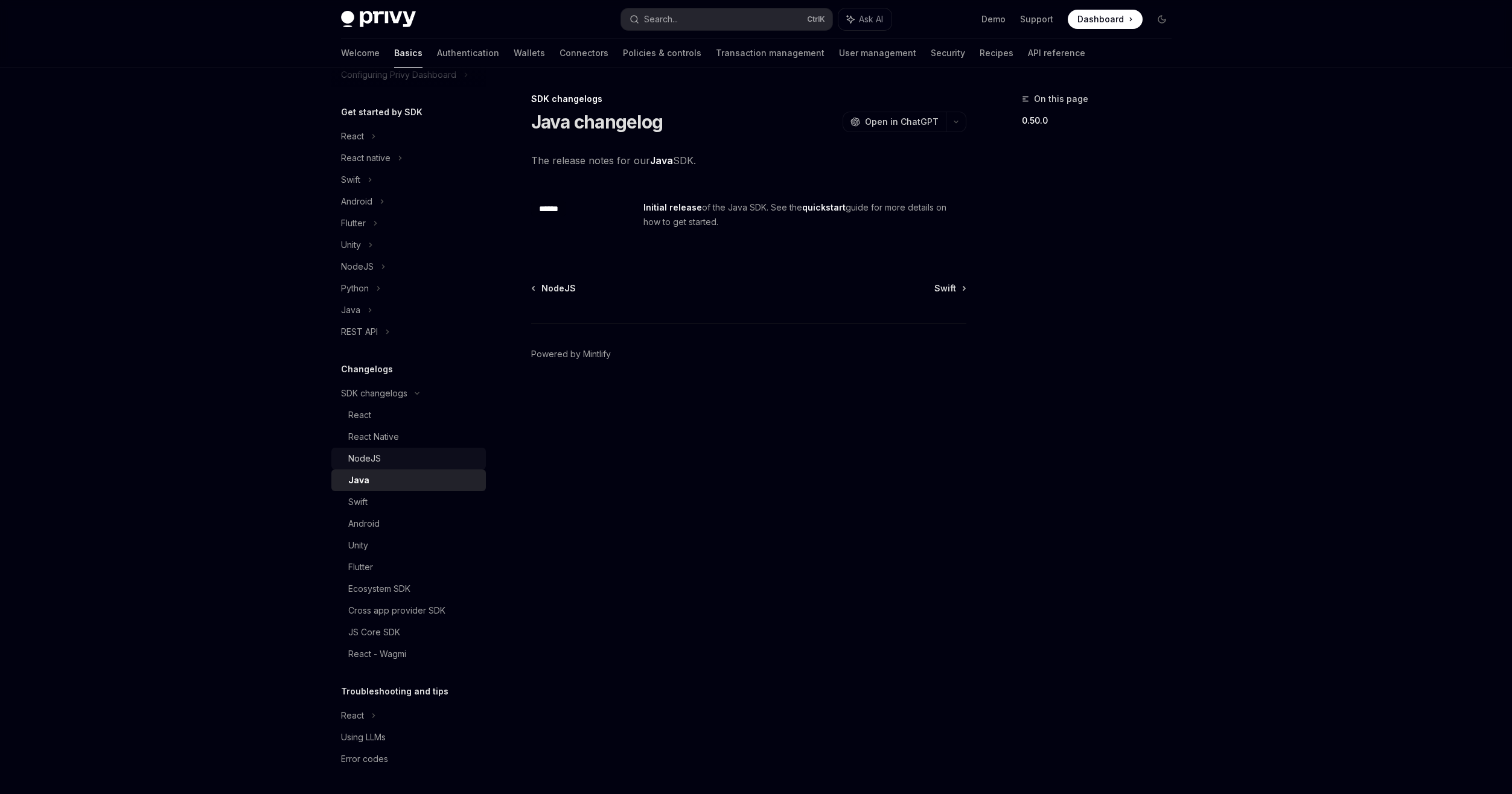
click at [447, 469] on link "NodeJS" at bounding box center [408, 458] width 154 height 22
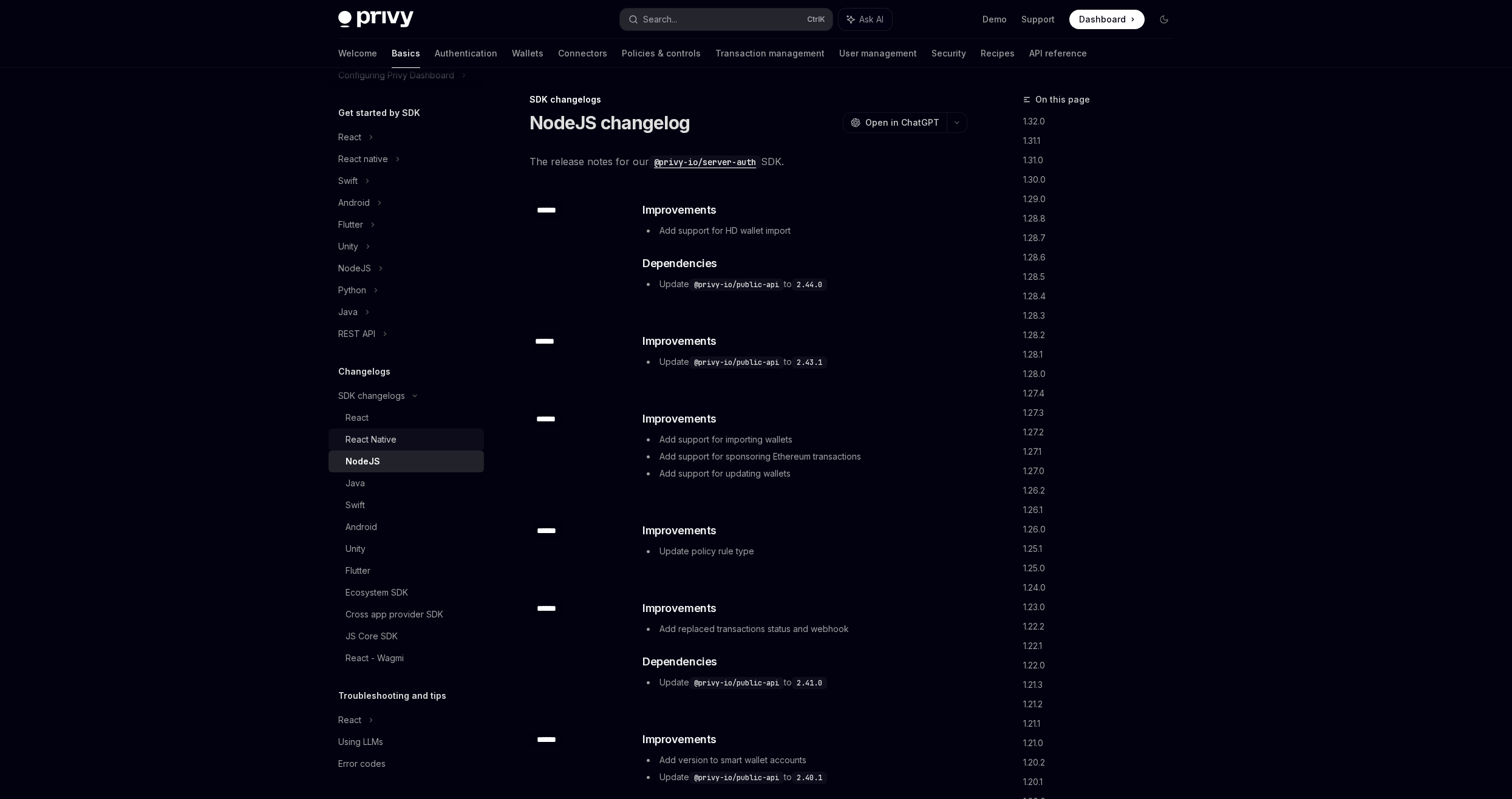
click at [441, 448] on link "React Native" at bounding box center [406, 439] width 155 height 22
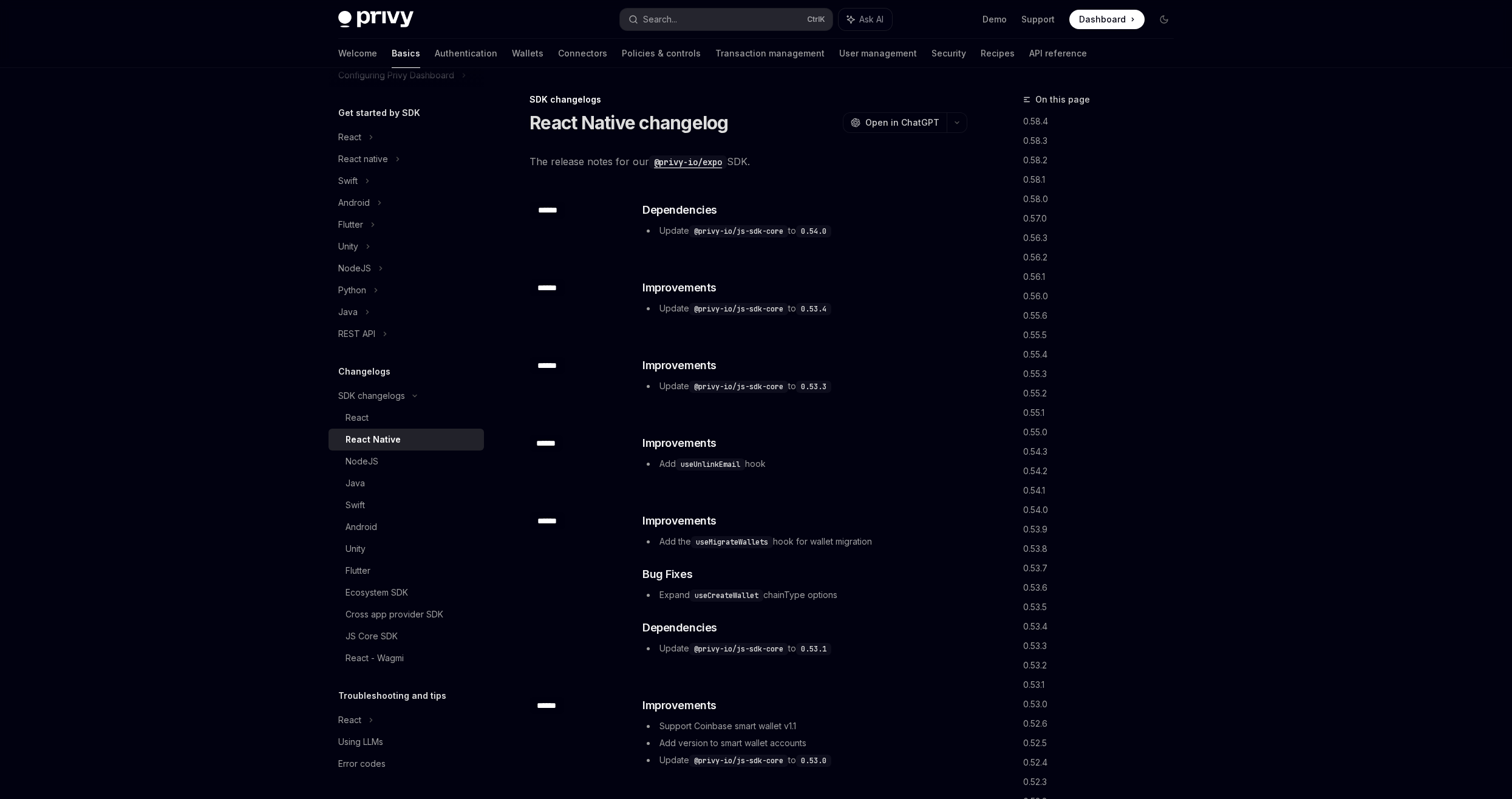
click at [428, 432] on link "React Native" at bounding box center [406, 439] width 155 height 22
click at [429, 421] on div "React" at bounding box center [411, 418] width 131 height 15
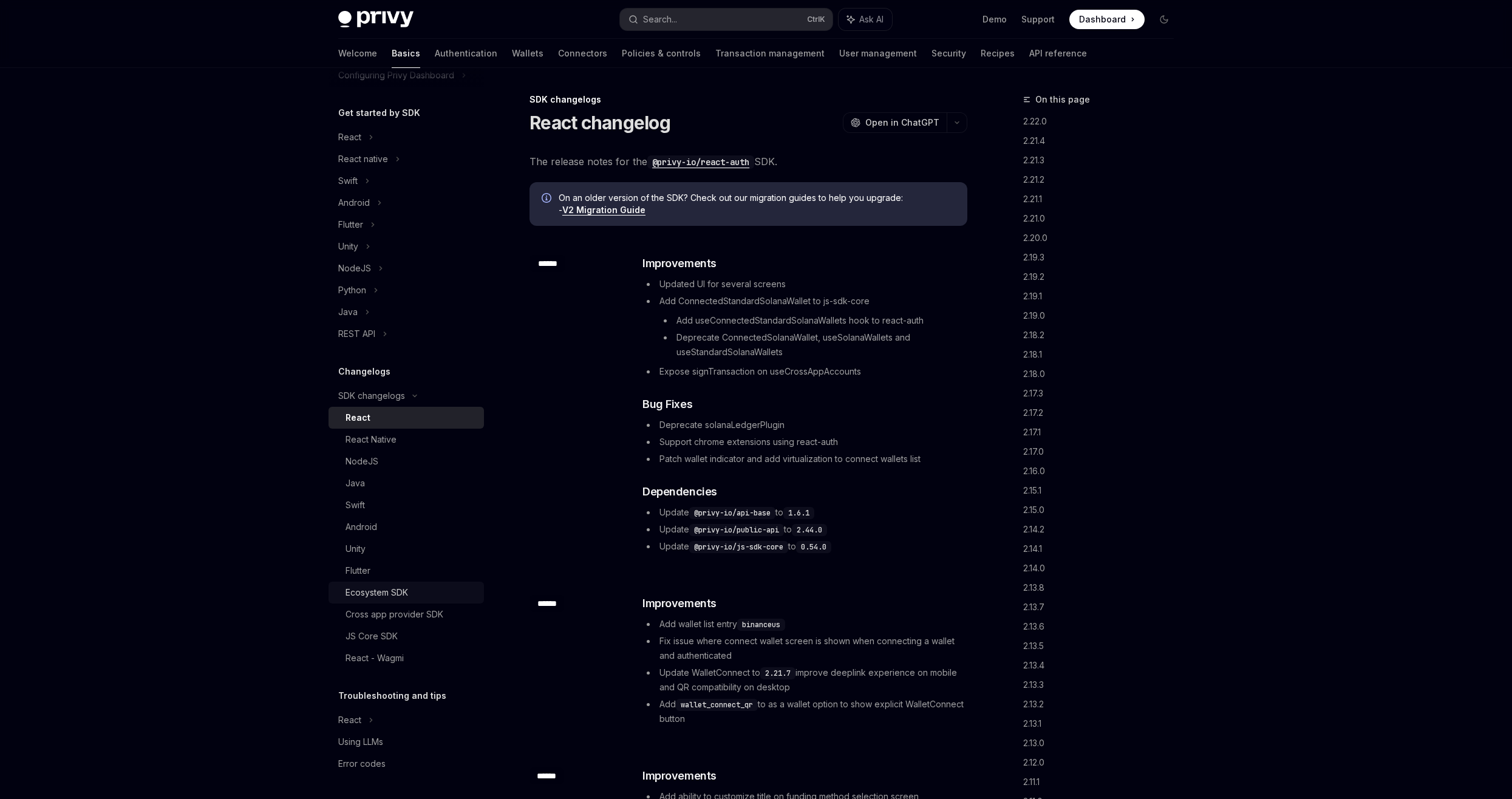
click at [432, 583] on link "Ecosystem SDK" at bounding box center [406, 592] width 155 height 22
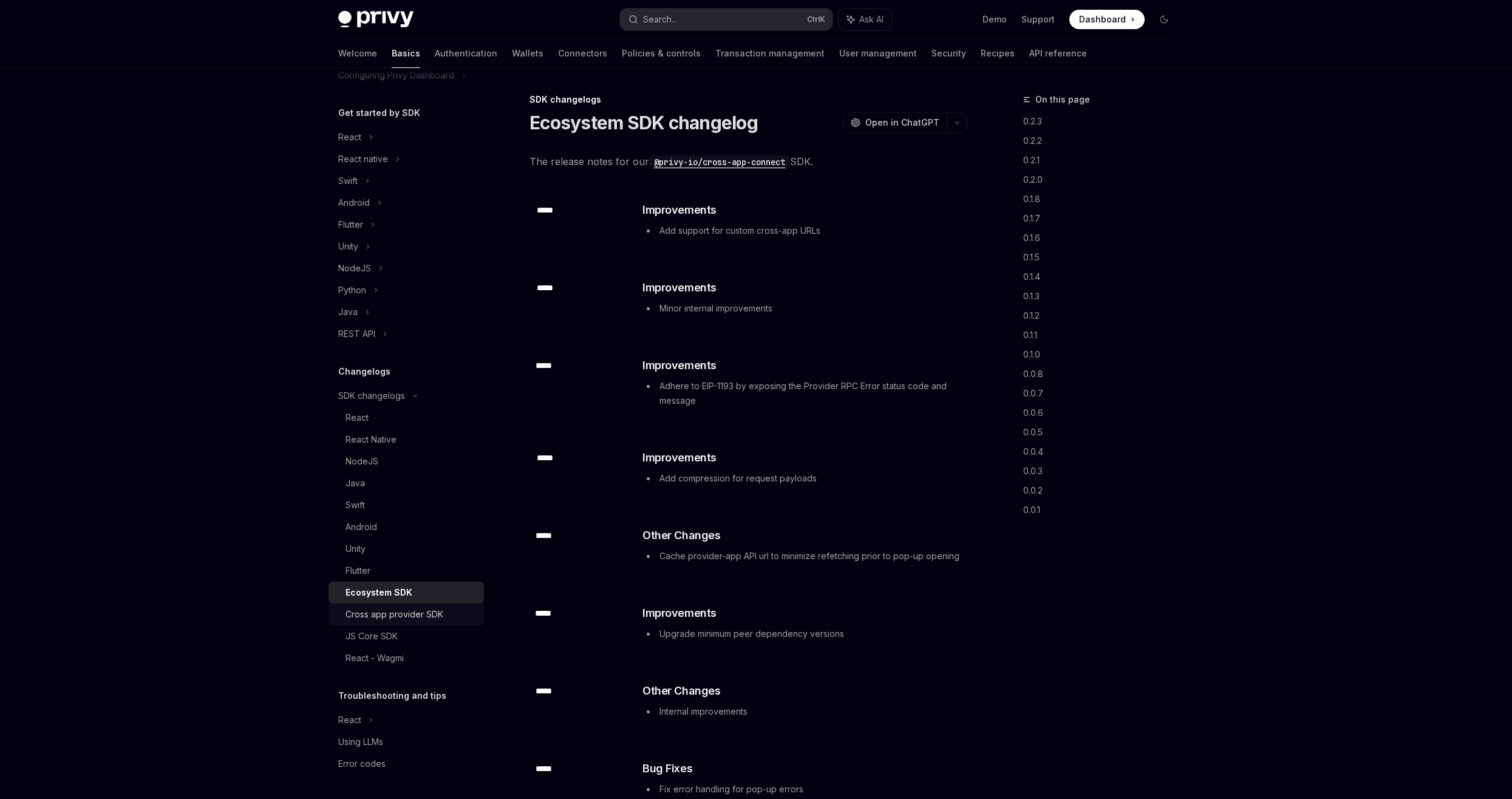
click at [425, 608] on div "Cross app provider SDK" at bounding box center [394, 615] width 98 height 15
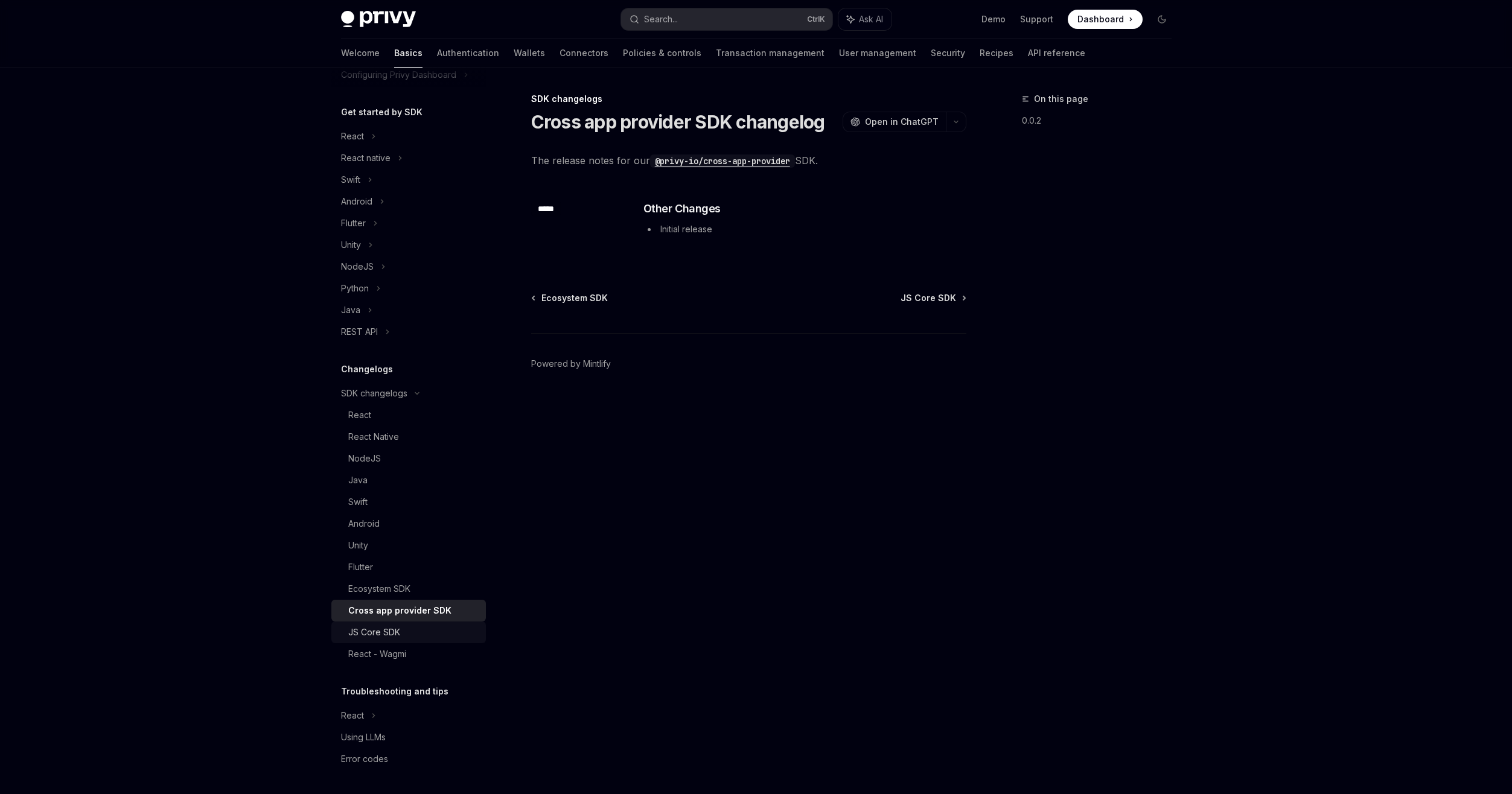
click at [418, 624] on link "JS Core SDK" at bounding box center [408, 632] width 154 height 22
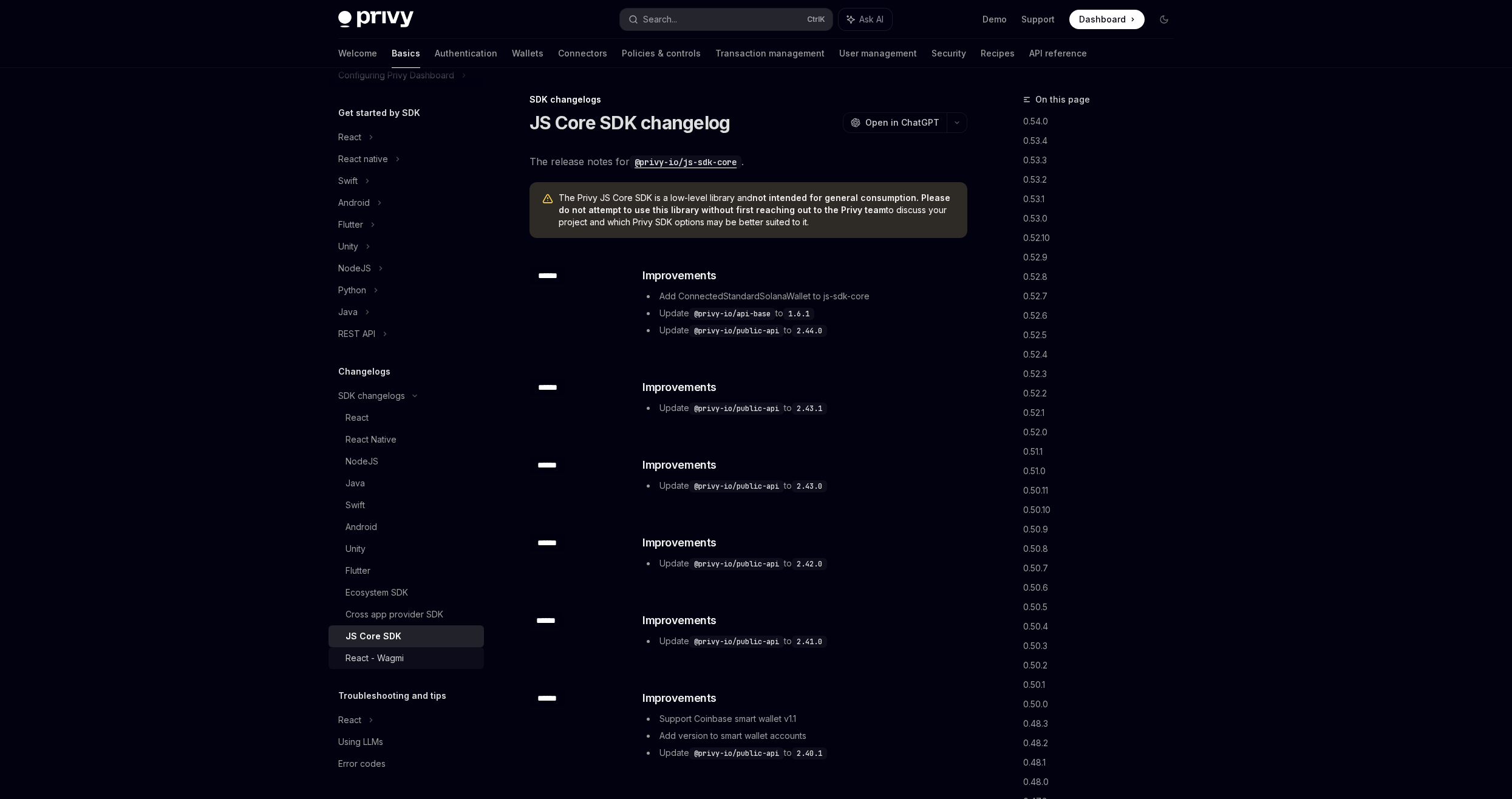
click at [420, 660] on div "React - Wagmi" at bounding box center [411, 658] width 131 height 15
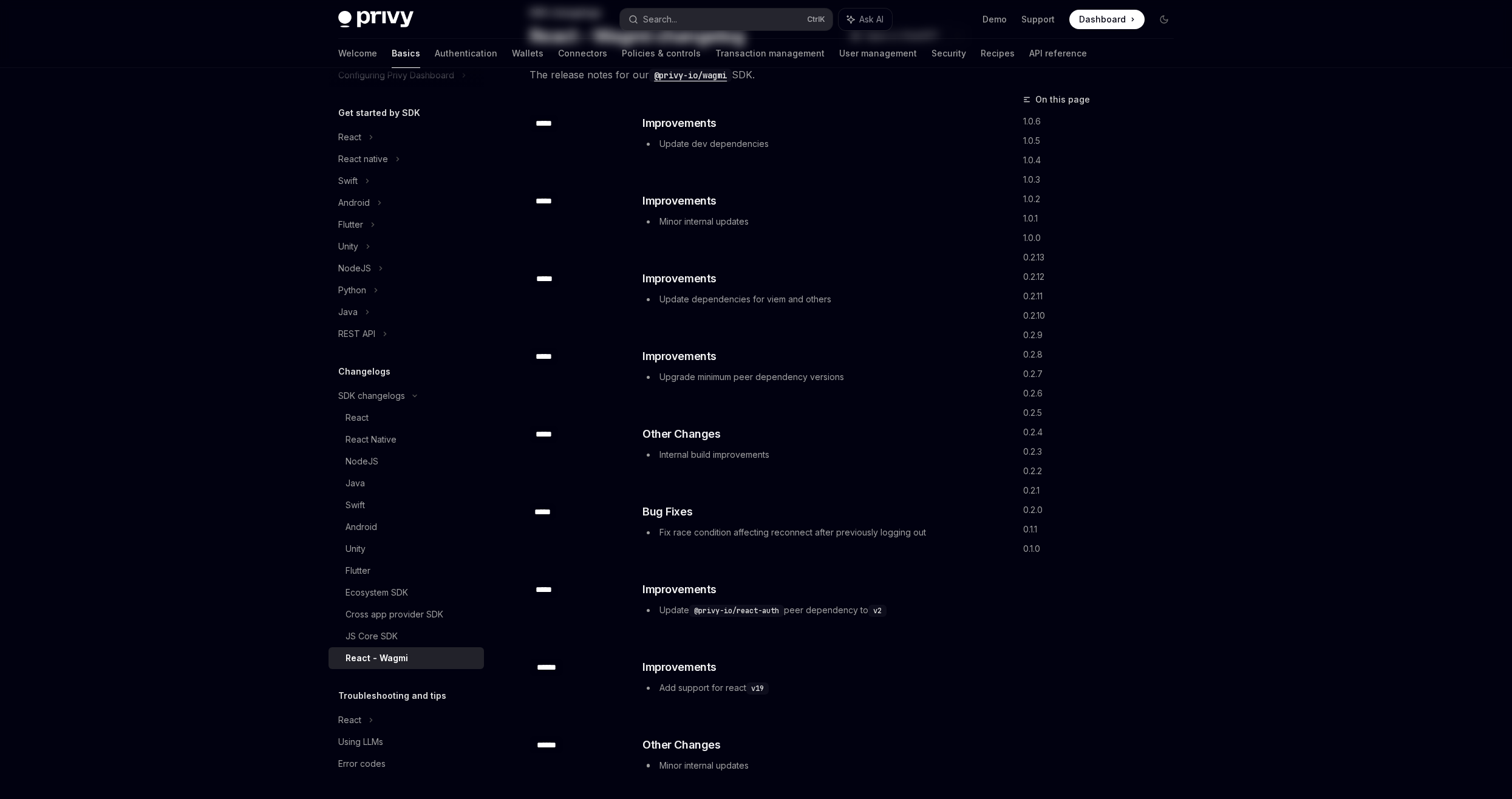
scroll to position [121, 0]
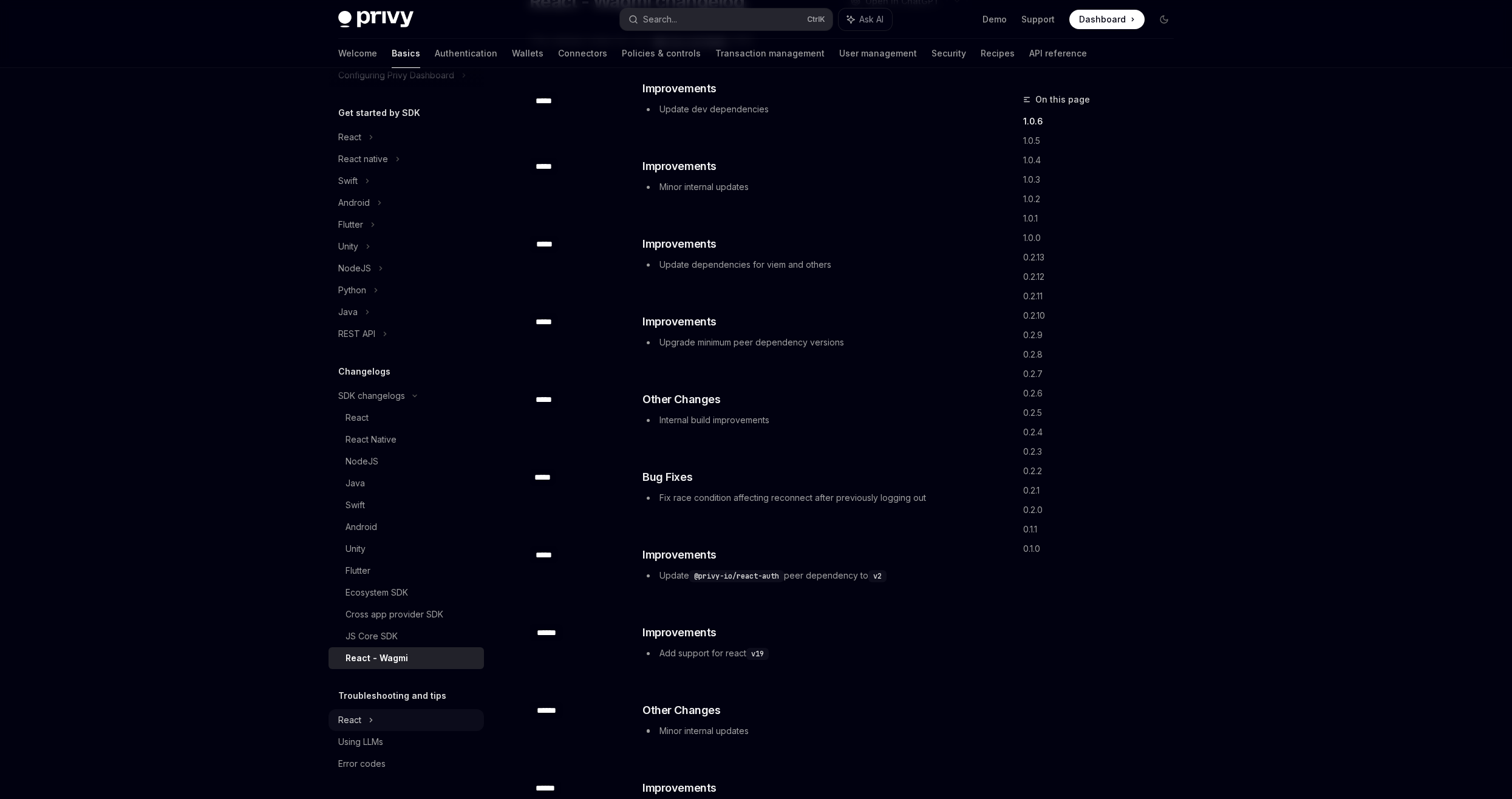
click at [382, 148] on div "React" at bounding box center [406, 137] width 155 height 22
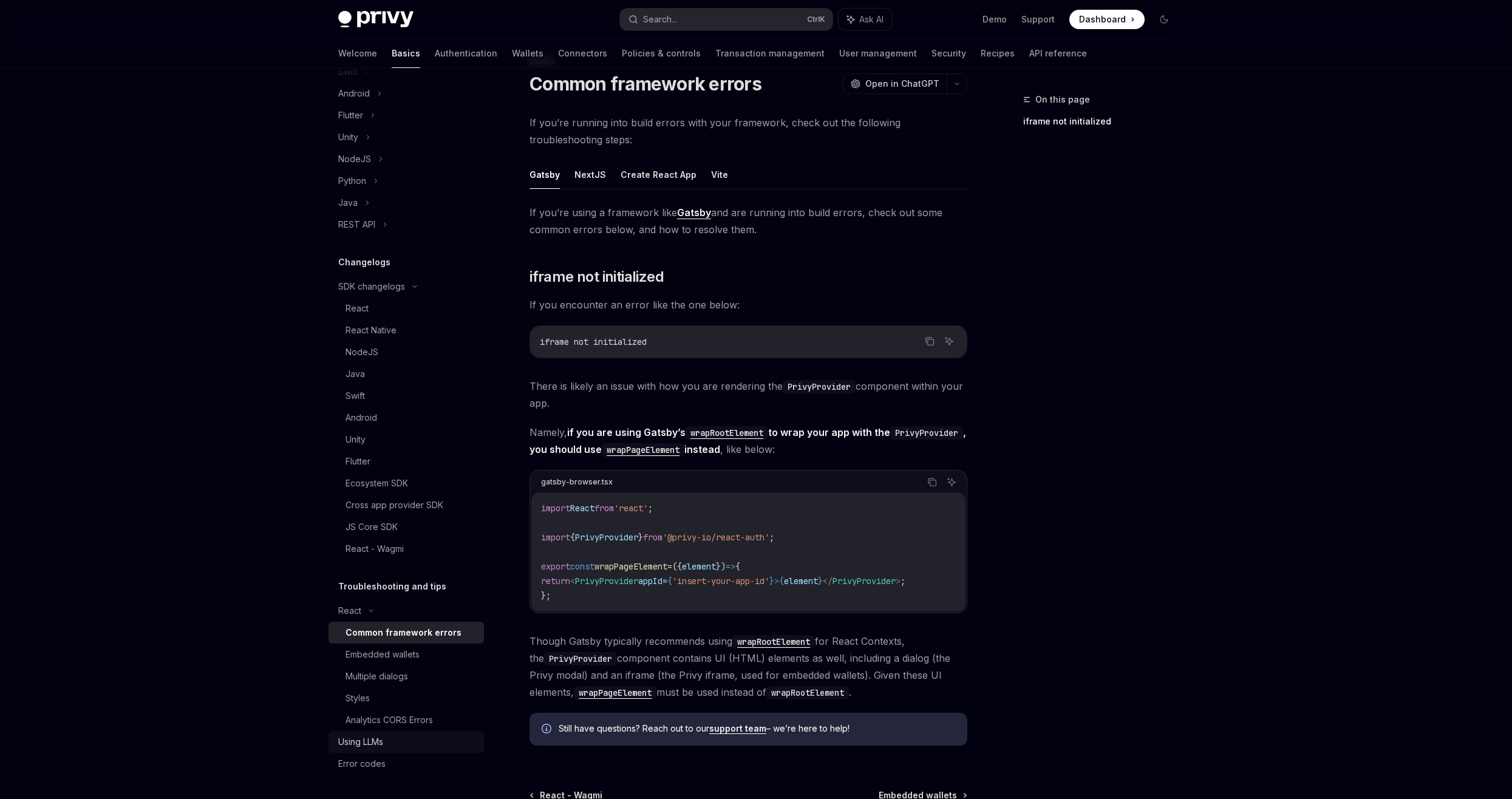
scroll to position [180, 0]
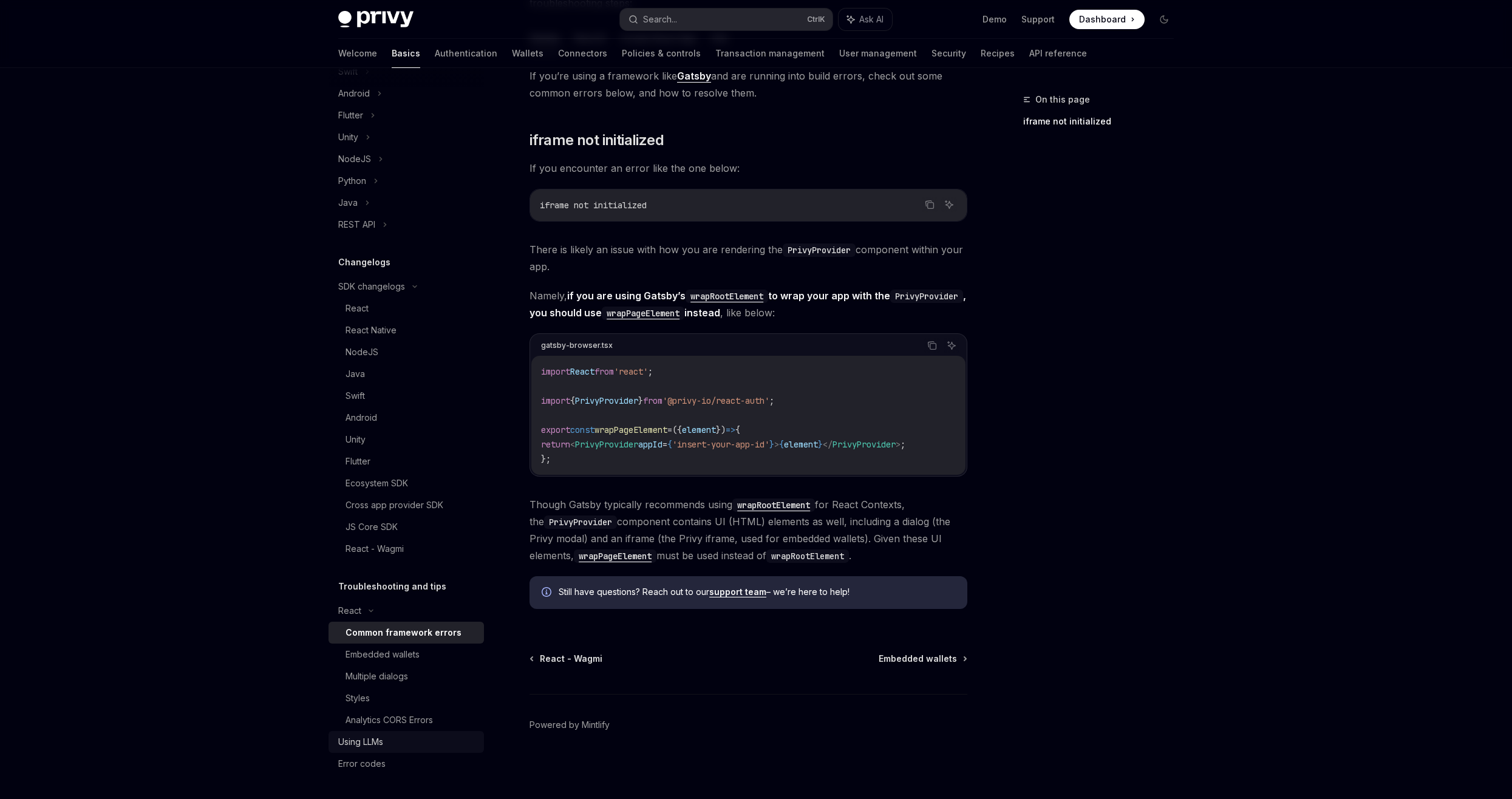
click at [394, 735] on div "Using LLMs" at bounding box center [407, 742] width 138 height 15
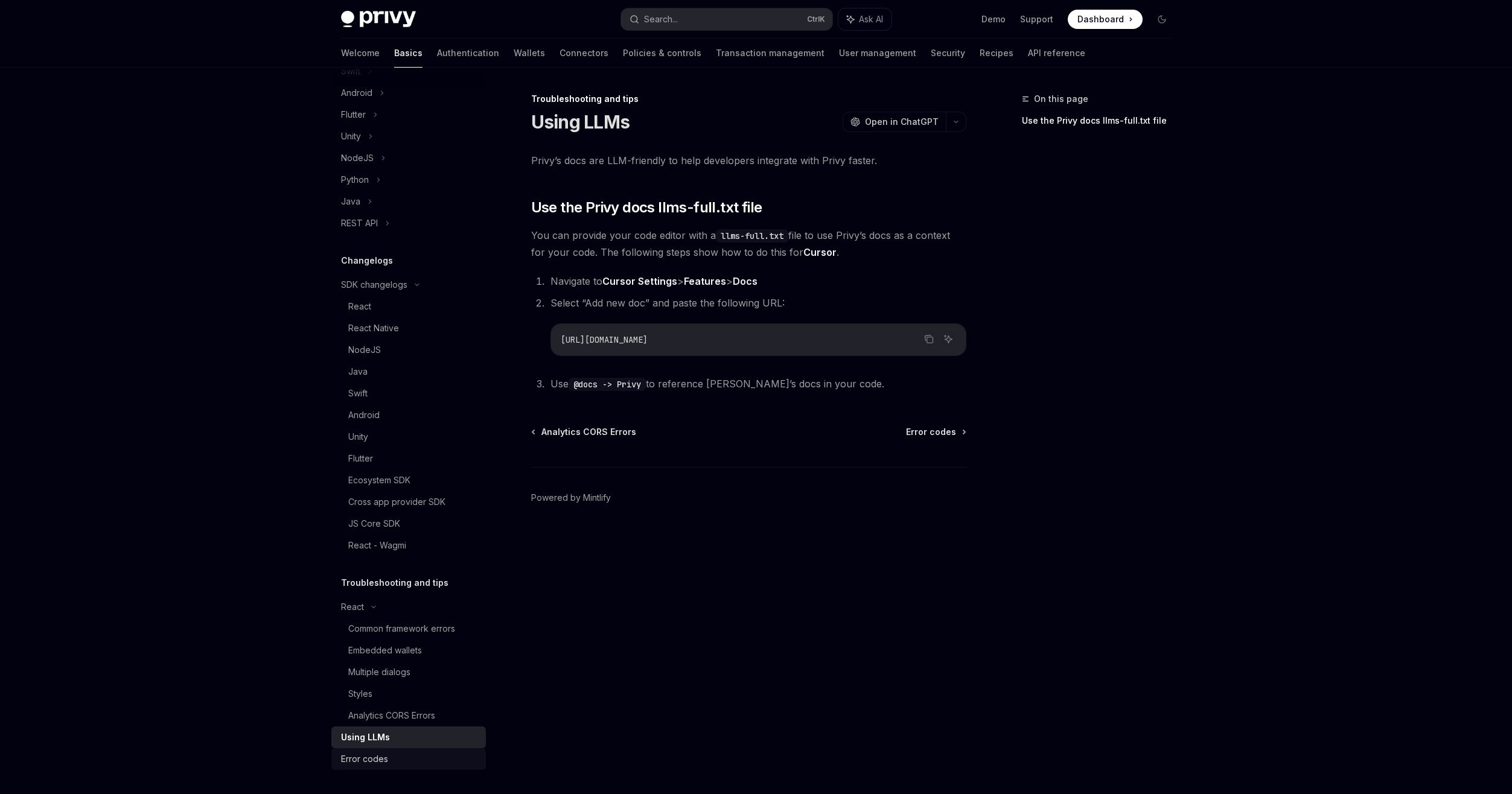
click at [399, 752] on div "Error codes" at bounding box center [409, 759] width 137 height 14
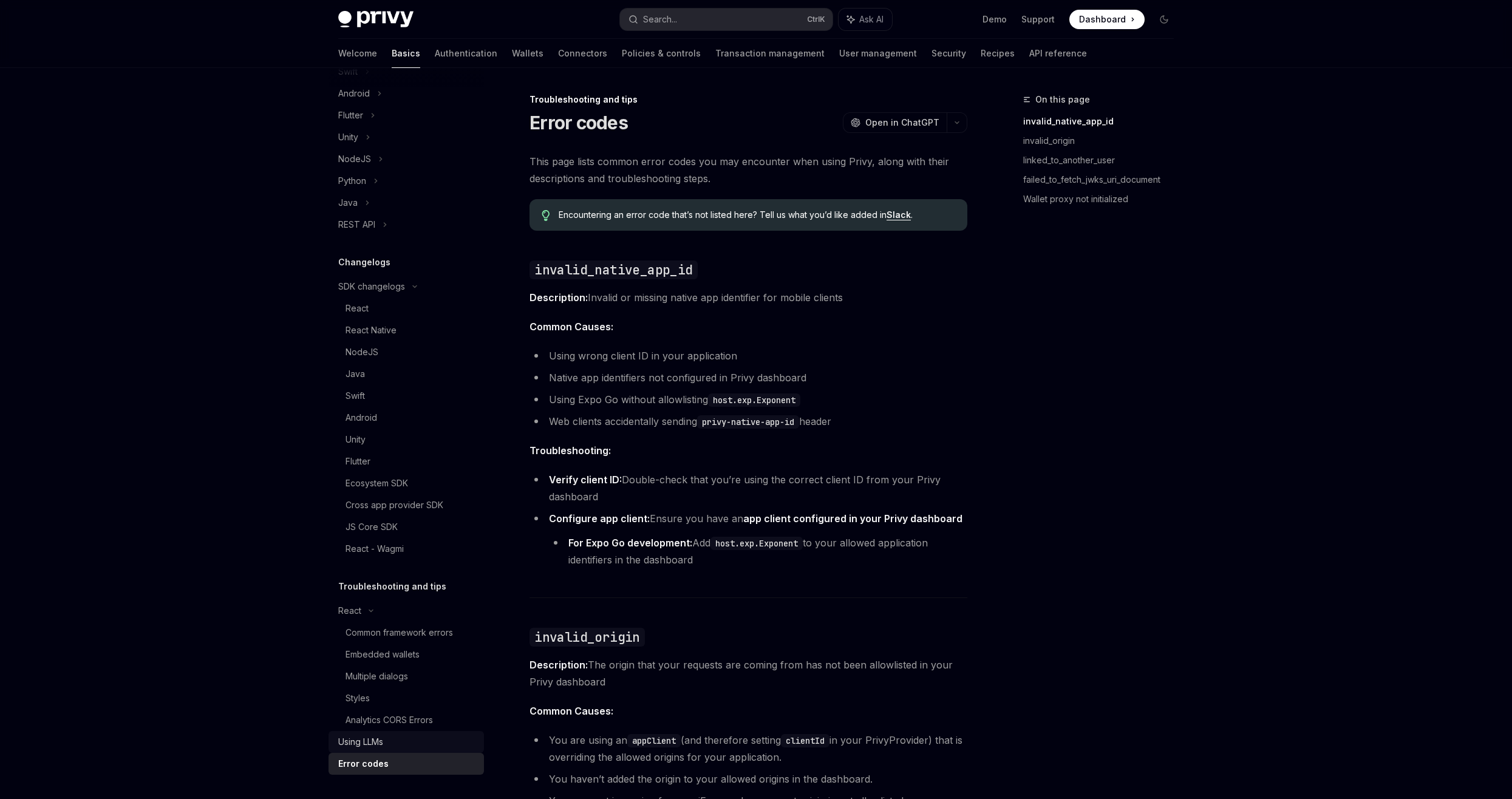
click at [413, 736] on div "Using LLMs" at bounding box center [407, 742] width 138 height 15
click at [420, 716] on div "Analytics CORS Errors" at bounding box center [389, 721] width 87 height 15
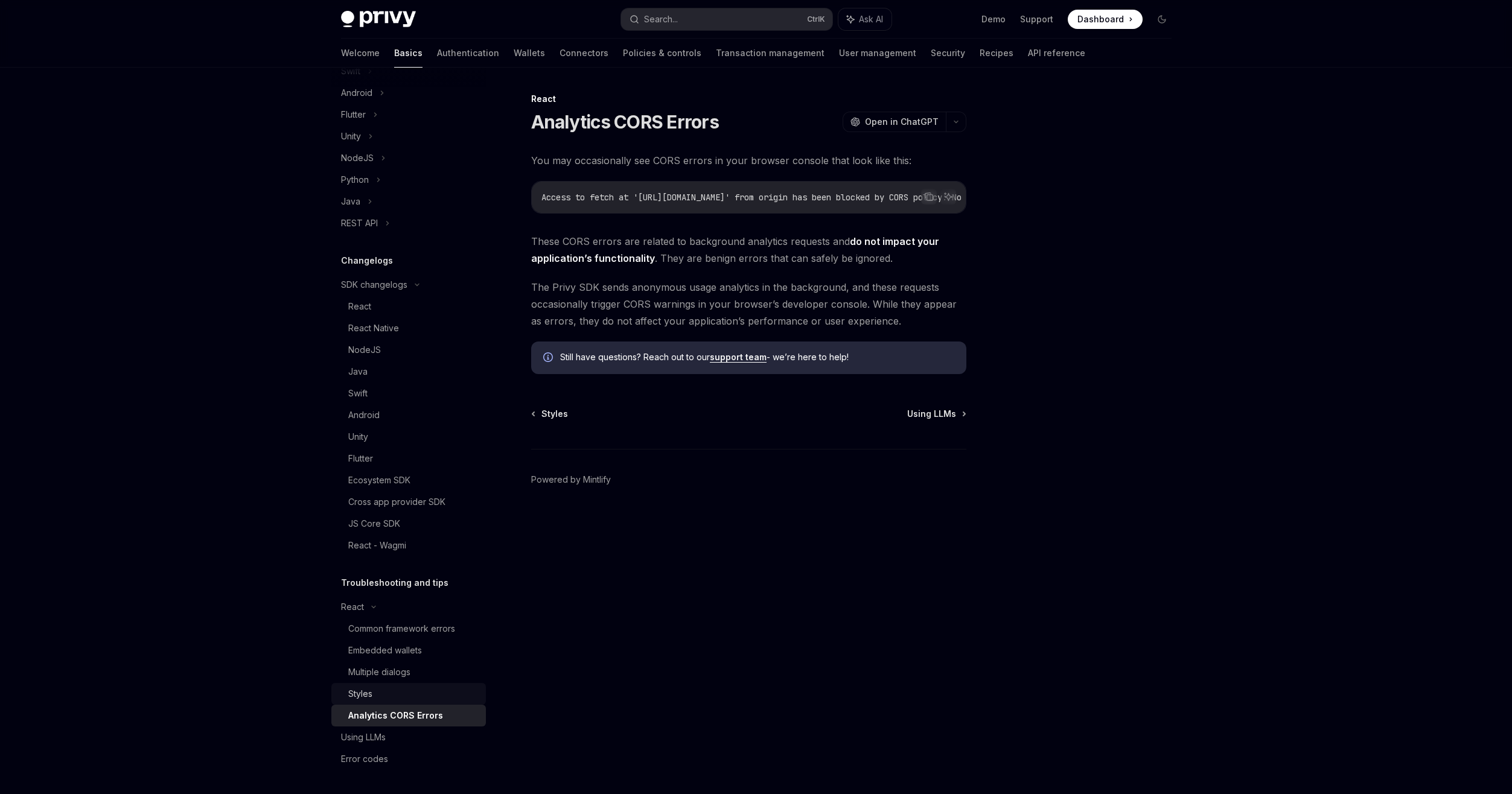
click at [419, 701] on div "Styles" at bounding box center [413, 694] width 130 height 14
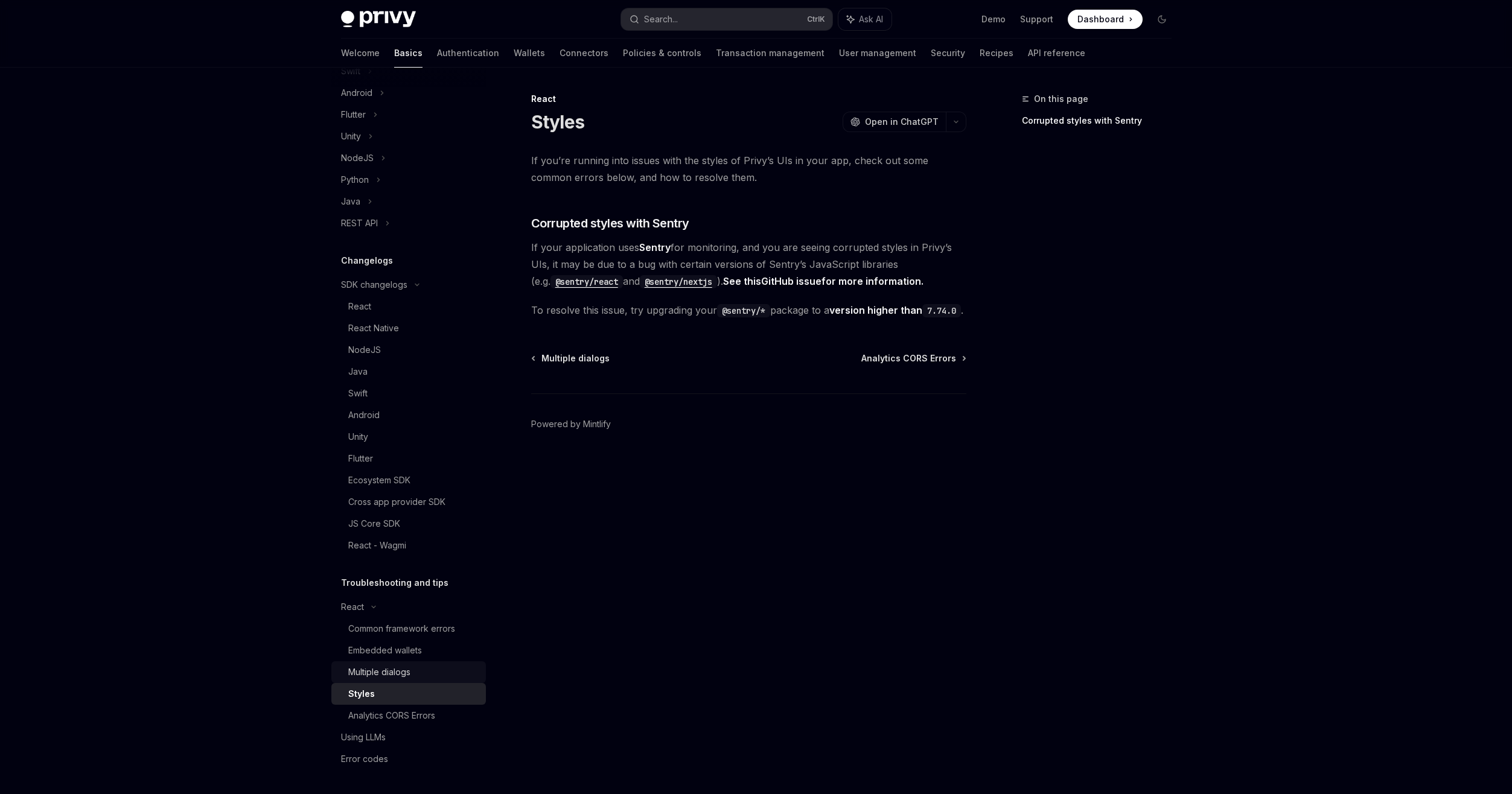
click at [424, 680] on link "Multiple dialogs" at bounding box center [408, 672] width 154 height 22
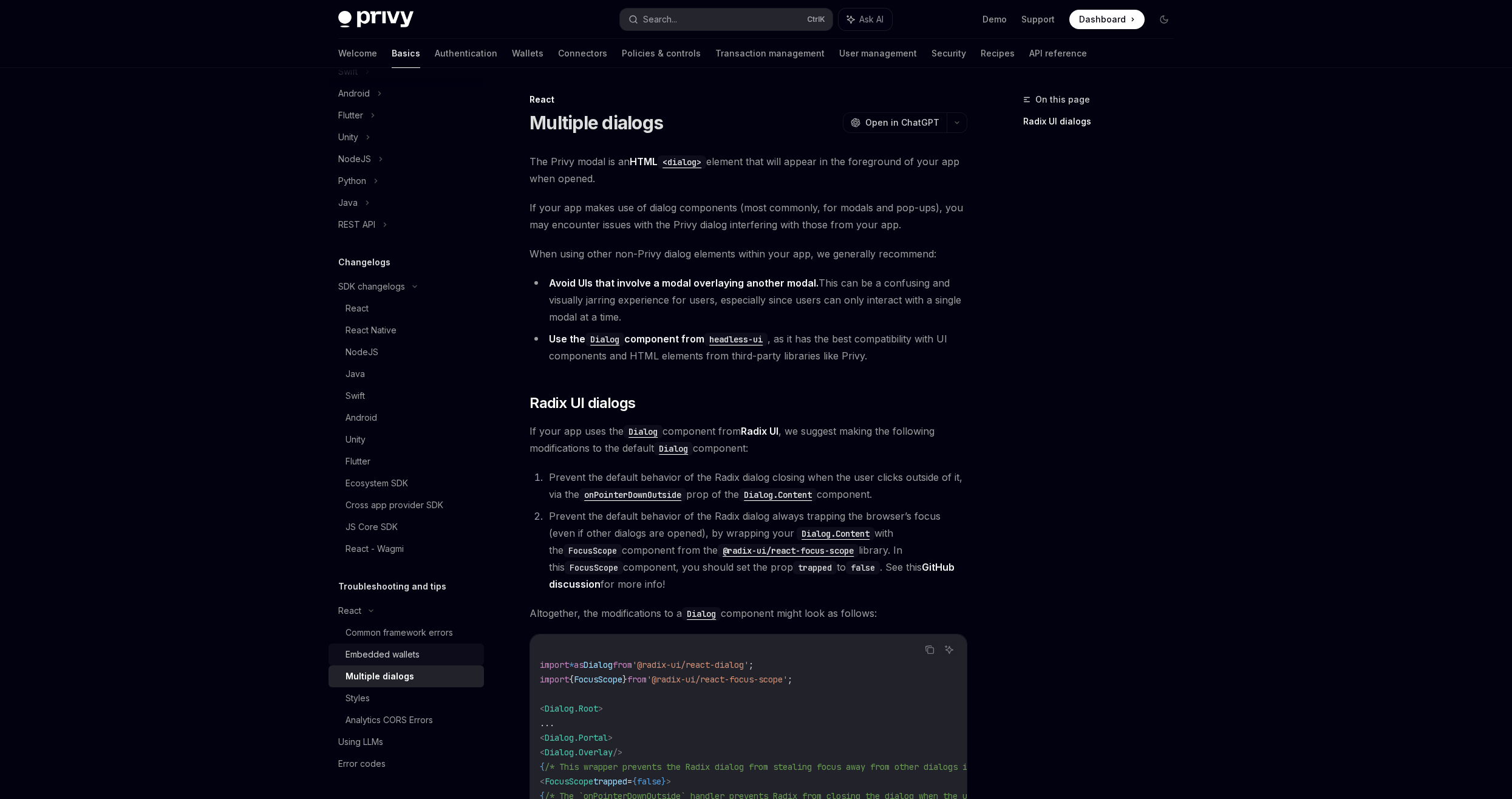
click at [433, 652] on div "Embedded wallets" at bounding box center [411, 654] width 131 height 15
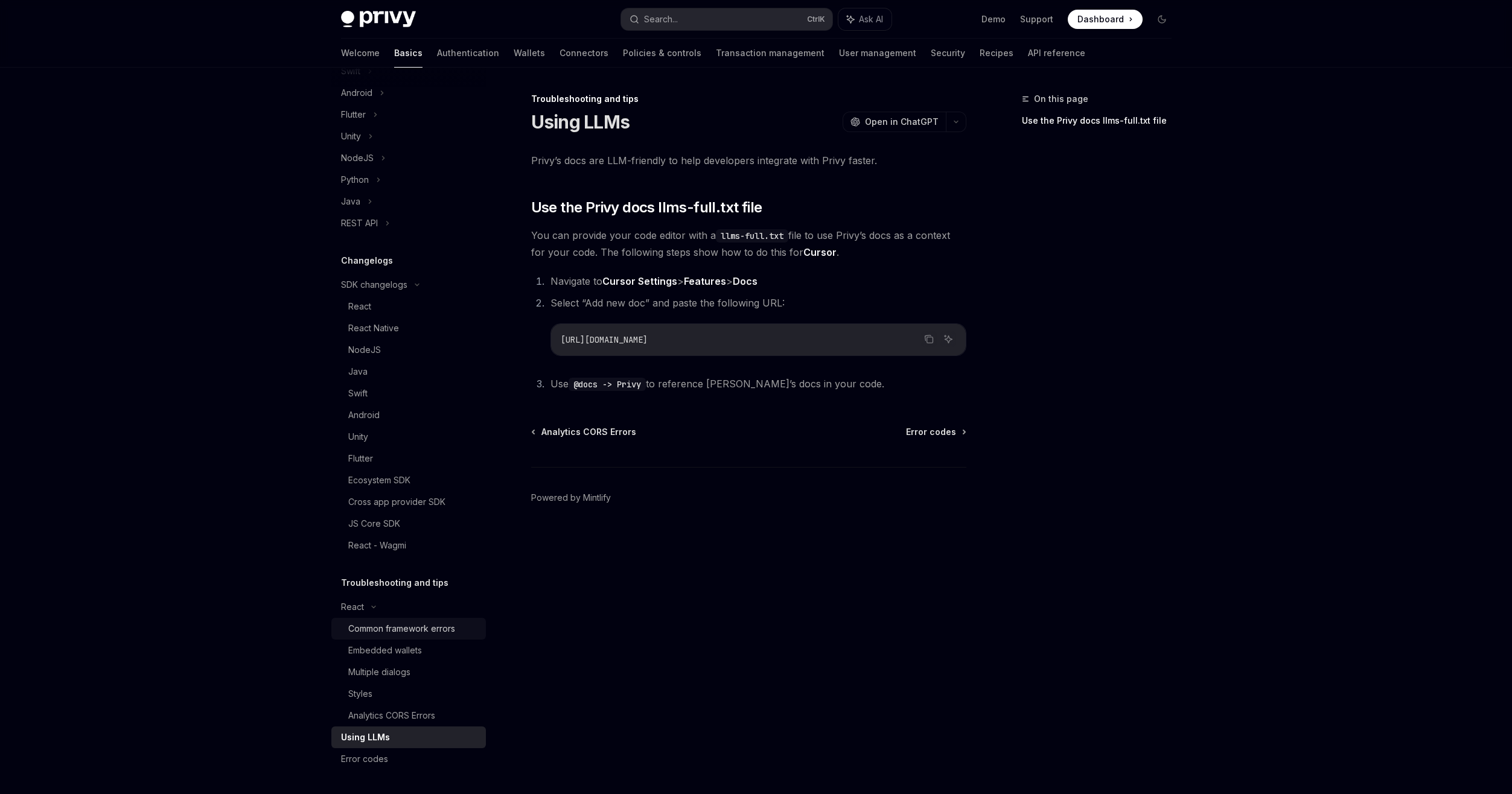
click at [430, 628] on div "Common framework errors" at bounding box center [401, 628] width 107 height 14
click at [428, 622] on div "Common framework errors" at bounding box center [401, 628] width 107 height 14
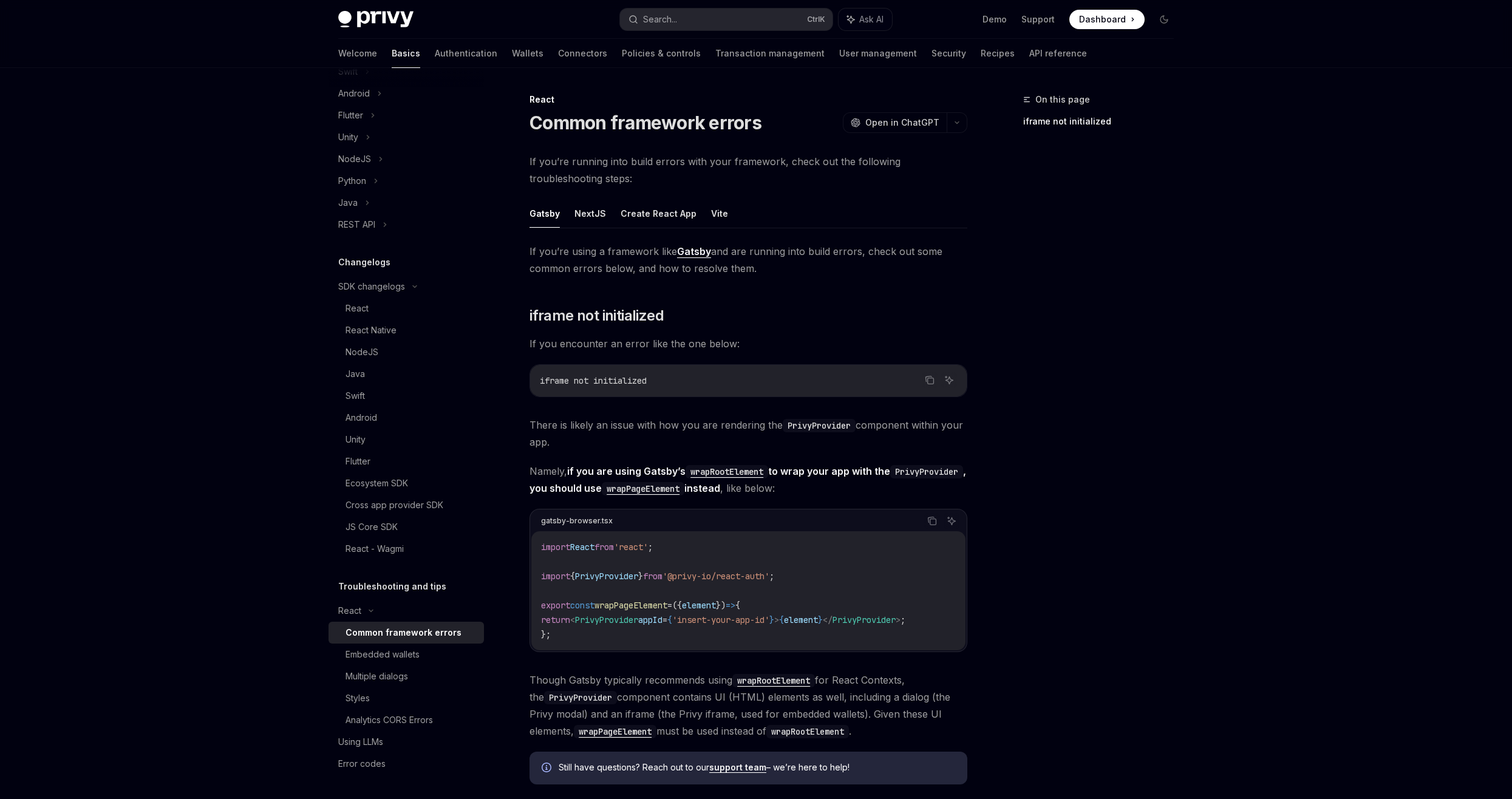
click at [433, 632] on div "Common framework errors" at bounding box center [403, 632] width 116 height 15
click at [672, 380] on code "iframe not initialized" at bounding box center [749, 381] width 417 height 15
drag, startPoint x: 564, startPoint y: 476, endPoint x: 672, endPoint y: 380, distance: 144.5
click at [672, 380] on code "iframe not initialized" at bounding box center [749, 381] width 417 height 15
click at [644, 442] on span "There is likely an issue with how you are rendering the PrivyProvider component…" at bounding box center [748, 433] width 437 height 34
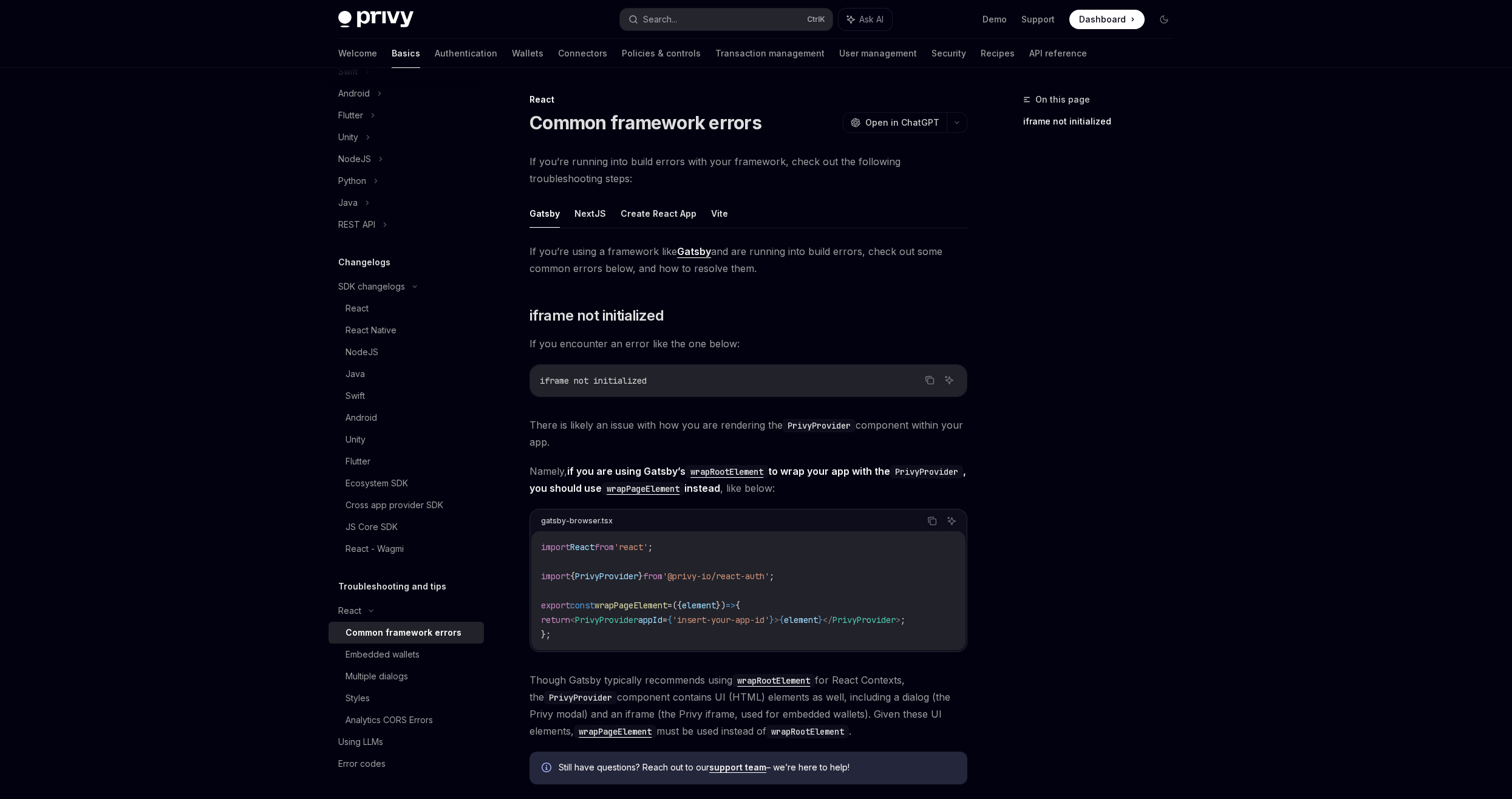
drag, startPoint x: 644, startPoint y: 442, endPoint x: 579, endPoint y: 486, distance: 78.5
click at [890, 479] on code "PrivyProvider" at bounding box center [927, 471] width 73 height 14
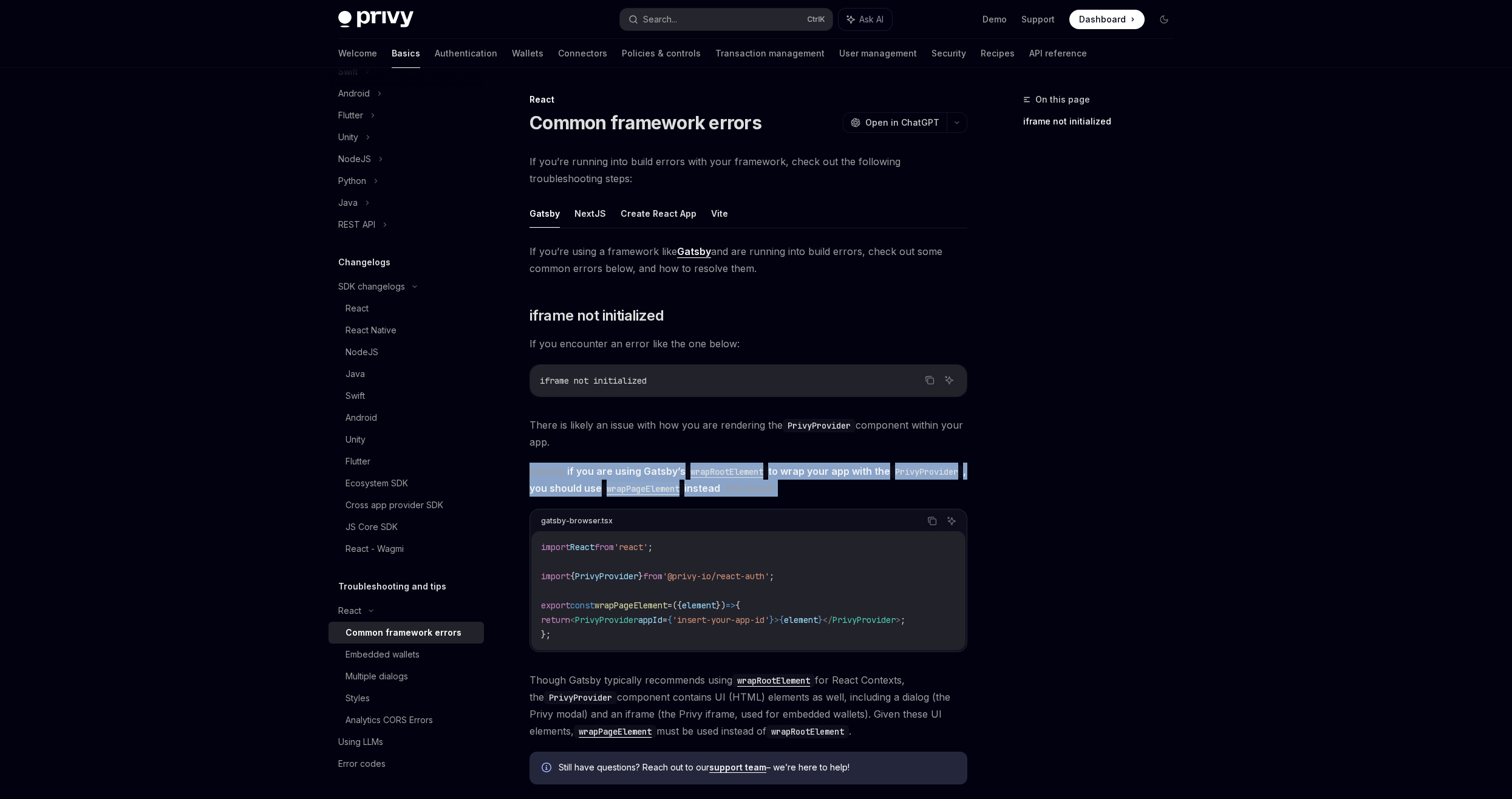
click at [890, 479] on code "PrivyProvider" at bounding box center [927, 471] width 73 height 14
drag, startPoint x: 579, startPoint y: 486, endPoint x: 399, endPoint y: 541, distance: 188.2
click at [401, 535] on link "JS Core SDK" at bounding box center [406, 526] width 155 height 22
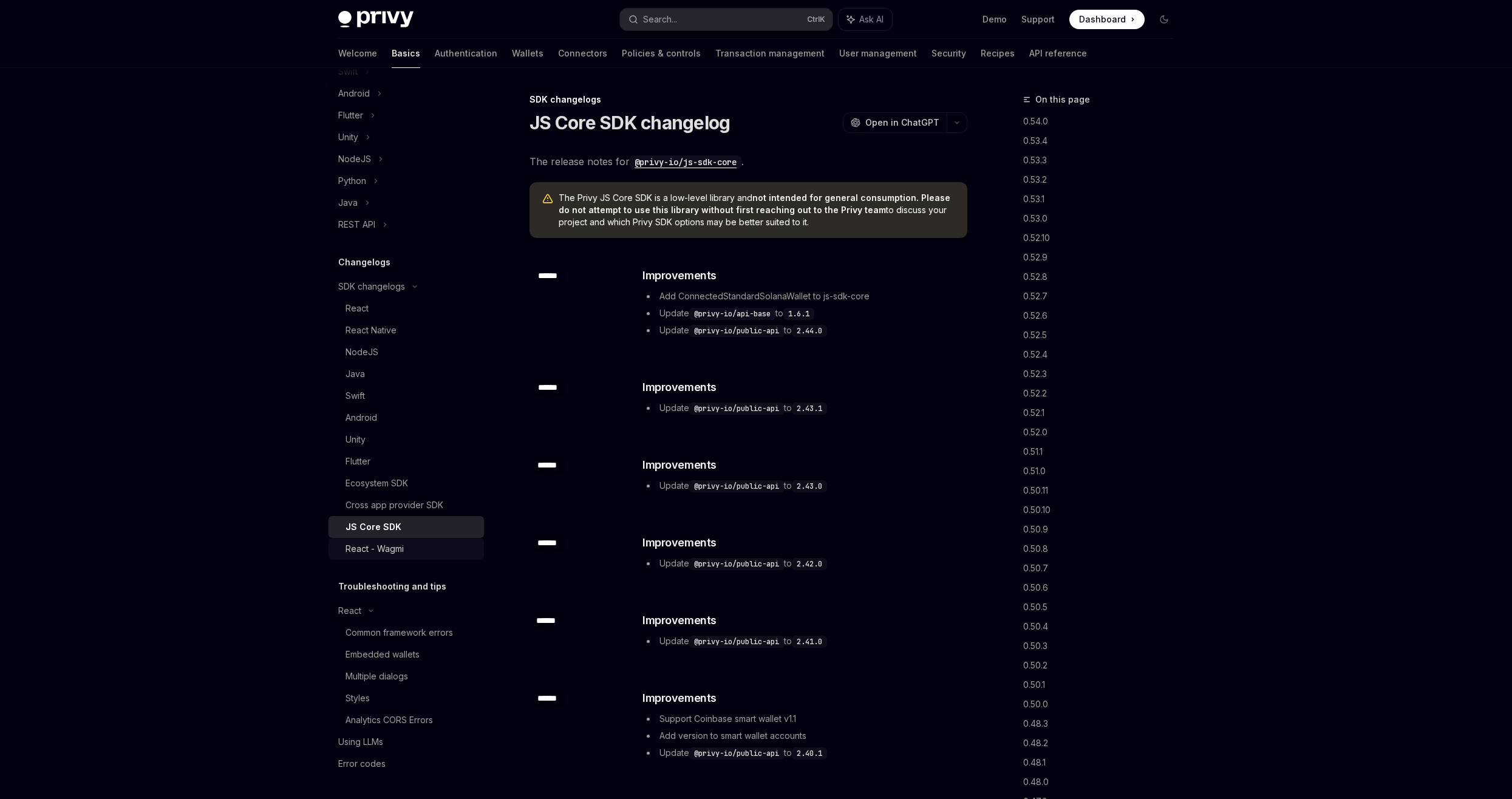
click at [399, 542] on link "React - Wagmi" at bounding box center [406, 548] width 155 height 22
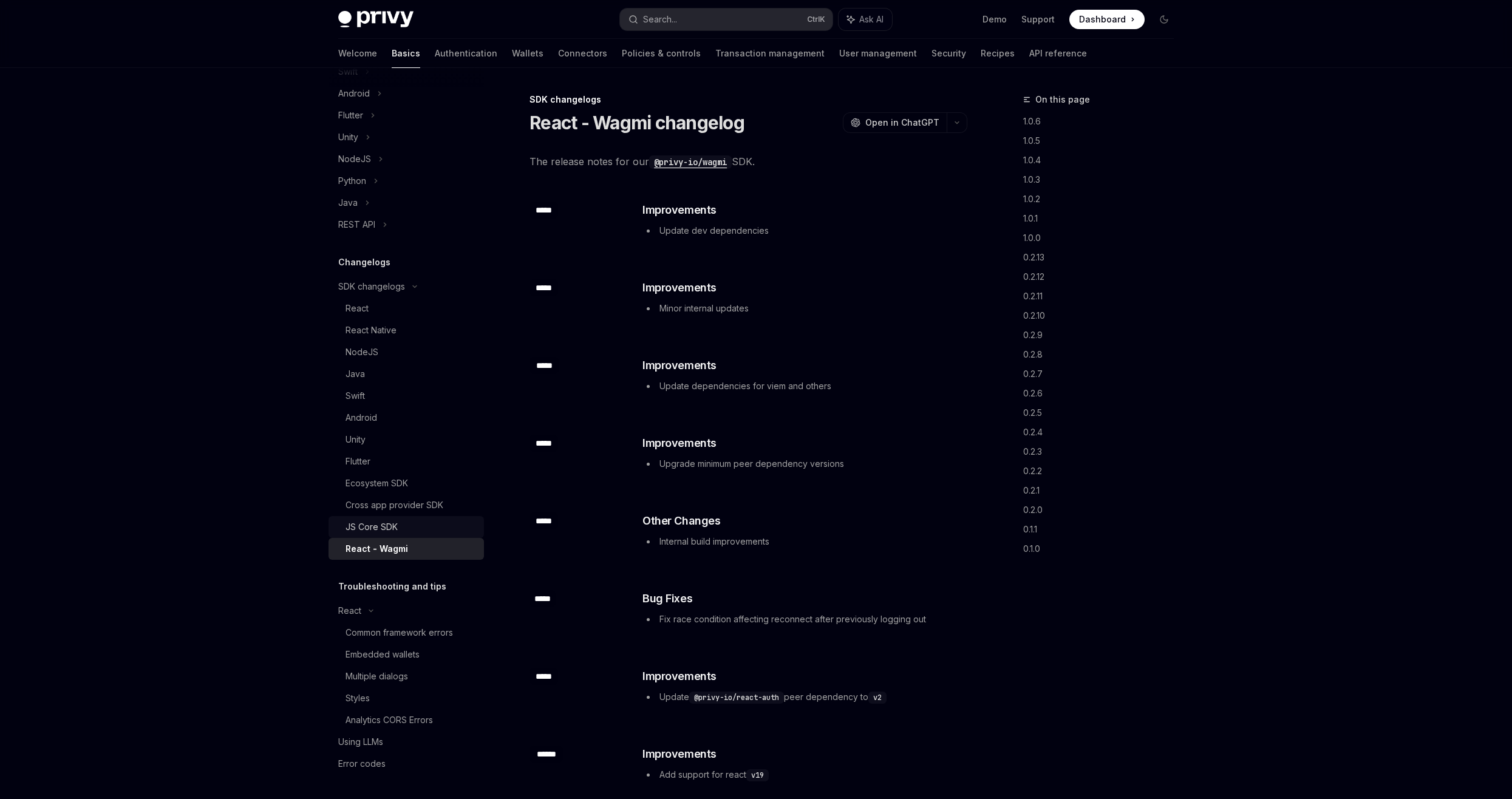
click at [412, 525] on div "JS Core SDK" at bounding box center [411, 527] width 131 height 15
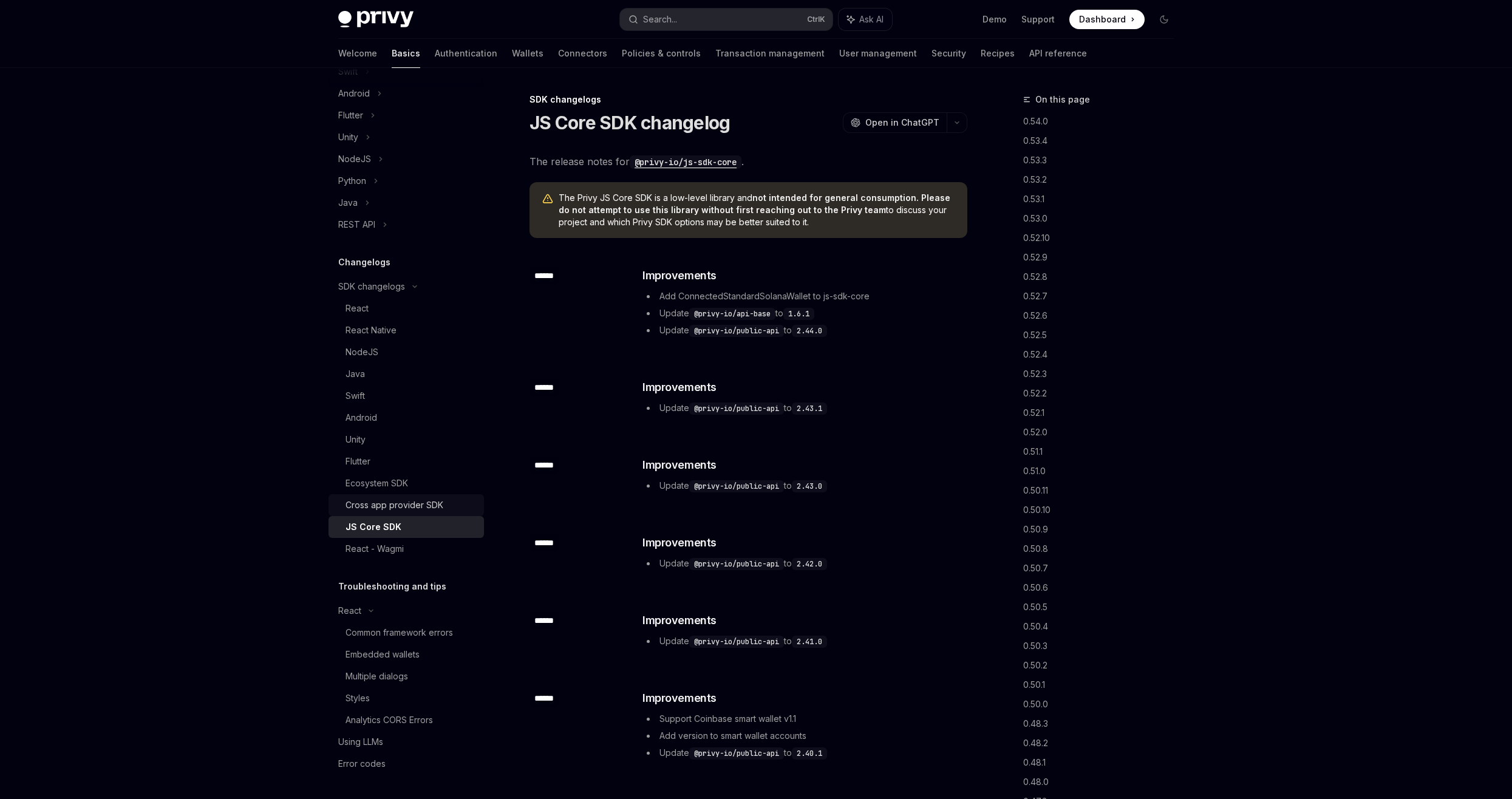
click at [416, 500] on div "Cross app provider SDK" at bounding box center [394, 505] width 98 height 15
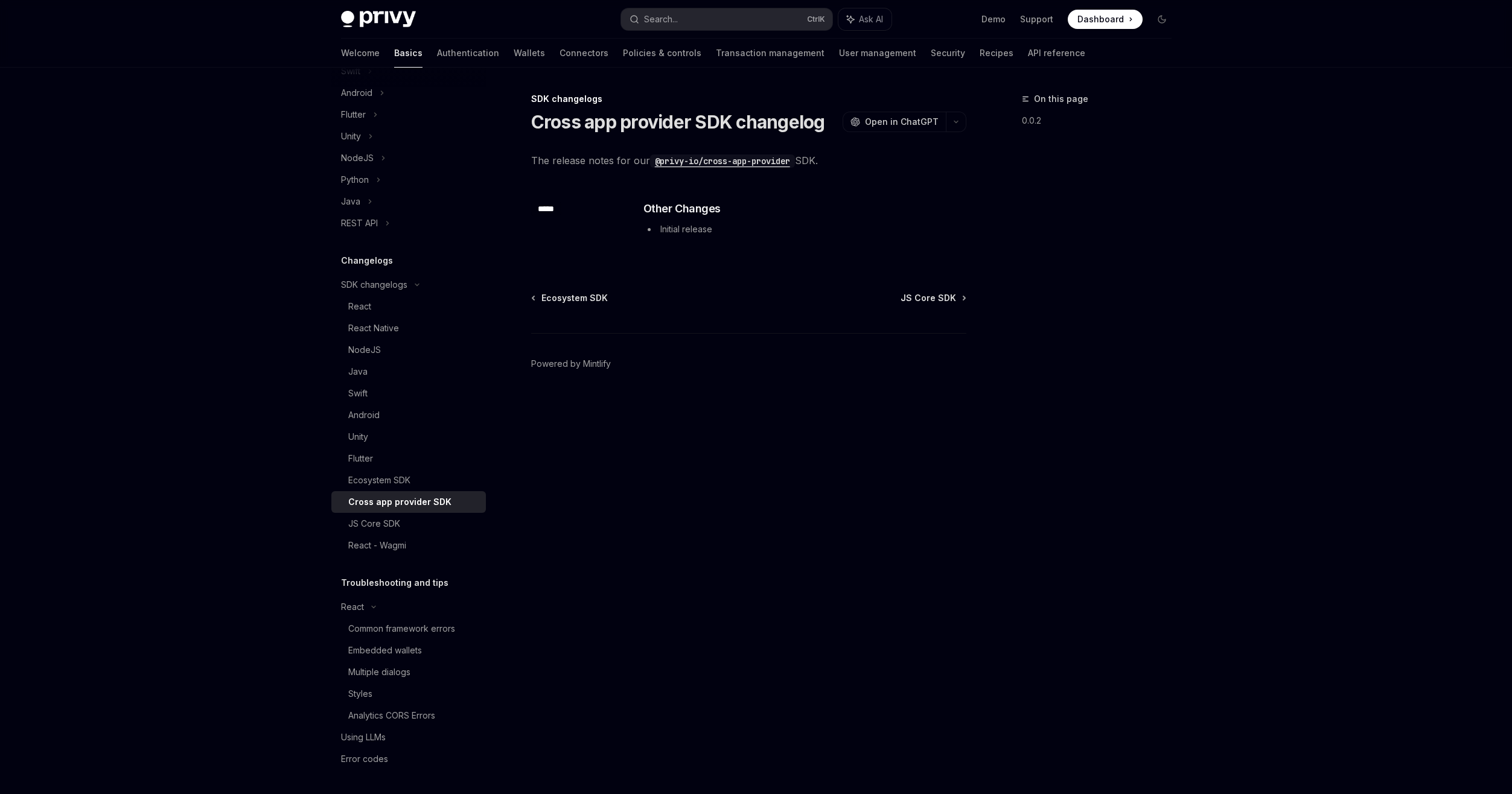
click at [416, 497] on div "Cross app provider SDK" at bounding box center [400, 502] width 103 height 14
click at [420, 470] on link "Ecosystem SDK" at bounding box center [408, 480] width 154 height 22
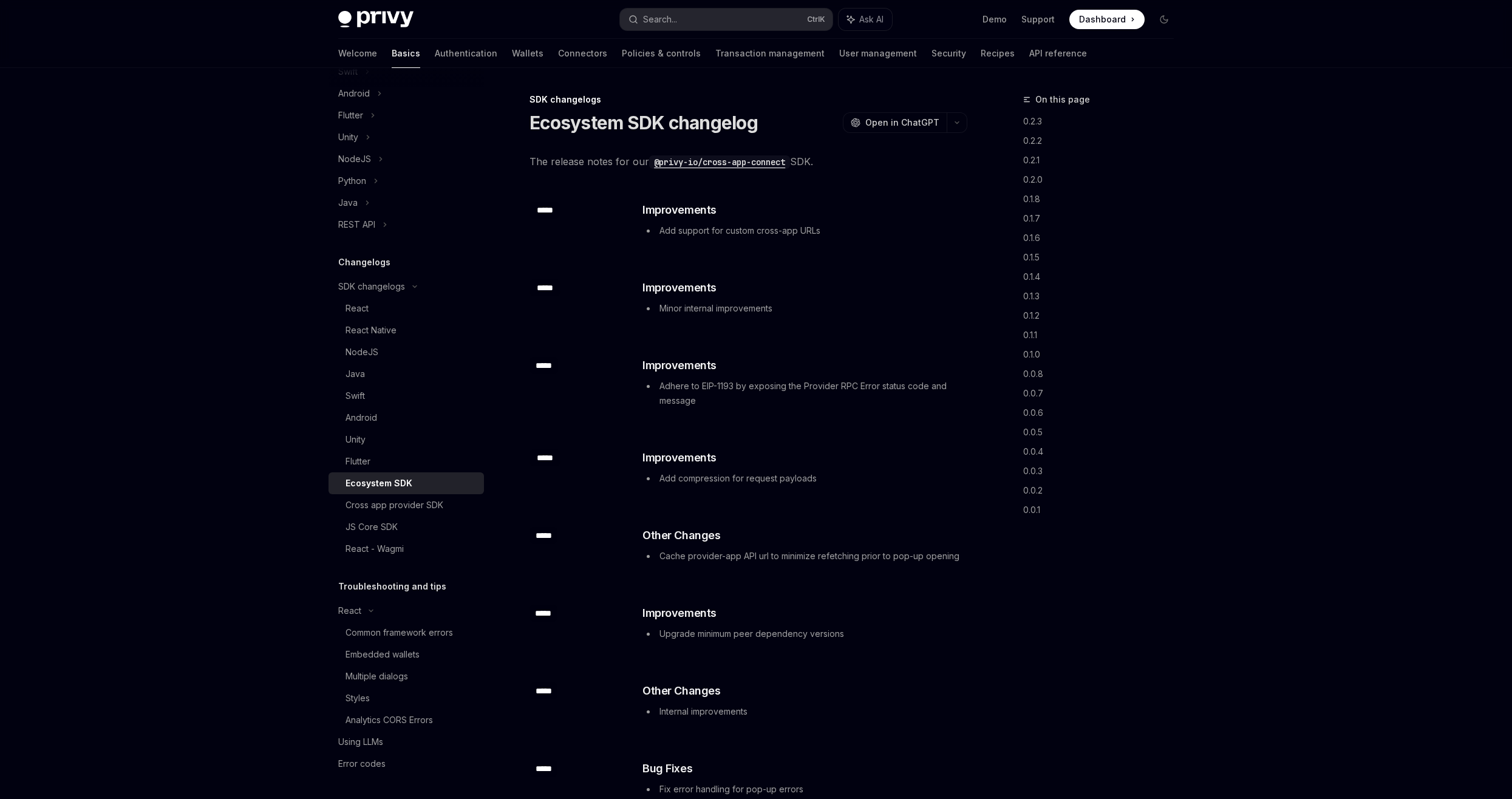
click at [669, 396] on li "Adhere to EIP-1193 by exposing the Provider RPC Error status code and message" at bounding box center [804, 394] width 323 height 29
click at [787, 474] on li "Add compression for request payloads" at bounding box center [804, 479] width 323 height 15
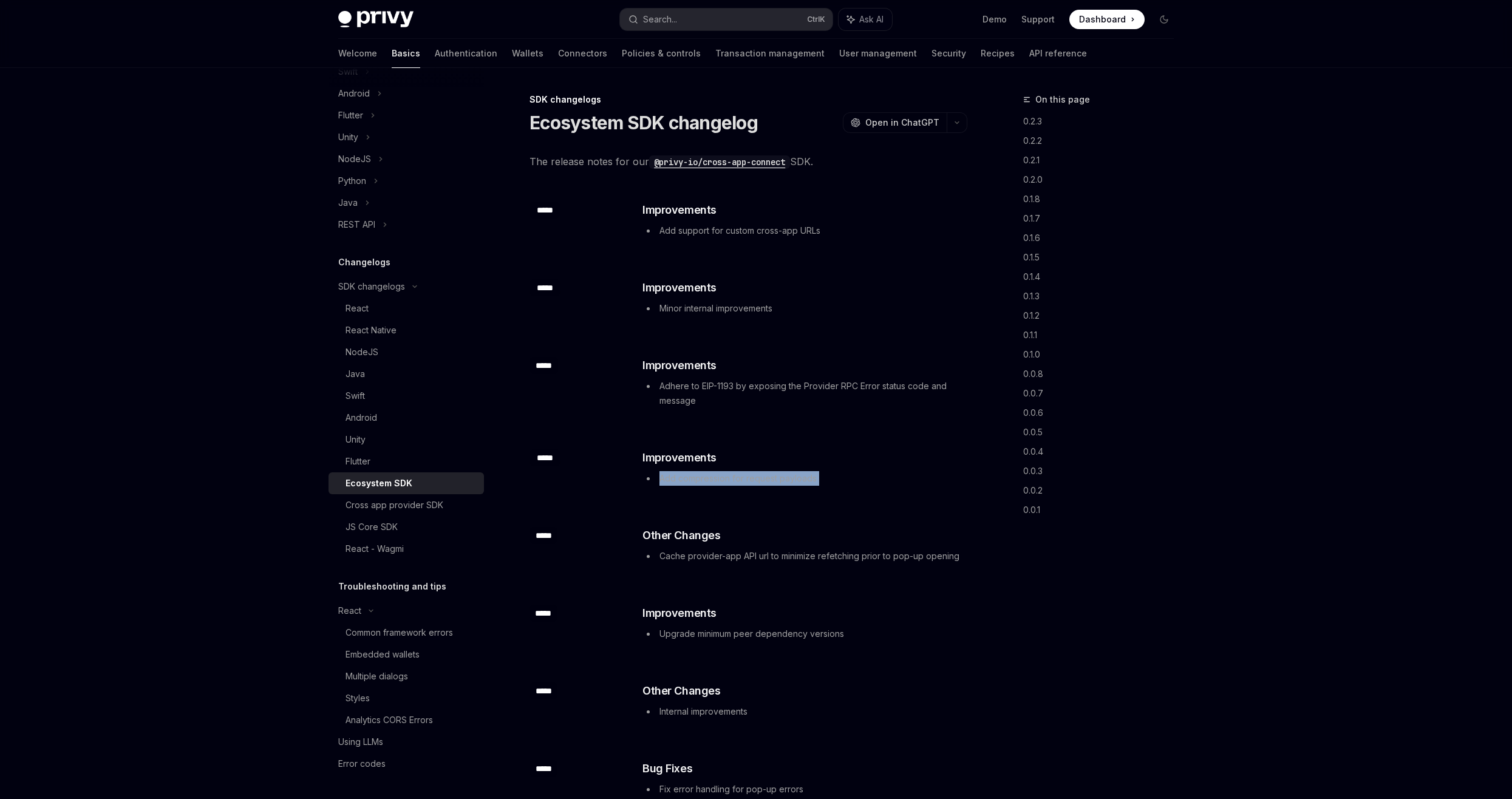
click at [787, 474] on li "Add compression for request payloads" at bounding box center [804, 479] width 323 height 15
drag, startPoint x: 787, startPoint y: 474, endPoint x: 788, endPoint y: 564, distance: 90.0
click at [788, 564] on div "​ Other Changes Cache provider-app API url to minimize refetching prior to pop-…" at bounding box center [804, 547] width 326 height 39
click at [788, 562] on li "Cache provider-app API url to minimize refetching prior to pop-up opening" at bounding box center [804, 556] width 323 height 15
click at [788, 561] on li "Cache provider-app API url to minimize refetching prior to pop-up opening" at bounding box center [804, 556] width 323 height 15
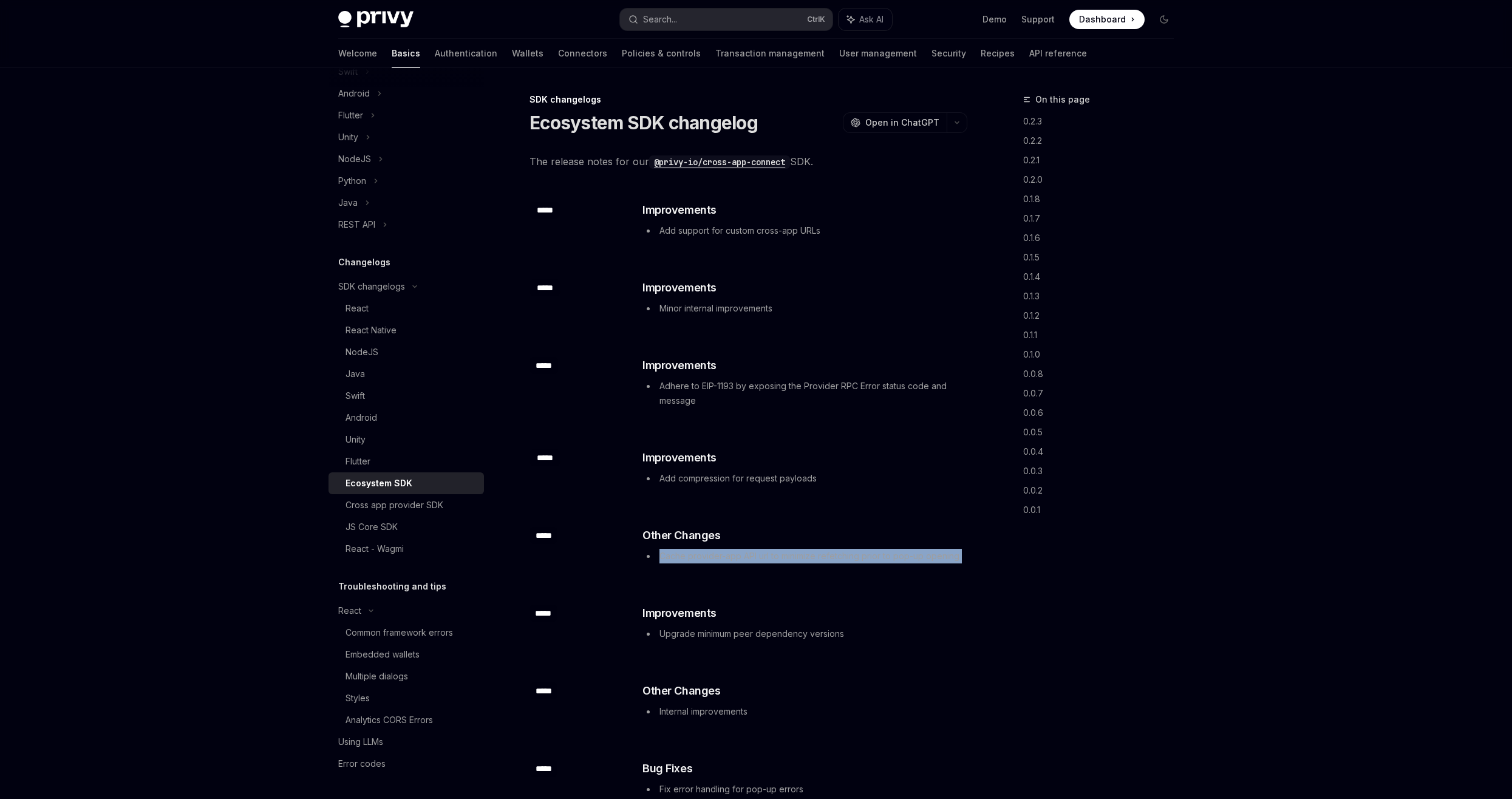
click at [788, 561] on li "Cache provider-app API url to minimize refetching prior to pop-up opening" at bounding box center [804, 556] width 323 height 15
drag, startPoint x: 788, startPoint y: 561, endPoint x: 791, endPoint y: 623, distance: 62.1
click at [791, 623] on div "​ Improvements Upgrade minimum peer dependency versions" at bounding box center [804, 623] width 323 height 36
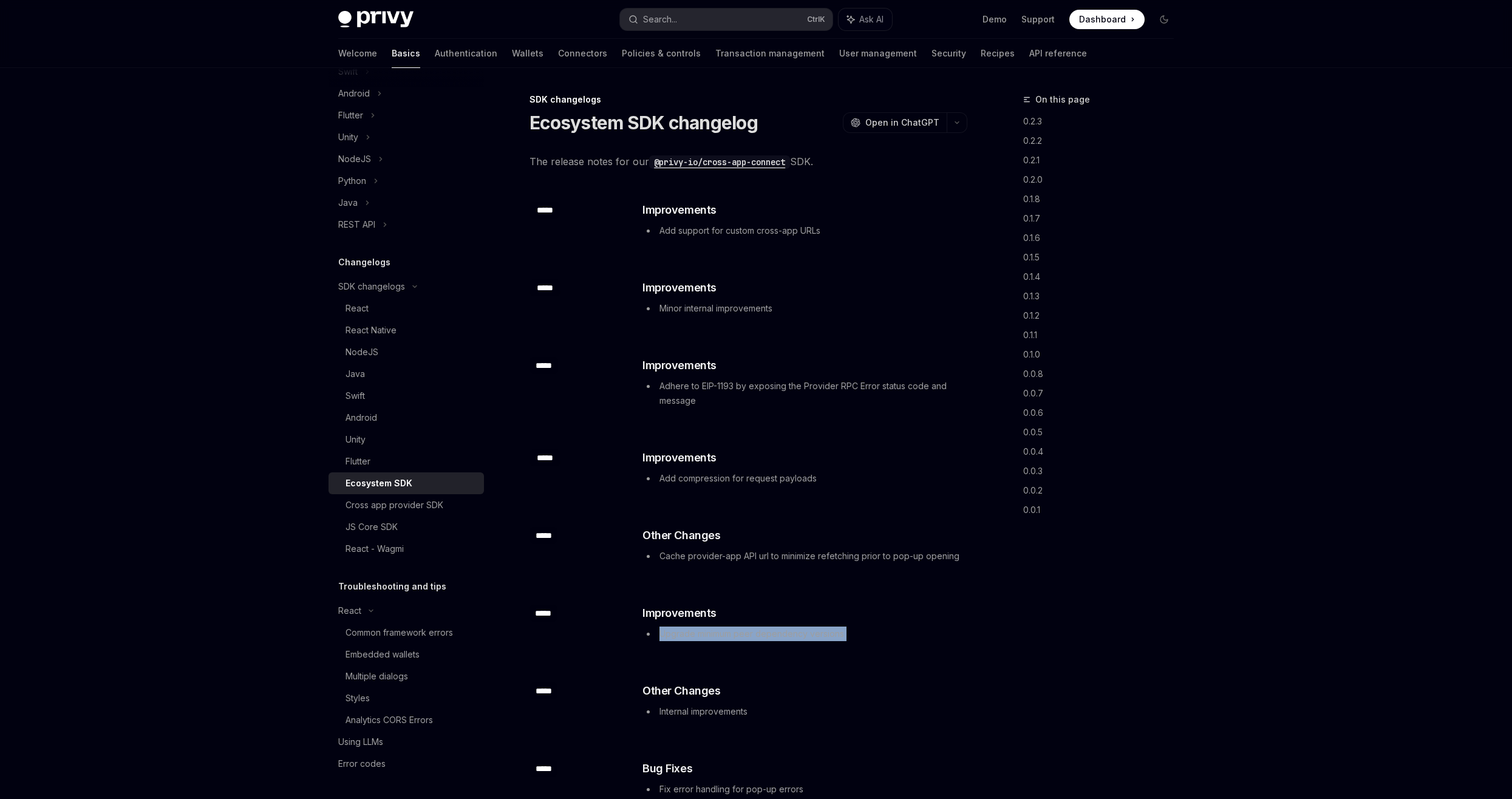
click at [791, 623] on div "​ Improvements Upgrade minimum peer dependency versions" at bounding box center [804, 623] width 323 height 36
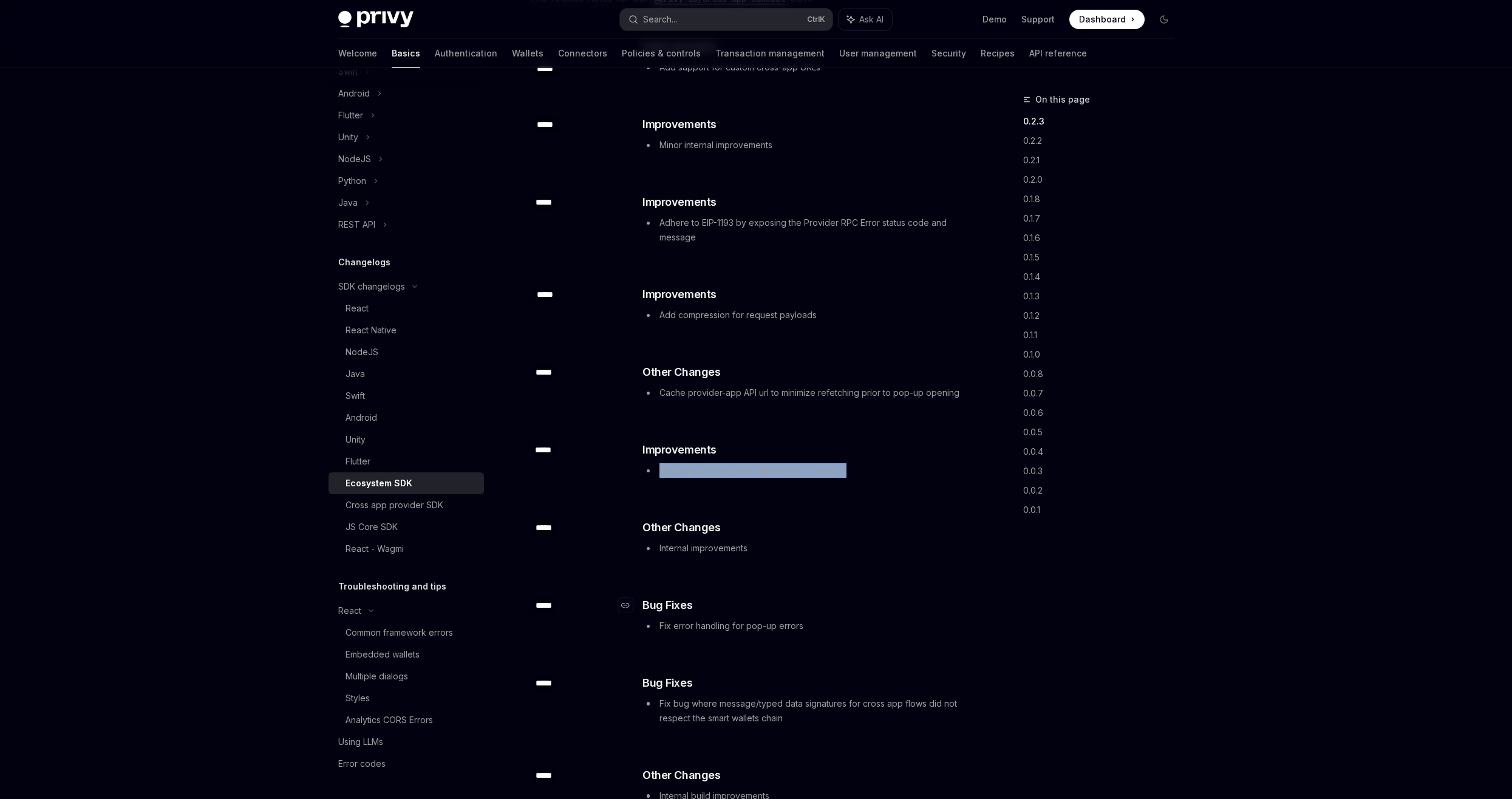
scroll to position [182, 0]
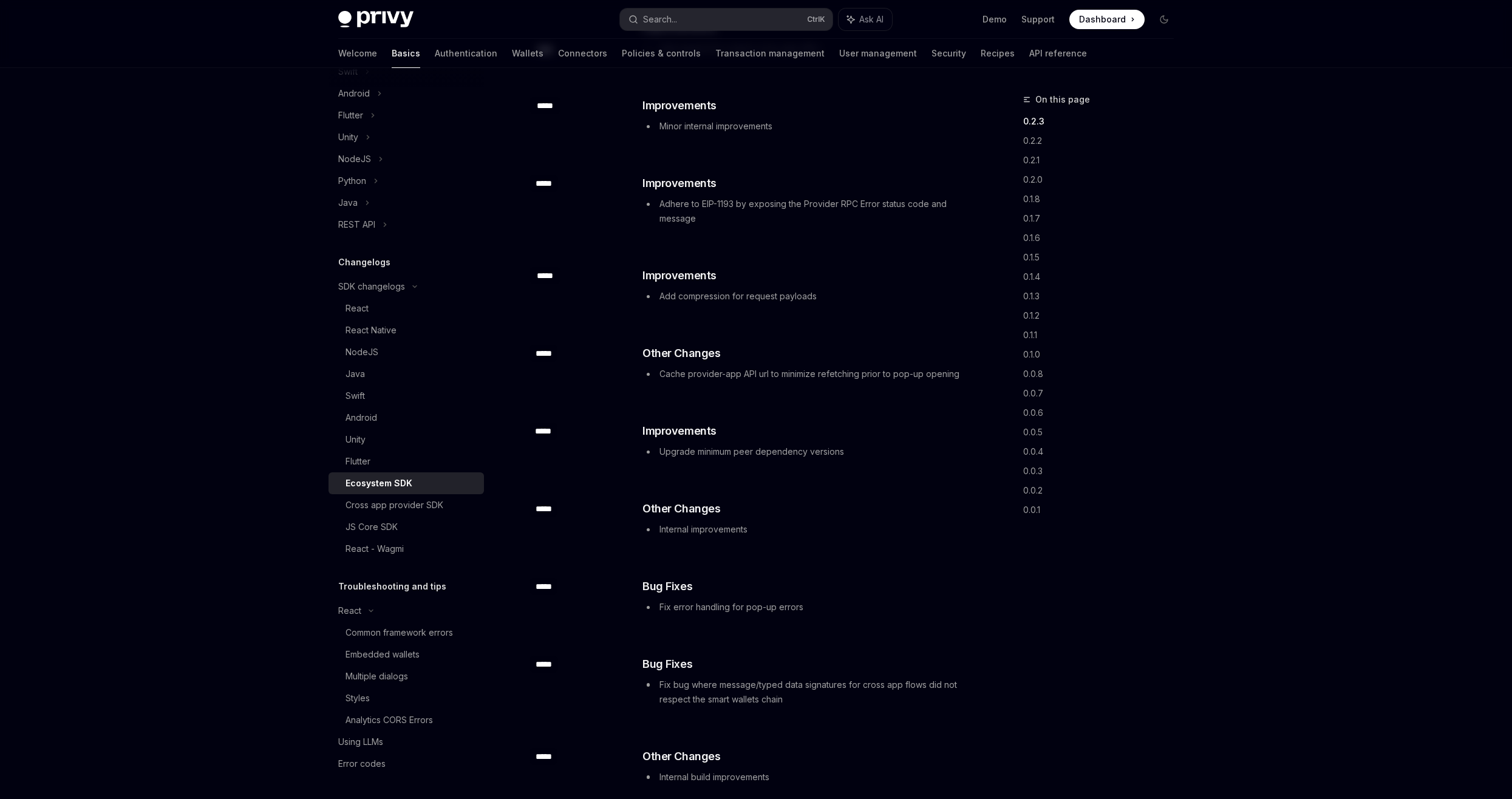
click at [711, 533] on li "Internal improvements" at bounding box center [804, 530] width 323 height 15
drag, startPoint x: 711, startPoint y: 533, endPoint x: 774, endPoint y: 620, distance: 107.4
click at [774, 620] on div "​ ***** ​ Bug Fixes Fix error handling for pop-up errors" at bounding box center [748, 598] width 437 height 78
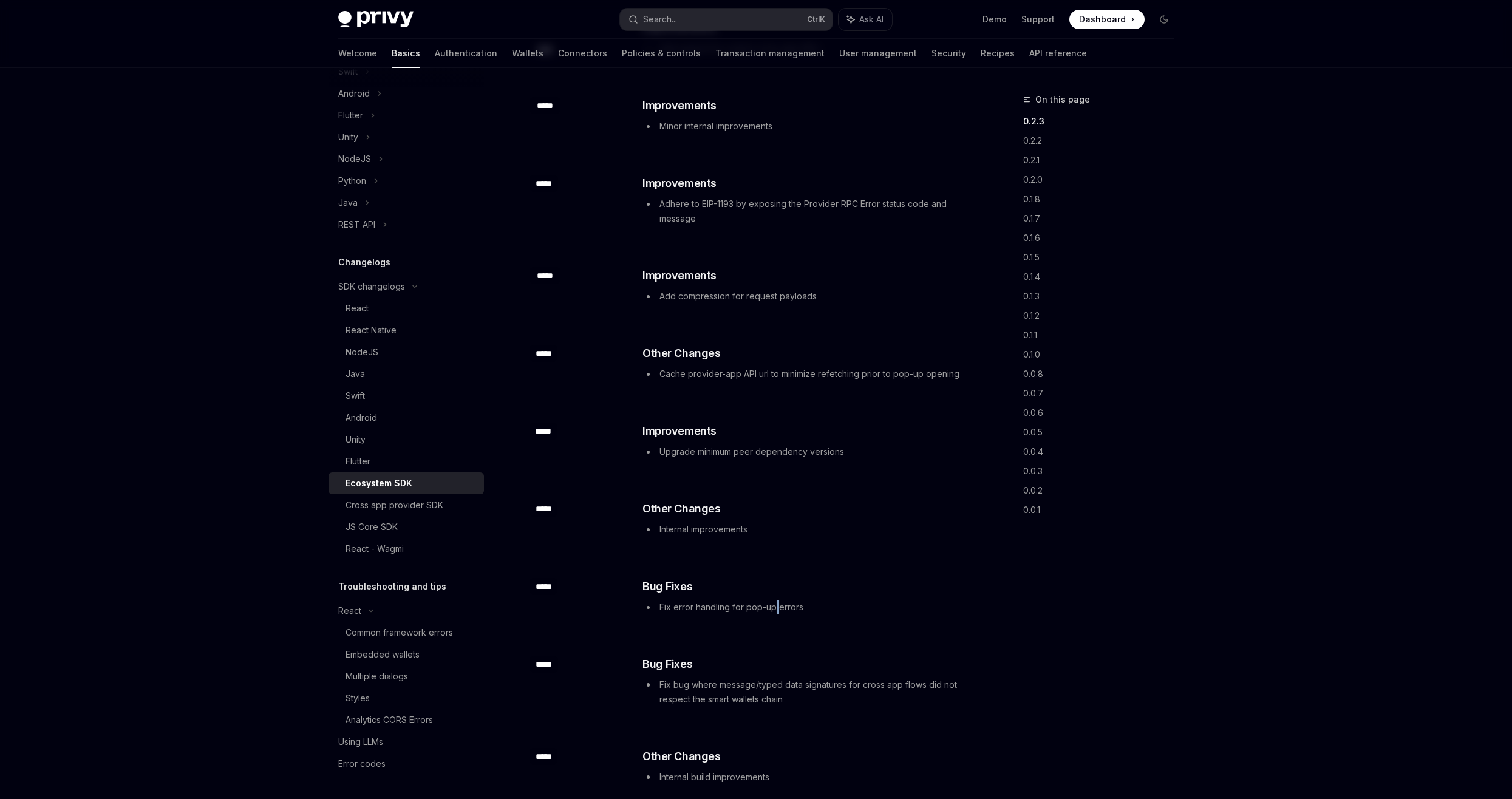
click at [774, 620] on div "​ ***** ​ Bug Fixes Fix error handling for pop-up errors" at bounding box center [748, 598] width 437 height 78
drag, startPoint x: 774, startPoint y: 620, endPoint x: 838, endPoint y: 683, distance: 89.8
click at [838, 683] on li "Fix bug where message/typed data signatures for cross app flows did not respect…" at bounding box center [804, 692] width 323 height 29
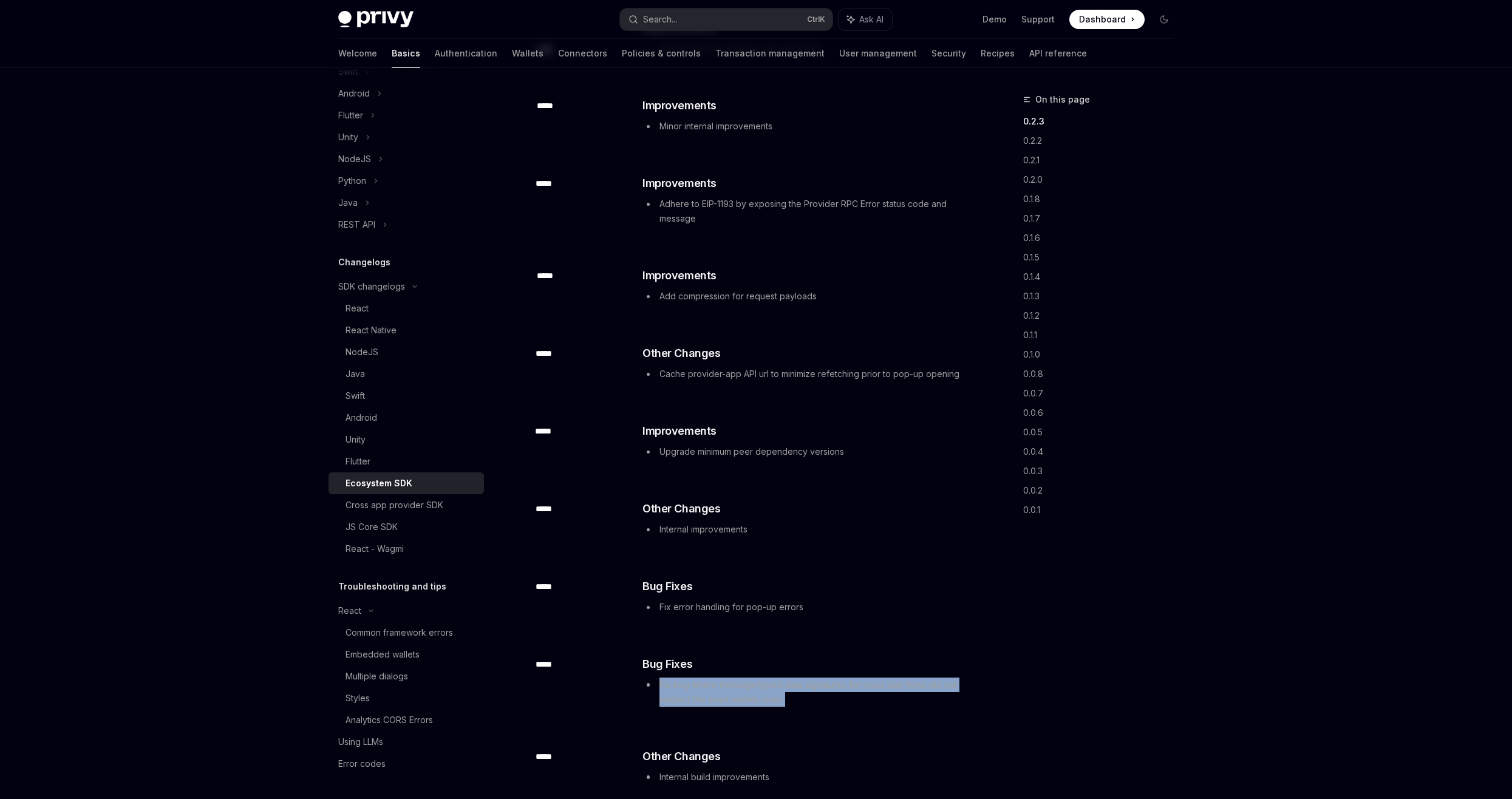
click at [838, 683] on li "Fix bug where message/typed data signatures for cross app flows did not respect…" at bounding box center [804, 692] width 323 height 29
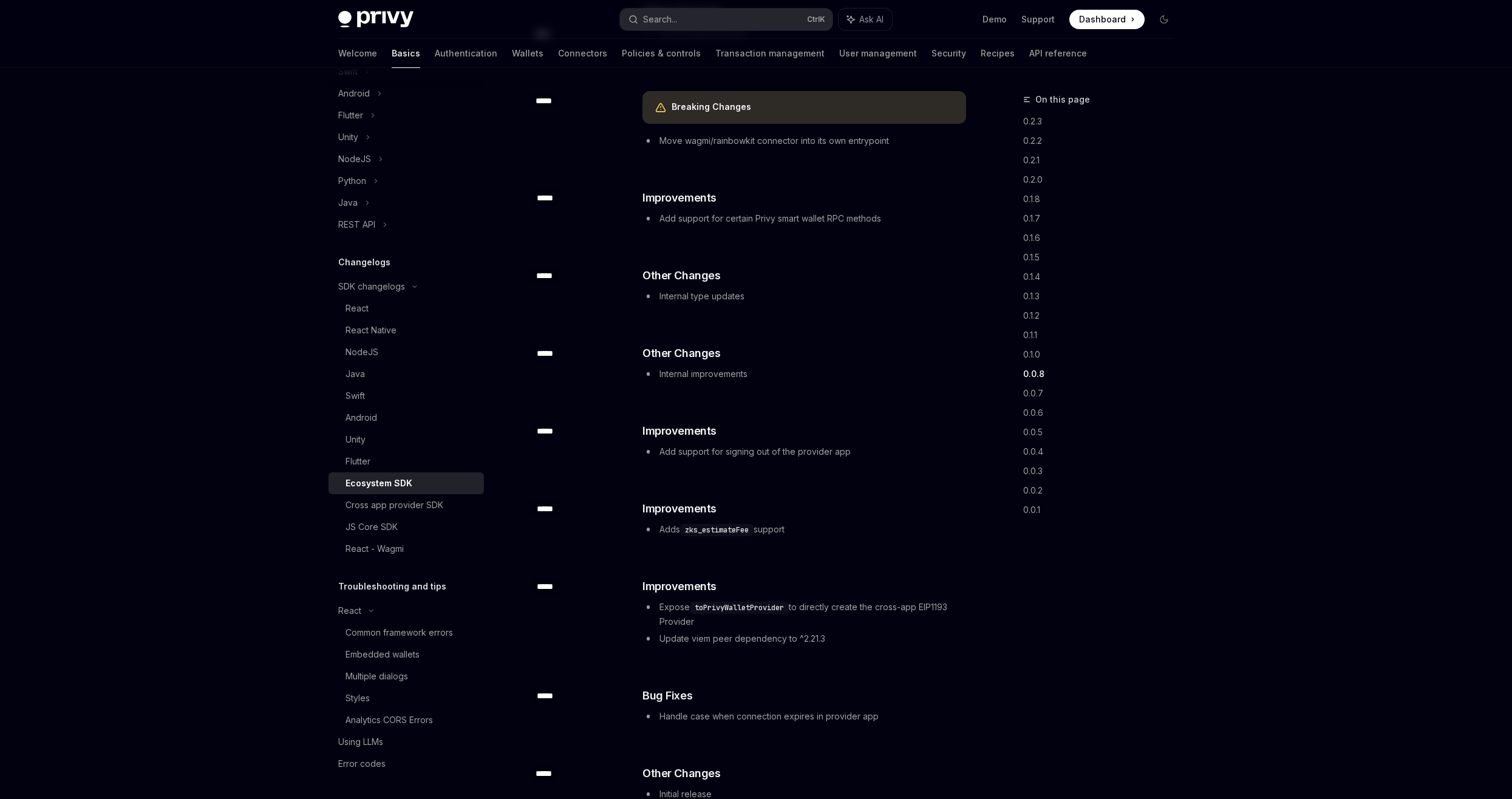
scroll to position [1215, 0]
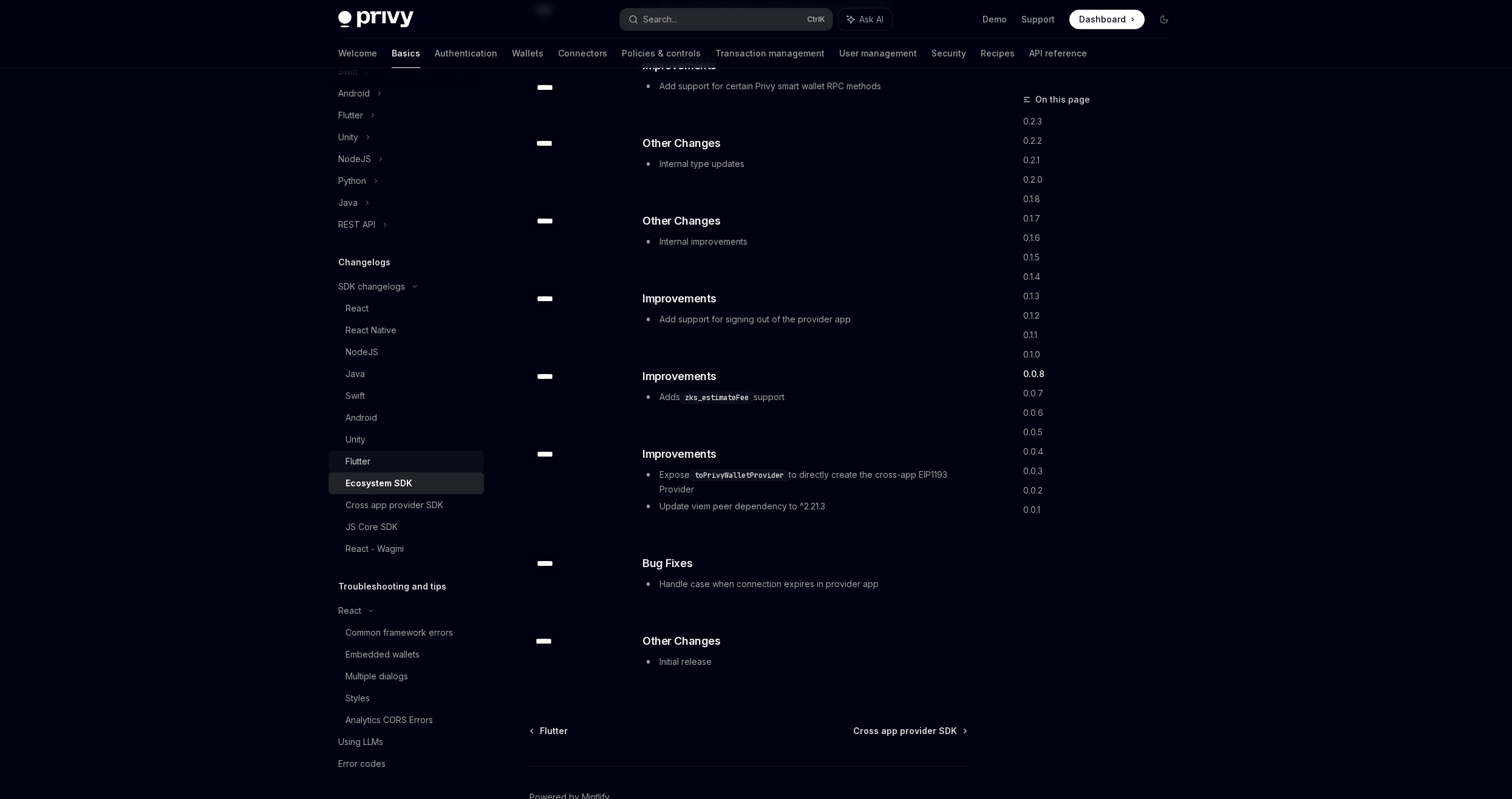
click at [416, 462] on div "Flutter" at bounding box center [411, 462] width 131 height 15
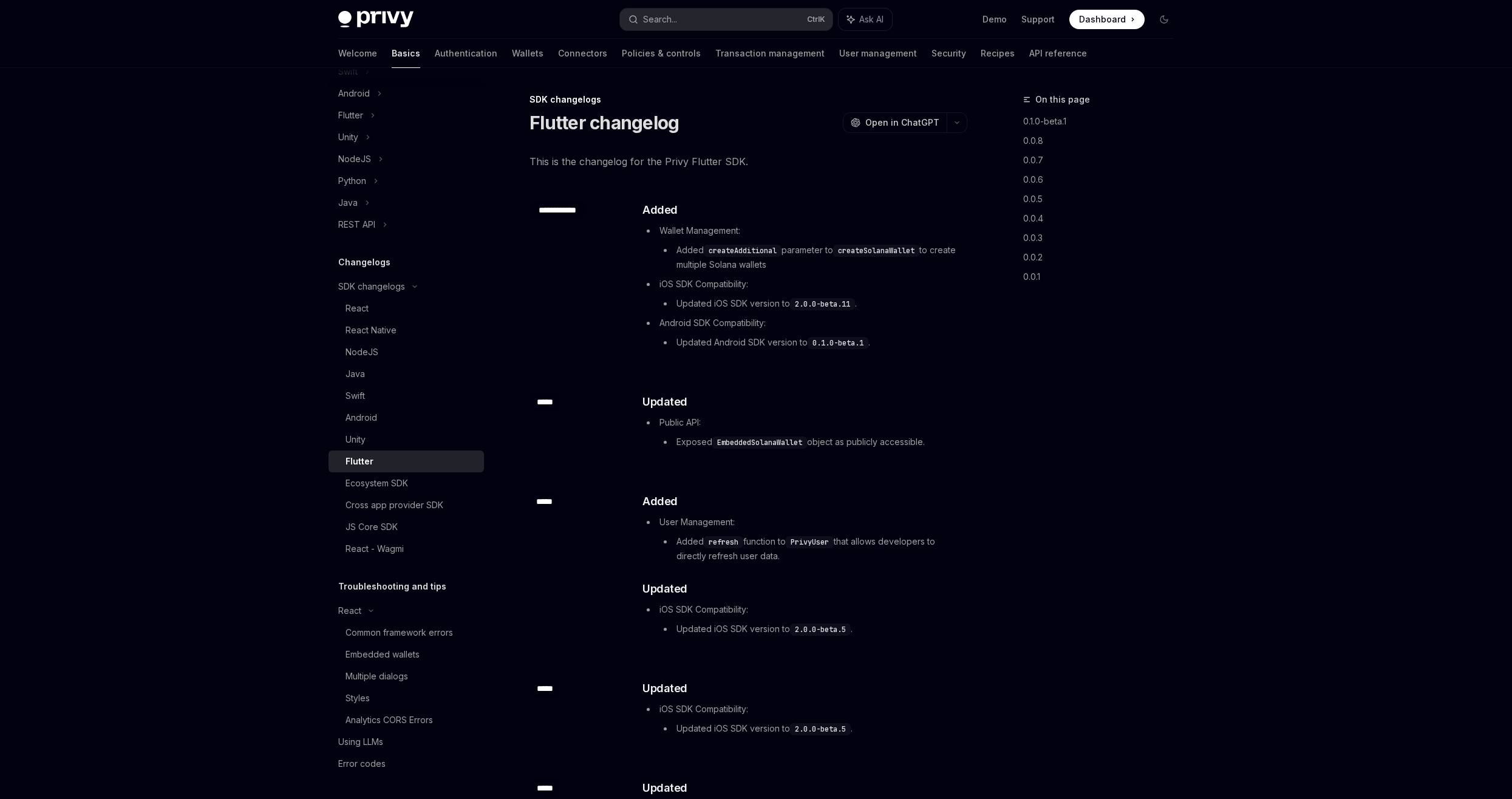
click at [397, 459] on div "Flutter" at bounding box center [411, 462] width 131 height 15
click at [552, 414] on div "​ ***** ​ Updated Public API: Exposed EmbeddedSolanaWallet object as publicly a…" at bounding box center [748, 424] width 437 height 99
drag, startPoint x: 528, startPoint y: 447, endPoint x: 552, endPoint y: 414, distance: 40.8
click at [552, 414] on div "​ ***** ​ Updated Public API: Exposed EmbeddedSolanaWallet object as publicly a…" at bounding box center [748, 424] width 437 height 99
drag, startPoint x: 552, startPoint y: 414, endPoint x: 384, endPoint y: 417, distance: 168.0
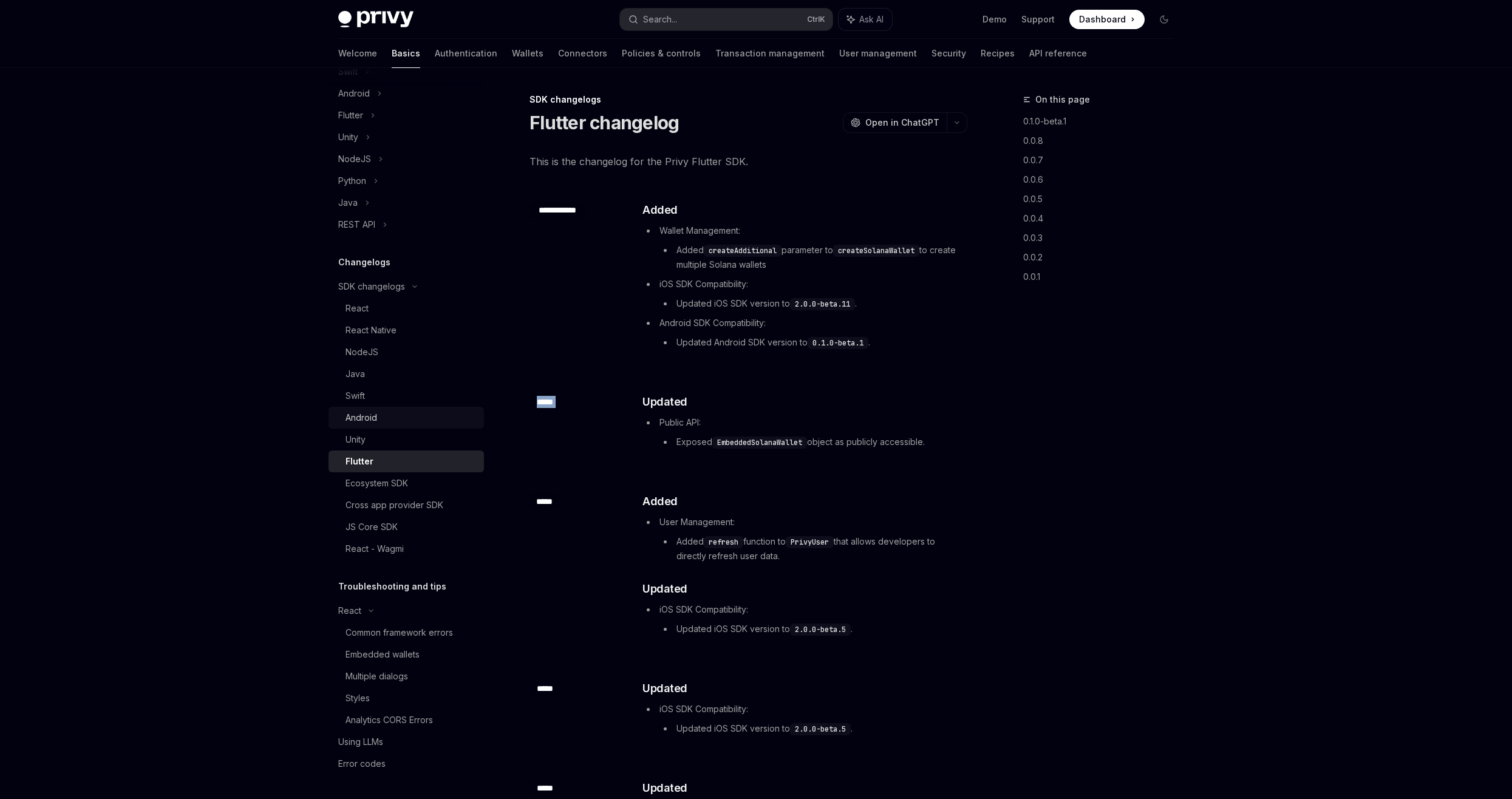
click at [384, 417] on div "Android" at bounding box center [411, 418] width 131 height 15
click at [382, 423] on div "Android" at bounding box center [411, 418] width 131 height 15
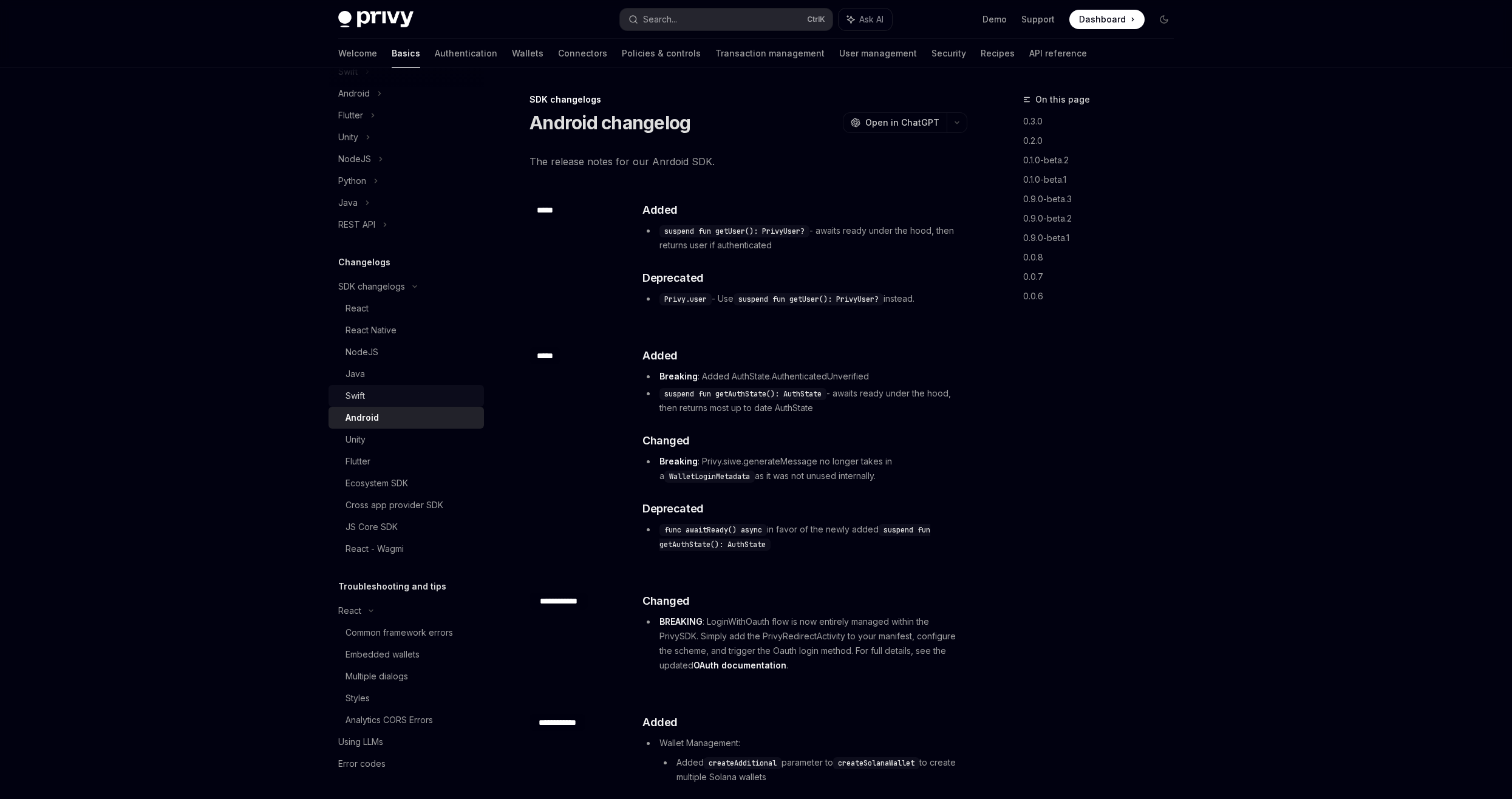
click at [395, 393] on div "Swift" at bounding box center [411, 396] width 131 height 15
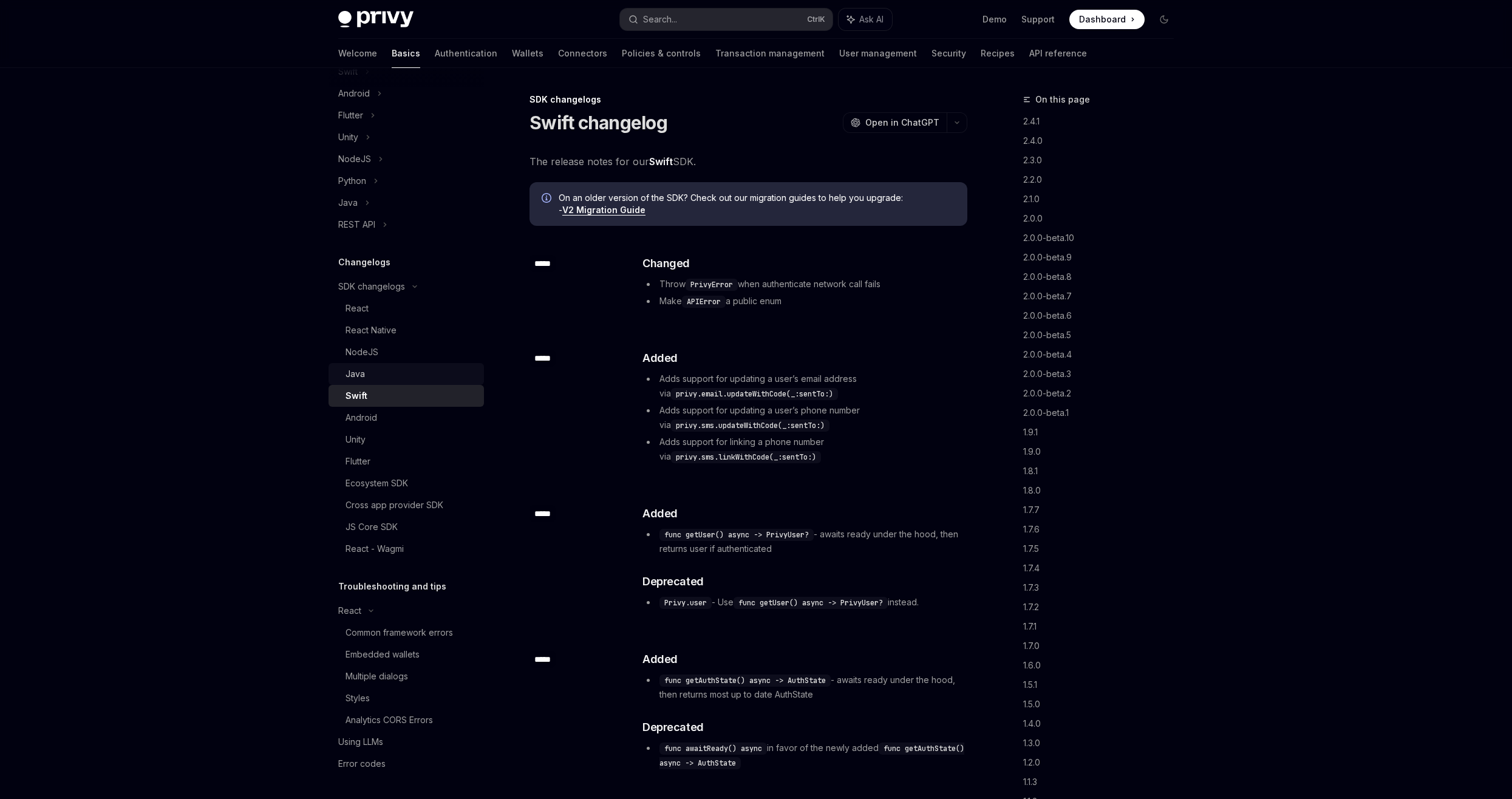
click at [395, 383] on link "Java" at bounding box center [406, 374] width 155 height 22
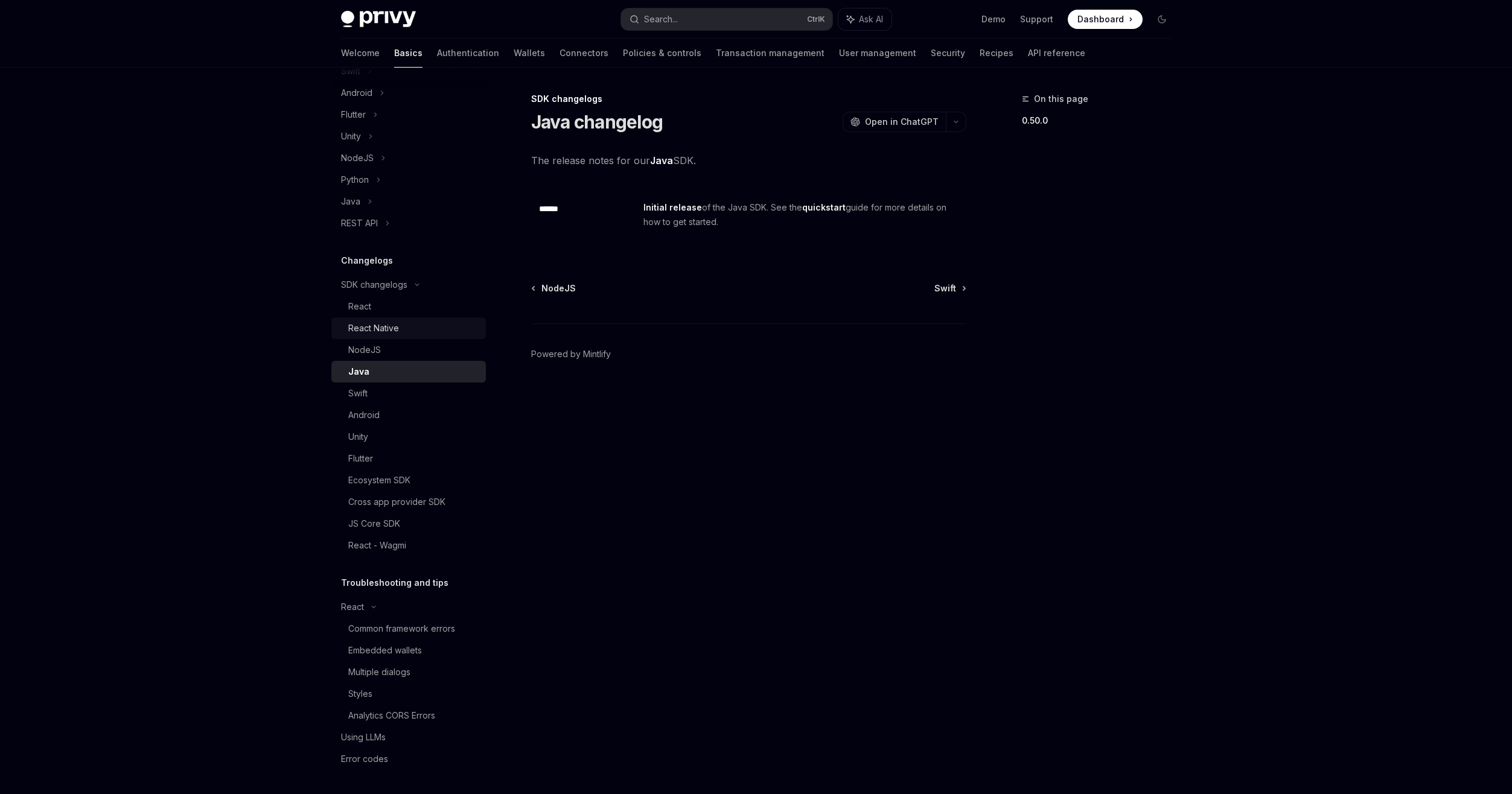
click at [400, 329] on div "React Native" at bounding box center [413, 328] width 130 height 14
click at [404, 309] on div "React" at bounding box center [413, 306] width 130 height 14
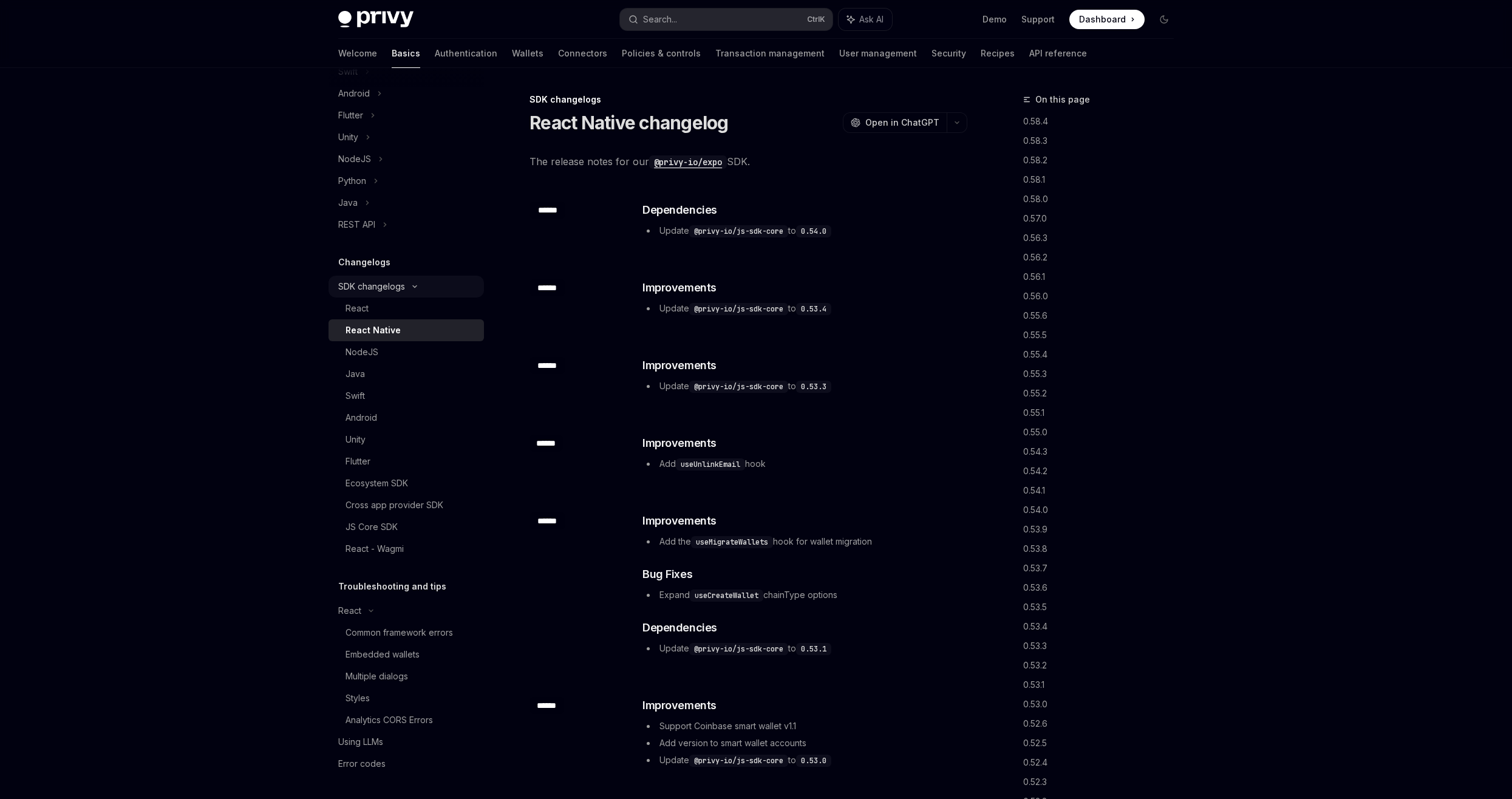
click at [416, 284] on icon at bounding box center [415, 286] width 15 height 5
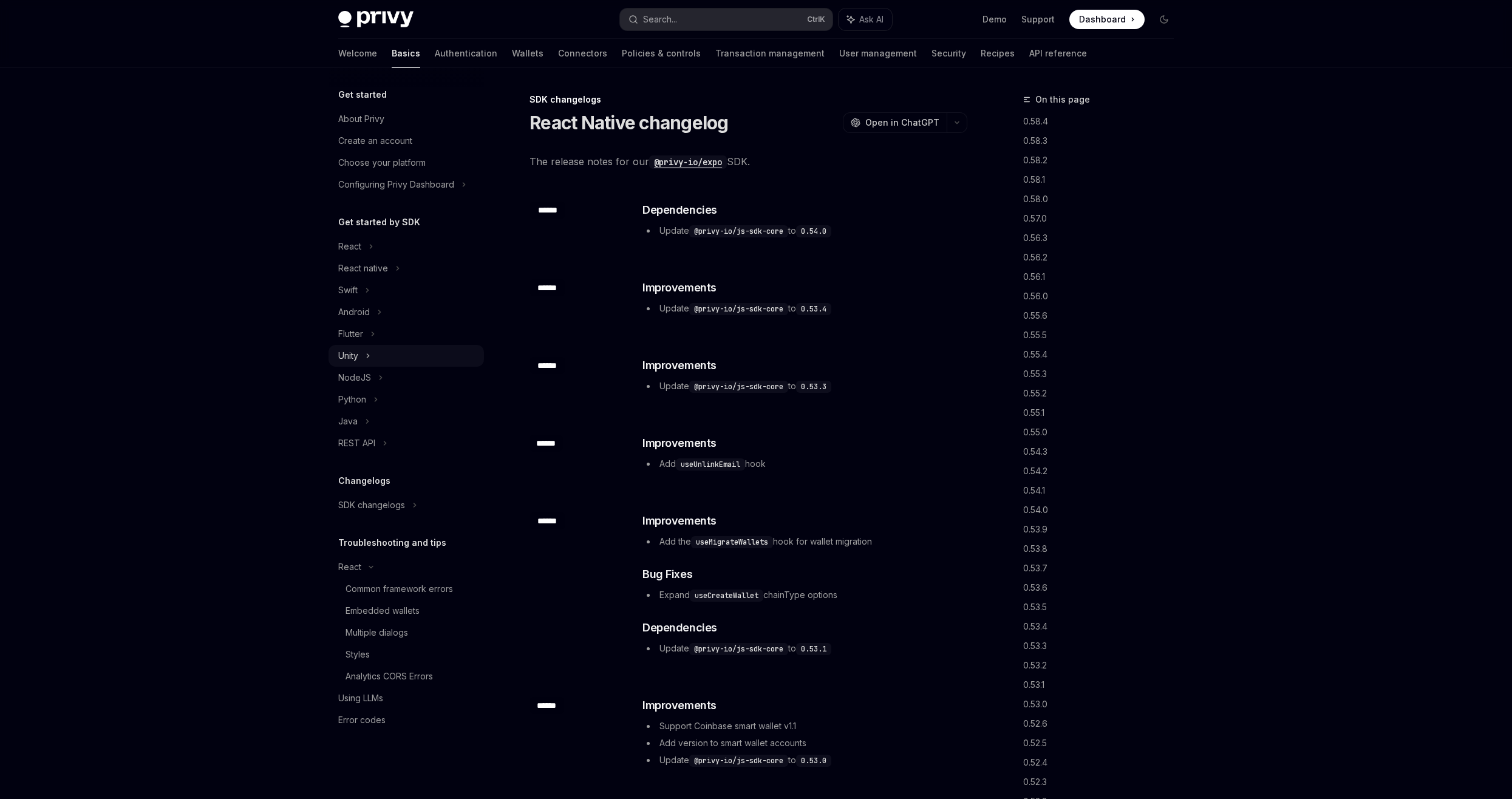
click at [367, 361] on icon at bounding box center [368, 356] width 5 height 15
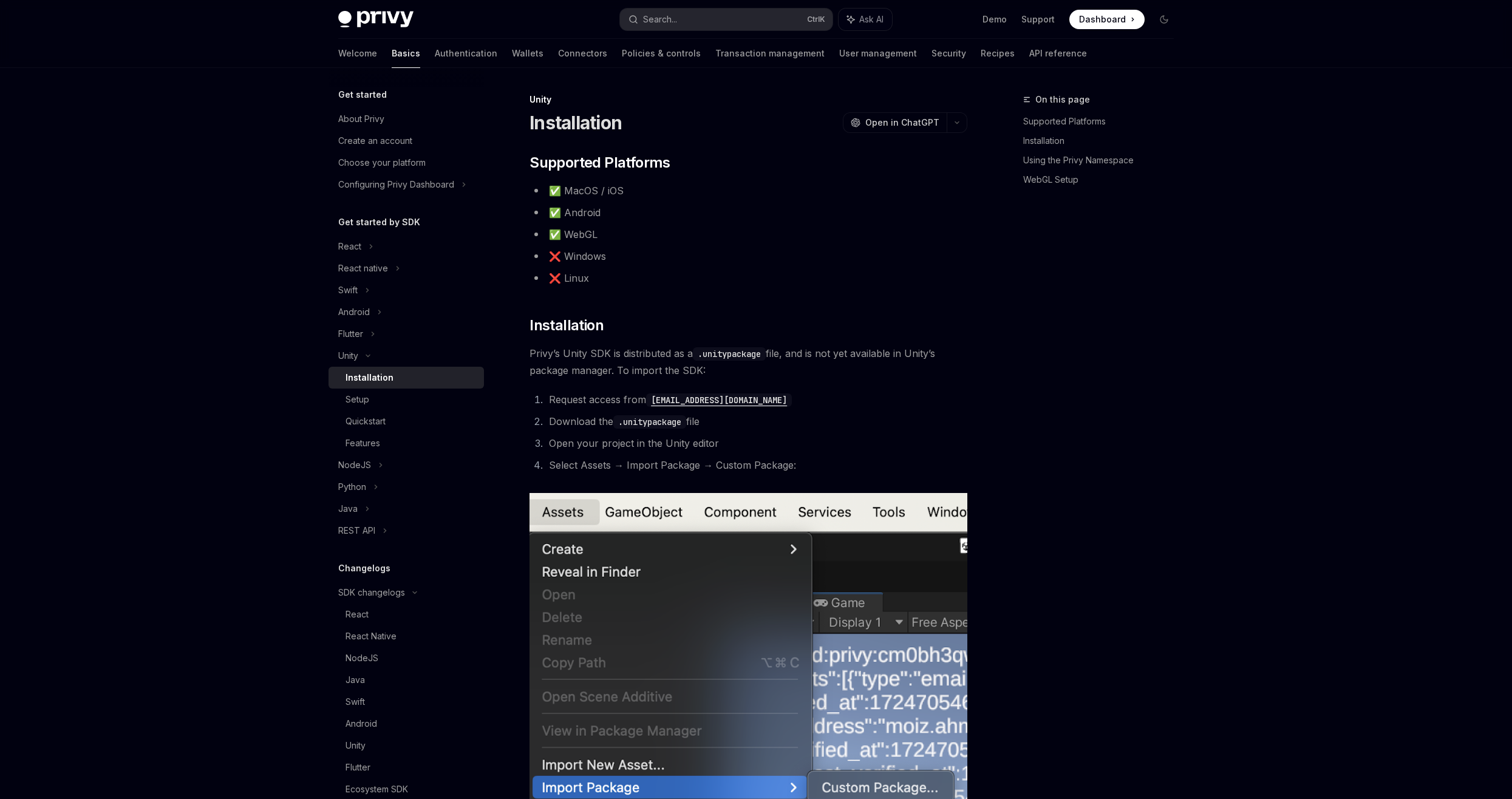
click at [381, 374] on div "Installation" at bounding box center [369, 378] width 48 height 15
click at [399, 361] on div "Unity" at bounding box center [406, 356] width 155 height 22
click at [393, 374] on div "Installation" at bounding box center [411, 378] width 131 height 15
click at [394, 378] on div "Installation" at bounding box center [411, 378] width 131 height 15
click at [404, 363] on div "Unity" at bounding box center [406, 356] width 155 height 22
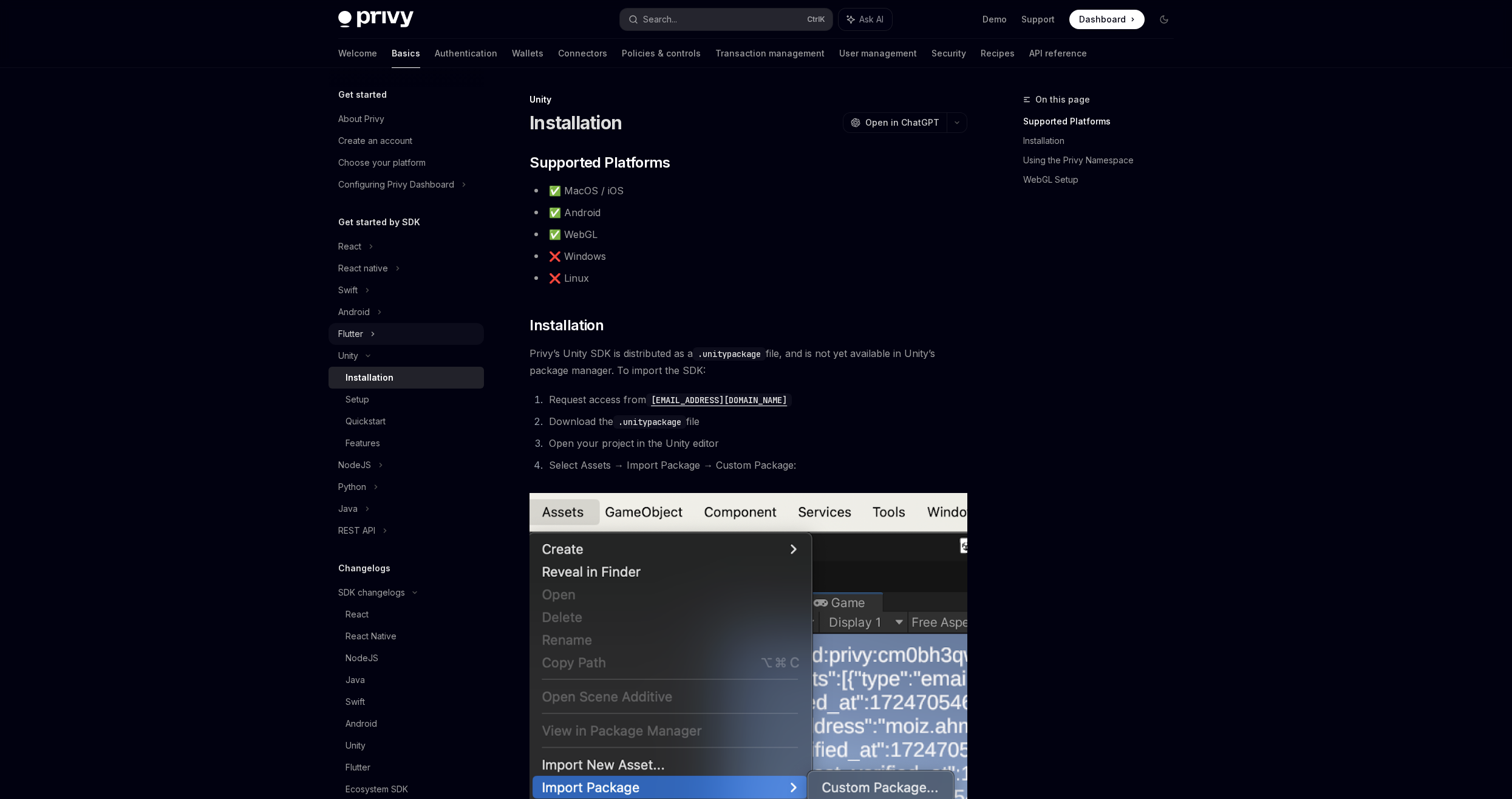
click at [416, 345] on div "Flutter" at bounding box center [406, 333] width 155 height 22
click at [416, 338] on div "Flutter" at bounding box center [406, 333] width 155 height 22
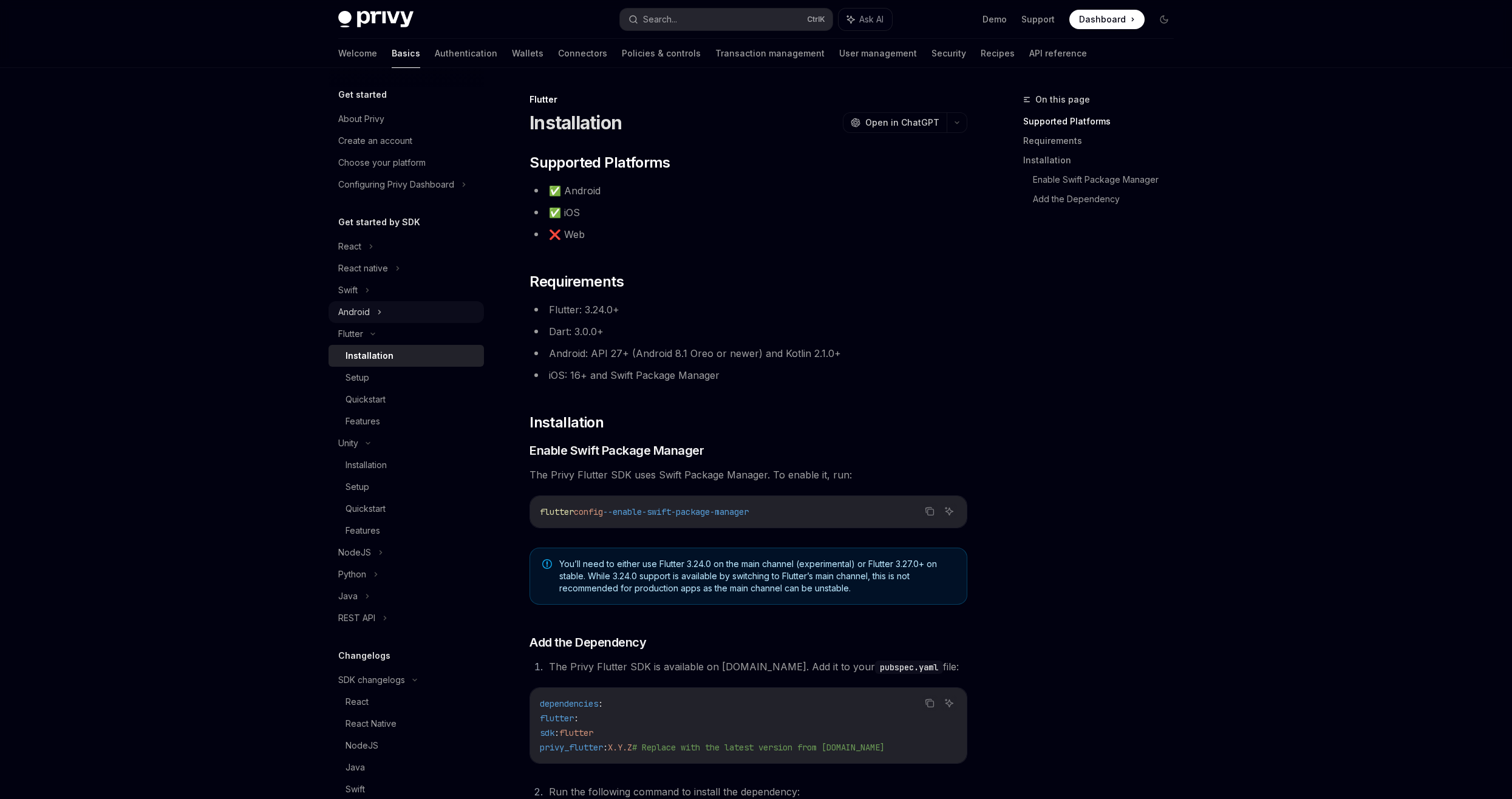
click at [404, 315] on div "Android" at bounding box center [406, 311] width 155 height 22
click at [388, 323] on link "Installation" at bounding box center [406, 333] width 155 height 22
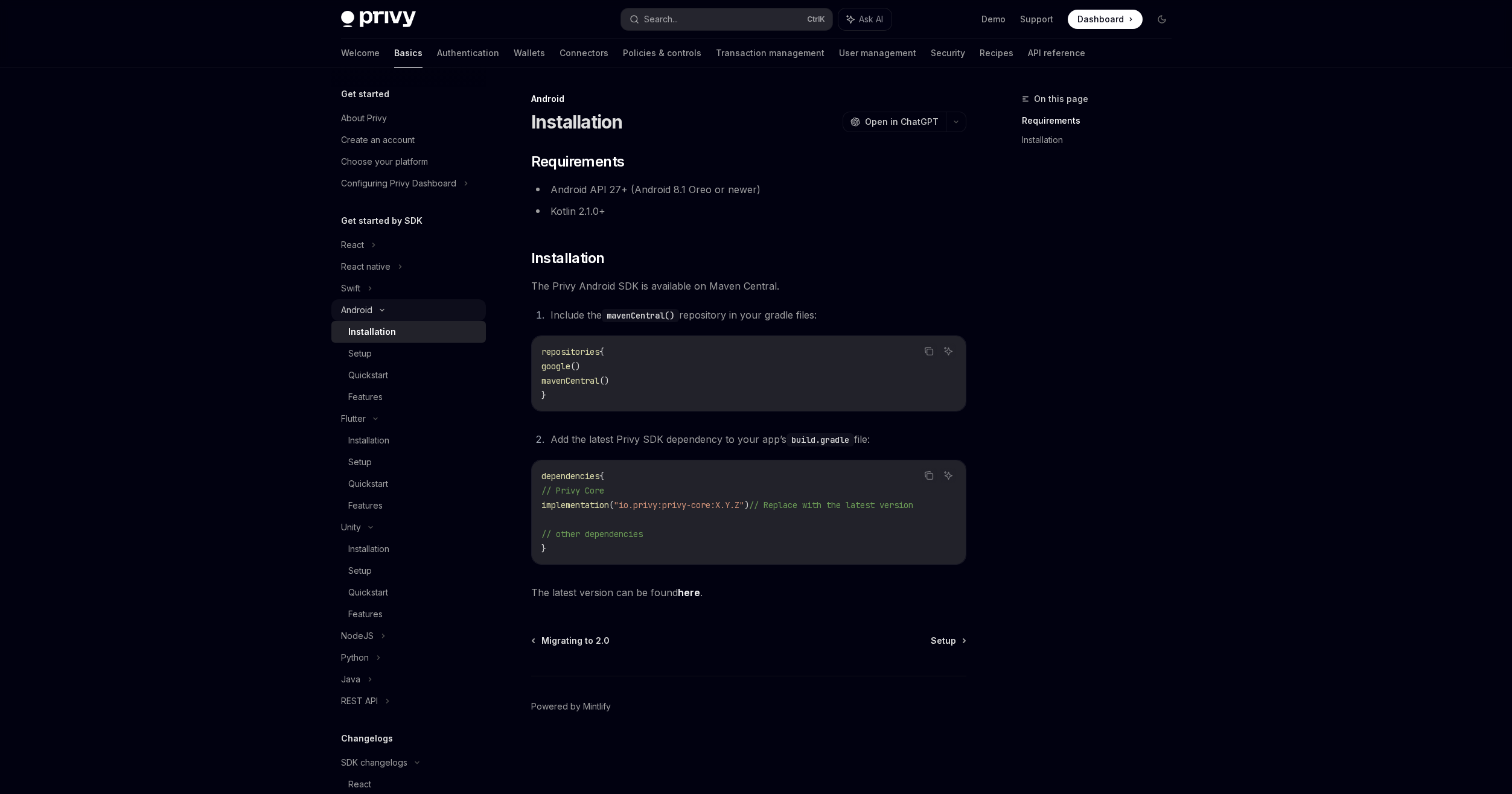
click at [386, 312] on div "Android" at bounding box center [408, 309] width 154 height 22
click at [367, 305] on div "Android" at bounding box center [356, 310] width 31 height 14
click at [368, 290] on icon at bounding box center [370, 289] width 5 height 14
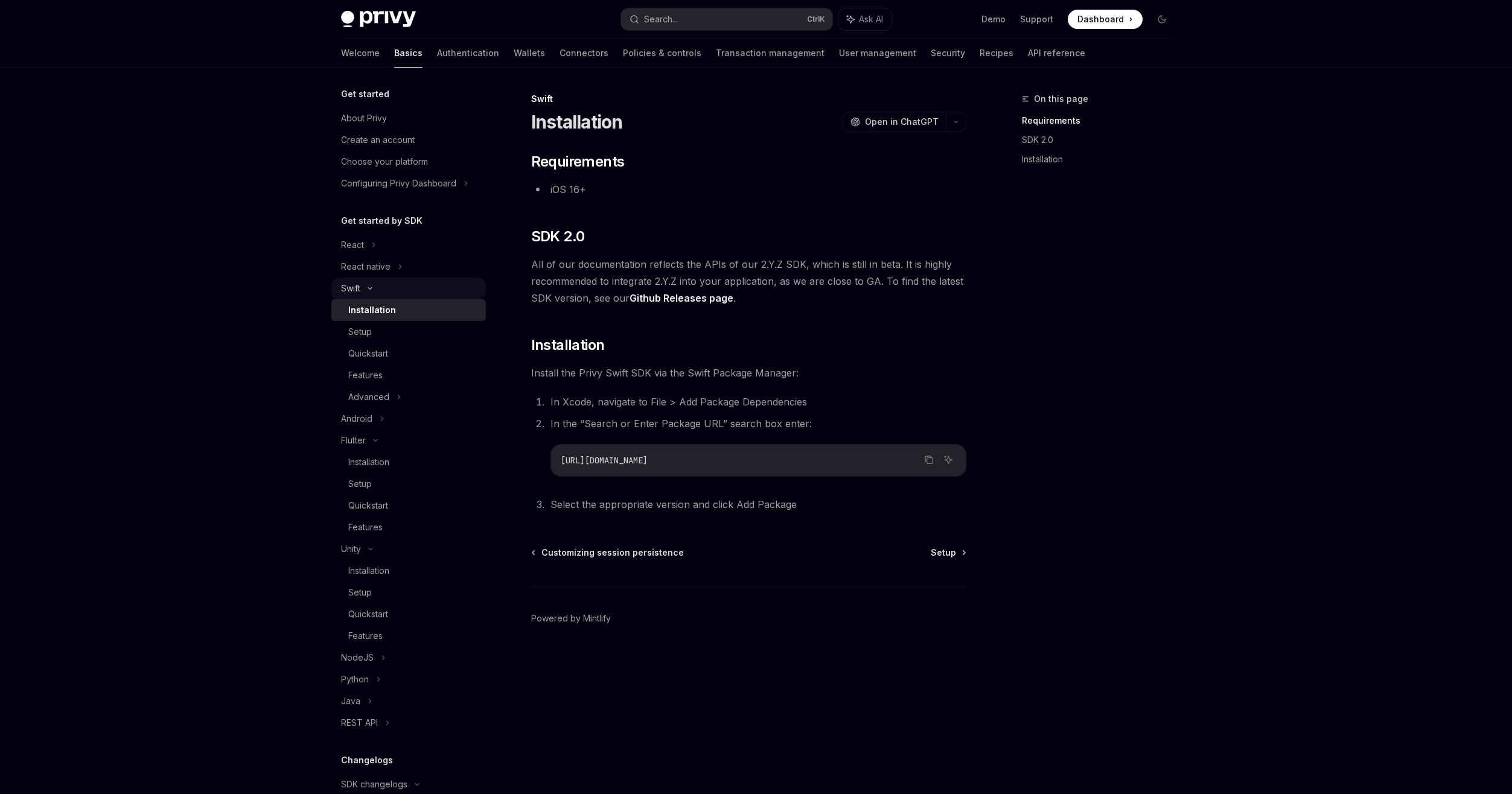
click at [368, 290] on icon at bounding box center [370, 289] width 14 height 5
click at [404, 265] on div "React native" at bounding box center [408, 266] width 154 height 22
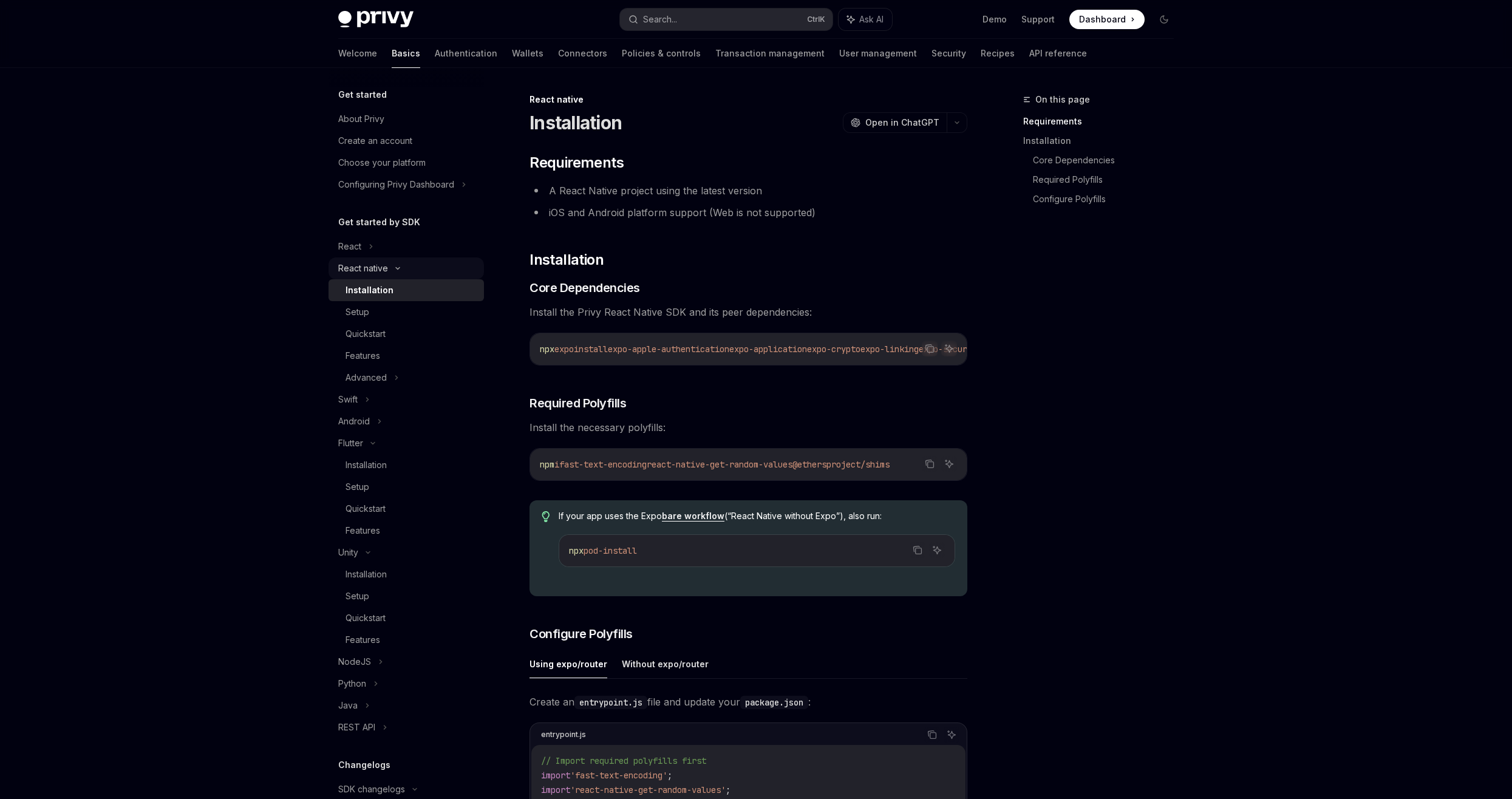
click at [403, 268] on icon at bounding box center [398, 268] width 15 height 5
click at [394, 293] on div "Swift" at bounding box center [406, 290] width 155 height 22
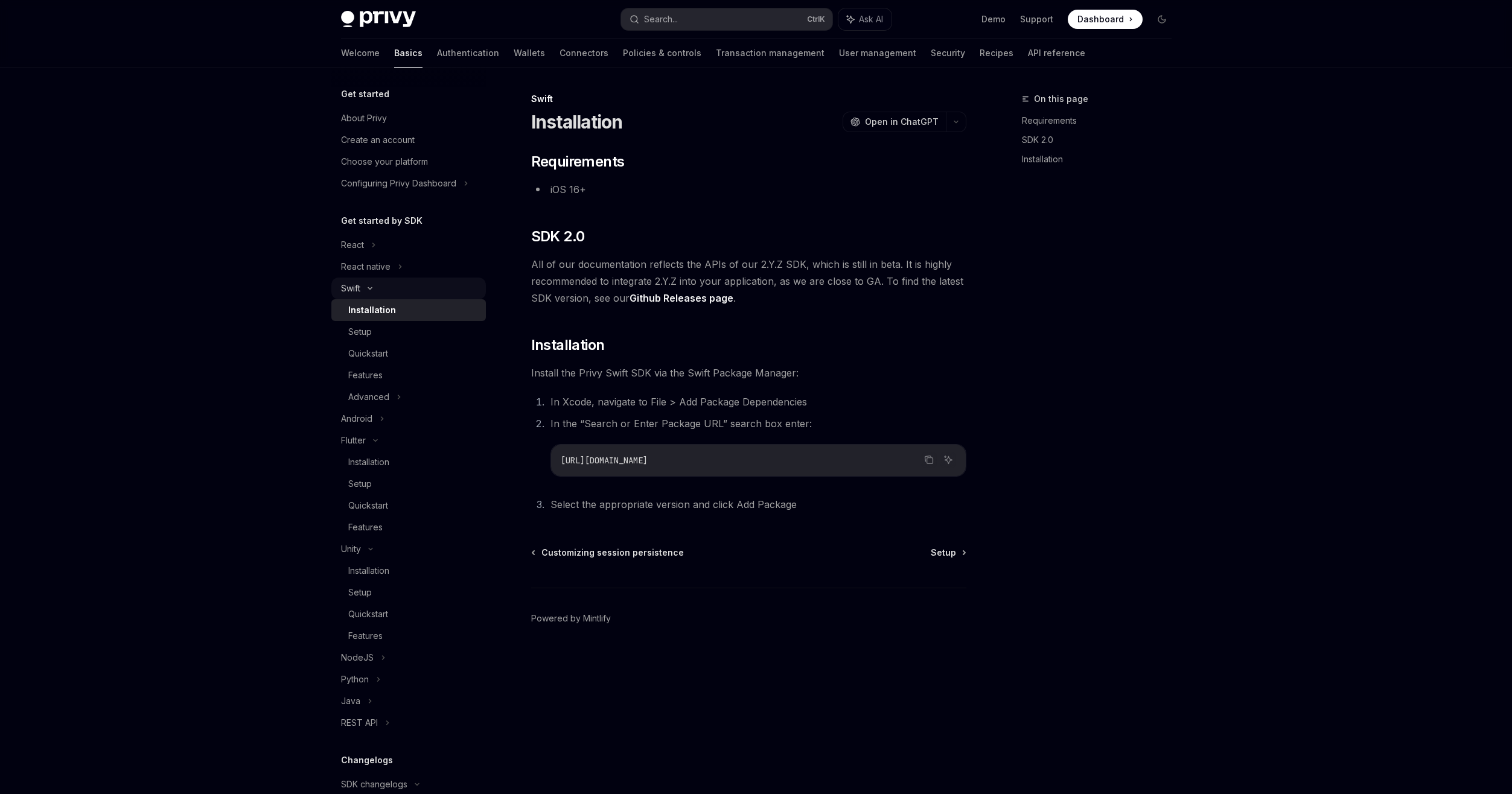
click at [389, 292] on div "Swift" at bounding box center [408, 288] width 154 height 22
click at [395, 306] on div "Installation" at bounding box center [413, 310] width 130 height 14
click at [382, 289] on div "Swift" at bounding box center [408, 288] width 154 height 22
click at [383, 289] on div "Swift" at bounding box center [408, 288] width 154 height 22
click at [381, 329] on div "Flutter" at bounding box center [408, 331] width 154 height 22
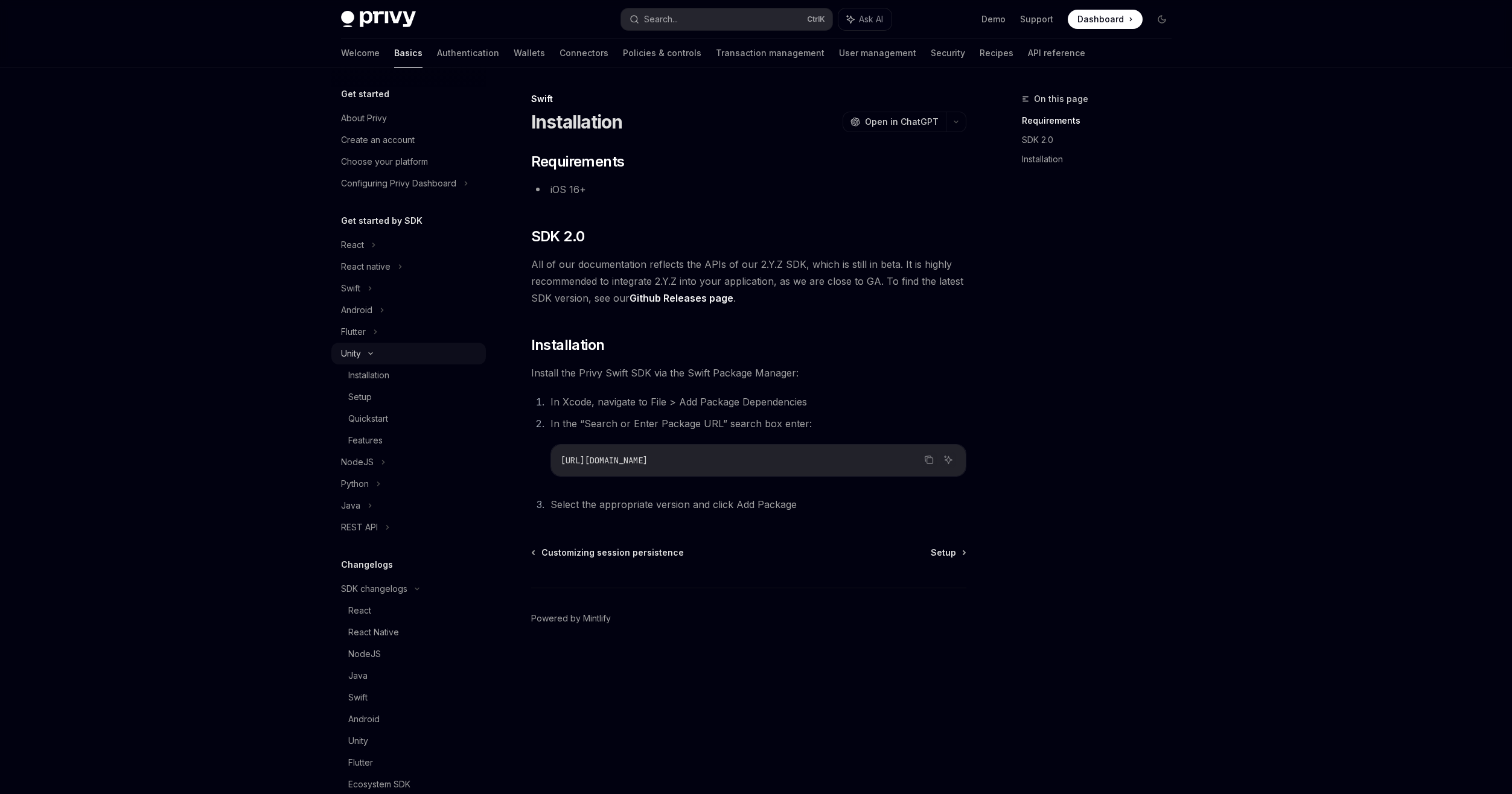
click at [377, 354] on icon at bounding box center [371, 354] width 14 height 5
click at [379, 373] on div "NodeJS" at bounding box center [408, 375] width 154 height 22
drag, startPoint x: 379, startPoint y: 373, endPoint x: 379, endPoint y: 391, distance: 18.0
click at [379, 374] on icon at bounding box center [383, 375] width 14 height 5
click at [376, 405] on ul "React React native Swift Android Flutter Unity NodeJS Python Java REST API" at bounding box center [408, 342] width 154 height 217
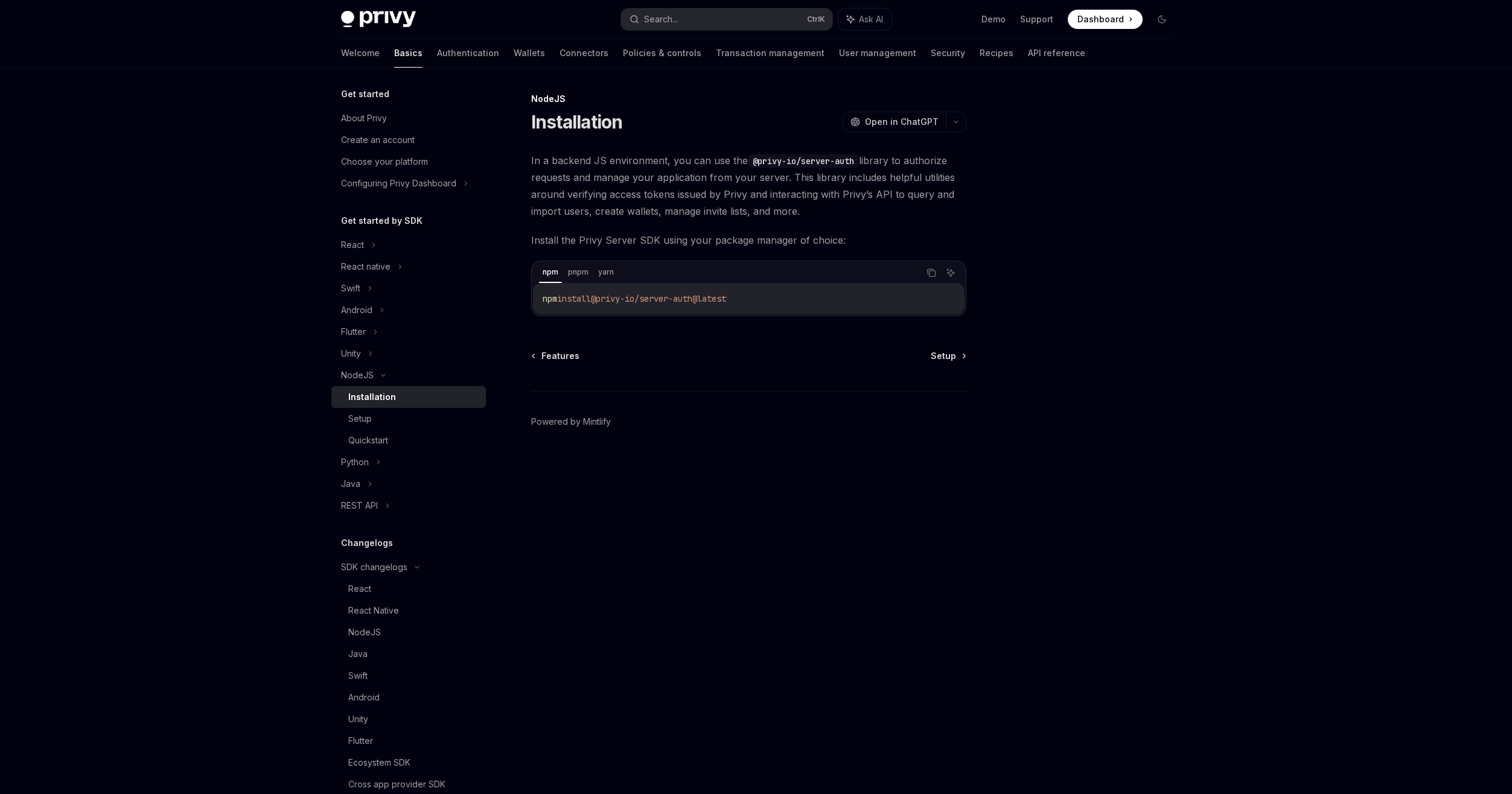
click at [376, 405] on link "Installation" at bounding box center [408, 397] width 154 height 22
click at [375, 377] on div "NodeJS" at bounding box center [408, 375] width 154 height 22
click at [375, 397] on div "Installation" at bounding box center [371, 397] width 47 height 14
click at [363, 382] on div "NodeJS" at bounding box center [357, 375] width 33 height 14
click at [374, 379] on div "NodeJS" at bounding box center [408, 375] width 154 height 22
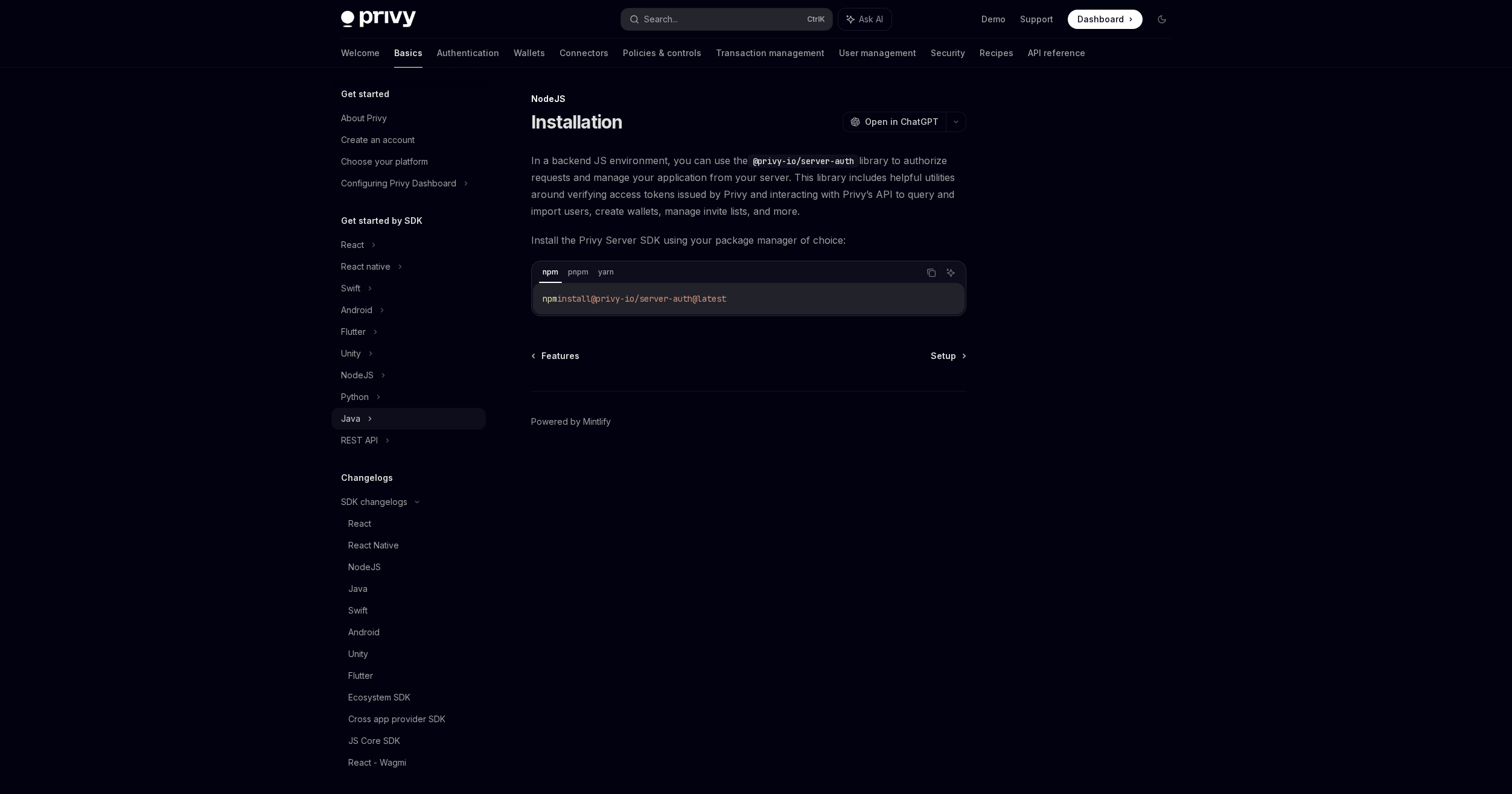
click at [367, 420] on icon at bounding box center [370, 419] width 5 height 14
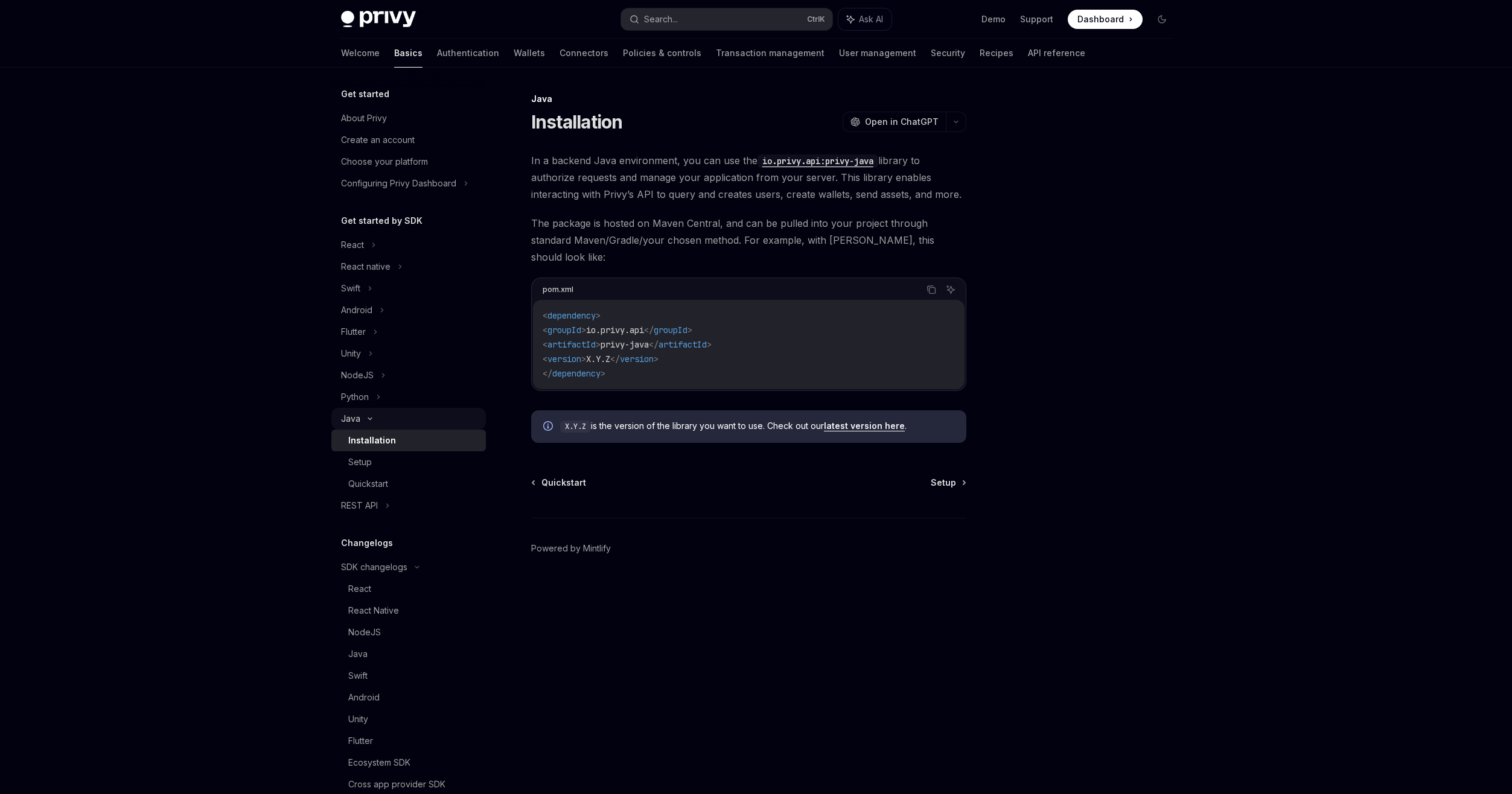
click at [371, 425] on div "Java" at bounding box center [408, 419] width 154 height 22
click at [374, 438] on div "REST API" at bounding box center [359, 440] width 37 height 14
click at [382, 444] on div "REST API" at bounding box center [408, 440] width 154 height 22
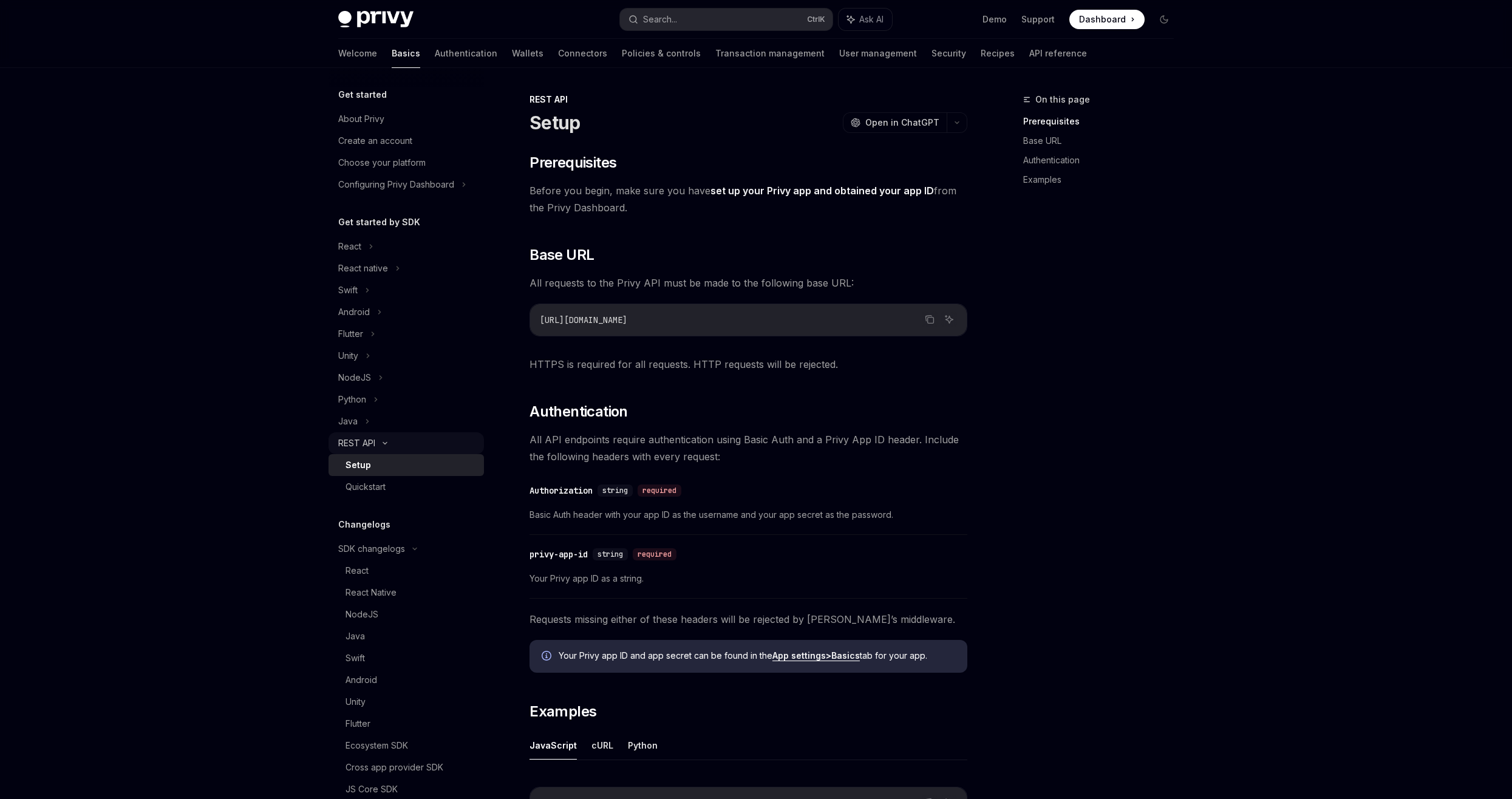
click at [378, 445] on icon at bounding box center [385, 443] width 15 height 5
click at [380, 473] on div "Get started About Privy Create an account Choose your platform Configuring Priv…" at bounding box center [406, 562] width 155 height 949
click at [584, 484] on div "Authorization" at bounding box center [561, 490] width 63 height 12
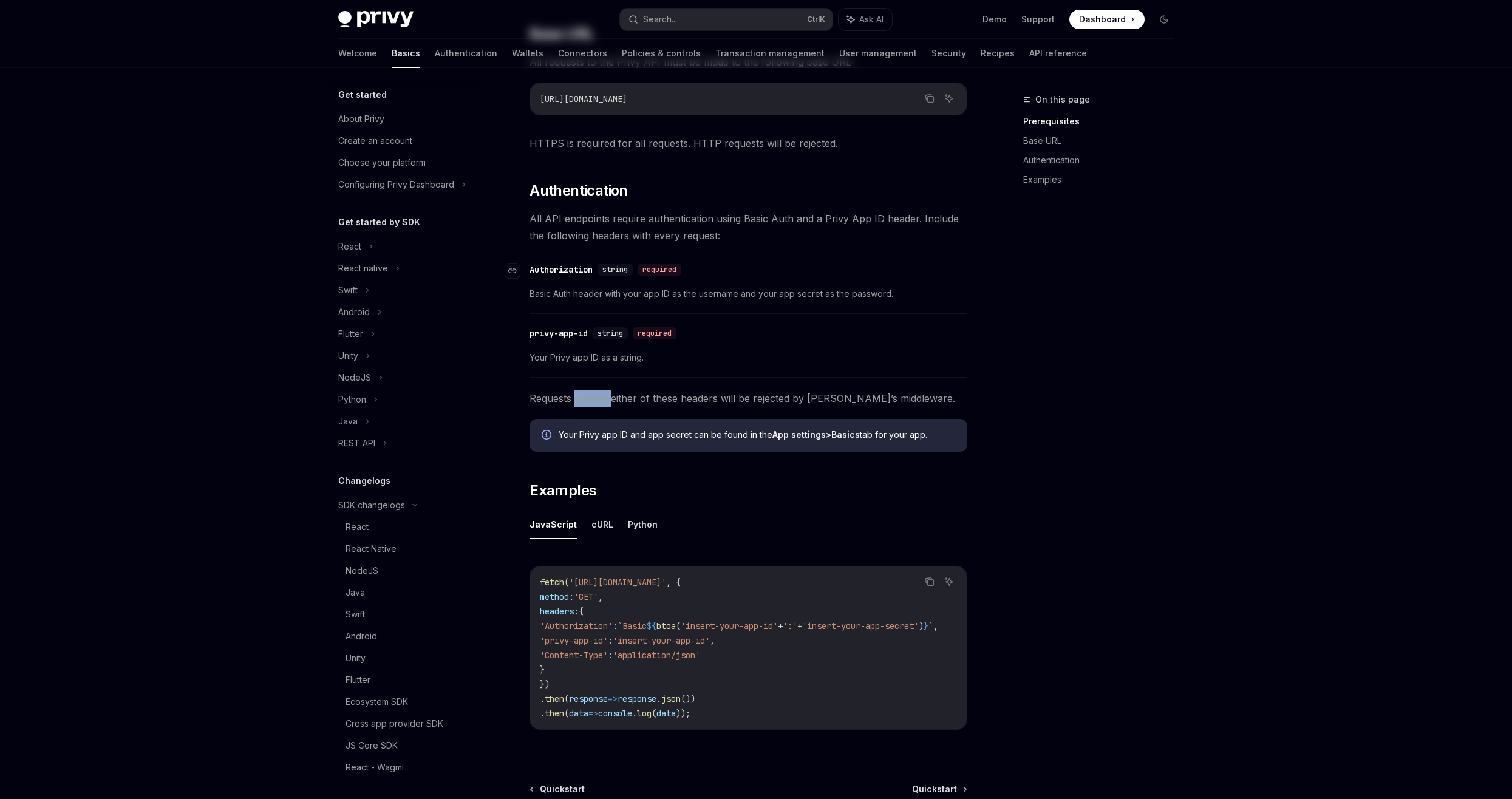
click at [584, 484] on div "​ Prerequisites Before you begin, make sure you have set up your Privy app and …" at bounding box center [748, 340] width 437 height 818
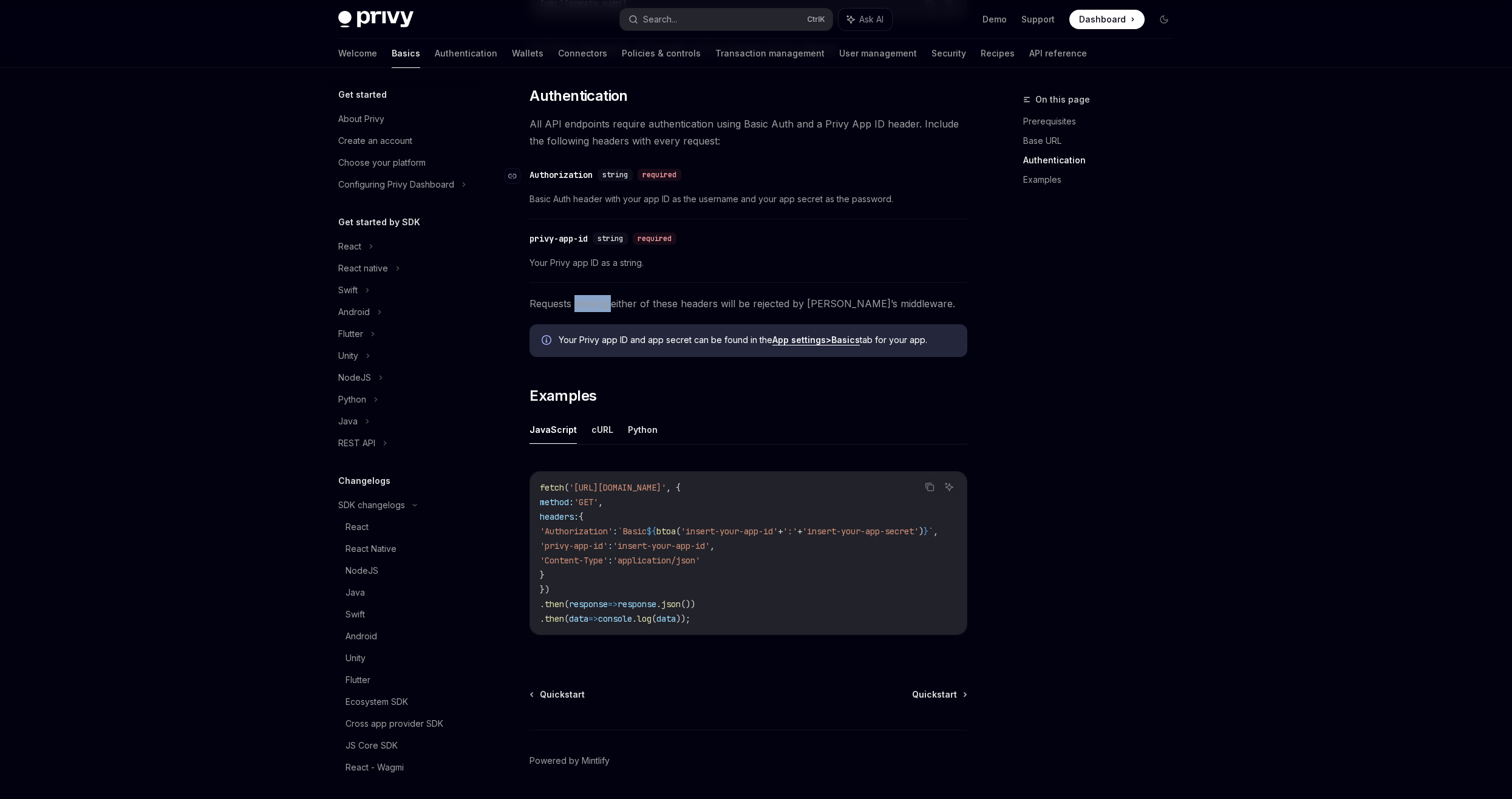
scroll to position [357, 0]
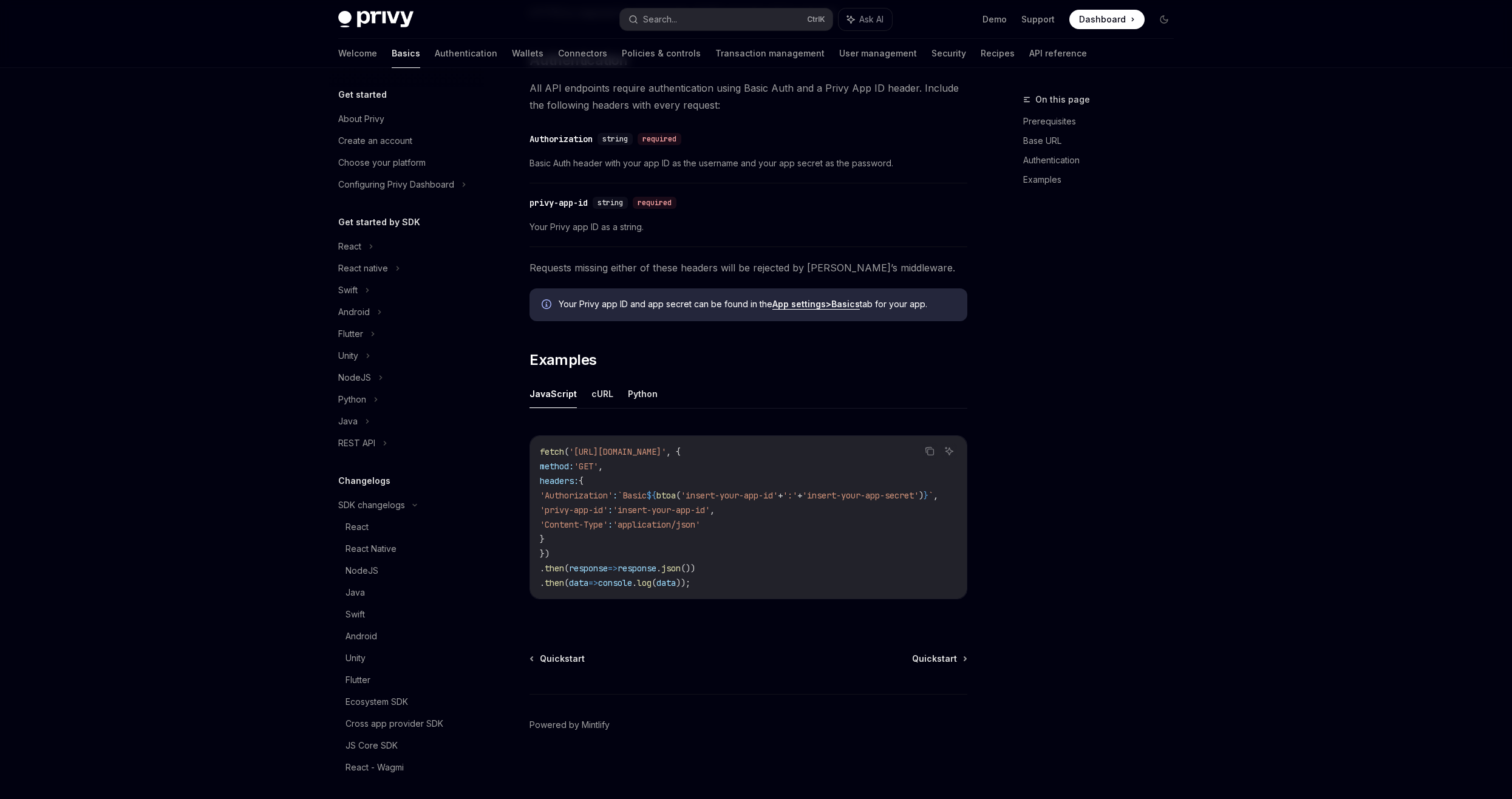
drag, startPoint x: 584, startPoint y: 484, endPoint x: 564, endPoint y: 478, distance: 20.9
click at [564, 478] on span "headers:" at bounding box center [560, 481] width 39 height 11
drag, startPoint x: 564, startPoint y: 478, endPoint x: 589, endPoint y: 491, distance: 28.2
click at [589, 491] on span "'Authorization'" at bounding box center [577, 496] width 73 height 11
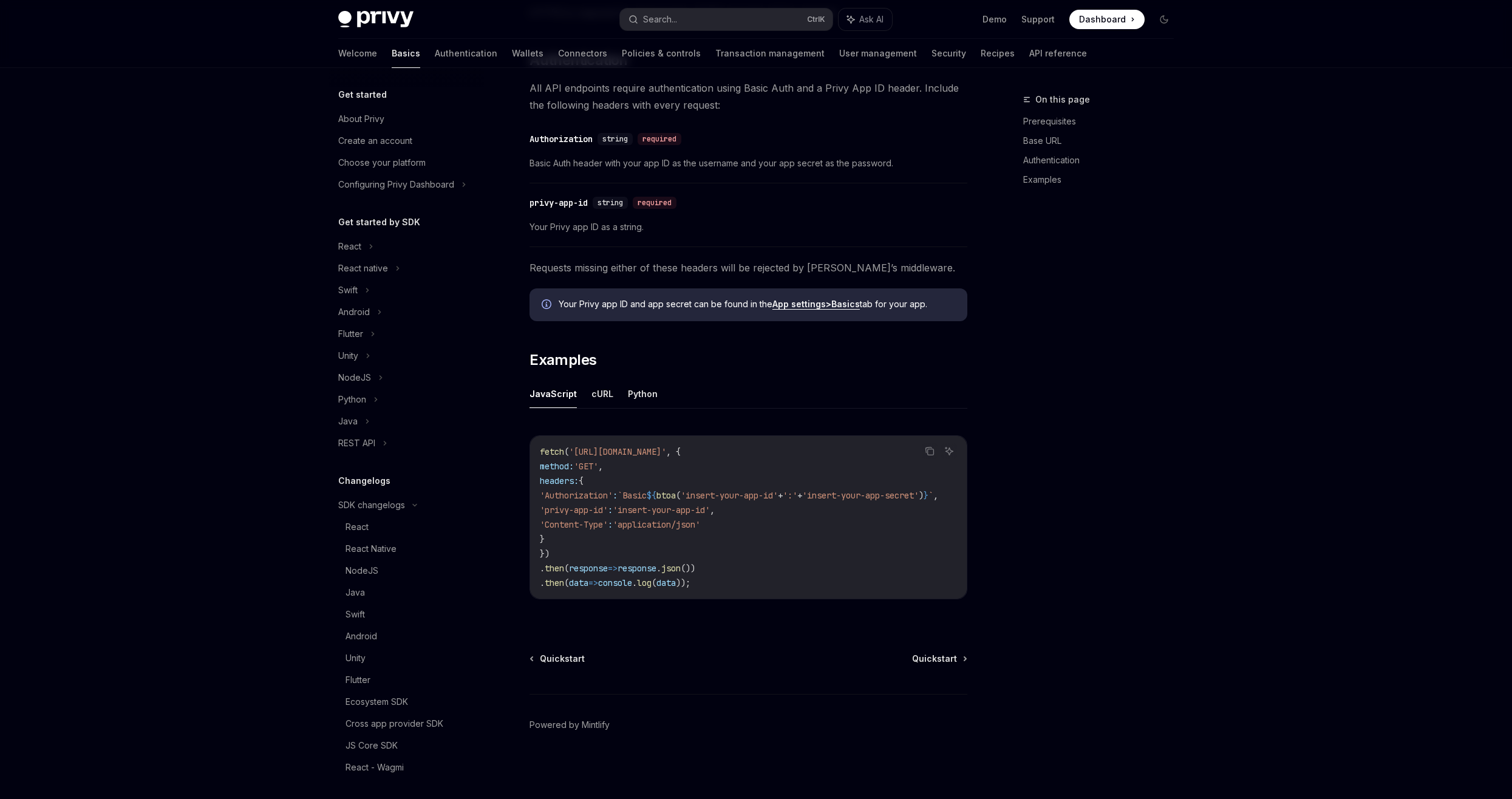
click at [589, 491] on span "'Authorization'" at bounding box center [577, 496] width 73 height 11
drag, startPoint x: 589, startPoint y: 491, endPoint x: 648, endPoint y: 497, distance: 59.3
click at [648, 497] on code "fetch ( '[URL][DOMAIN_NAME]' , { method: 'GET' , headers: { 'Authorization' : `…" at bounding box center [754, 518] width 428 height 146
drag, startPoint x: 648, startPoint y: 497, endPoint x: 664, endPoint y: 493, distance: 16.5
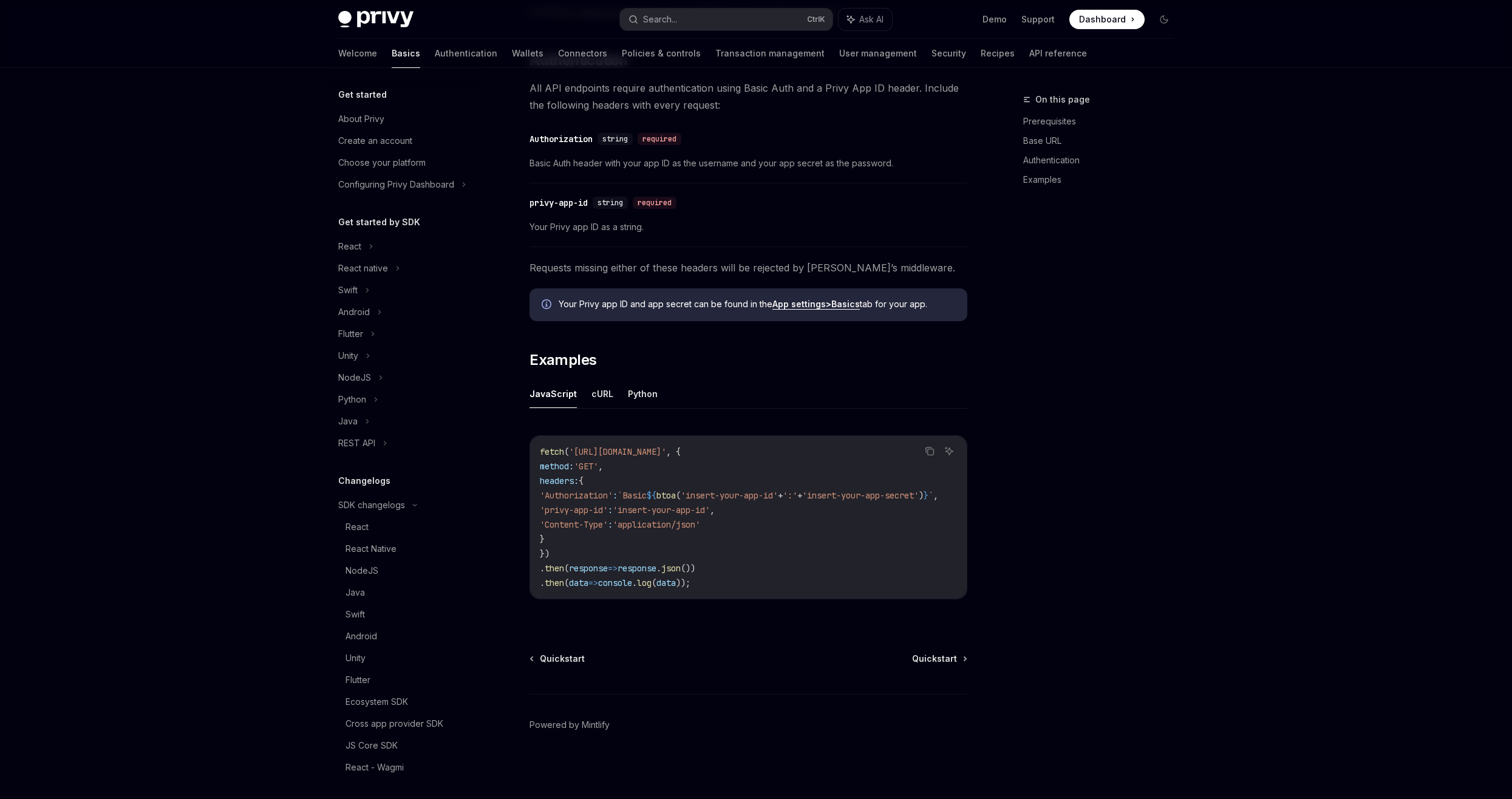
click at [647, 493] on span "`Basic" at bounding box center [632, 496] width 29 height 11
drag, startPoint x: 664, startPoint y: 493, endPoint x: 704, endPoint y: 494, distance: 40.0
click at [676, 494] on span "btoa" at bounding box center [666, 496] width 19 height 11
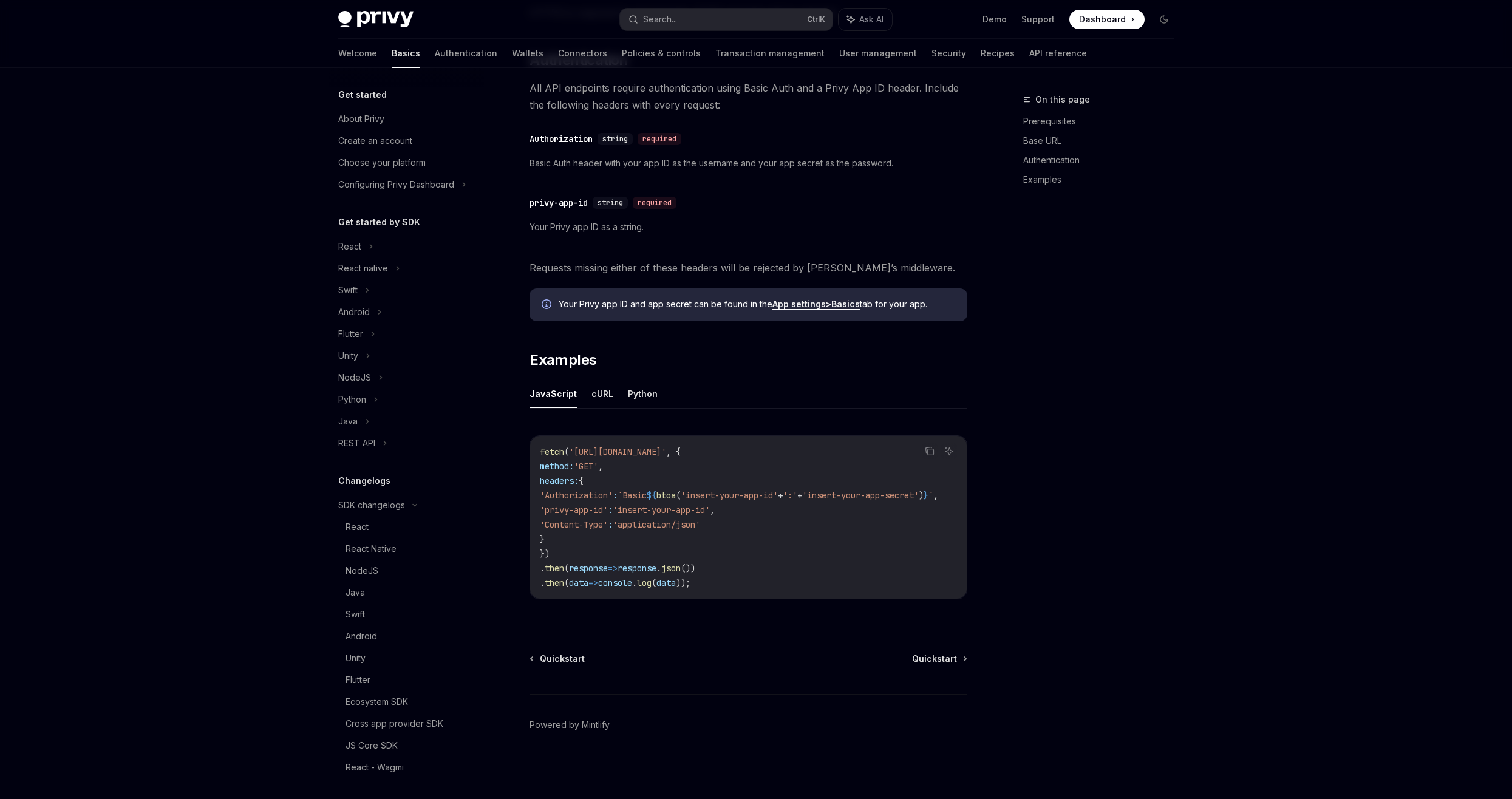
drag, startPoint x: 704, startPoint y: 494, endPoint x: 747, endPoint y: 496, distance: 43.0
click at [747, 496] on span "'insert-your-app-id'" at bounding box center [729, 496] width 97 height 11
drag, startPoint x: 747, startPoint y: 496, endPoint x: 776, endPoint y: 496, distance: 29.0
click at [776, 496] on span "'insert-your-app-id'" at bounding box center [729, 496] width 97 height 11
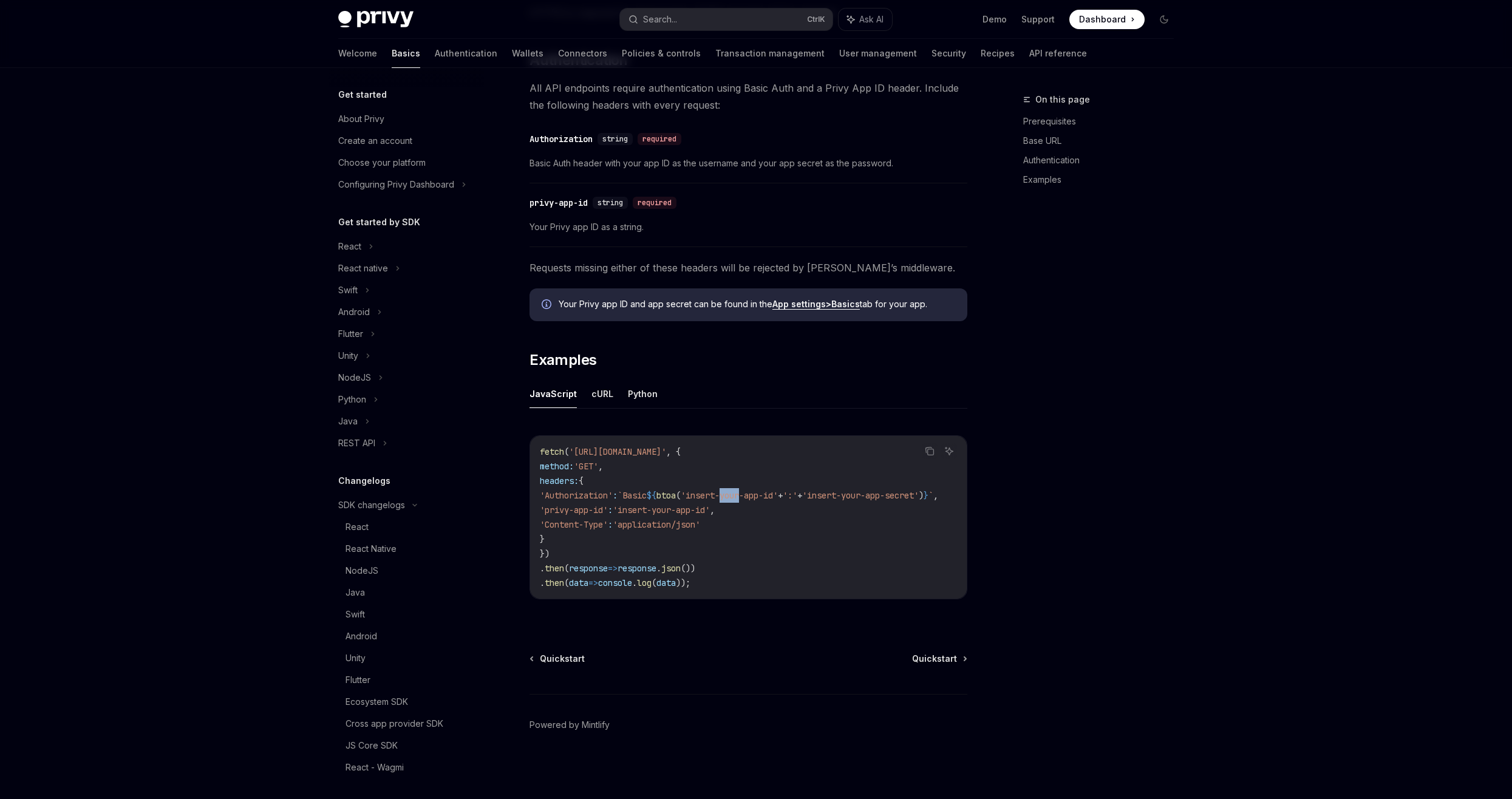
click at [776, 496] on span "'insert-your-app-id'" at bounding box center [729, 496] width 97 height 11
drag, startPoint x: 776, startPoint y: 496, endPoint x: 788, endPoint y: 493, distance: 12.4
click at [778, 493] on span "'insert-your-app-id'" at bounding box center [729, 496] width 97 height 11
click at [434, 257] on div "SDK changelogs" at bounding box center [406, 246] width 155 height 22
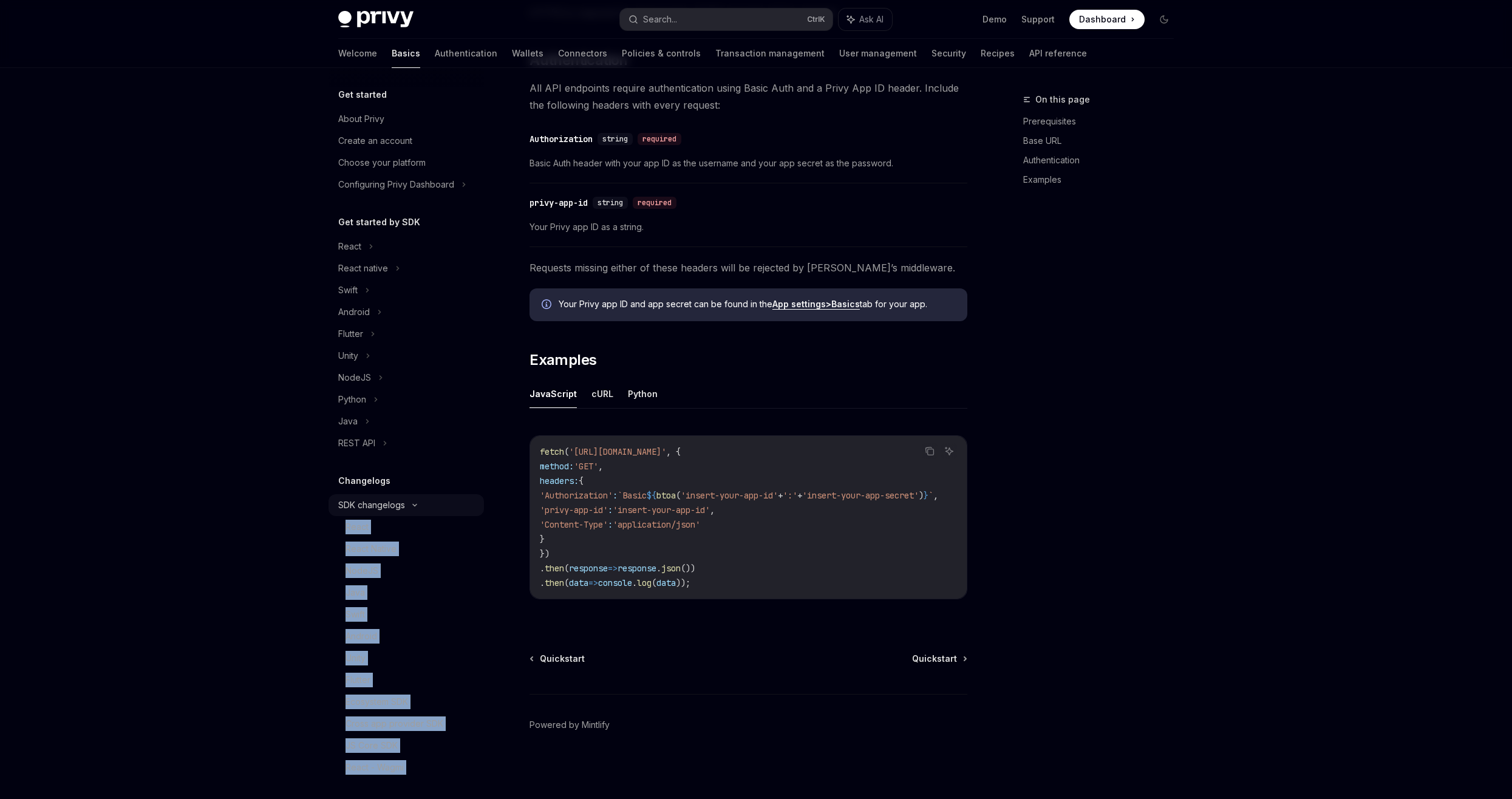
click at [434, 257] on div "SDK changelogs" at bounding box center [406, 246] width 155 height 22
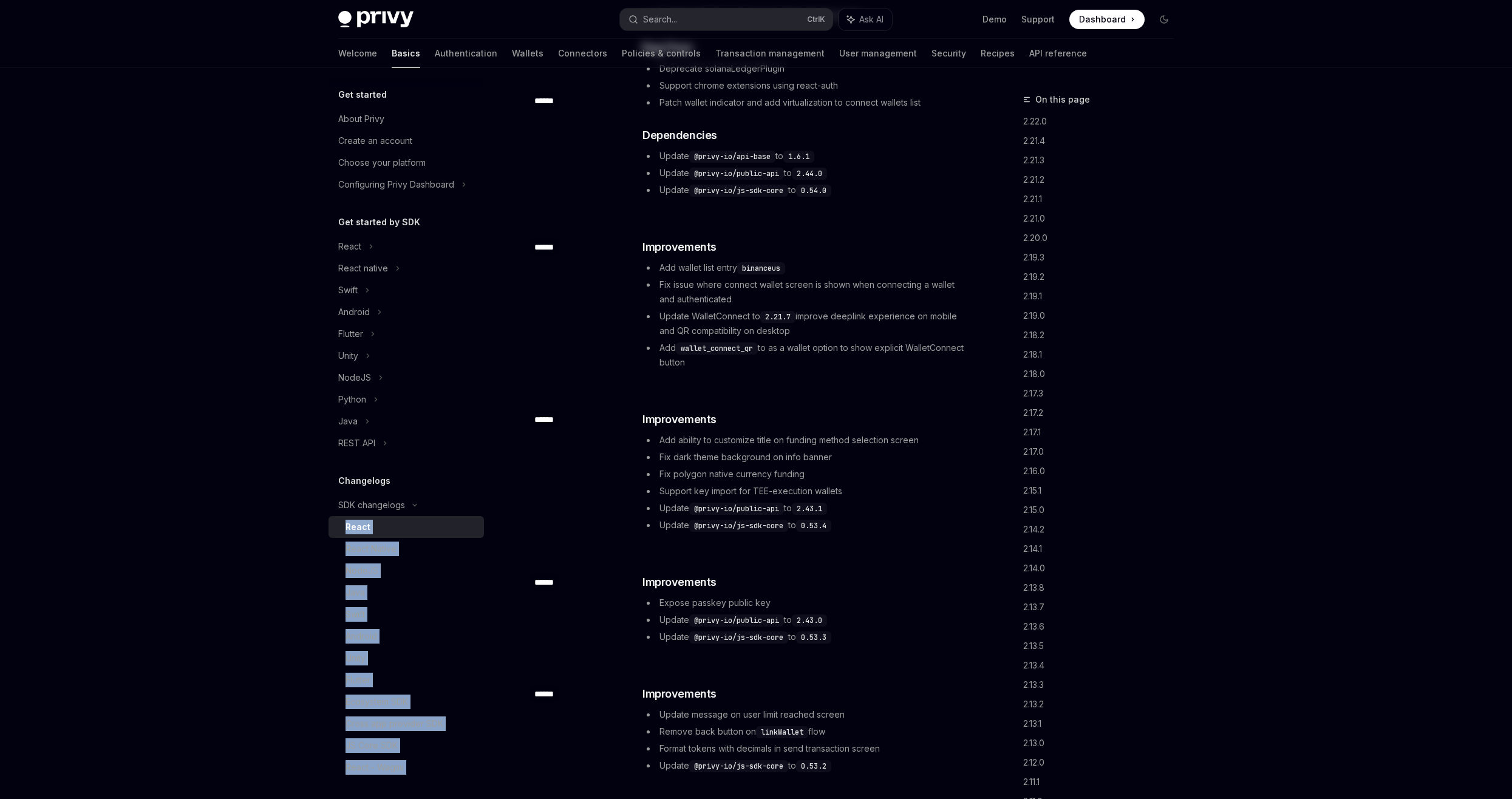
type textarea "*"
